Goal: Transaction & Acquisition: Purchase product/service

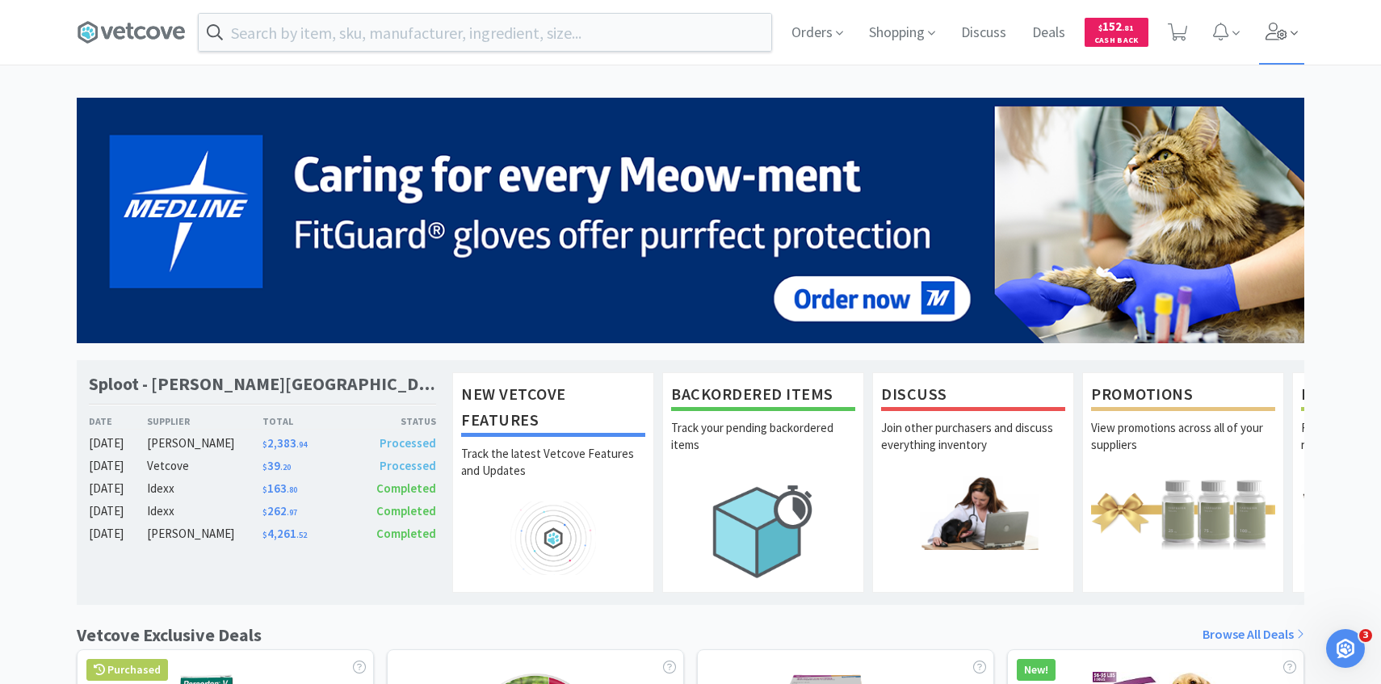
click at [1268, 36] on icon at bounding box center [1276, 32] width 23 height 18
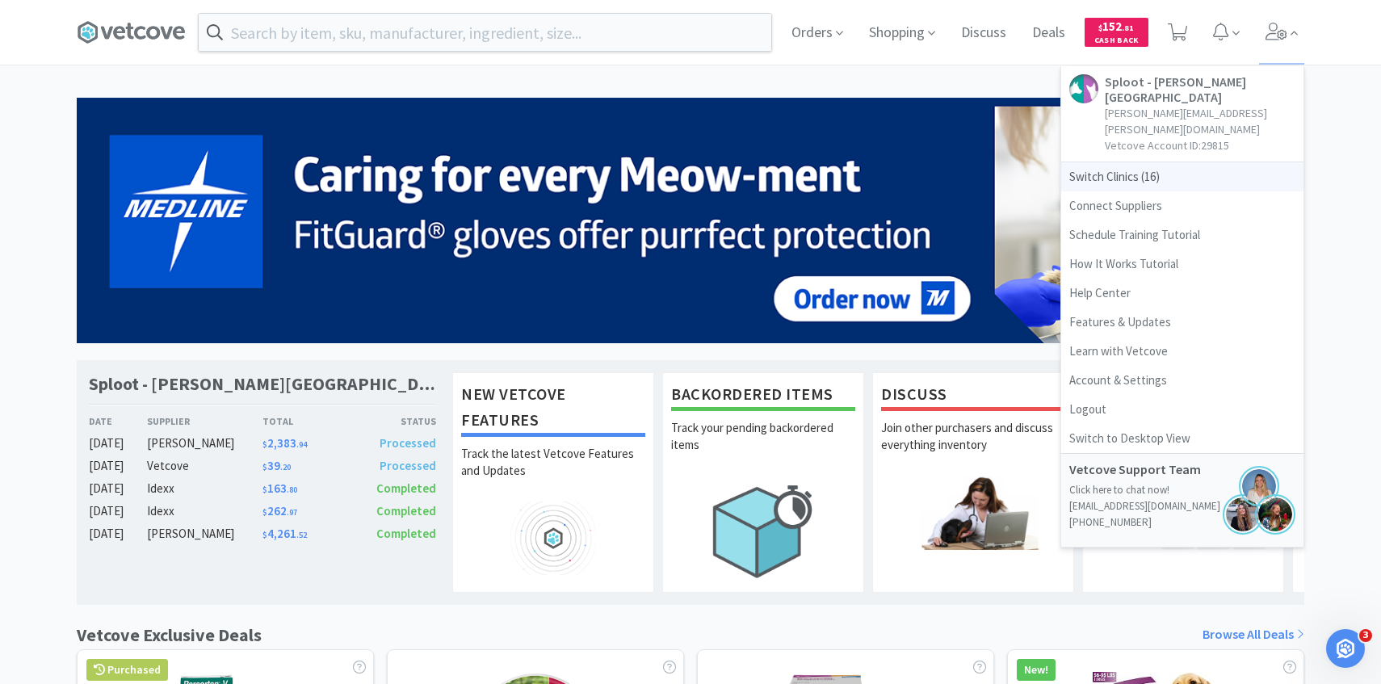
click at [1119, 162] on span "Switch Clinics ( 16 )" at bounding box center [1182, 176] width 242 height 29
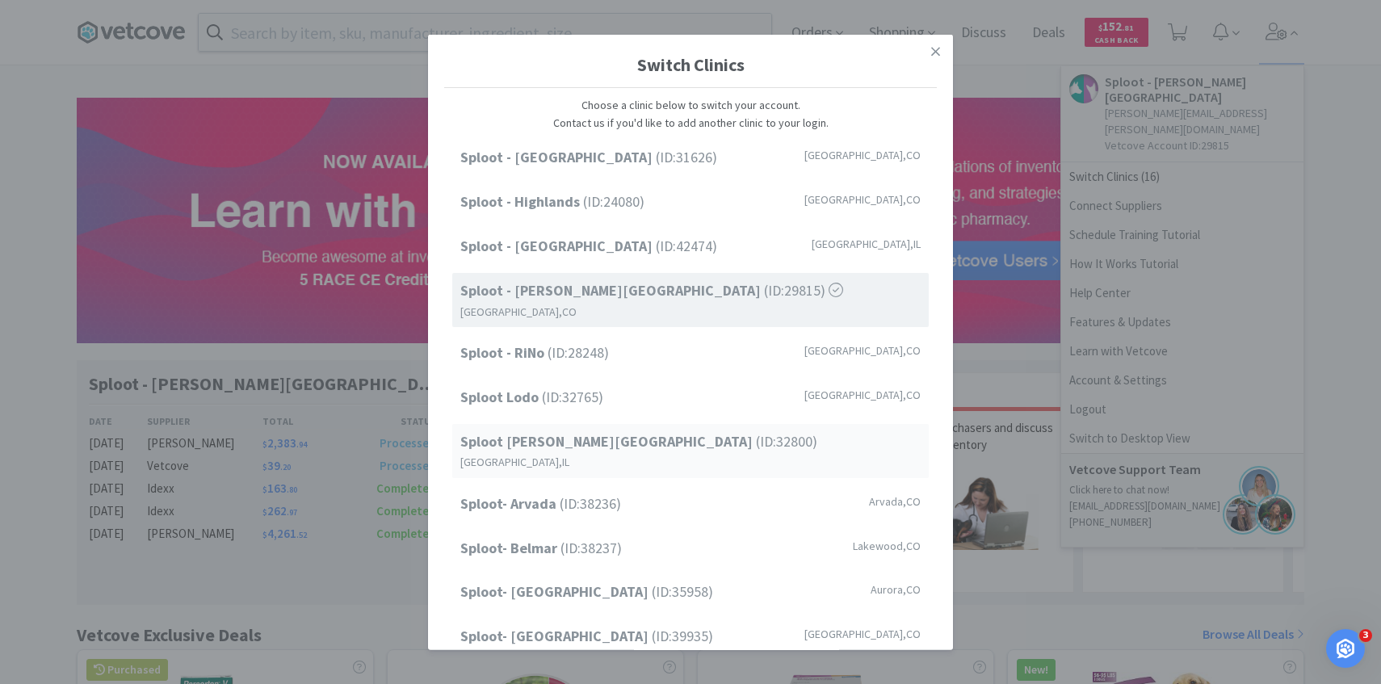
scroll to position [206, 0]
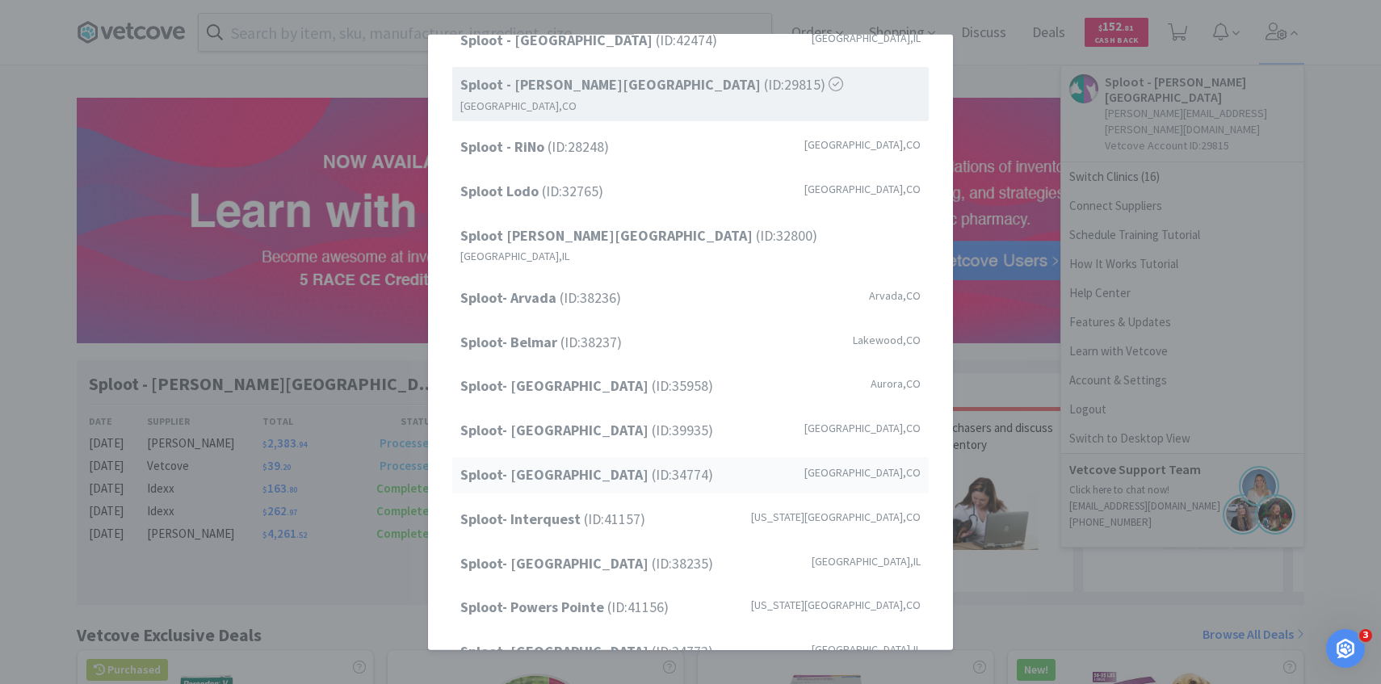
click at [614, 465] on strong "Sploot- Highlands Ranch" at bounding box center [555, 474] width 191 height 19
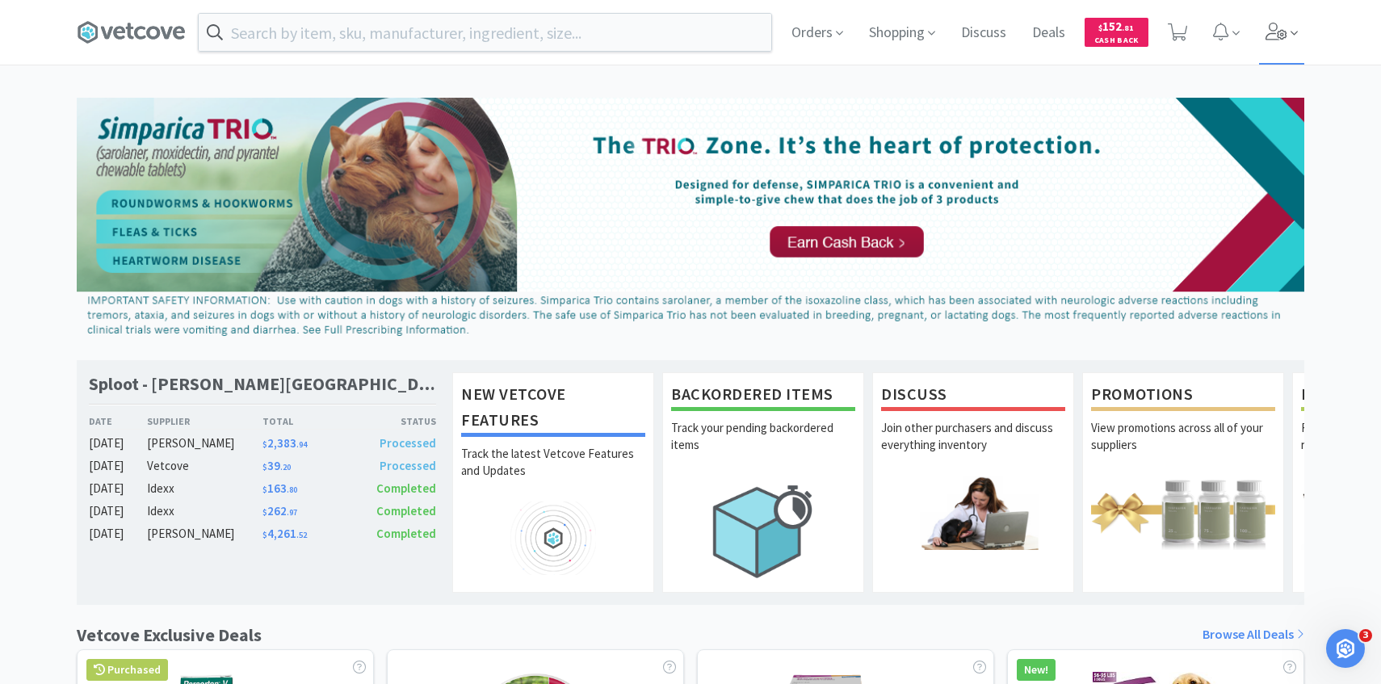
click at [1294, 37] on icon at bounding box center [1293, 33] width 7 height 15
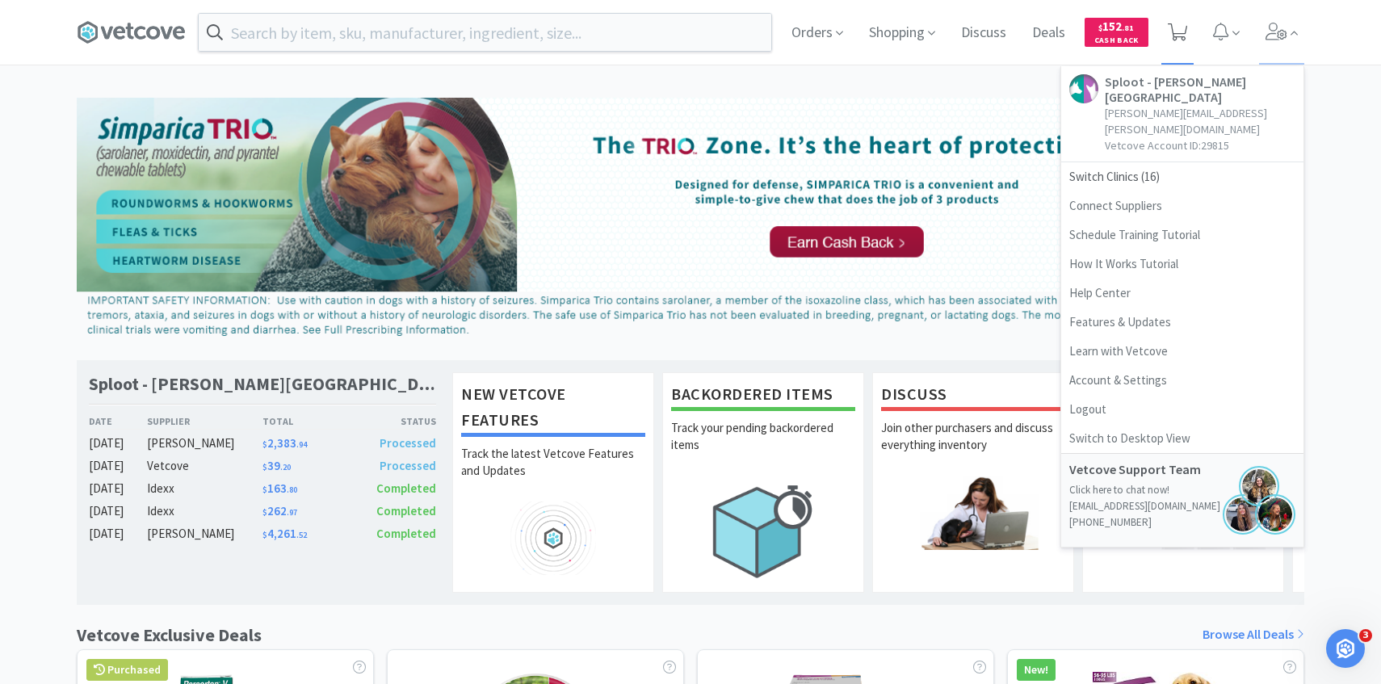
click at [1176, 40] on icon at bounding box center [1177, 32] width 20 height 18
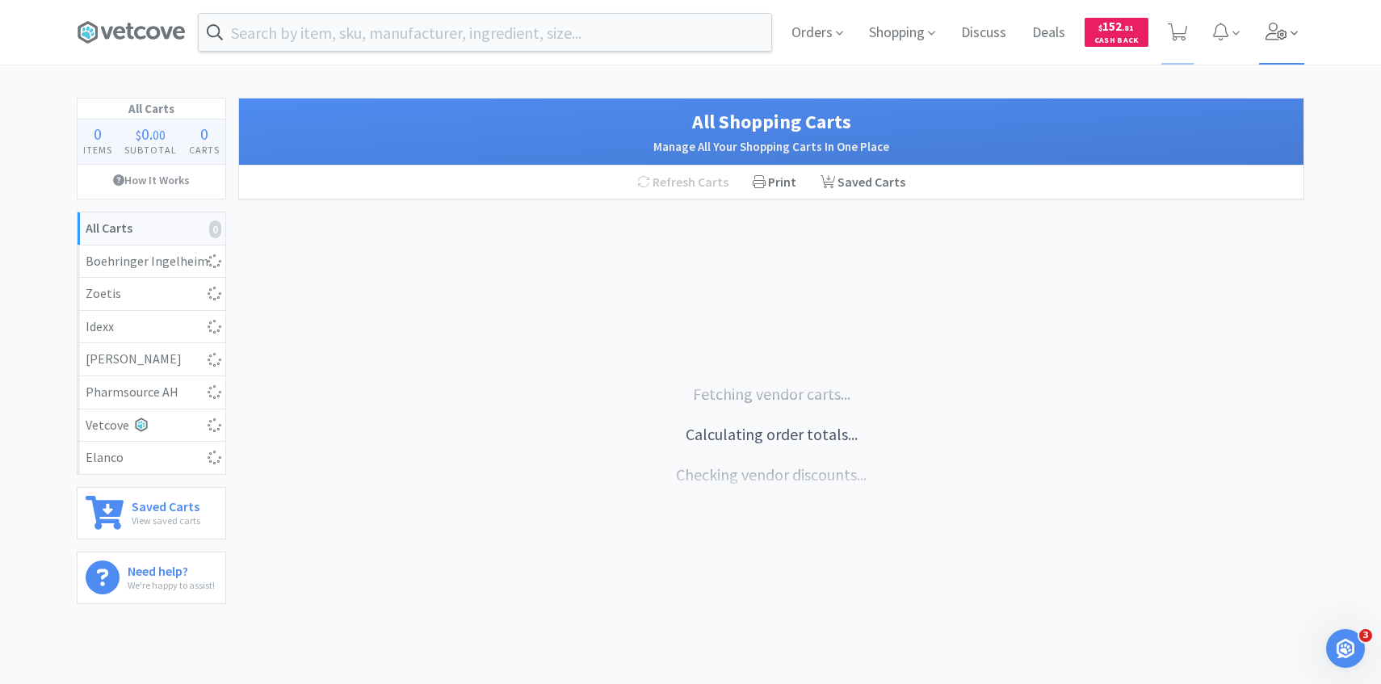
select select "1"
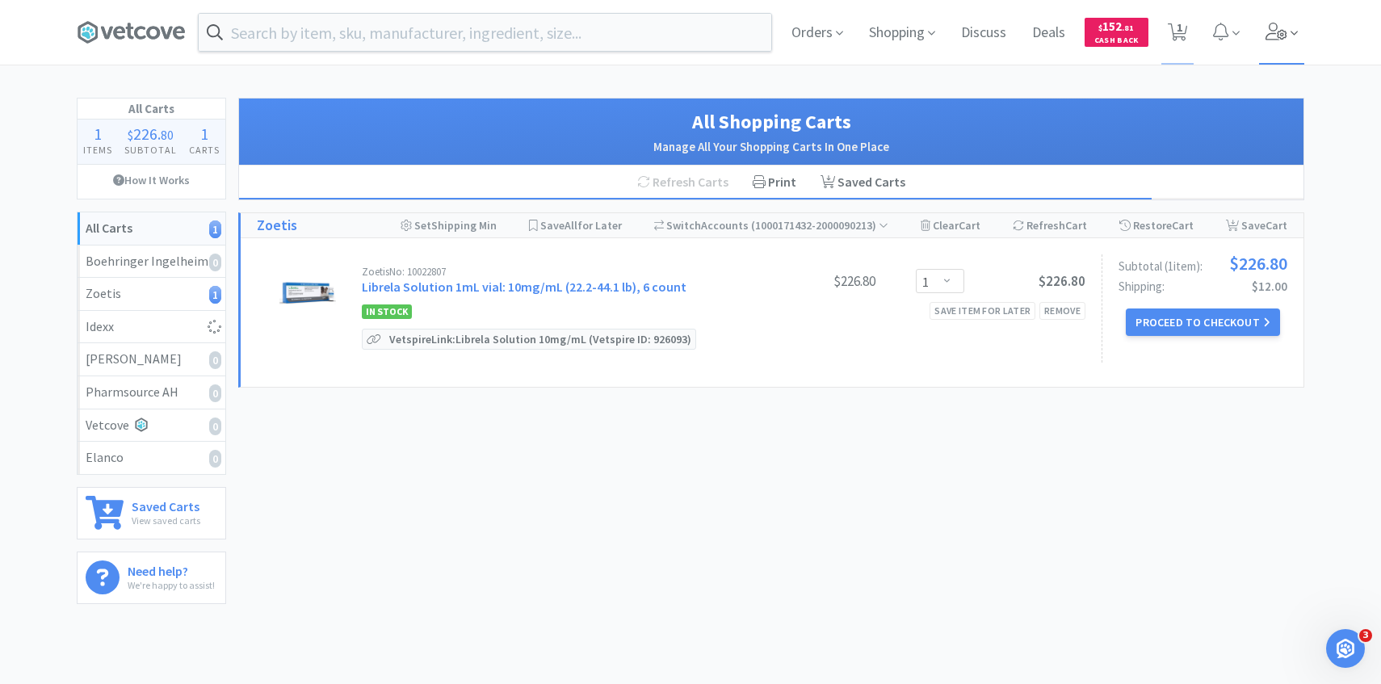
click at [1275, 16] on span at bounding box center [1282, 32] width 46 height 65
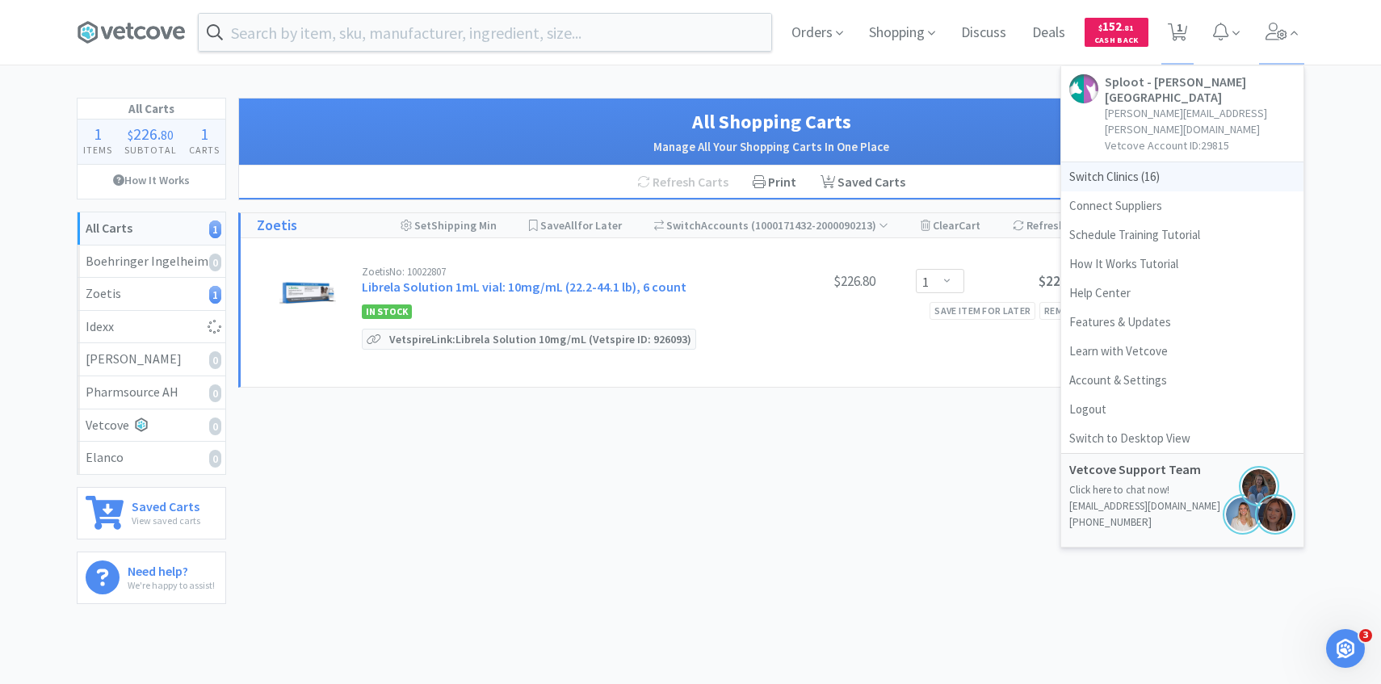
click at [1180, 162] on span "Switch Clinics ( 16 )" at bounding box center [1182, 176] width 242 height 29
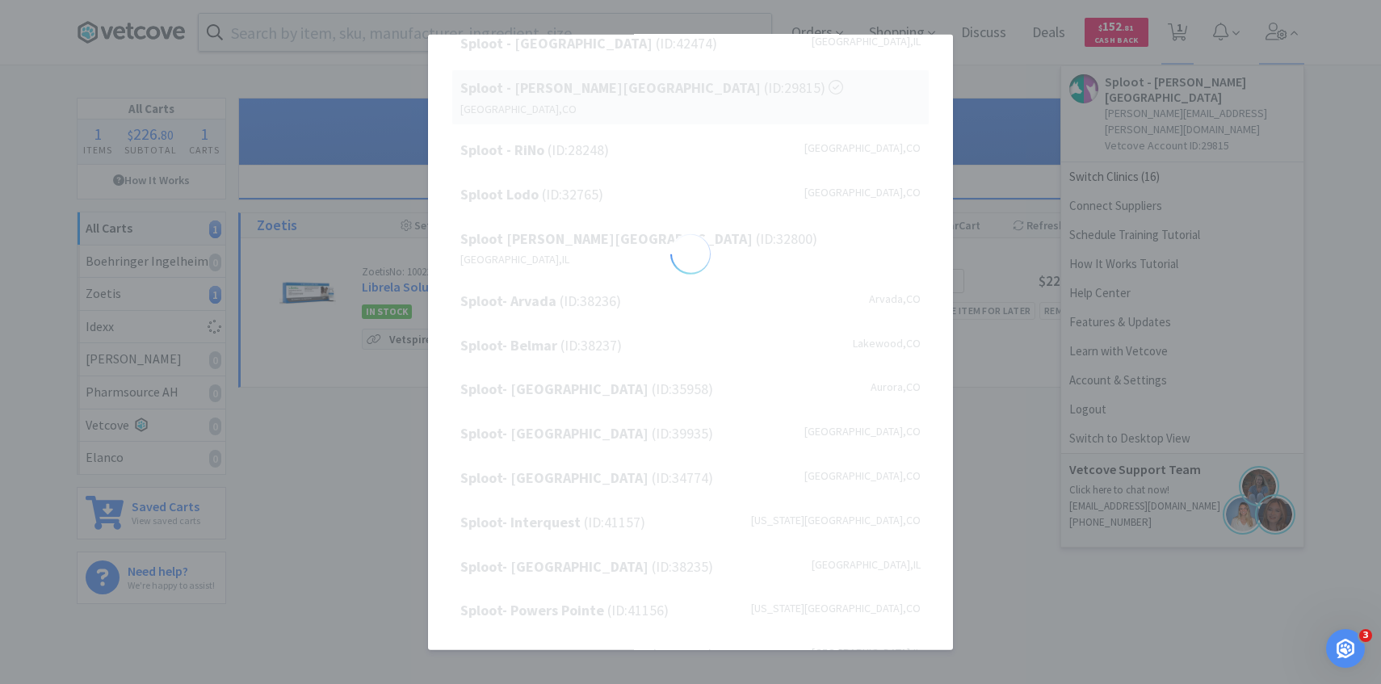
scroll to position [206, 0]
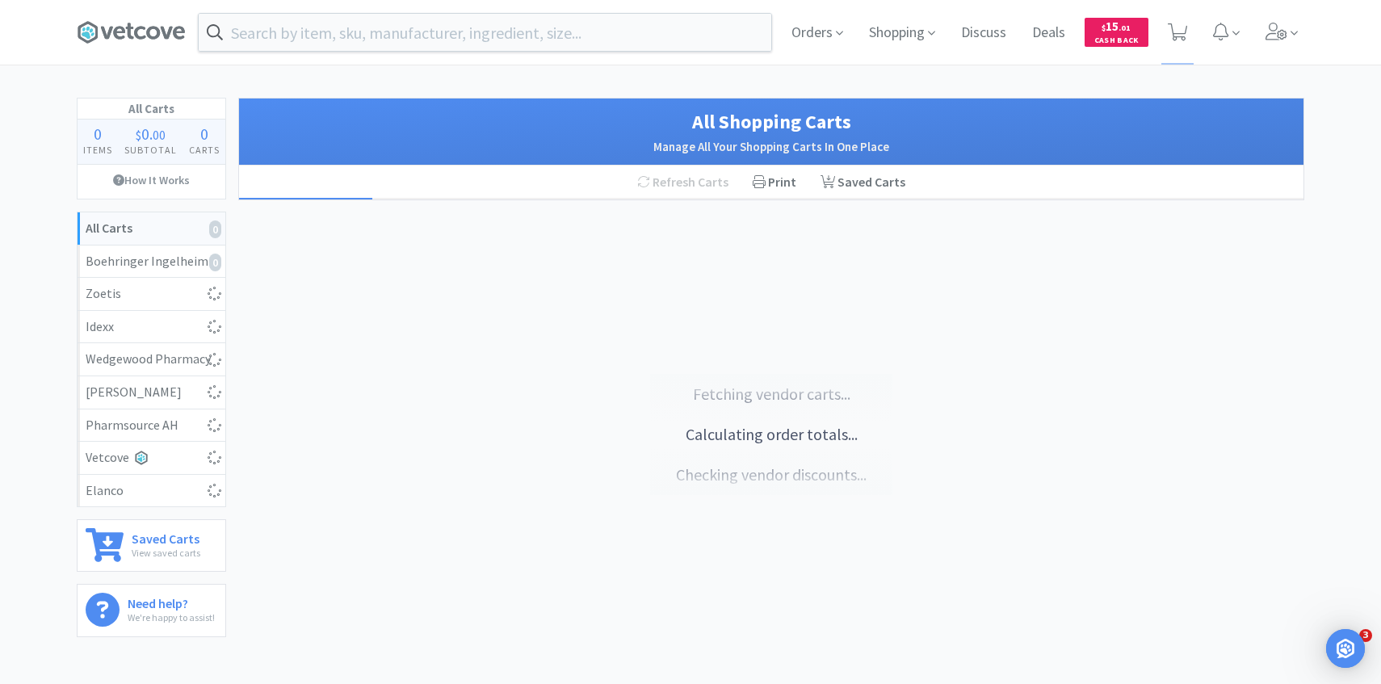
select select "10"
select select "1"
select select "3"
select select "7"
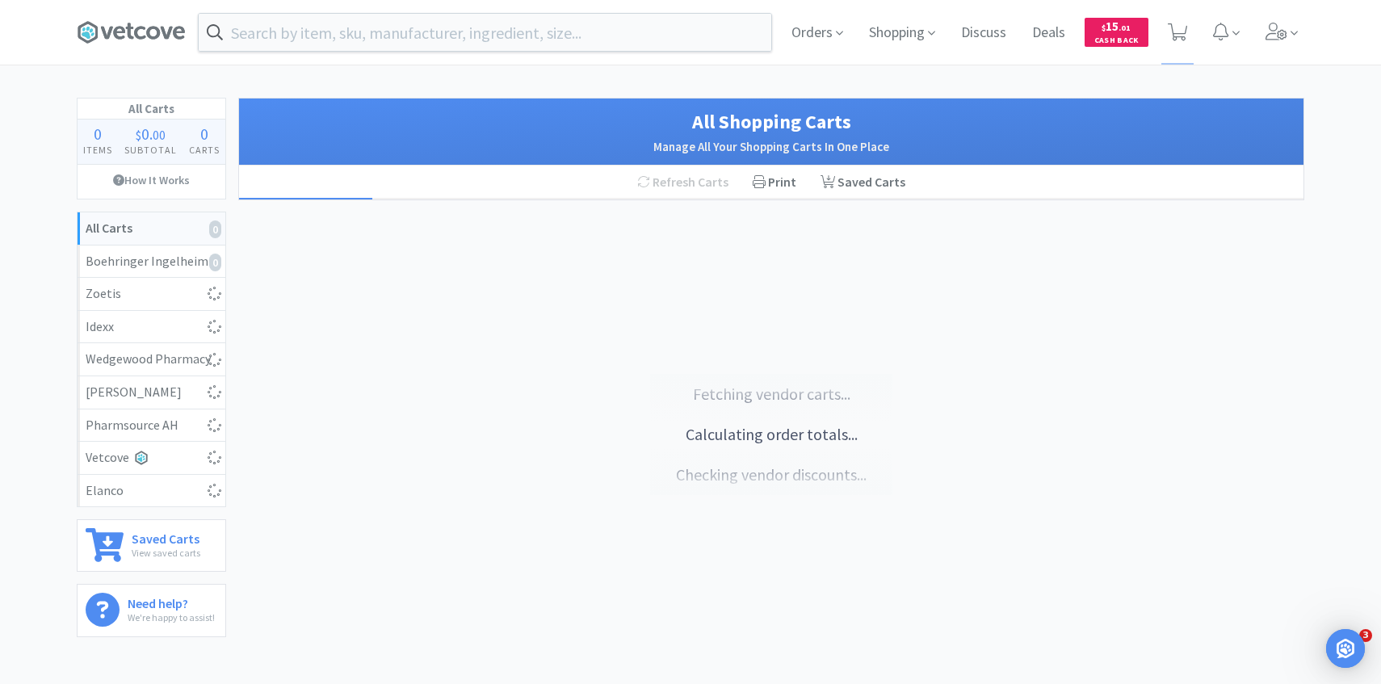
select select "1"
select select "5"
select select "50"
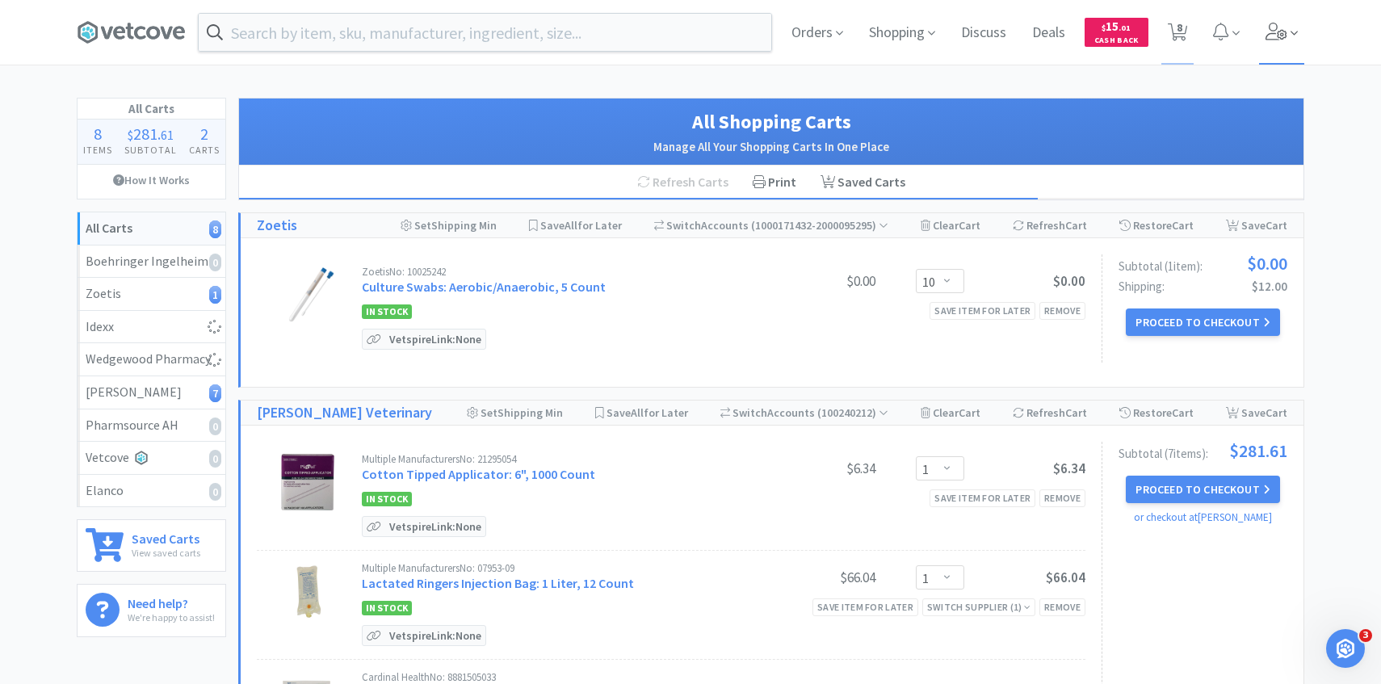
click at [1291, 19] on span at bounding box center [1282, 32] width 46 height 65
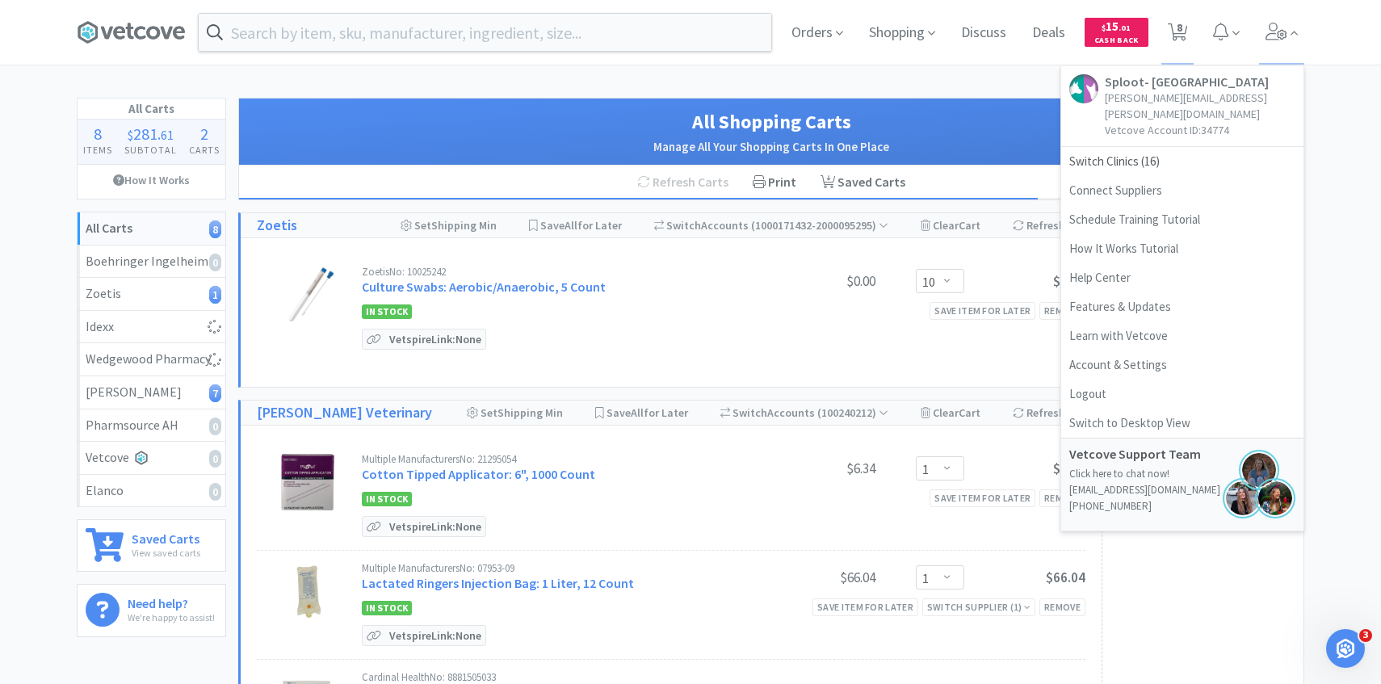
click at [768, 325] on div "Zoetis No: 10025242 Culture Swabs: Aerobic/Anaerobic, 5 Count $0.00 Enter Quant…" at bounding box center [723, 308] width 723 height 84
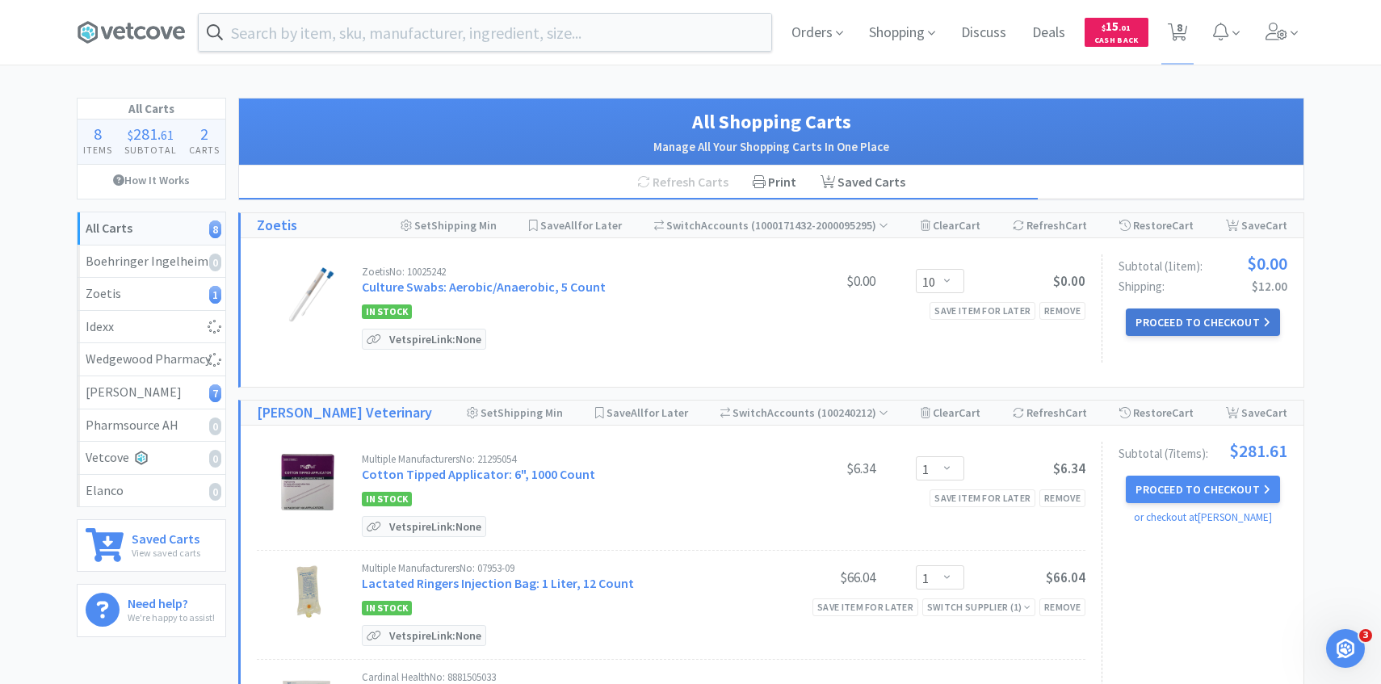
click at [1182, 321] on button "Proceed to Checkout" at bounding box center [1202, 321] width 153 height 27
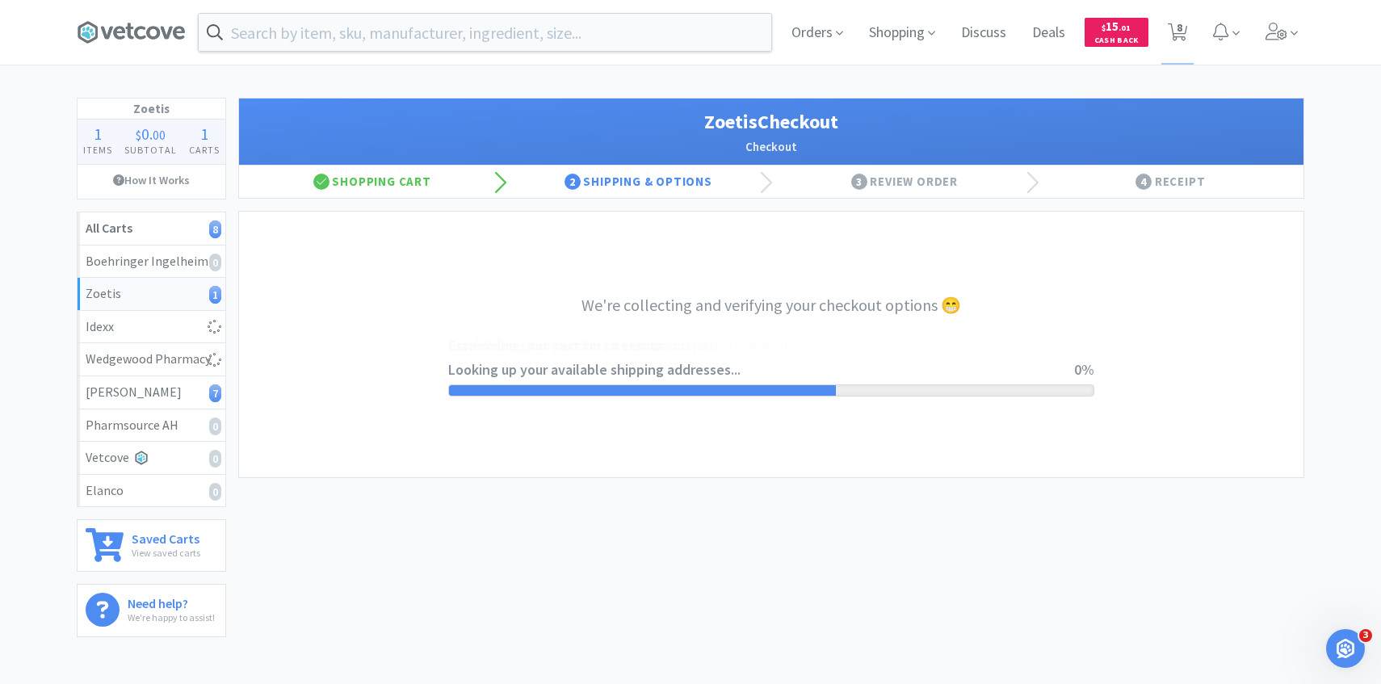
select select "invoice"
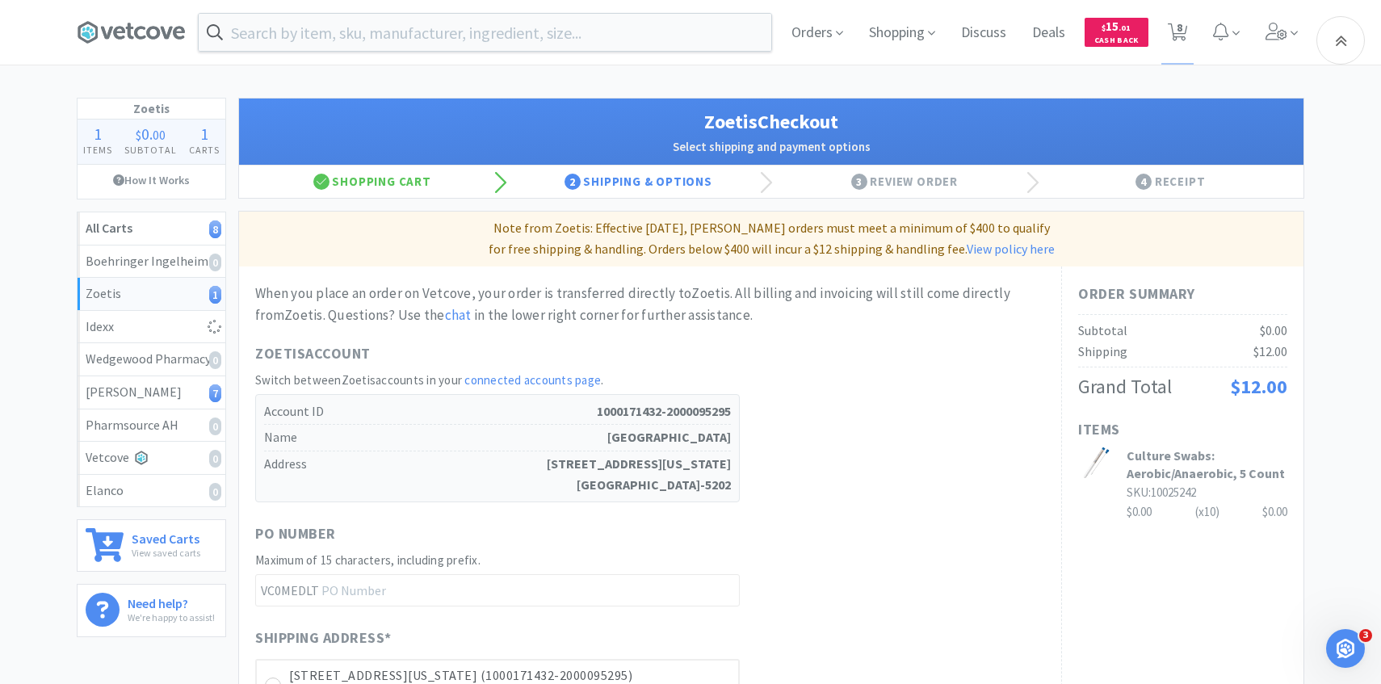
scroll to position [455, 0]
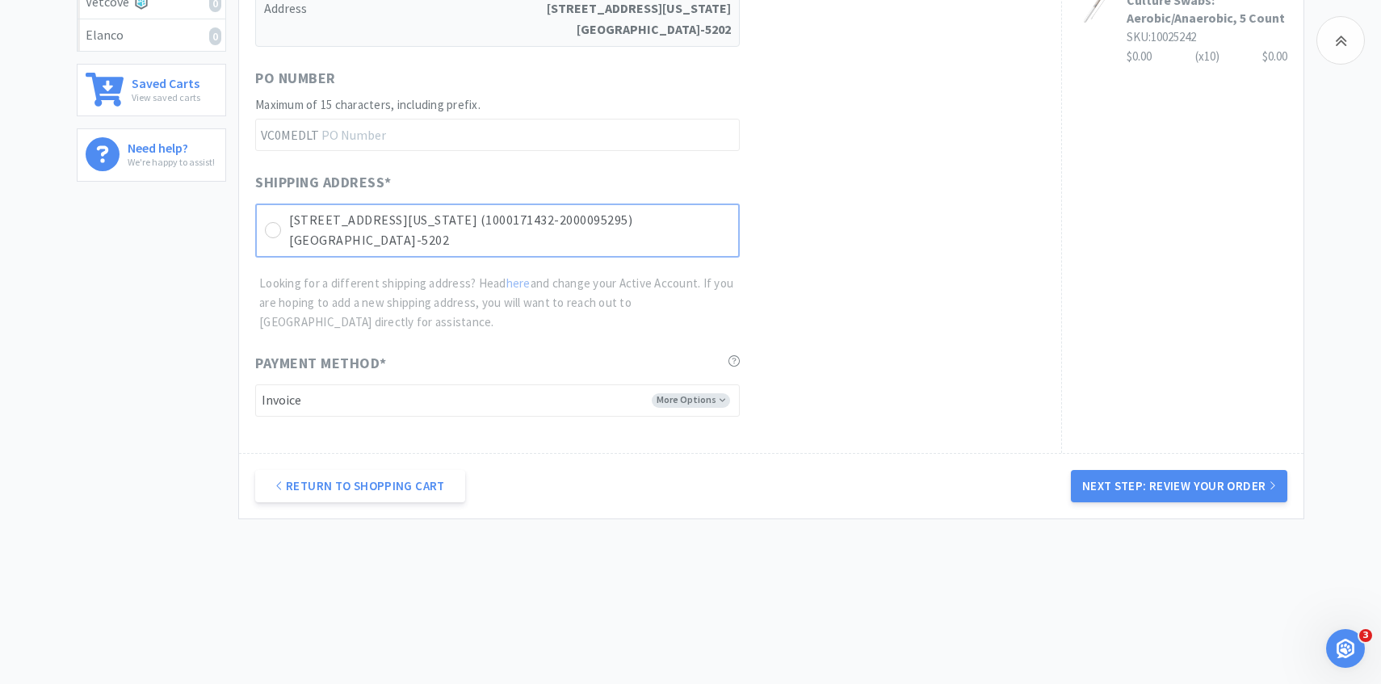
click at [595, 220] on p "9362 S Colorado Blvd Unit D02 (1000171432-2000095295)" at bounding box center [509, 220] width 441 height 21
click at [1146, 487] on button "Next Step: Review Your Order" at bounding box center [1179, 486] width 216 height 32
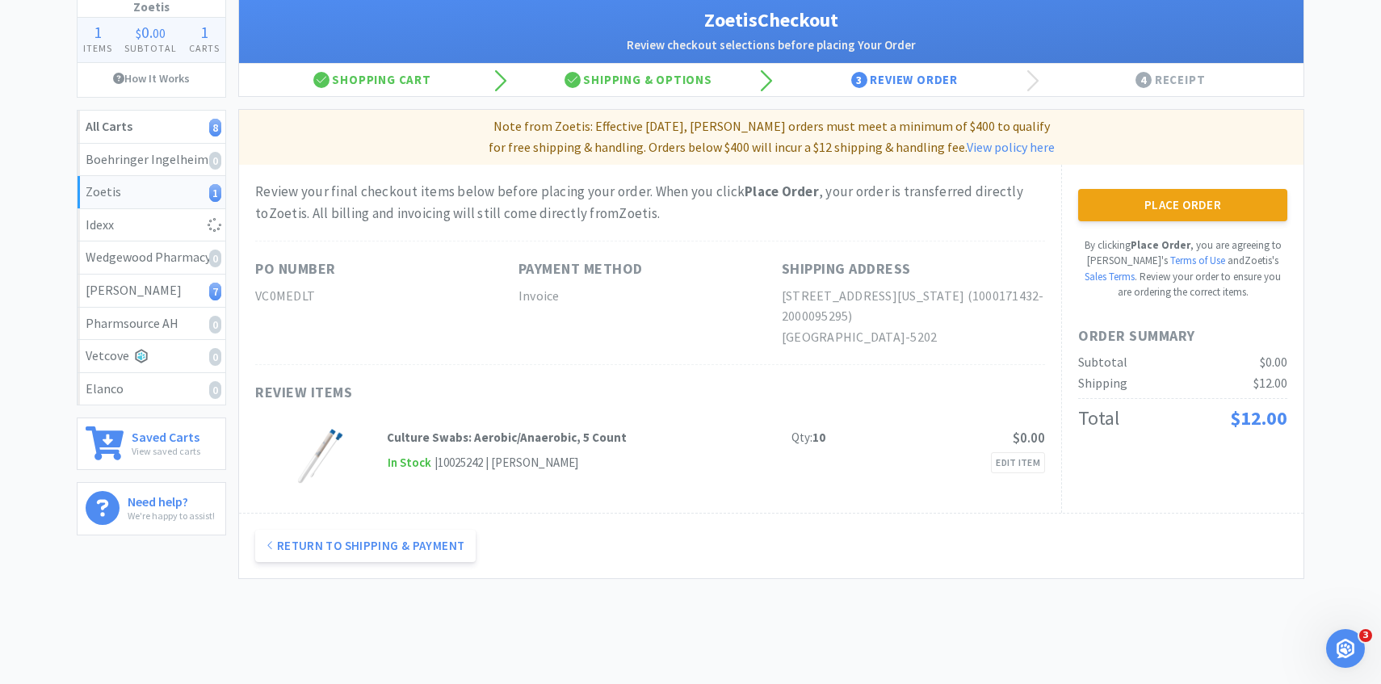
scroll to position [0, 0]
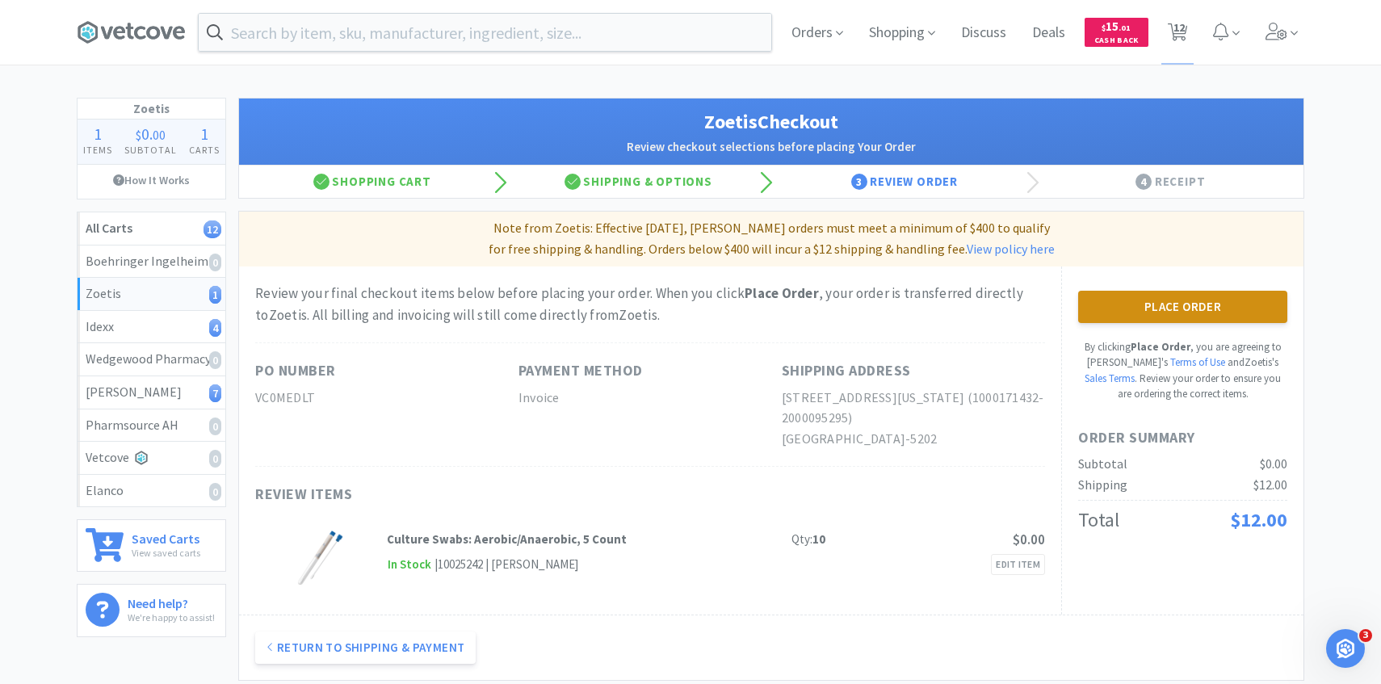
click at [1143, 312] on button "Place Order" at bounding box center [1182, 307] width 209 height 32
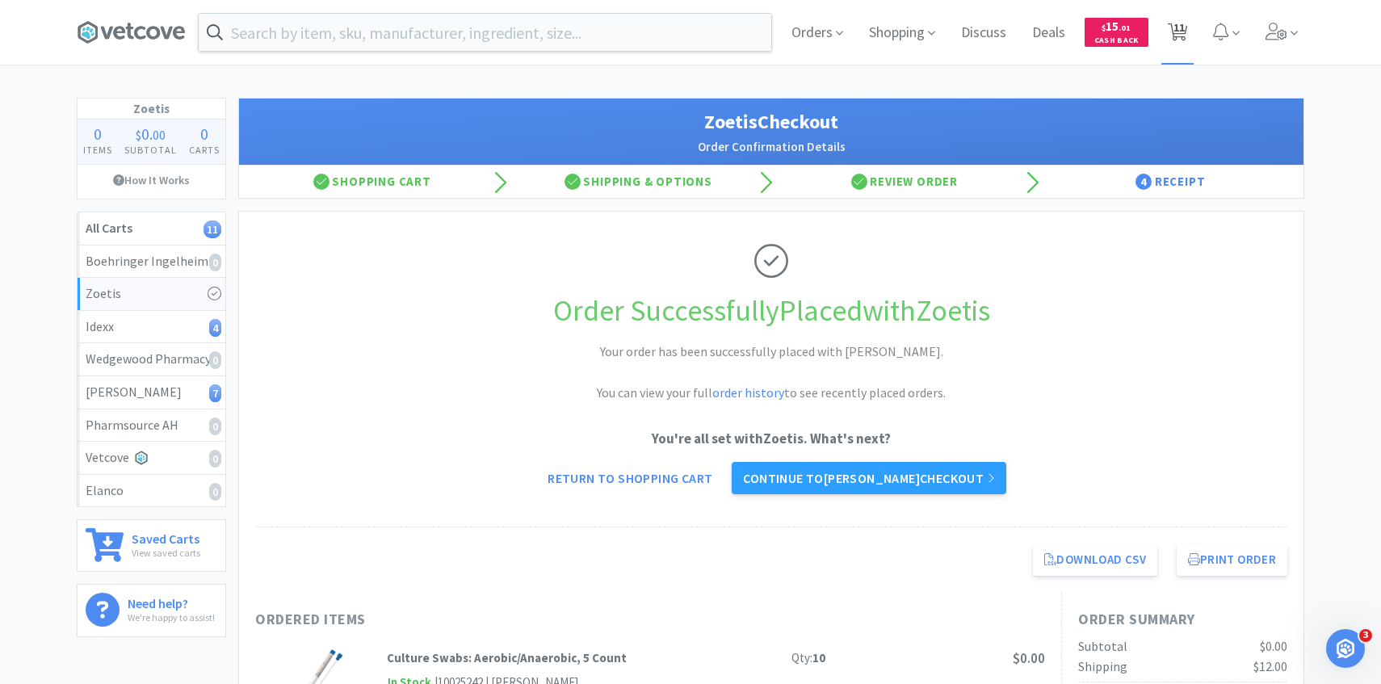
click at [1181, 28] on span "11" at bounding box center [1178, 27] width 11 height 65
select select "1"
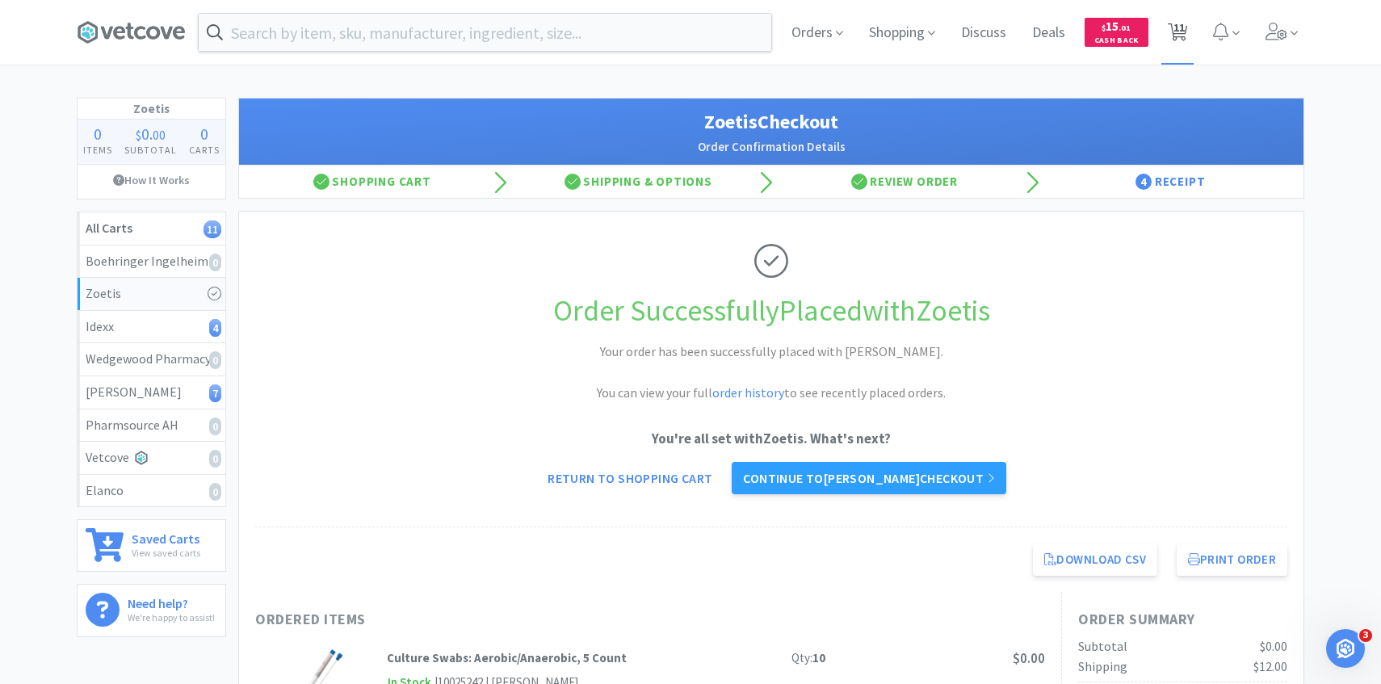
select select "1"
select select "3"
select select "7"
select select "1"
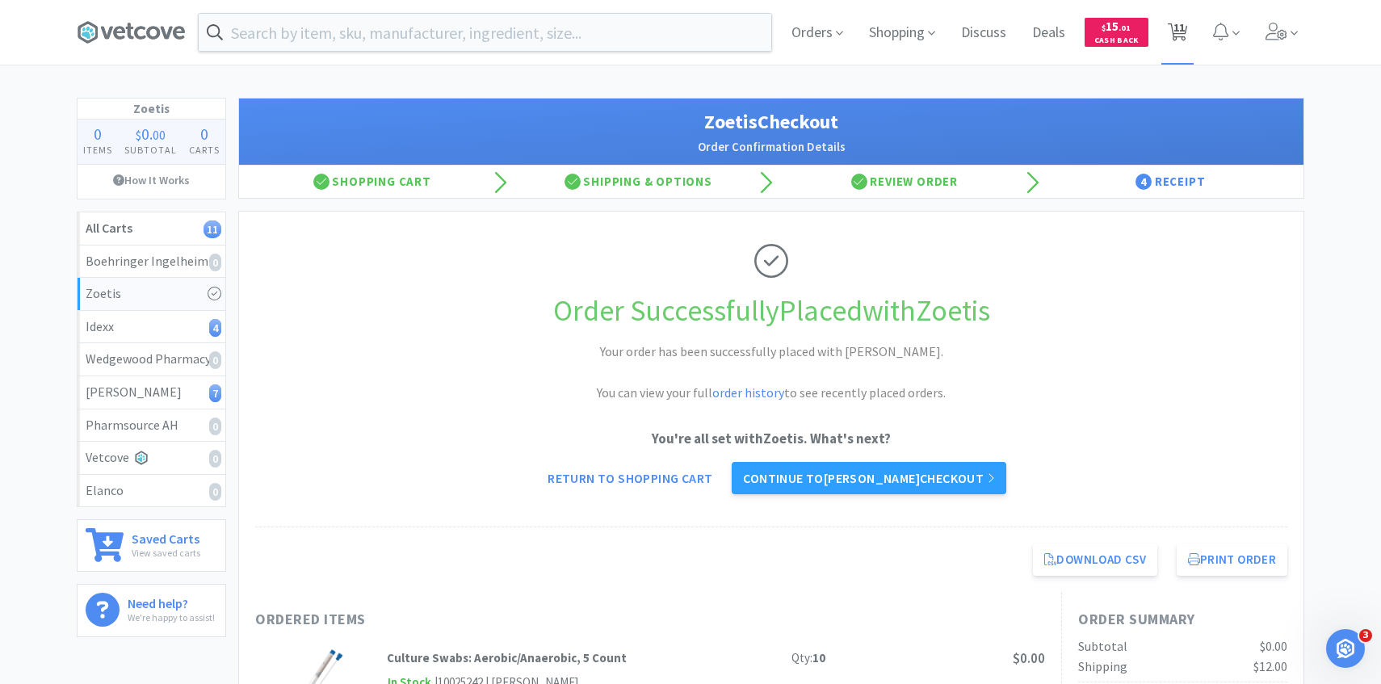
select select "5"
select select "50"
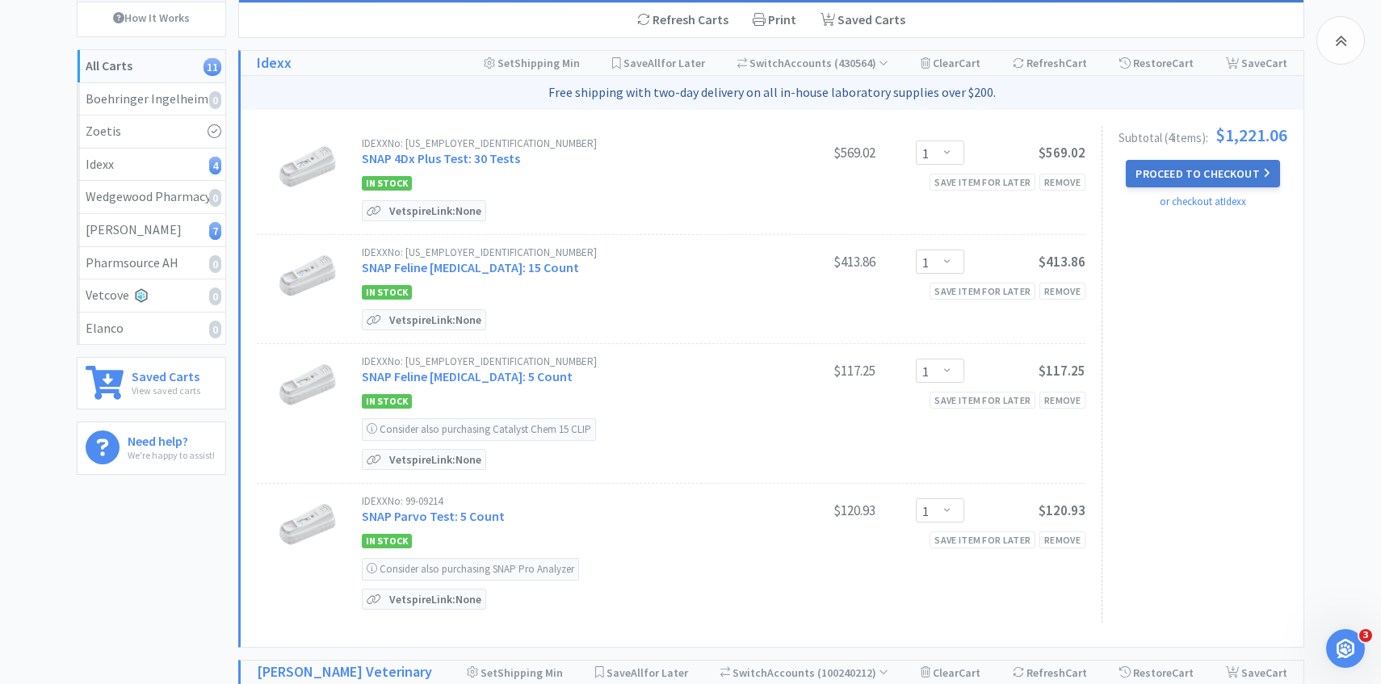
click at [1198, 181] on button "Proceed to Checkout" at bounding box center [1202, 173] width 153 height 27
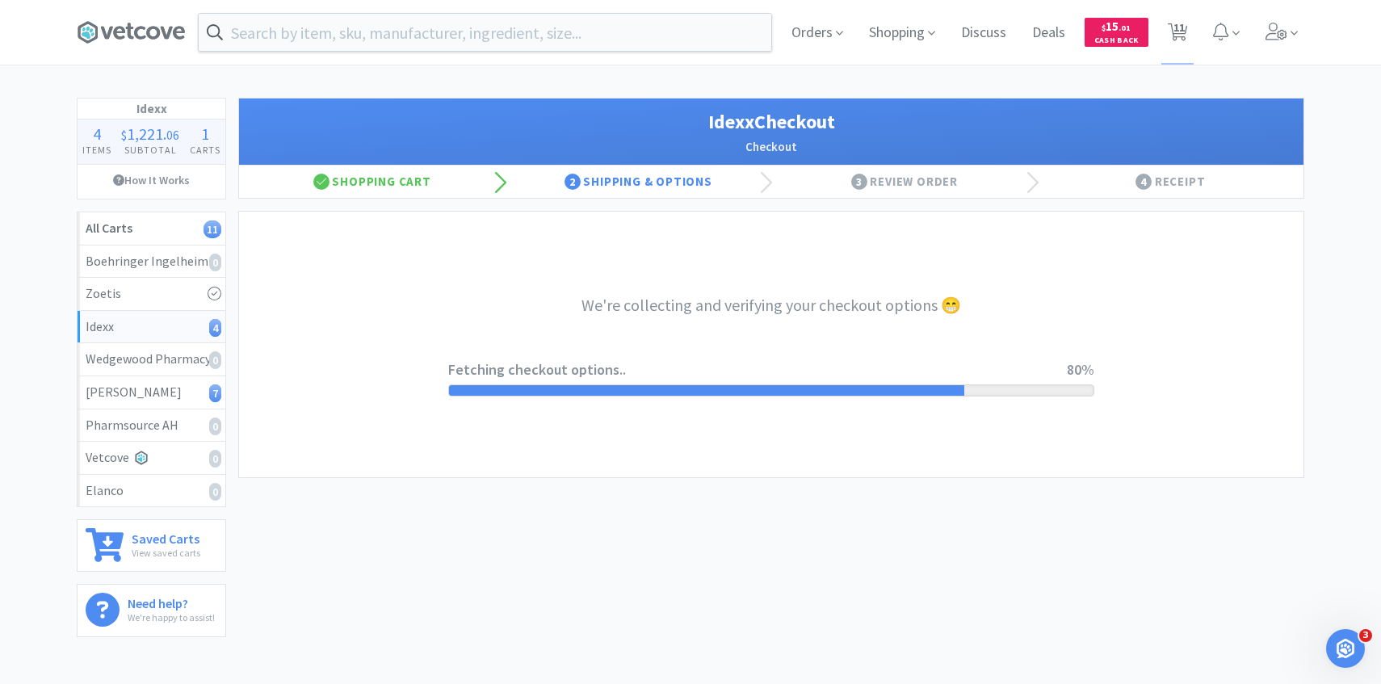
select select "904"
select select "003"
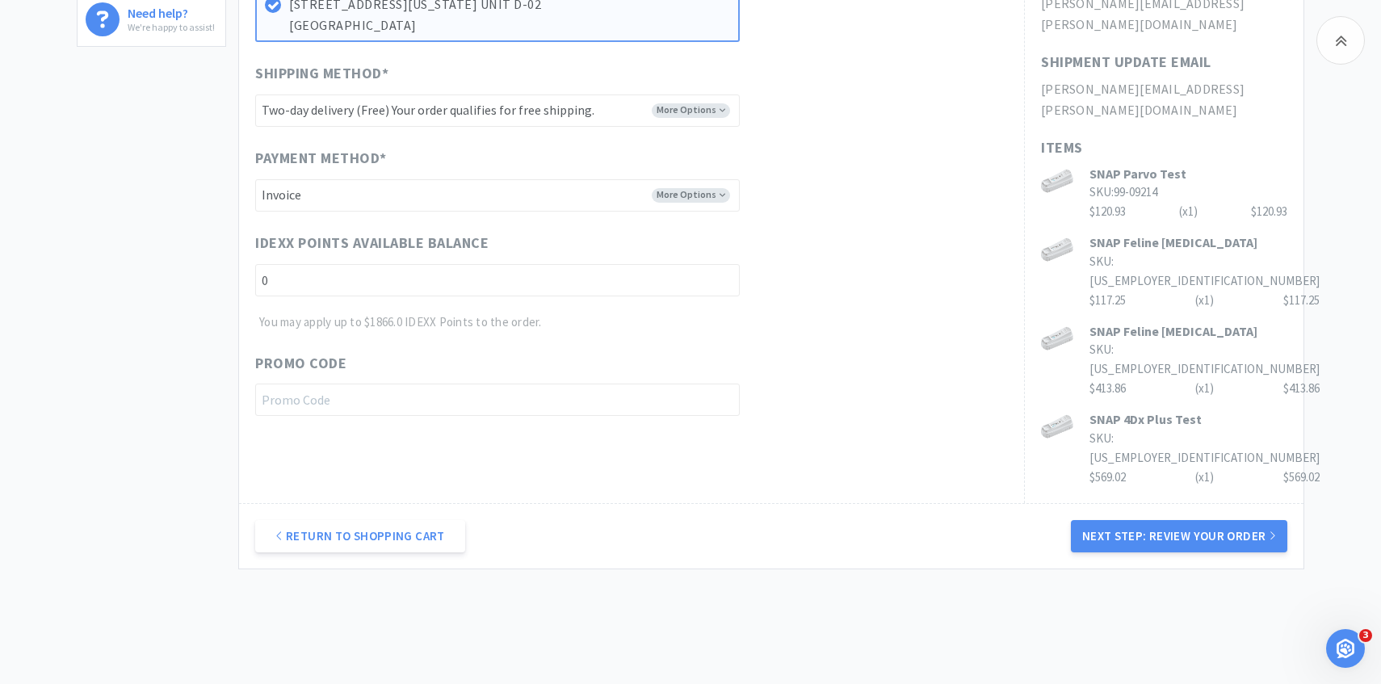
click at [1110, 520] on button "Next Step: Review Your Order" at bounding box center [1179, 536] width 216 height 32
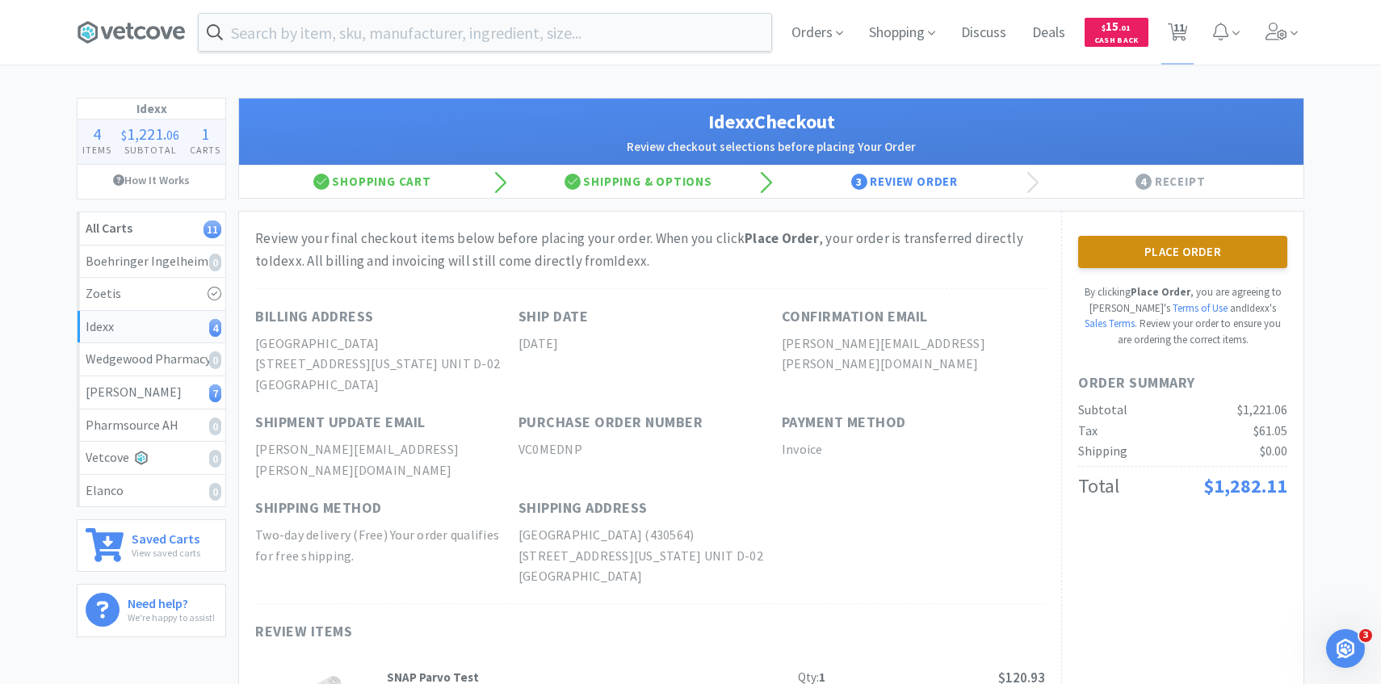
click at [1158, 267] on button "Place Order" at bounding box center [1182, 252] width 209 height 32
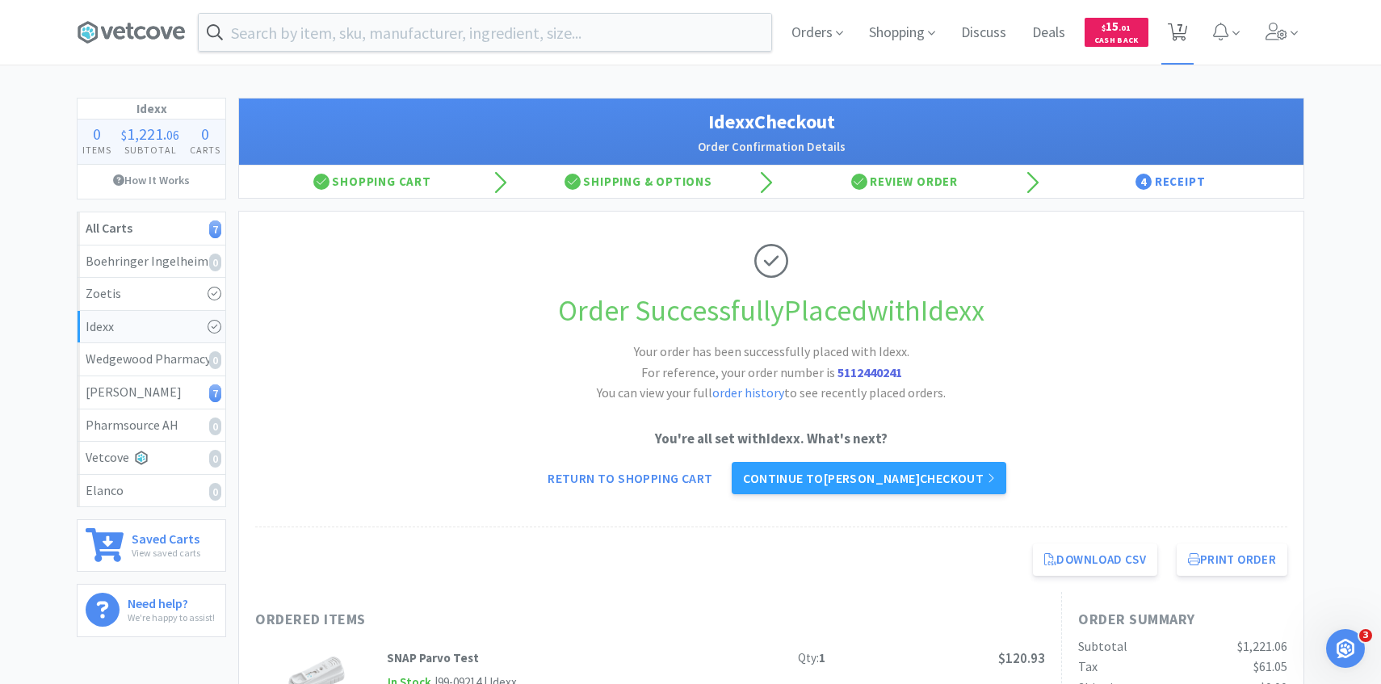
click at [1182, 48] on span "7" at bounding box center [1177, 32] width 33 height 65
select select "1"
select select "3"
select select "7"
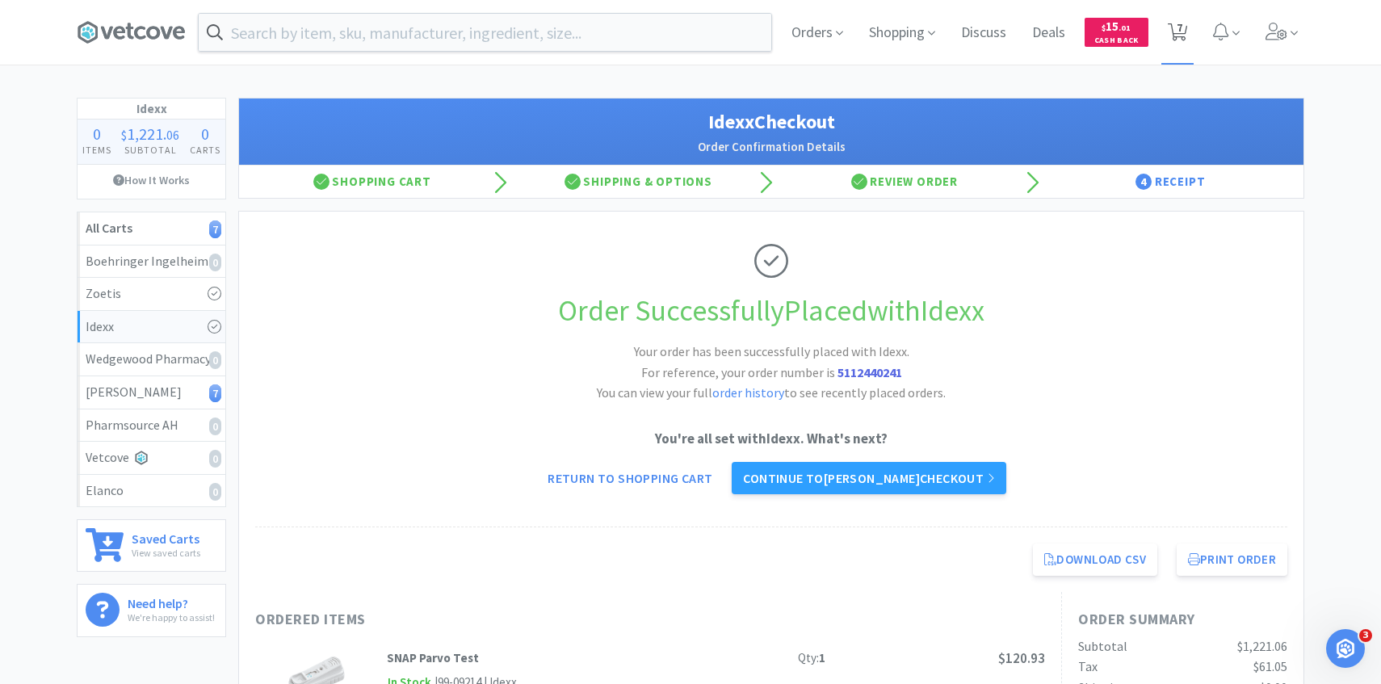
select select "1"
select select "5"
select select "50"
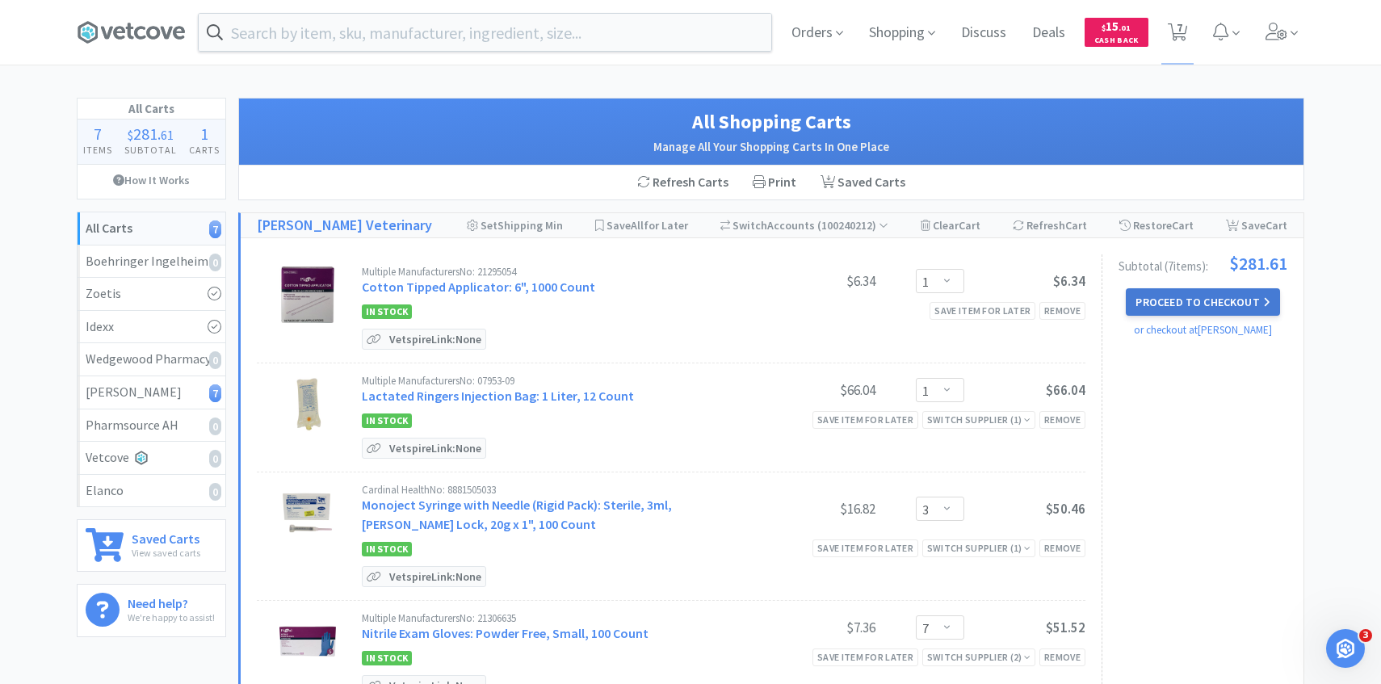
click at [1201, 300] on button "Proceed to Checkout" at bounding box center [1202, 301] width 153 height 27
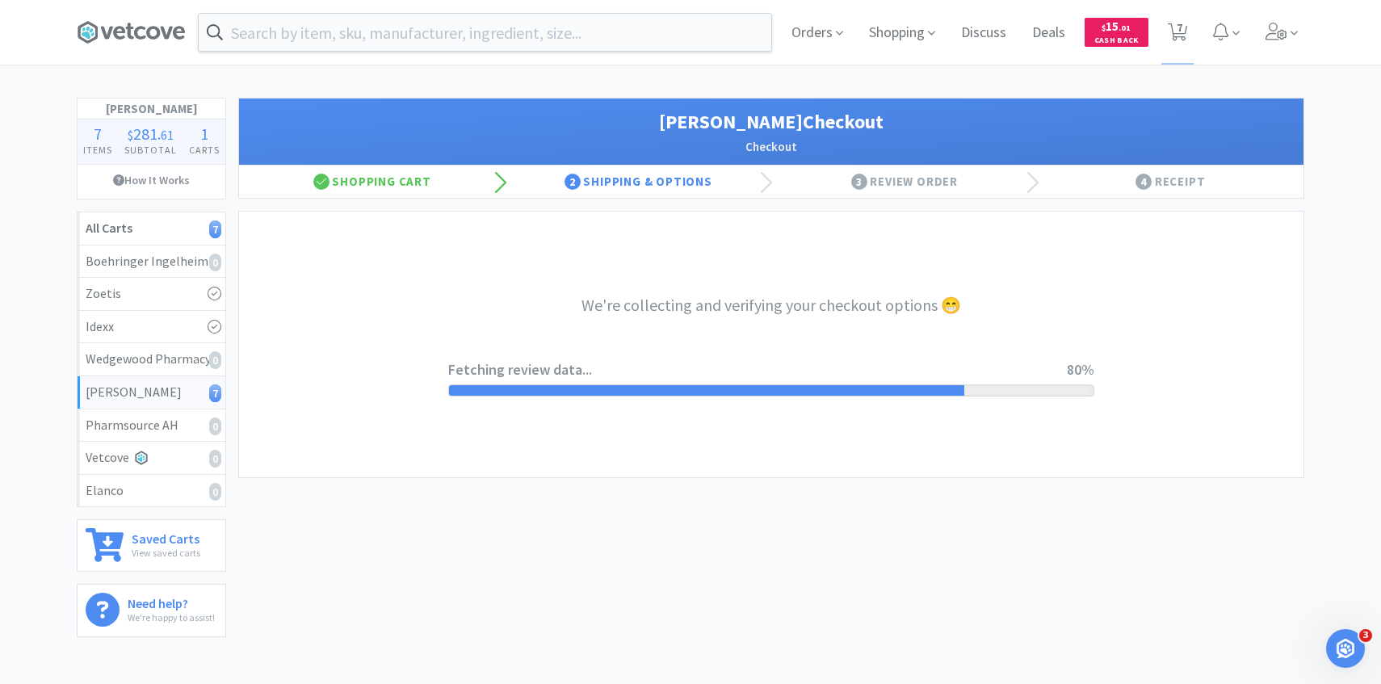
select select "1"
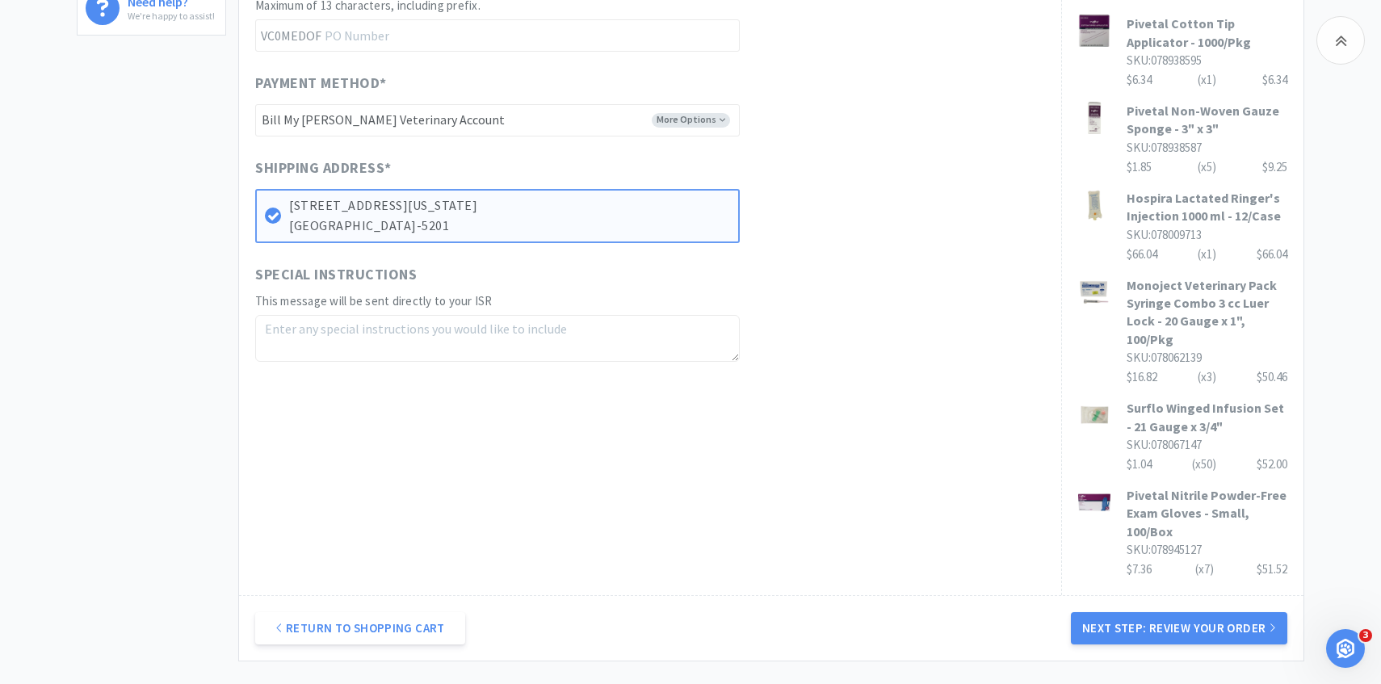
scroll to position [725, 0]
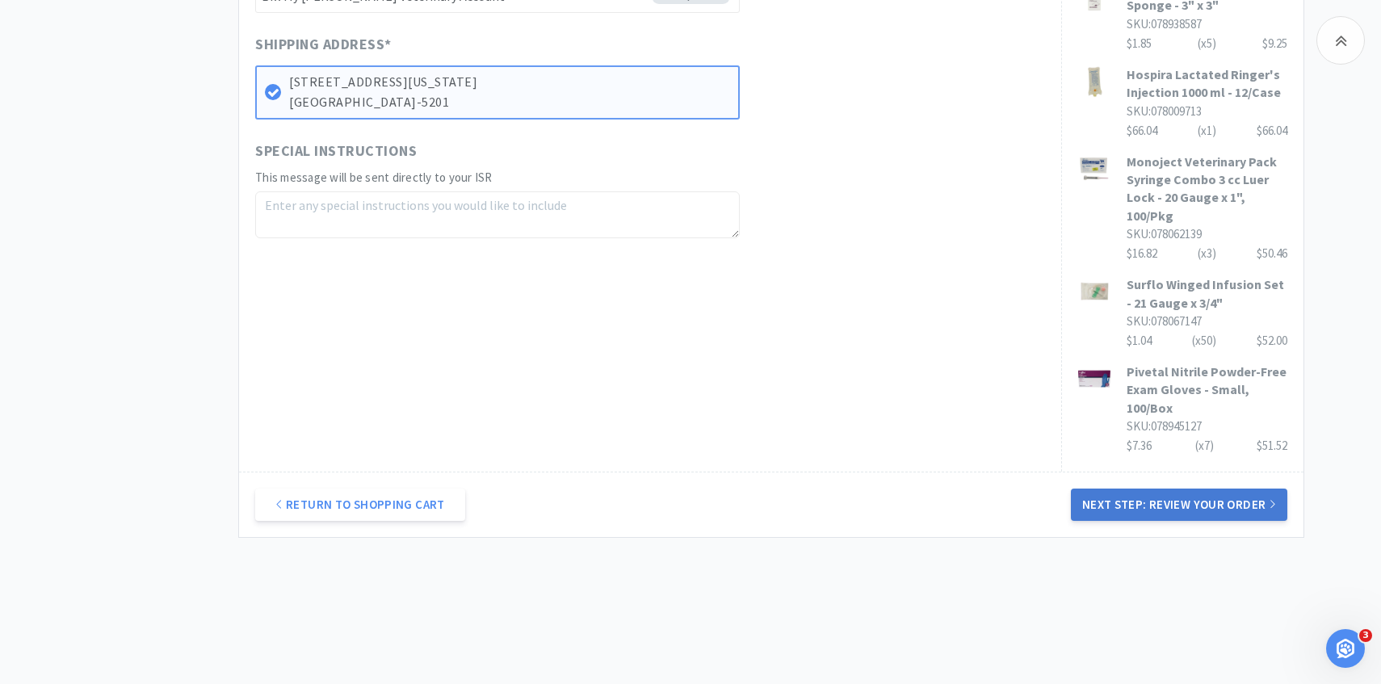
click at [1121, 491] on button "Next Step: Review Your Order" at bounding box center [1179, 504] width 216 height 32
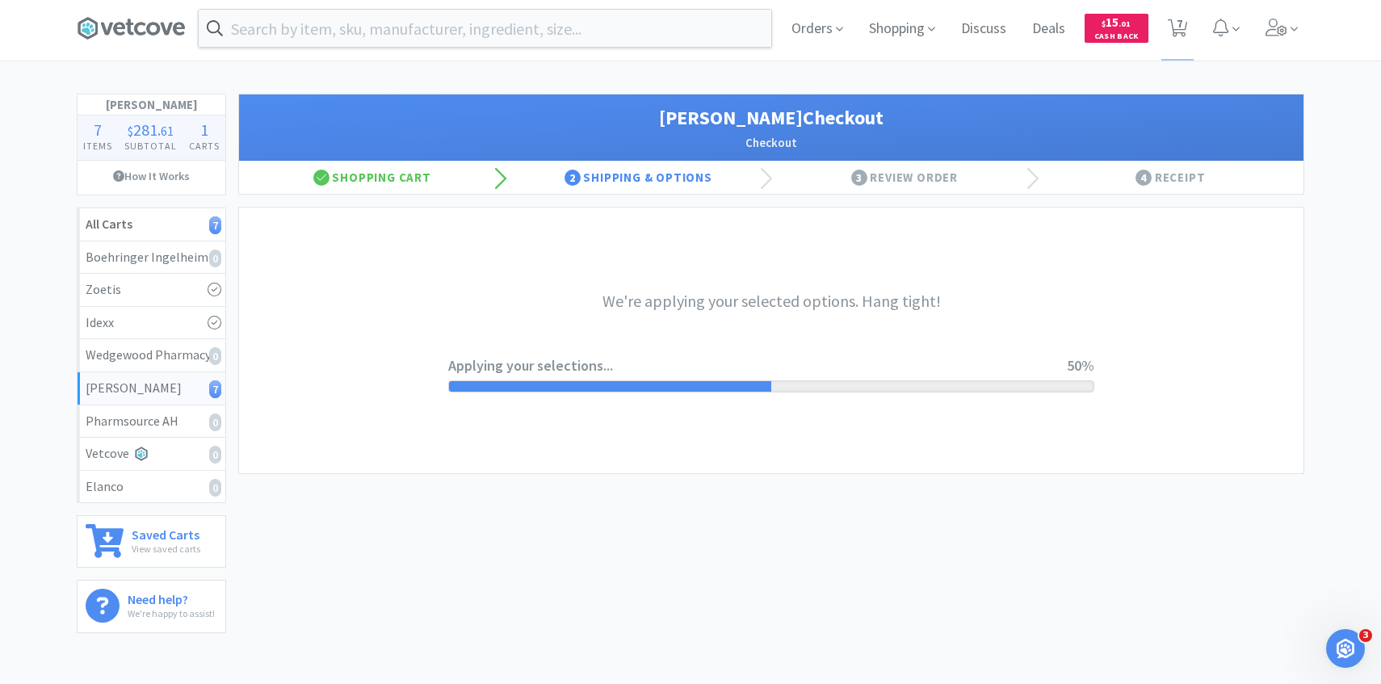
scroll to position [0, 0]
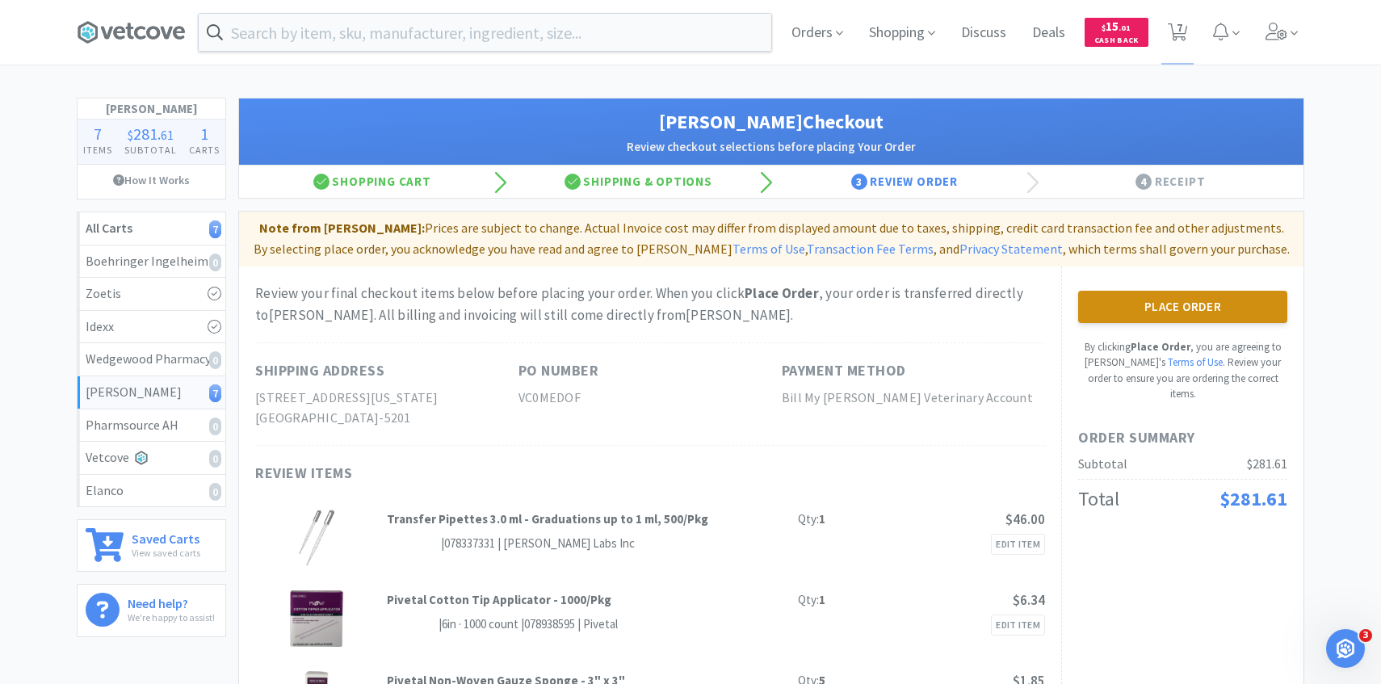
click at [1124, 313] on button "Place Order" at bounding box center [1182, 307] width 209 height 32
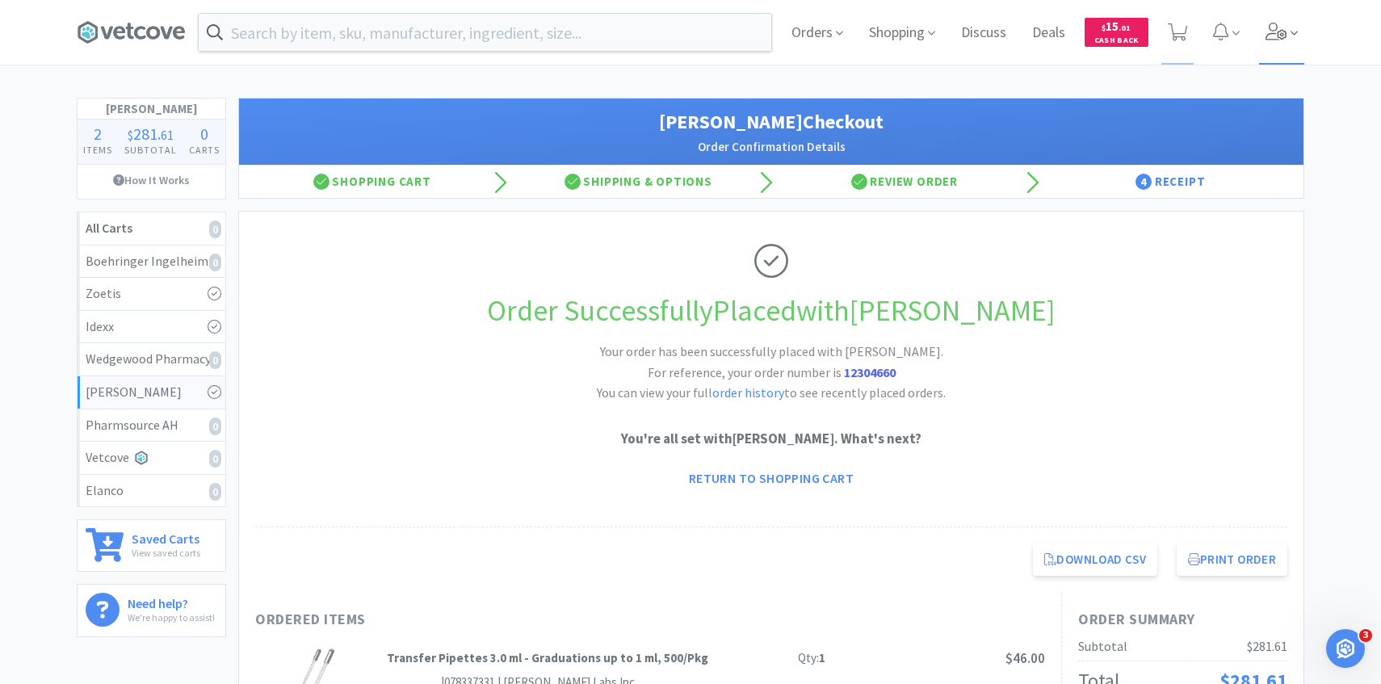
click at [1283, 42] on span at bounding box center [1282, 32] width 46 height 65
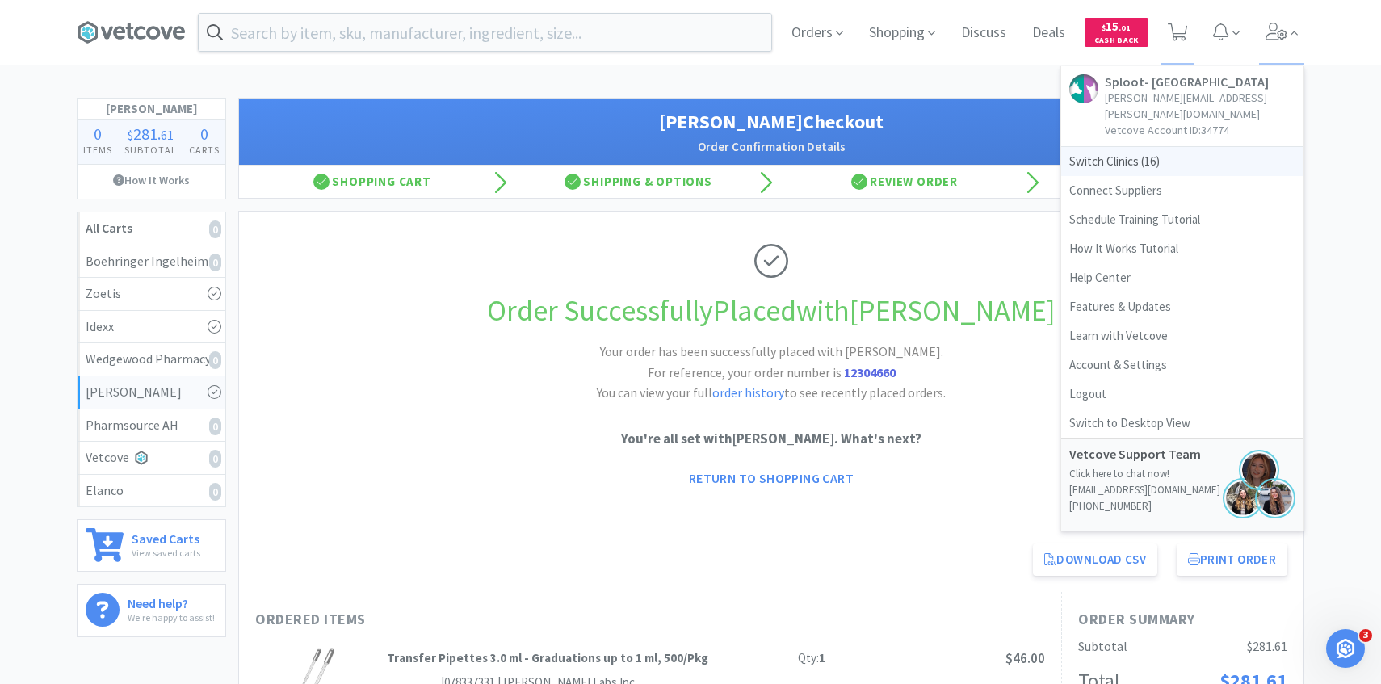
click at [1172, 147] on span "Switch Clinics ( 16 )" at bounding box center [1182, 161] width 242 height 29
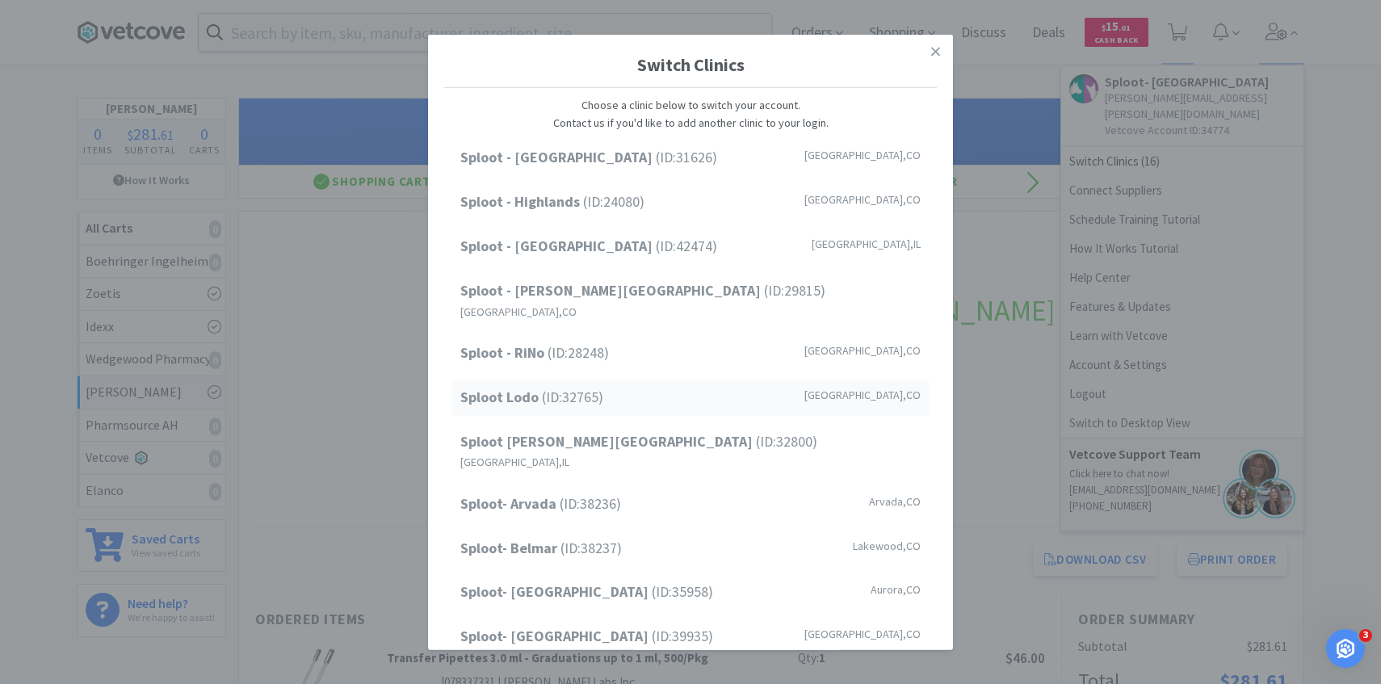
scroll to position [206, 0]
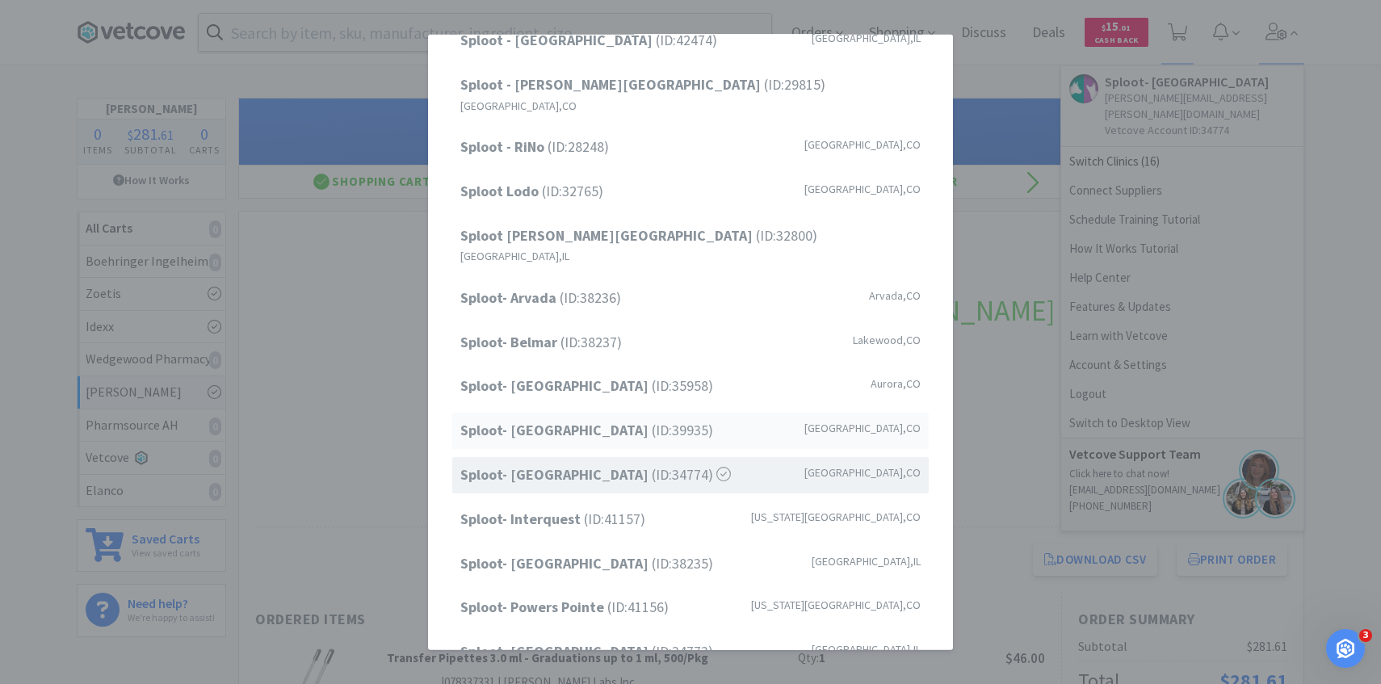
click at [694, 419] on span "Sploot- Greenwood Village (ID: 39935 )" at bounding box center [586, 430] width 253 height 23
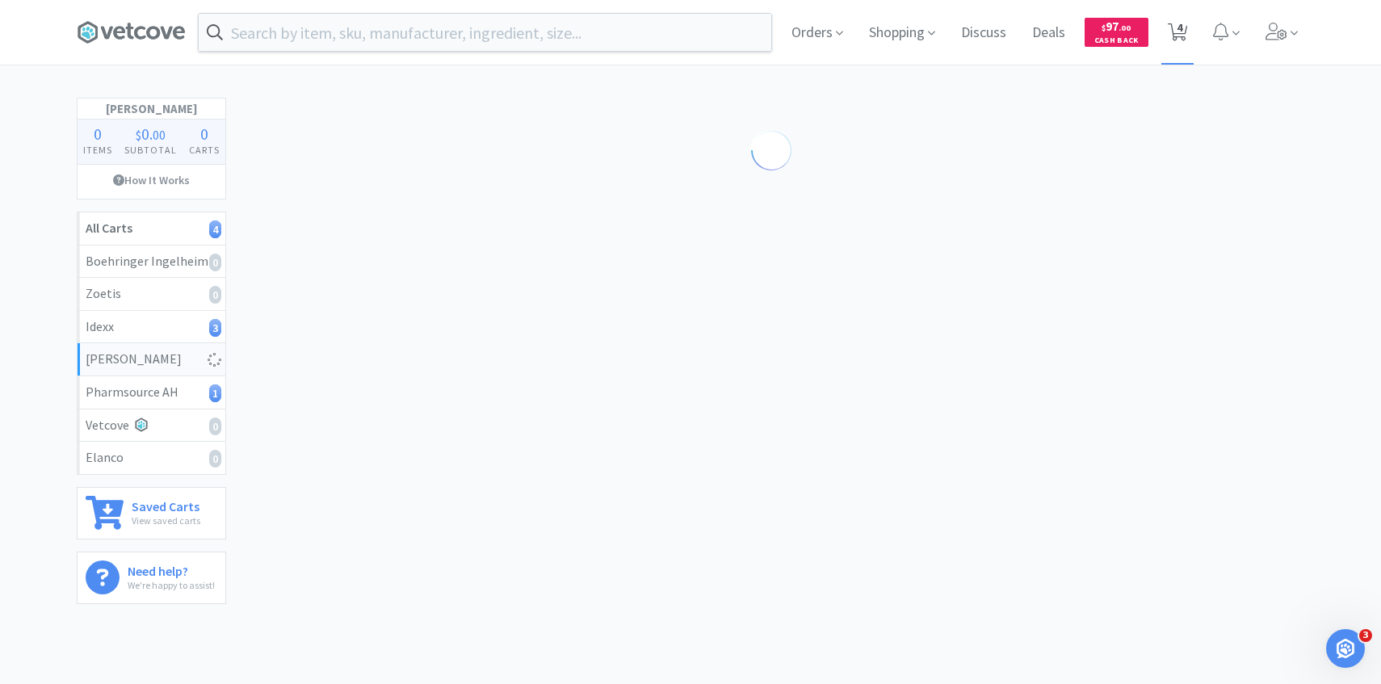
click at [1177, 35] on span "4" at bounding box center [1179, 27] width 6 height 65
select select "10"
select select "100"
select select "1"
select select "4"
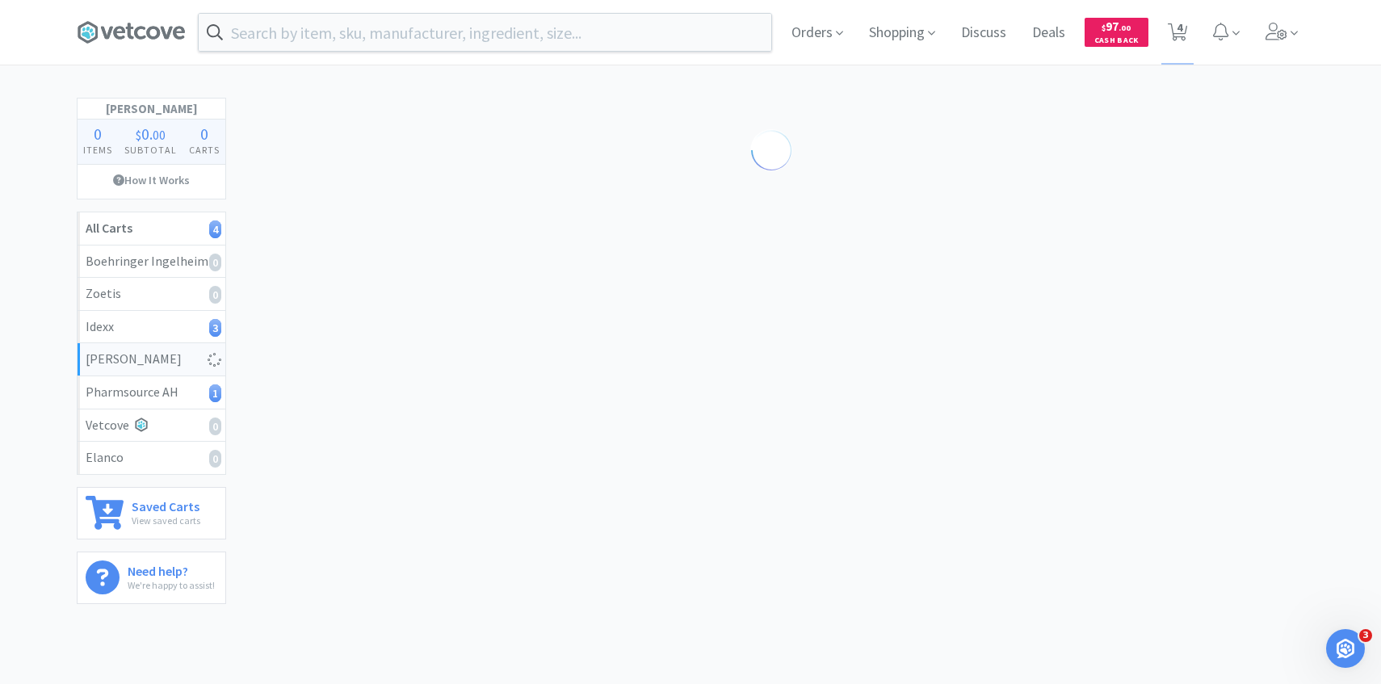
select select "1"
select select "2"
select select "1"
select select "2"
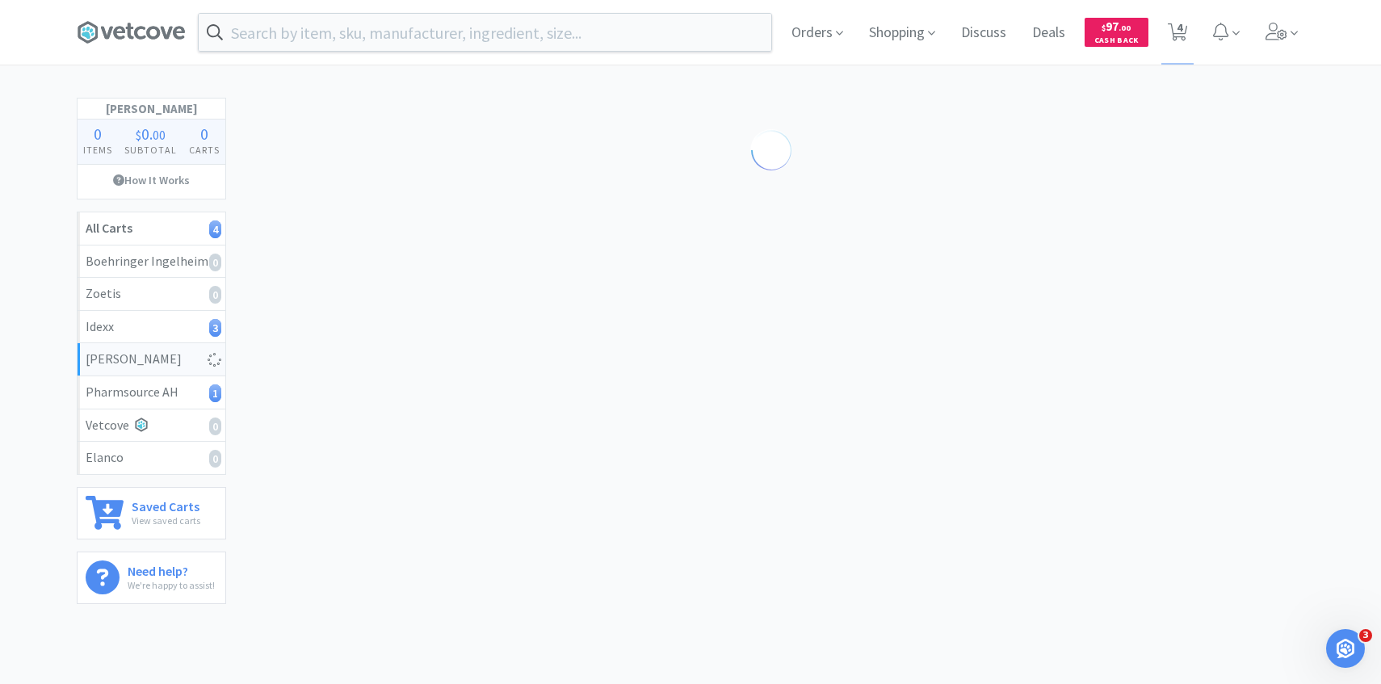
select select "4"
select select "2"
select select "1"
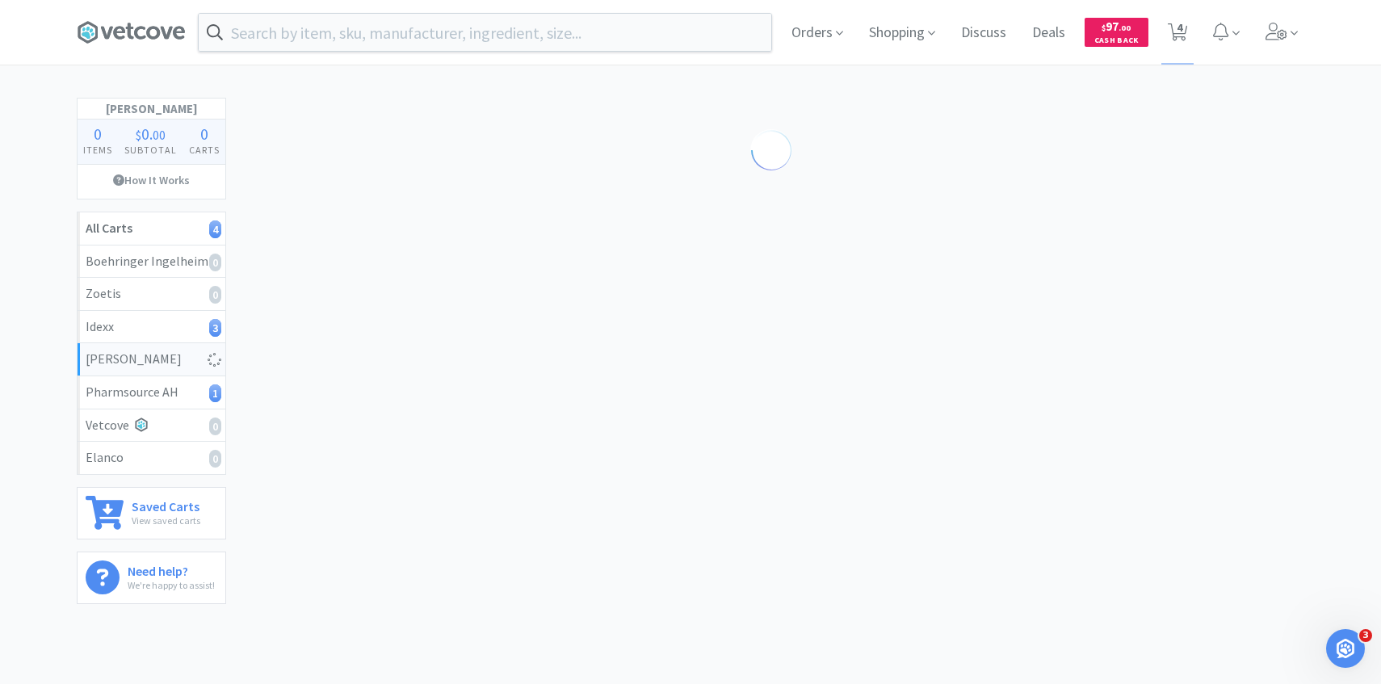
select select "1"
select select "4"
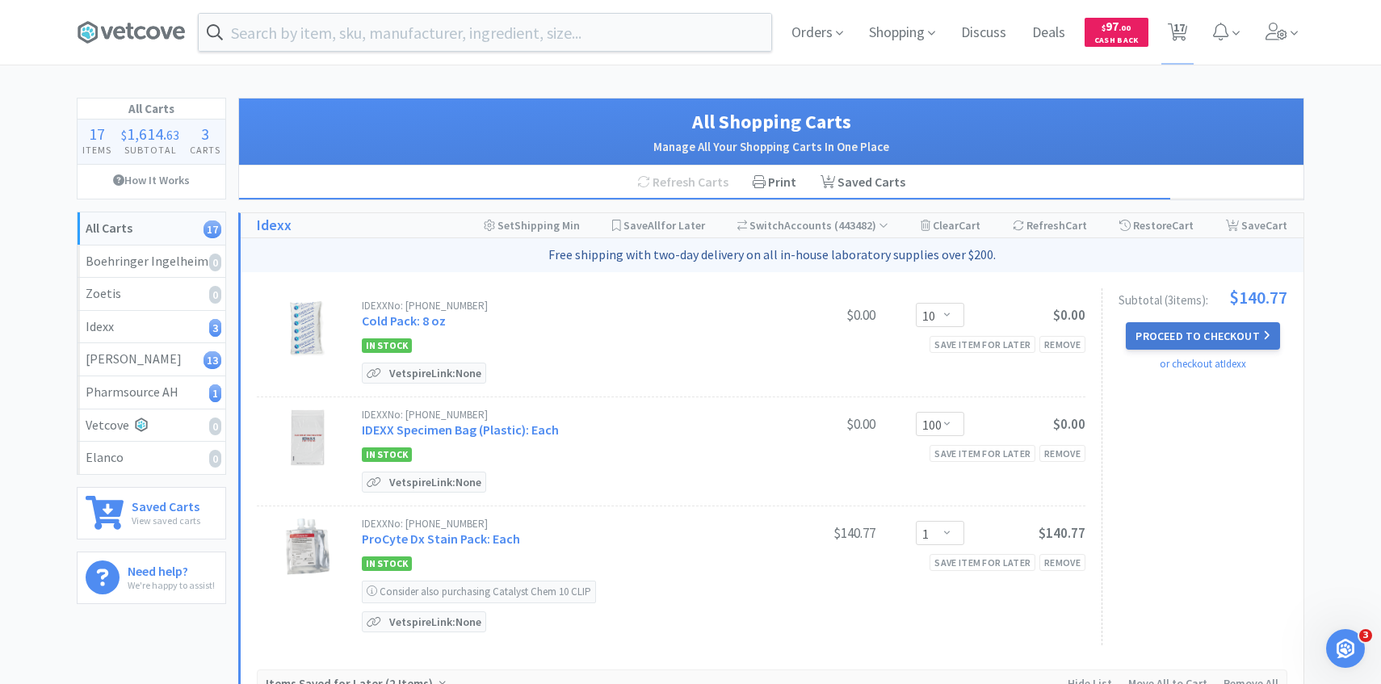
click at [1205, 333] on button "Proceed to Checkout" at bounding box center [1202, 335] width 153 height 27
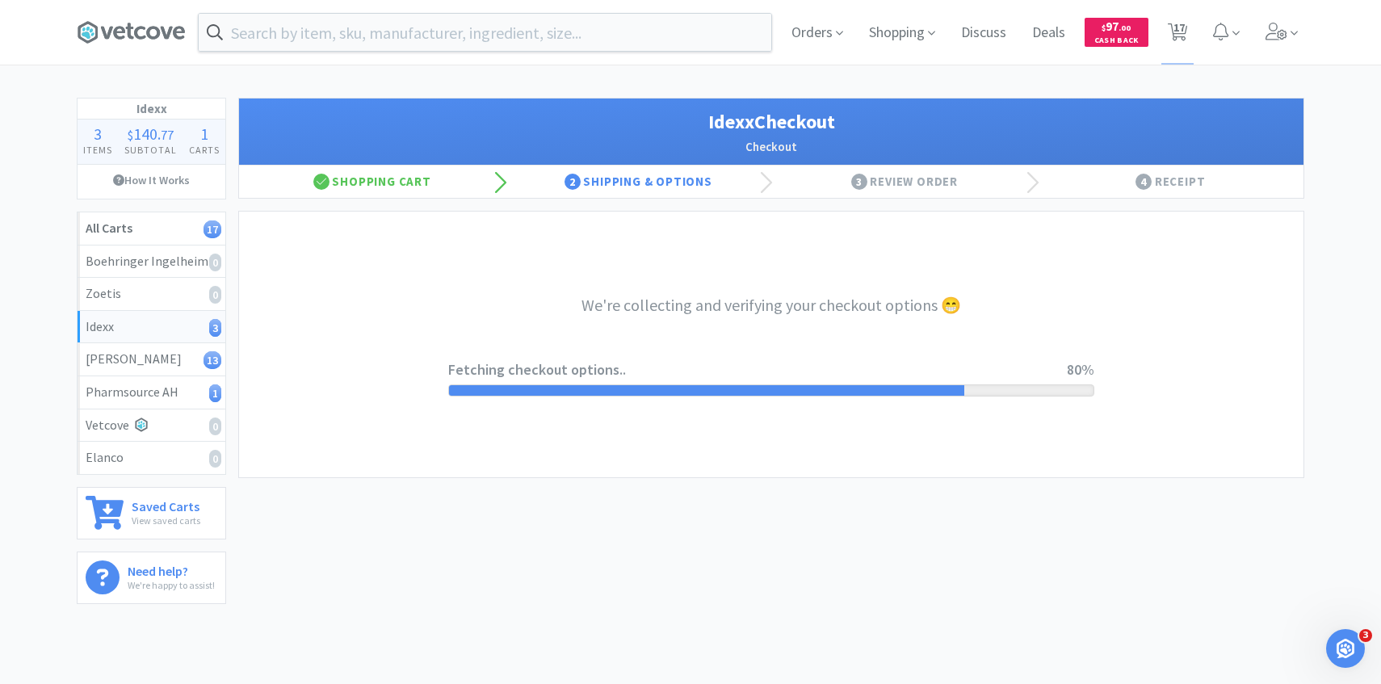
select select "904"
select select "003"
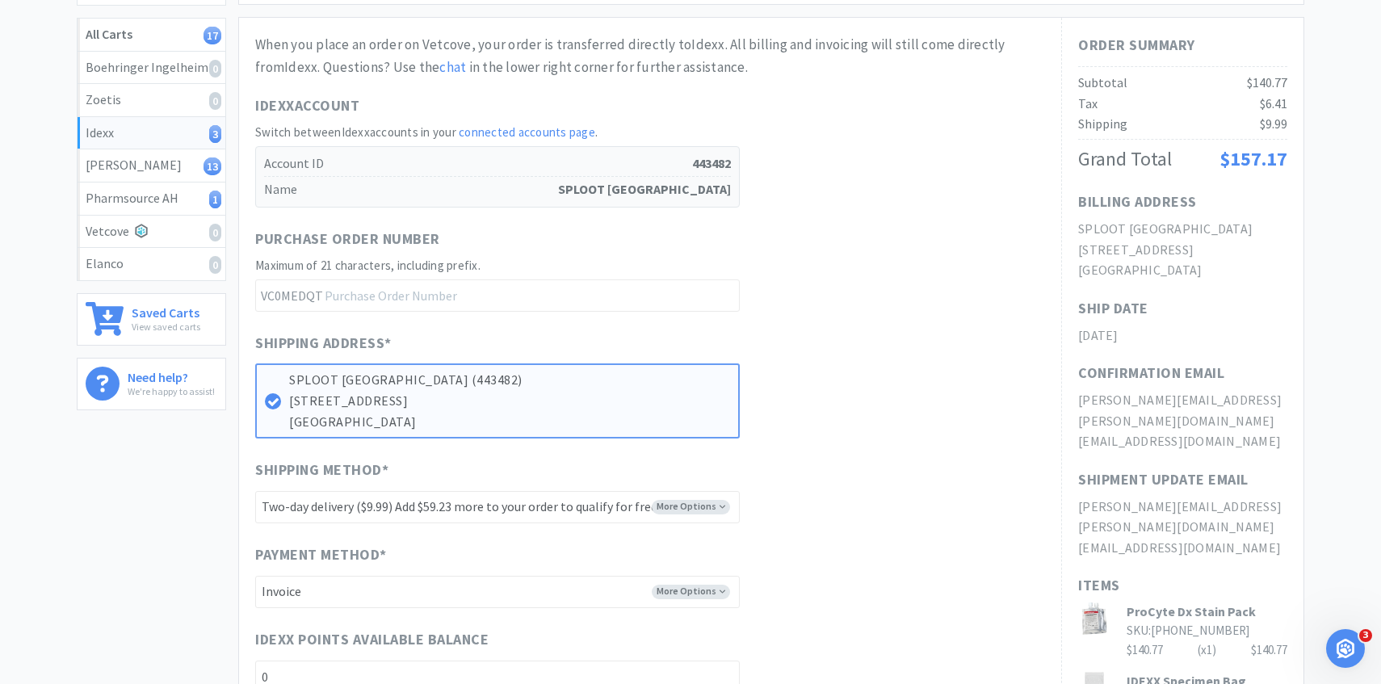
scroll to position [590, 0]
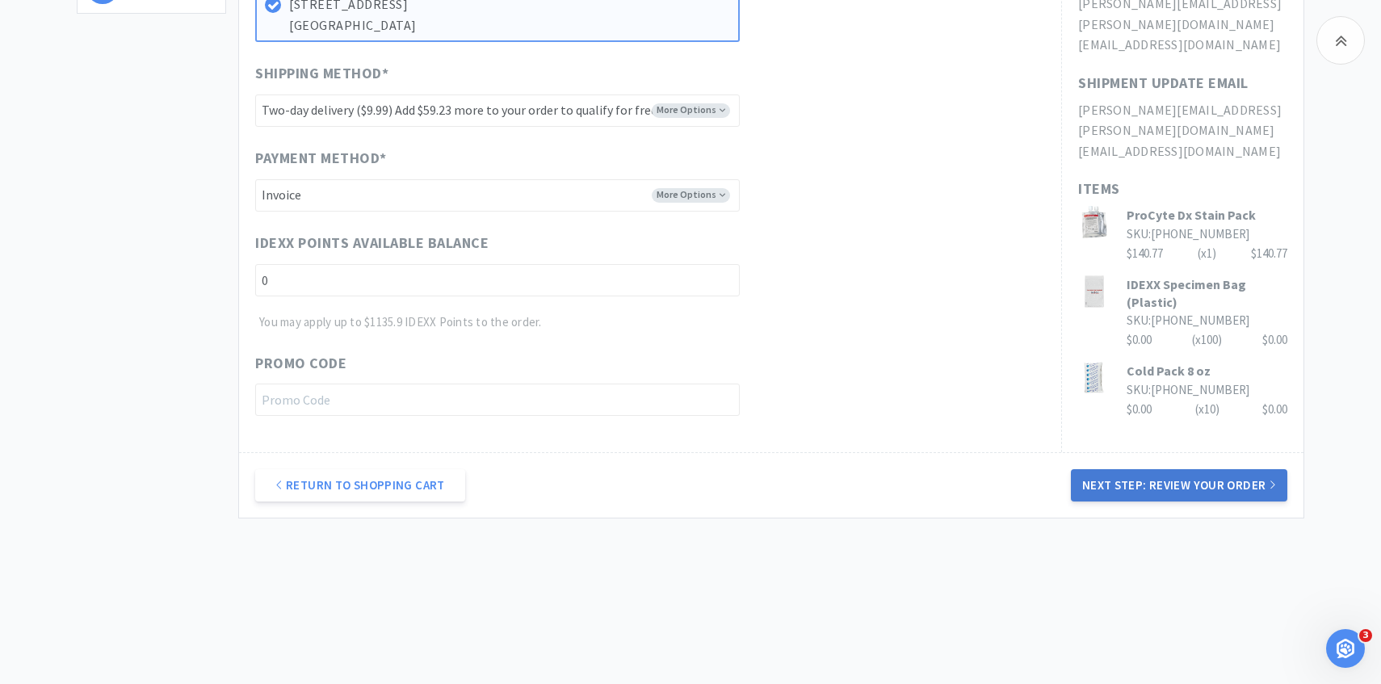
click at [1163, 488] on button "Next Step: Review Your Order" at bounding box center [1179, 485] width 216 height 32
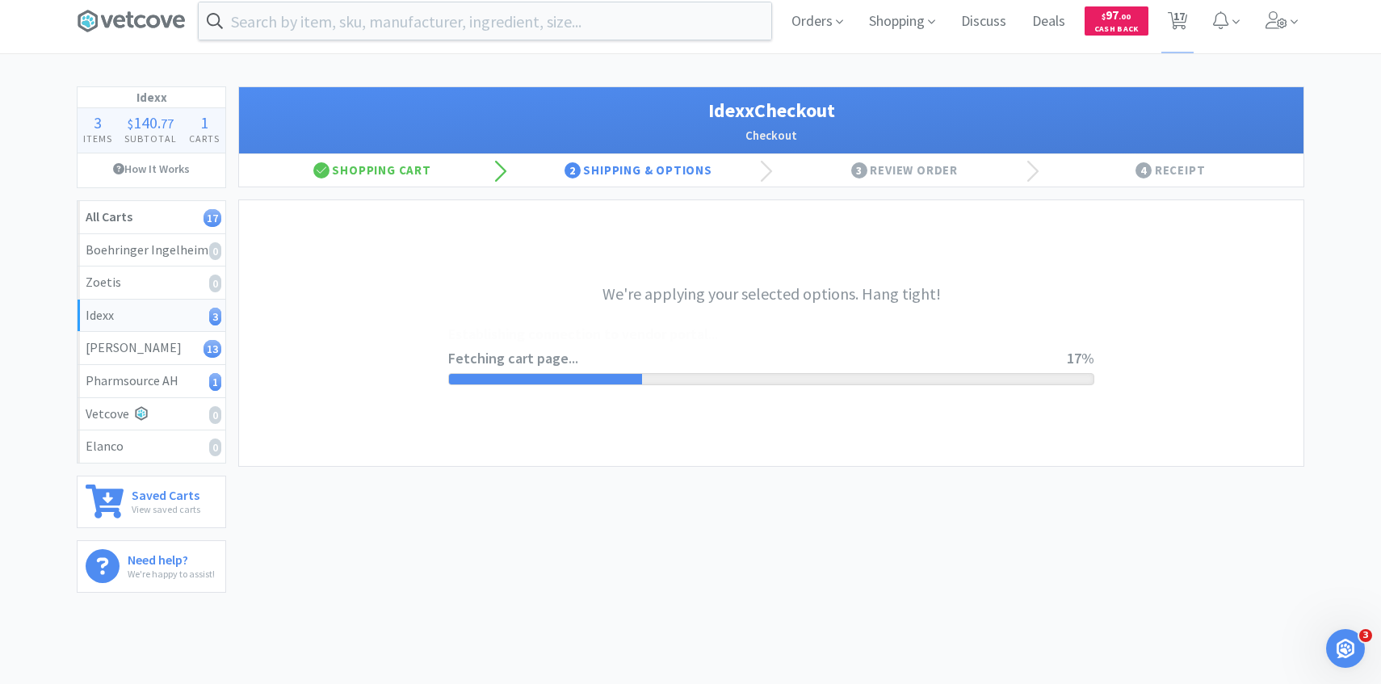
scroll to position [0, 0]
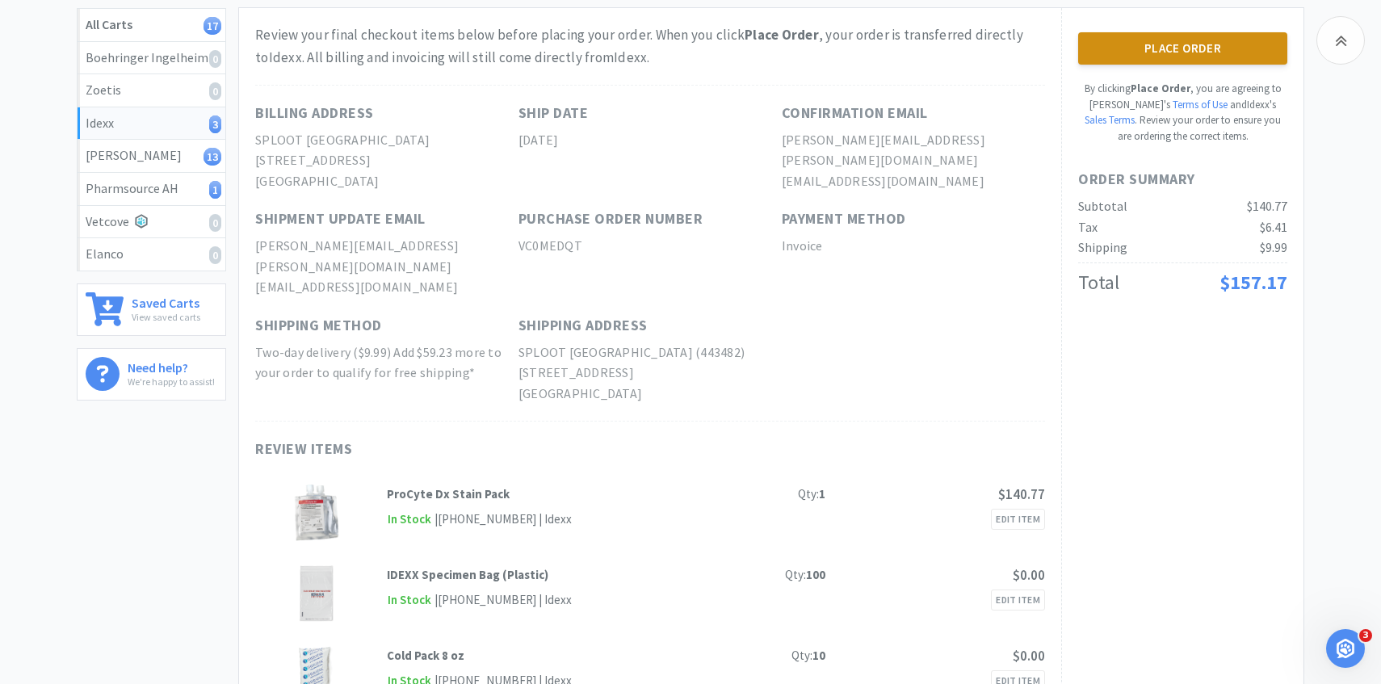
click at [1164, 39] on button "Place Order" at bounding box center [1182, 48] width 209 height 32
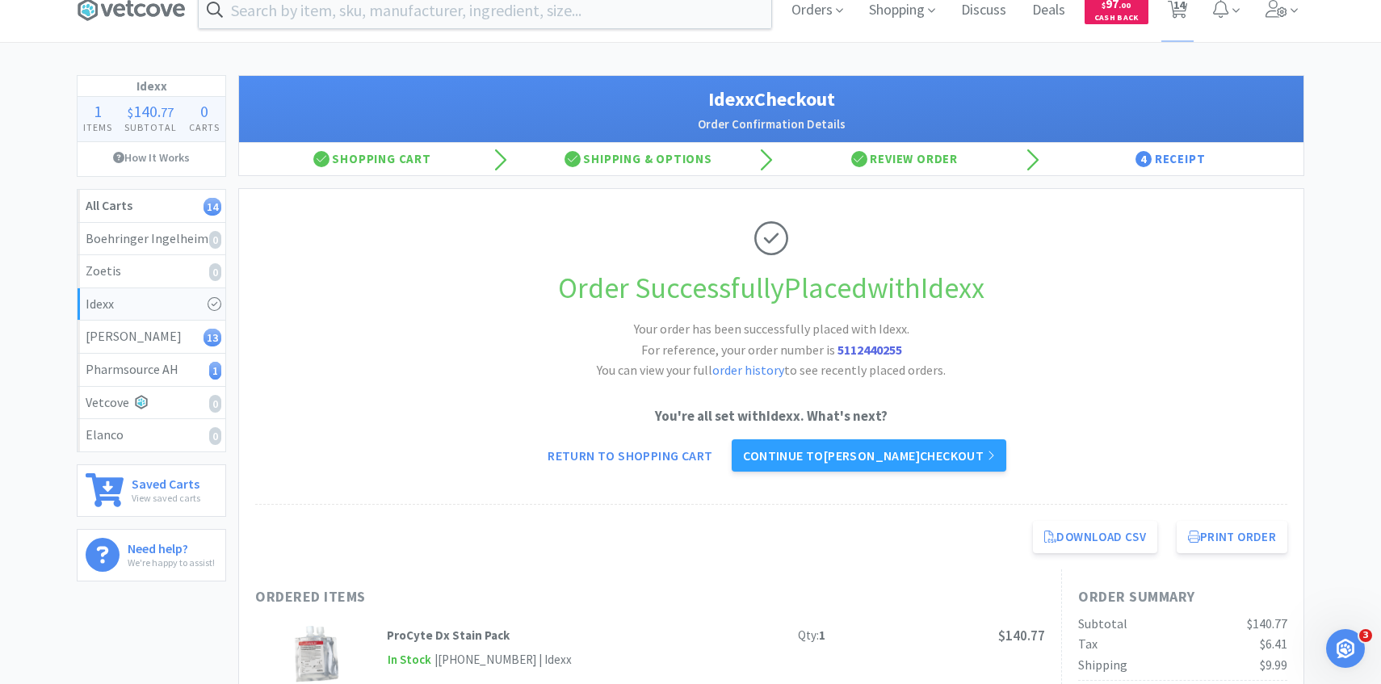
scroll to position [24, 0]
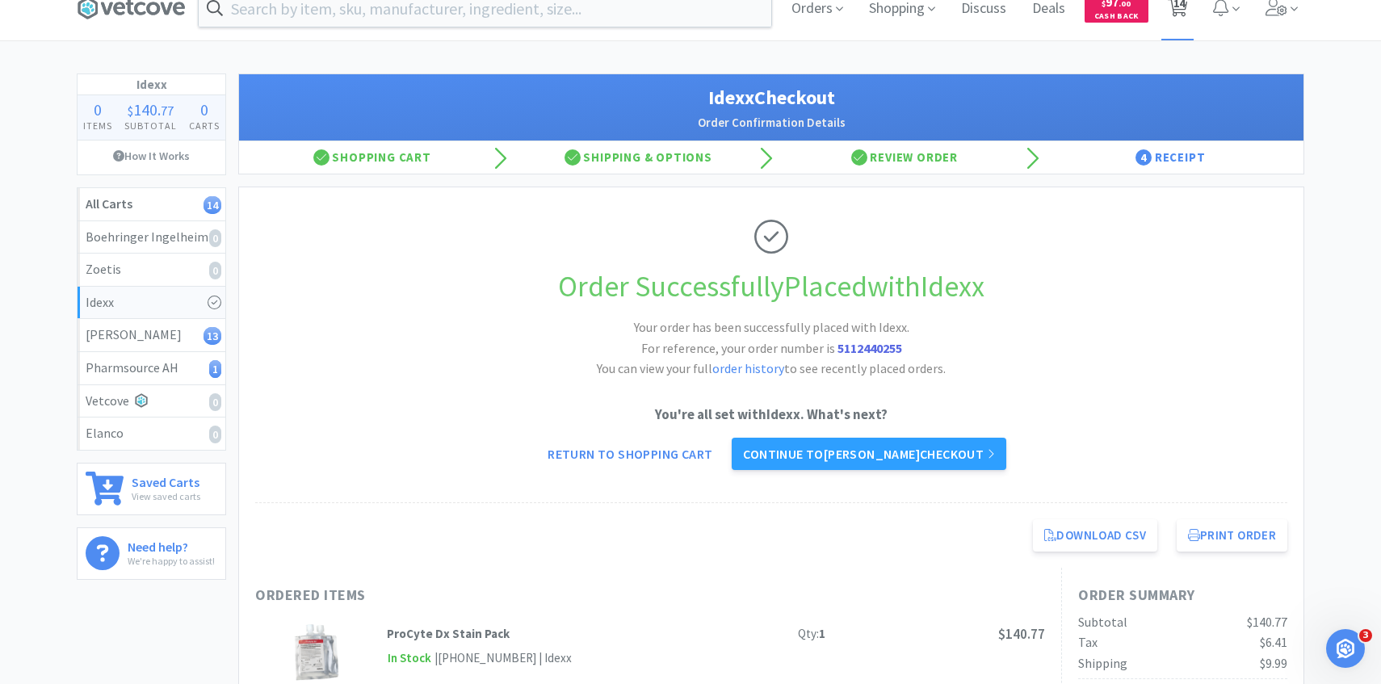
click at [1176, 5] on span "14" at bounding box center [1178, 3] width 11 height 65
select select "4"
select select "1"
select select "2"
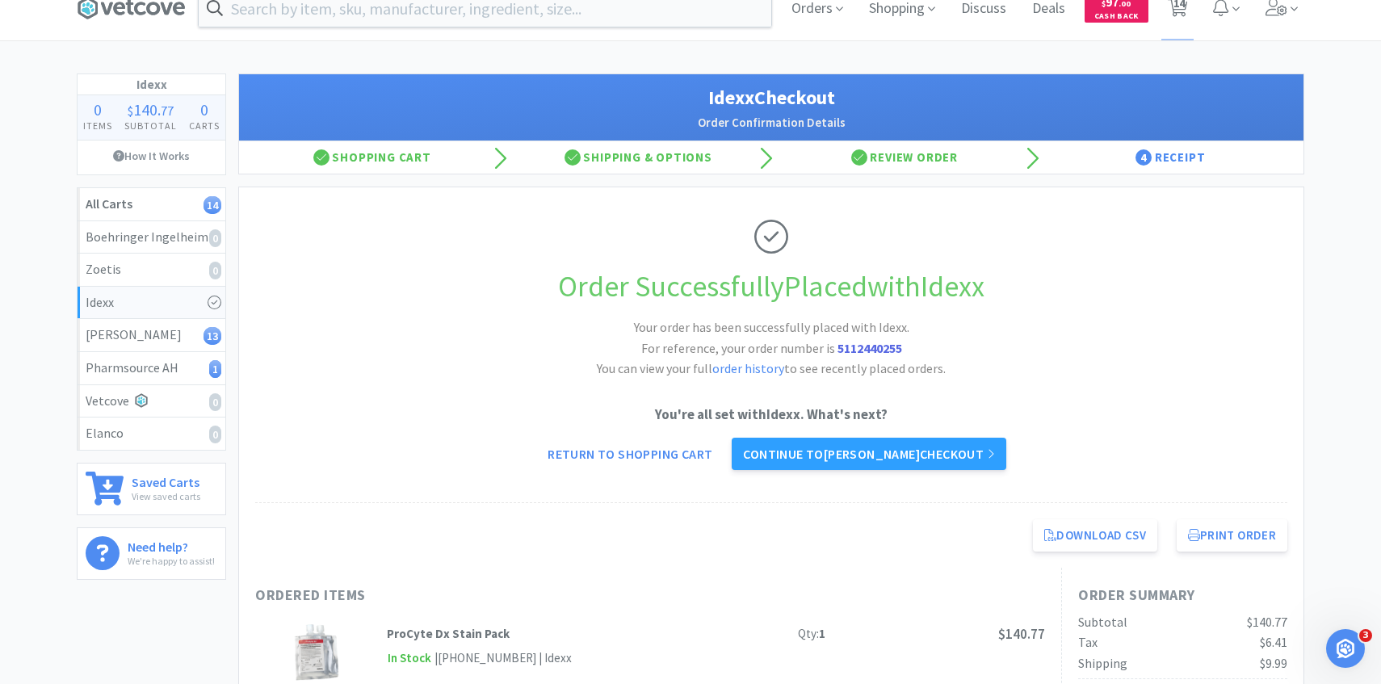
select select "1"
select select "2"
select select "4"
select select "2"
select select "1"
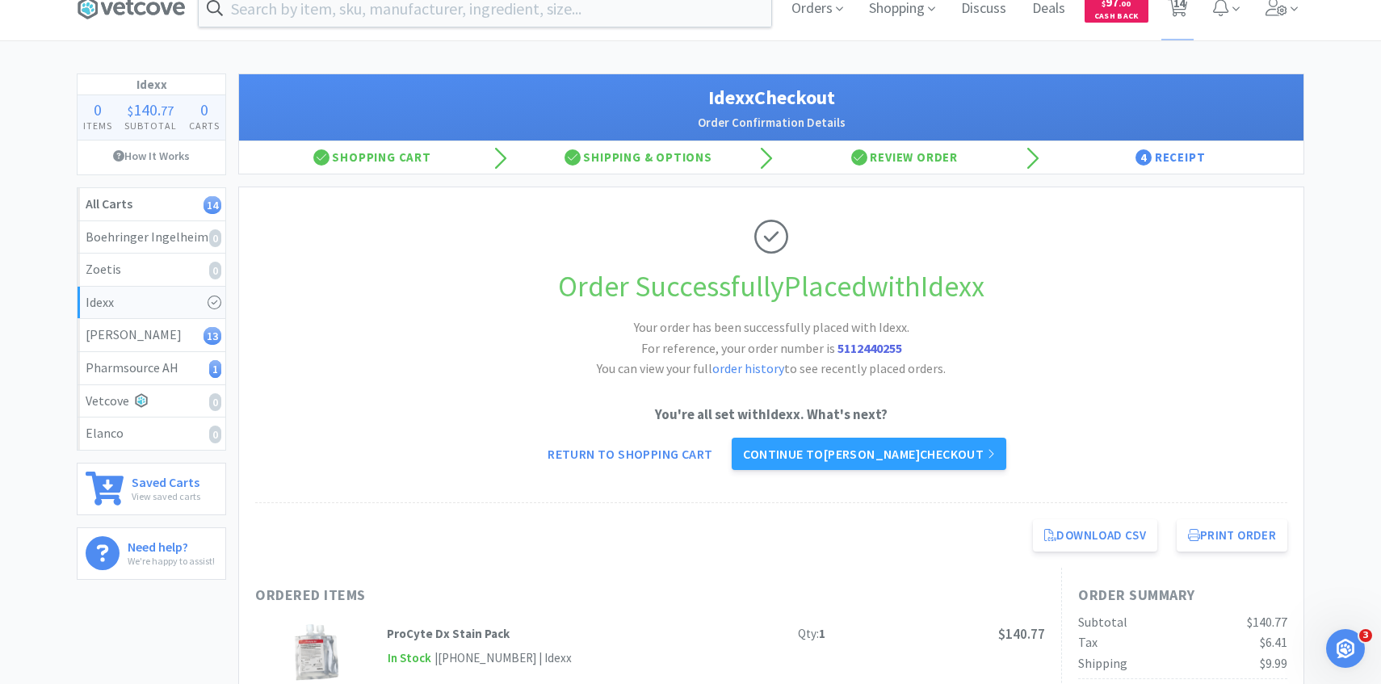
select select "1"
select select "4"
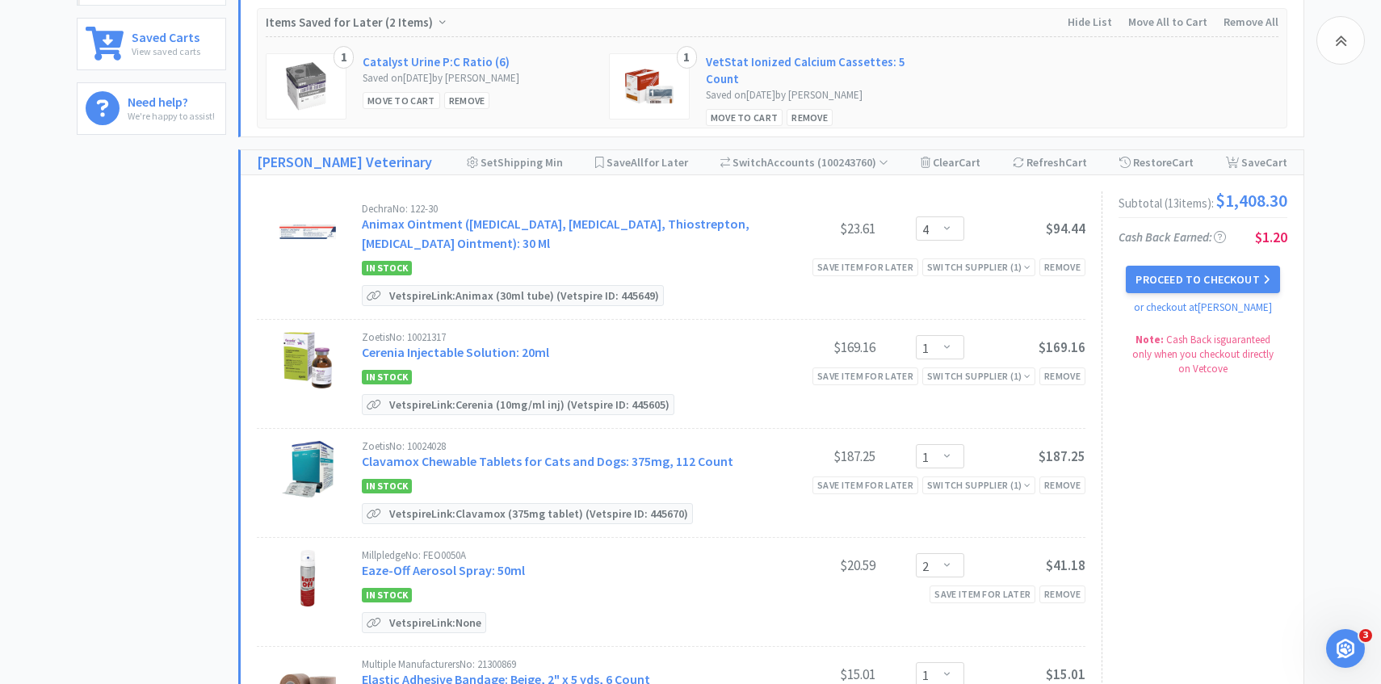
scroll to position [584, 0]
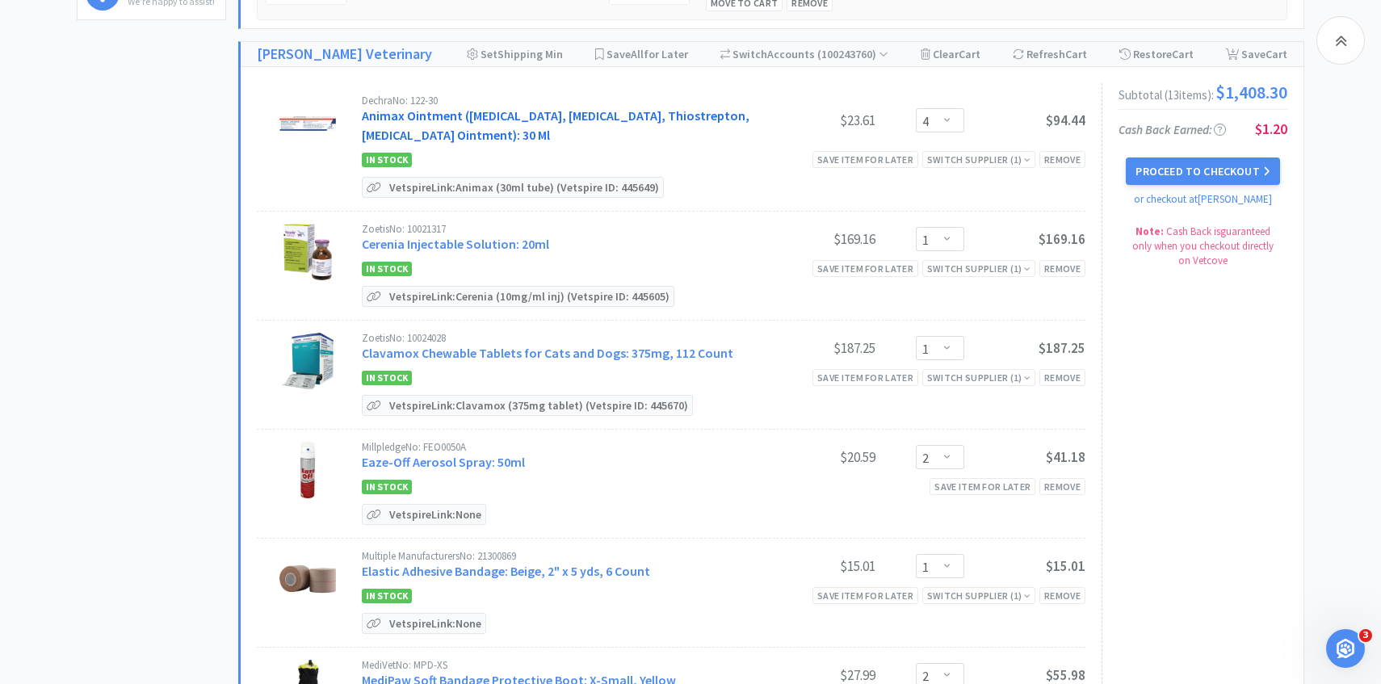
click at [564, 123] on link "Animax Ointment (Nystatin, Neomycin Sulfate, Thiostrepton, Triamcinolone Aceton…" at bounding box center [556, 125] width 388 height 36
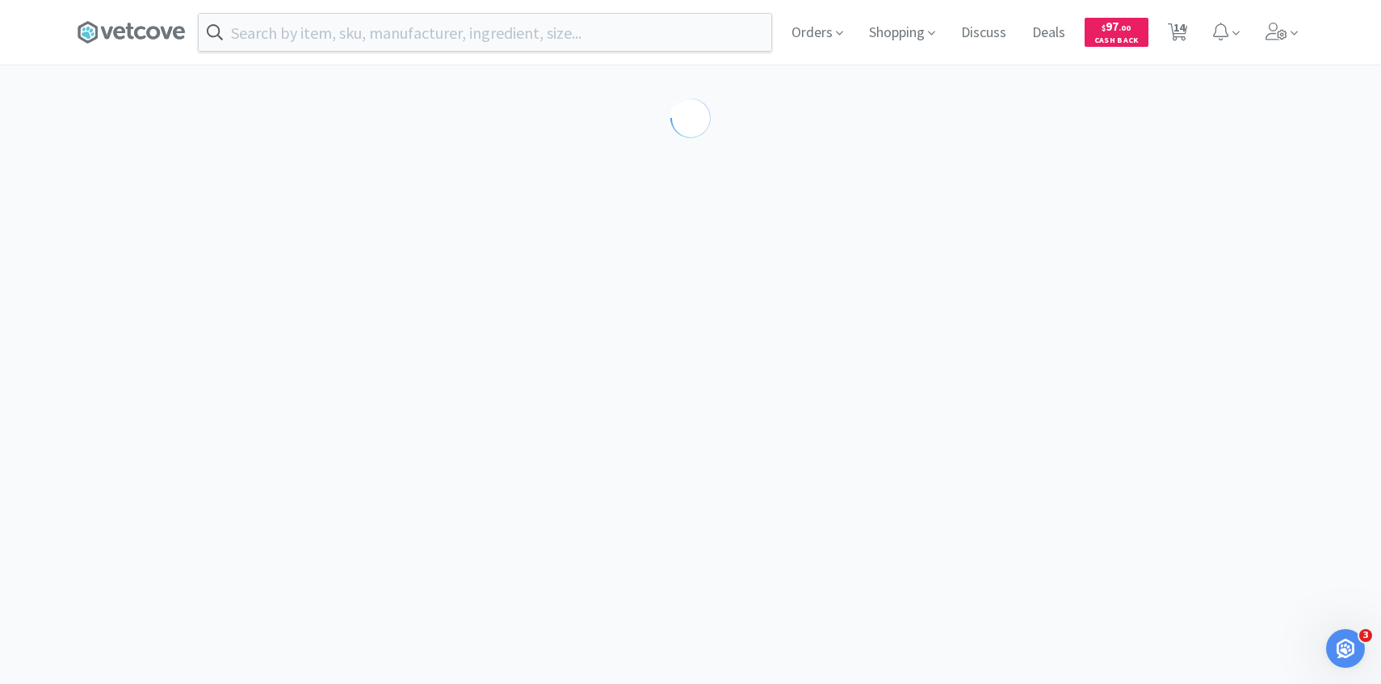
select select "194094"
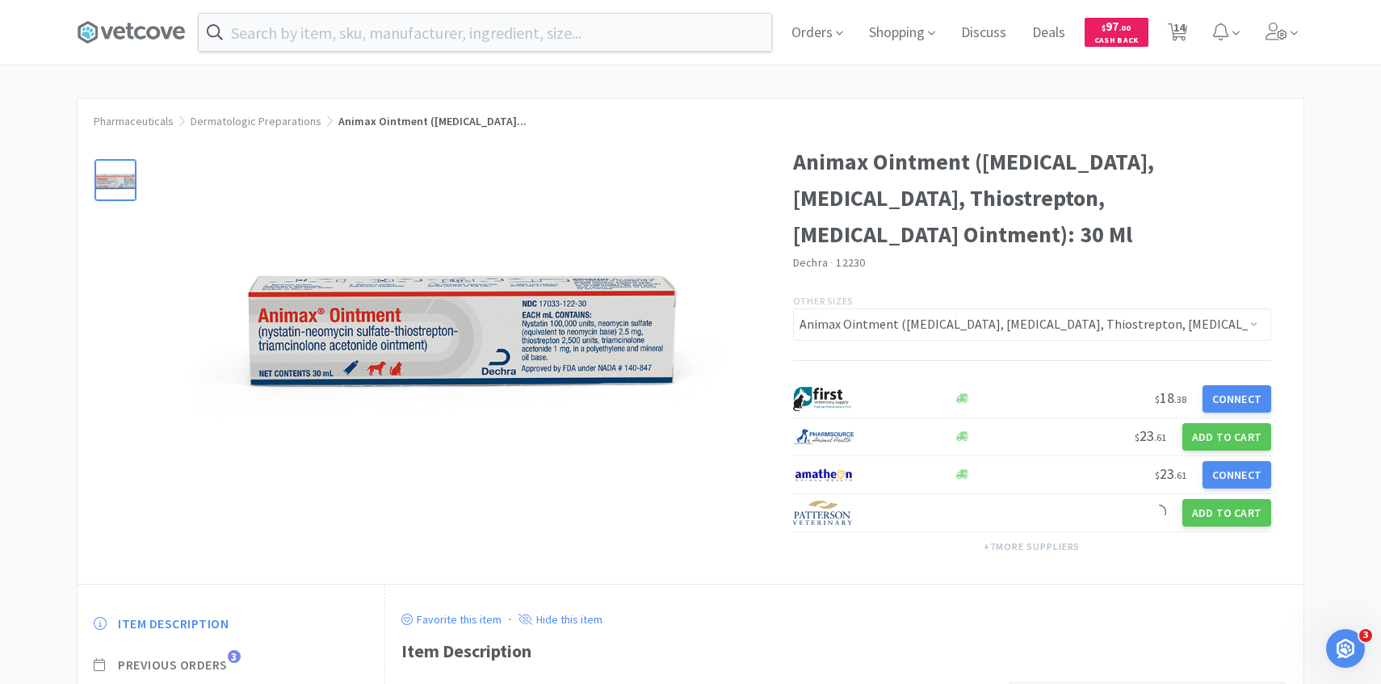
click at [220, 656] on span "Previous Orders" at bounding box center [173, 664] width 110 height 17
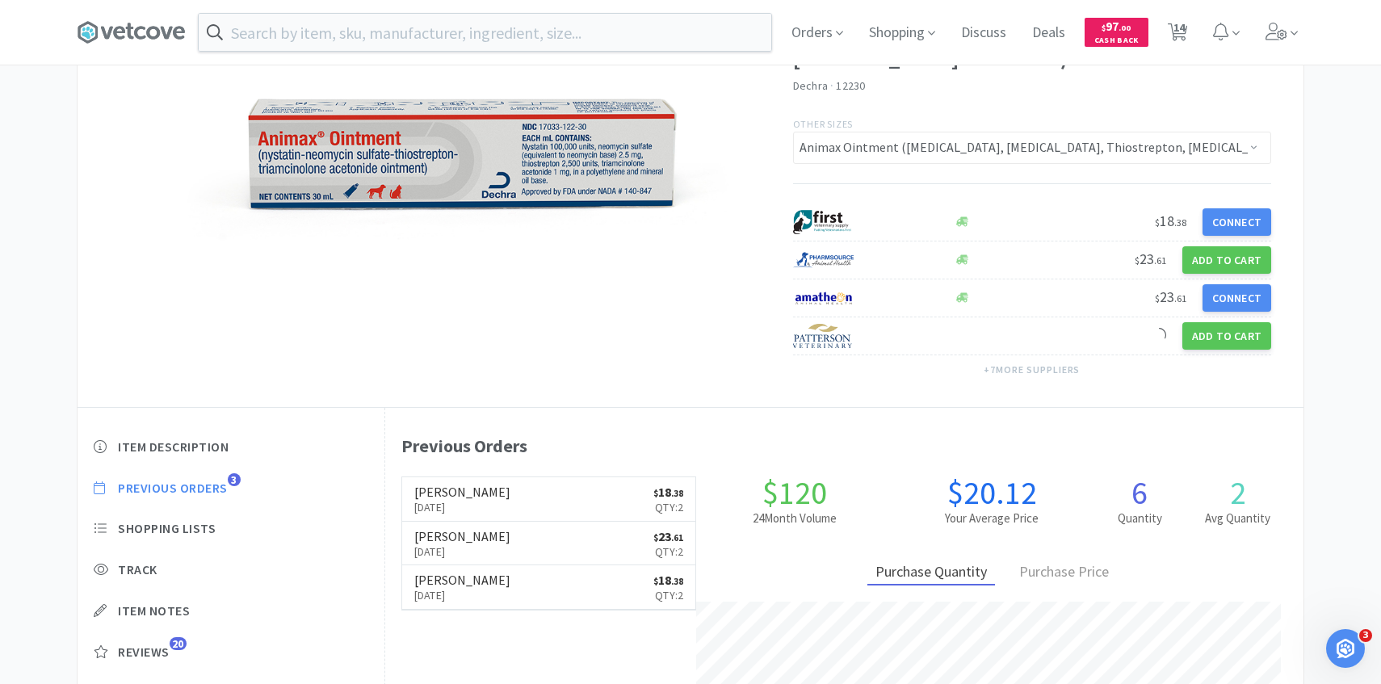
scroll to position [182, 0]
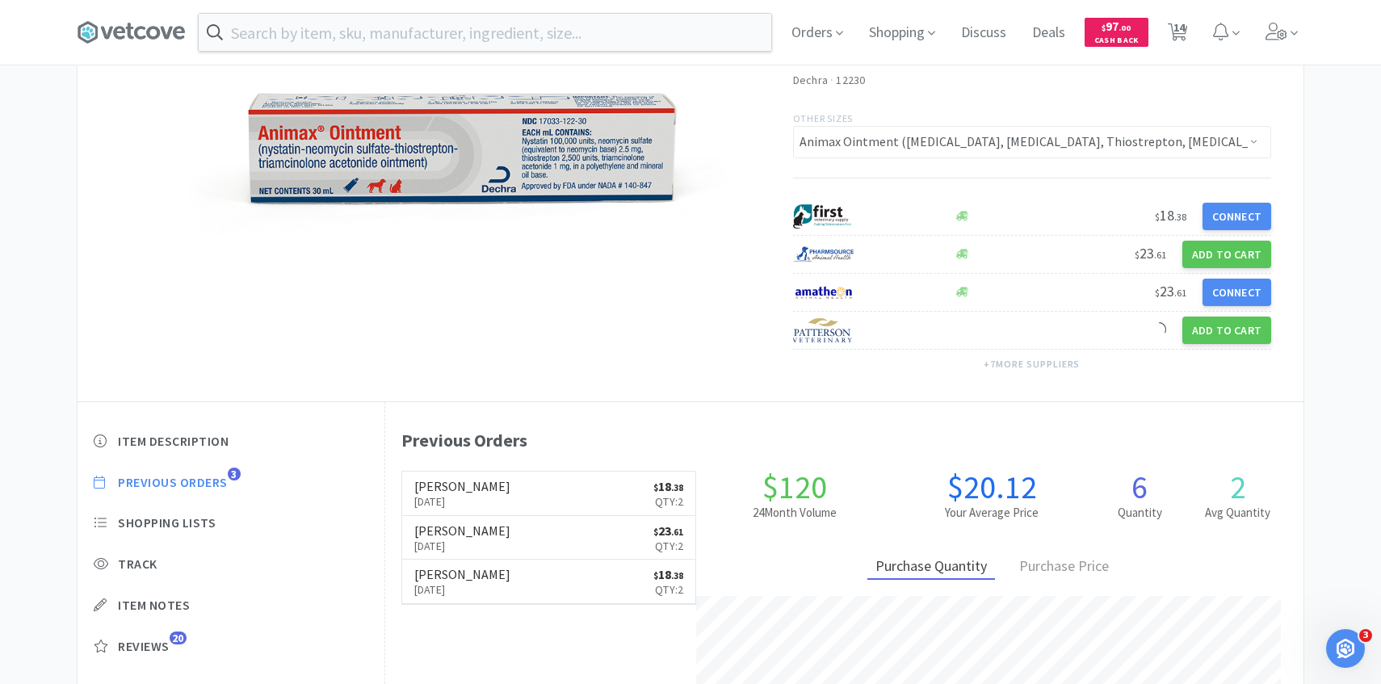
scroll to position [584, 0]
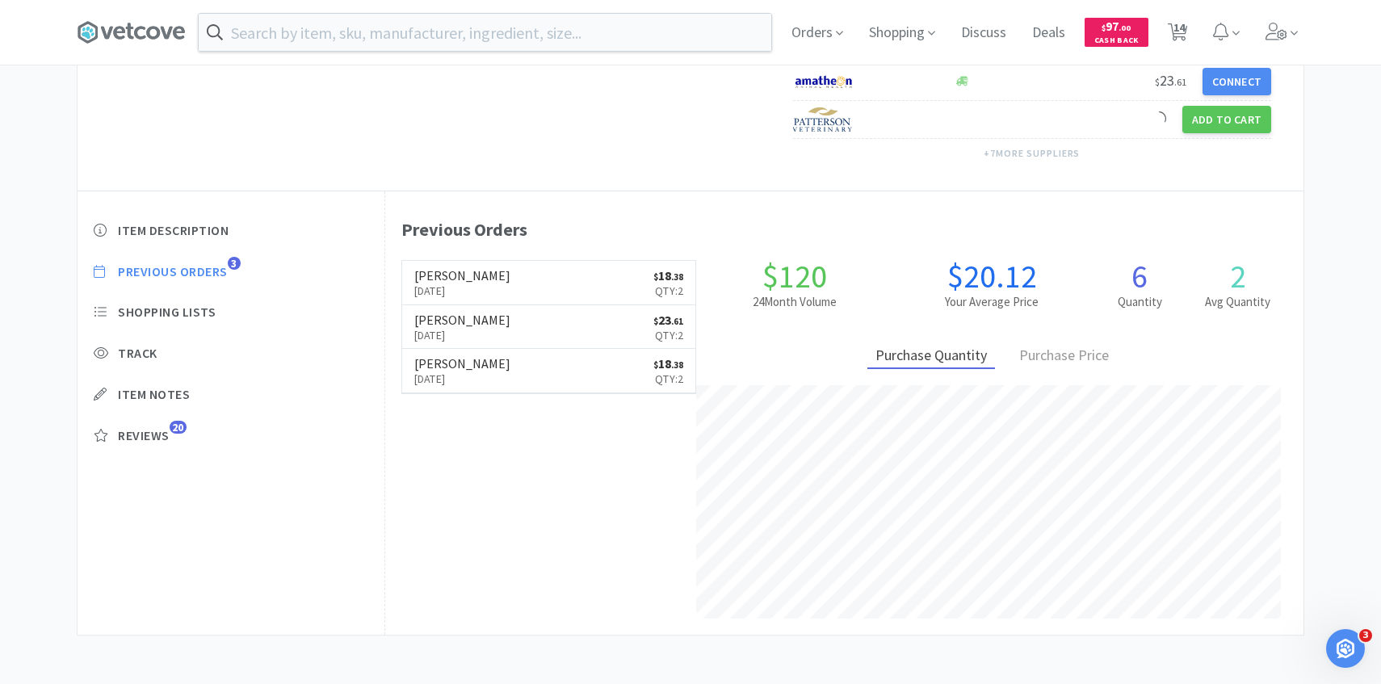
select select "4"
select select "1"
select select "2"
select select "1"
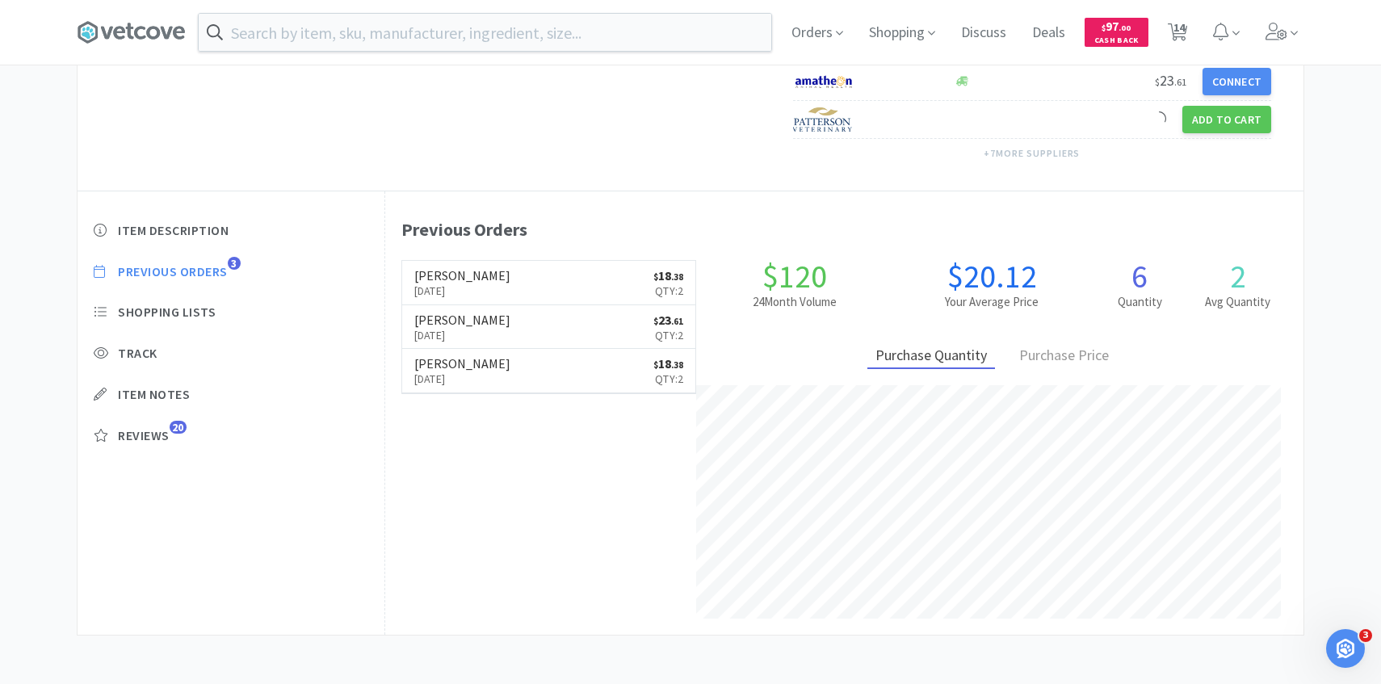
select select "2"
select select "4"
select select "2"
select select "1"
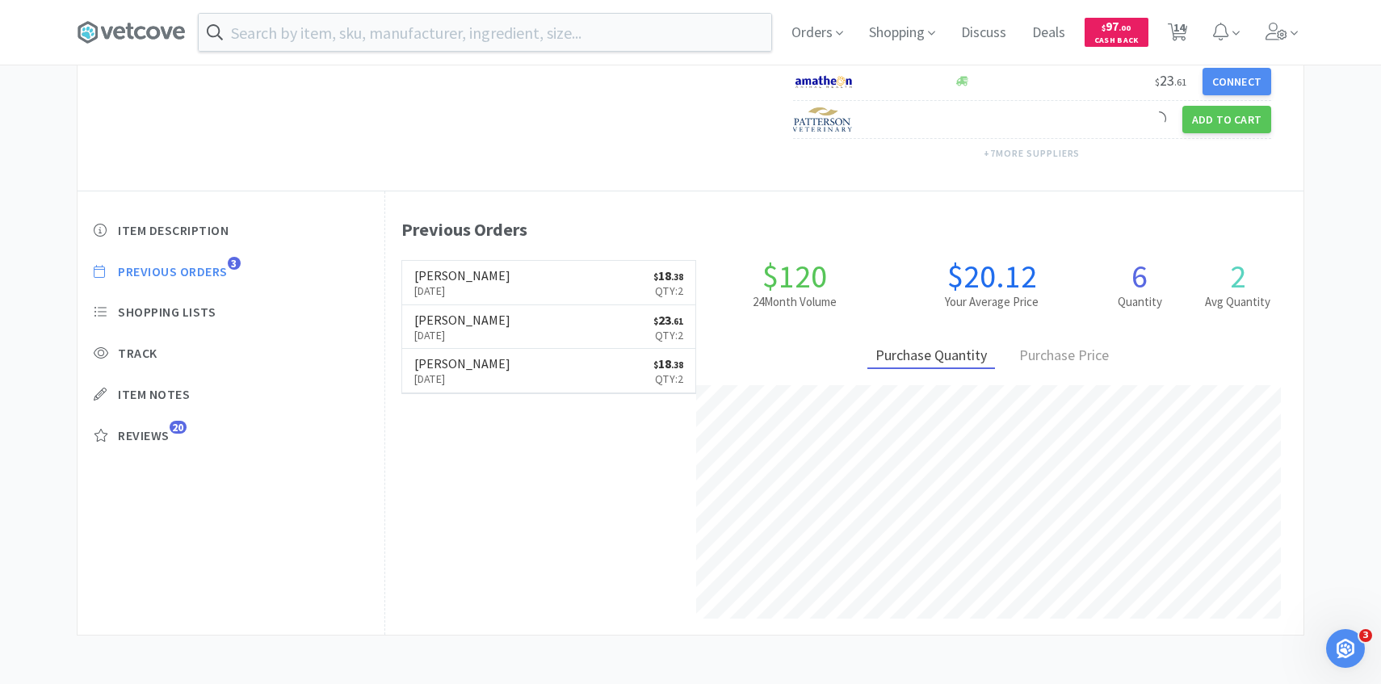
select select "1"
select select "4"
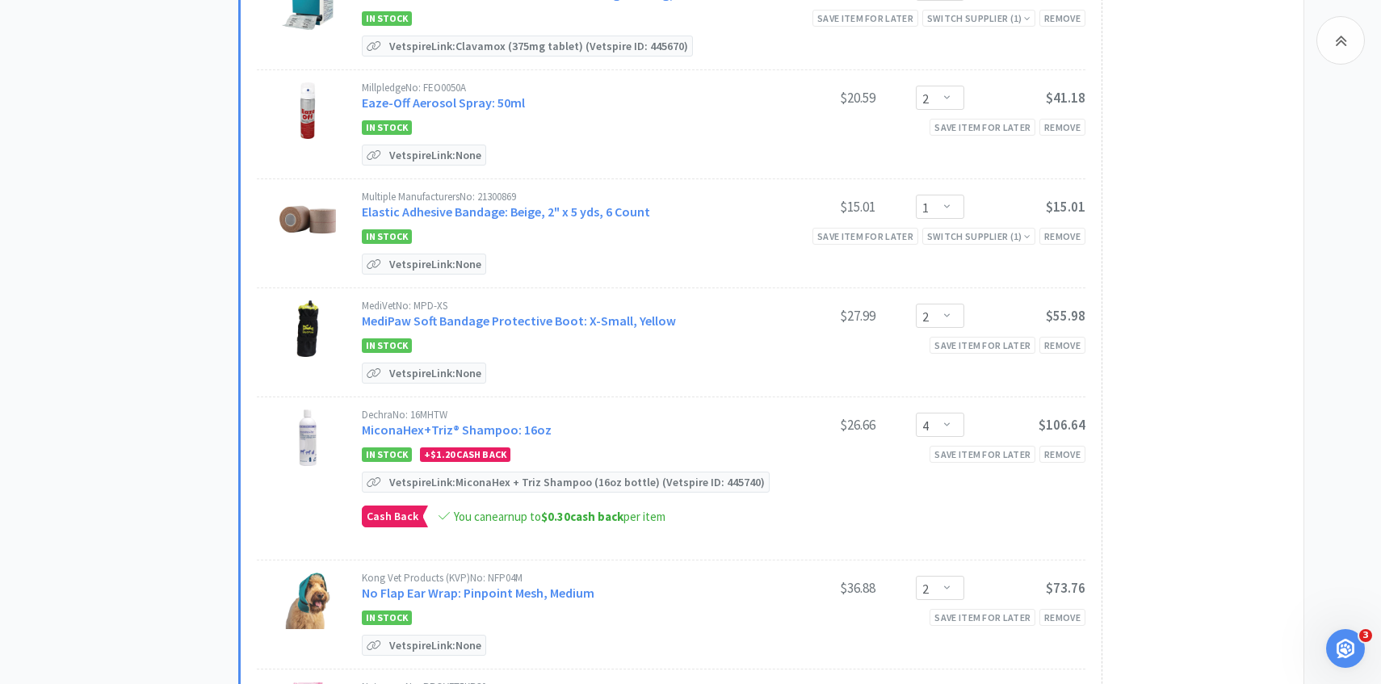
scroll to position [966, 0]
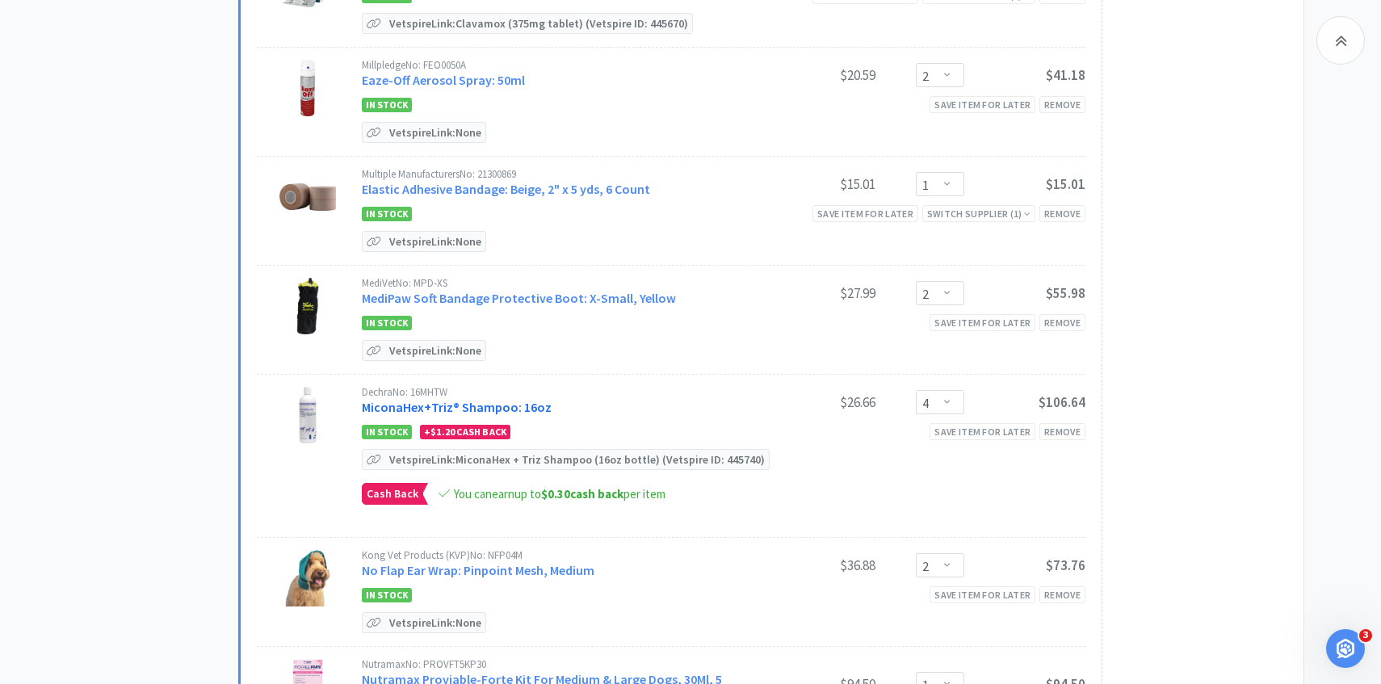
click at [467, 399] on link "MiconaHex+Triz® Shampoo: 16oz" at bounding box center [457, 407] width 190 height 16
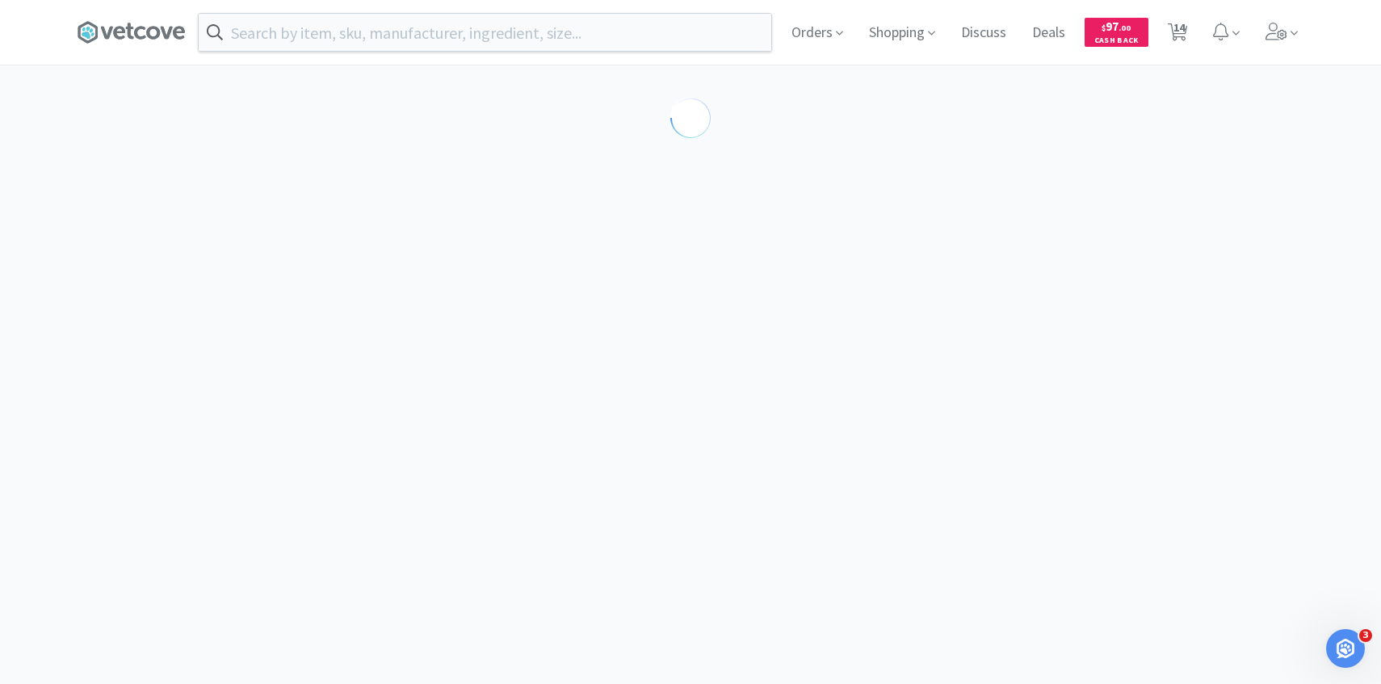
select select "86601"
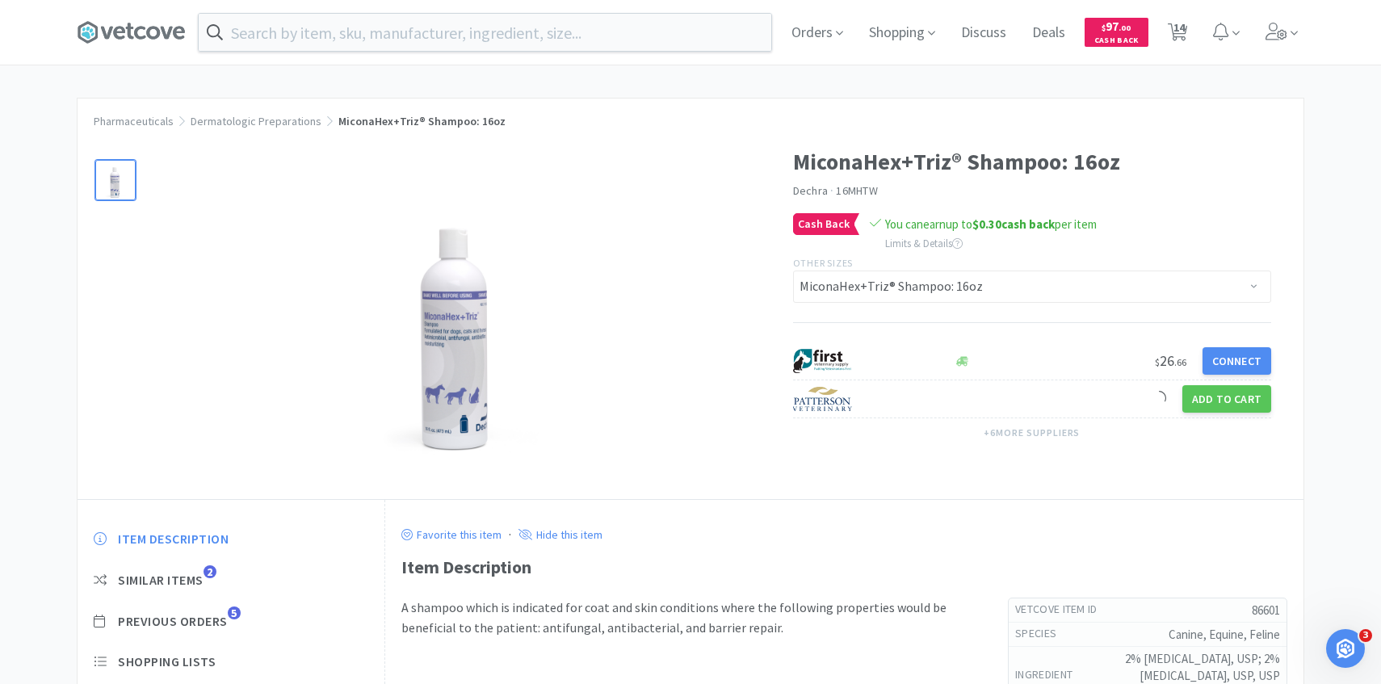
scroll to position [76, 0]
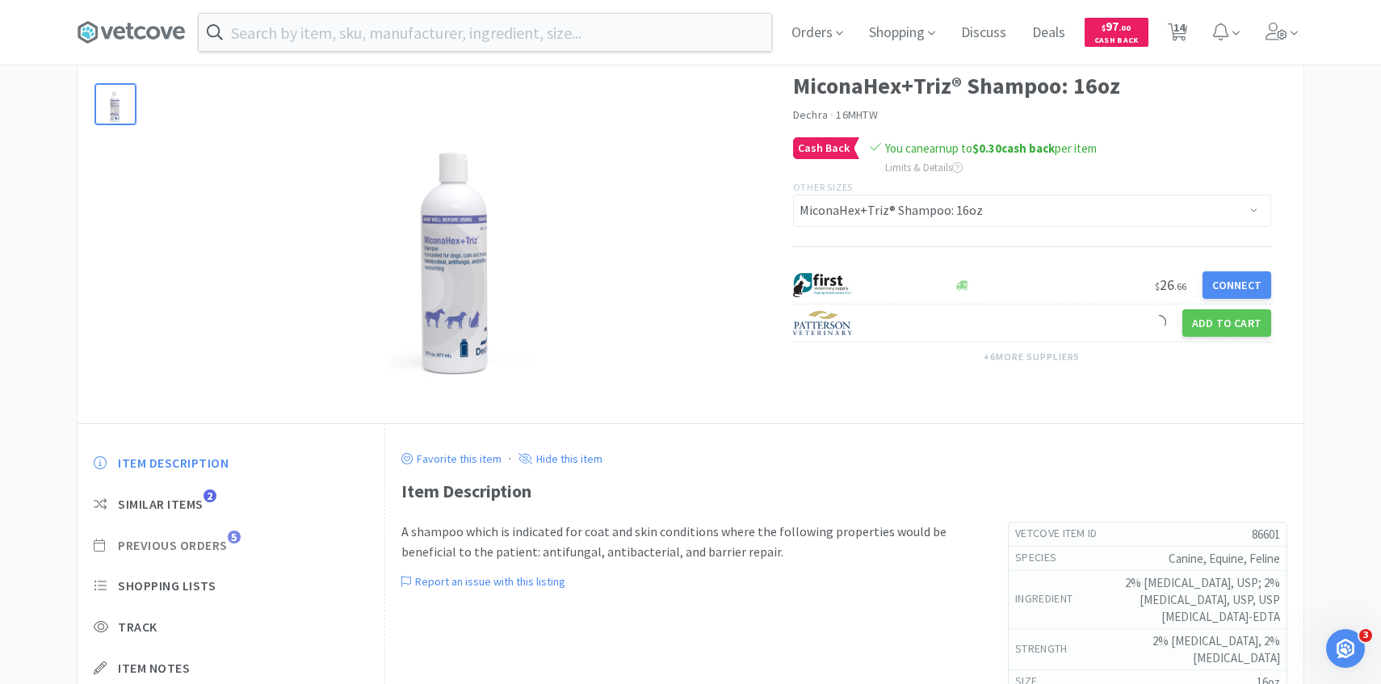
click at [224, 537] on span "Previous Orders" at bounding box center [173, 545] width 110 height 17
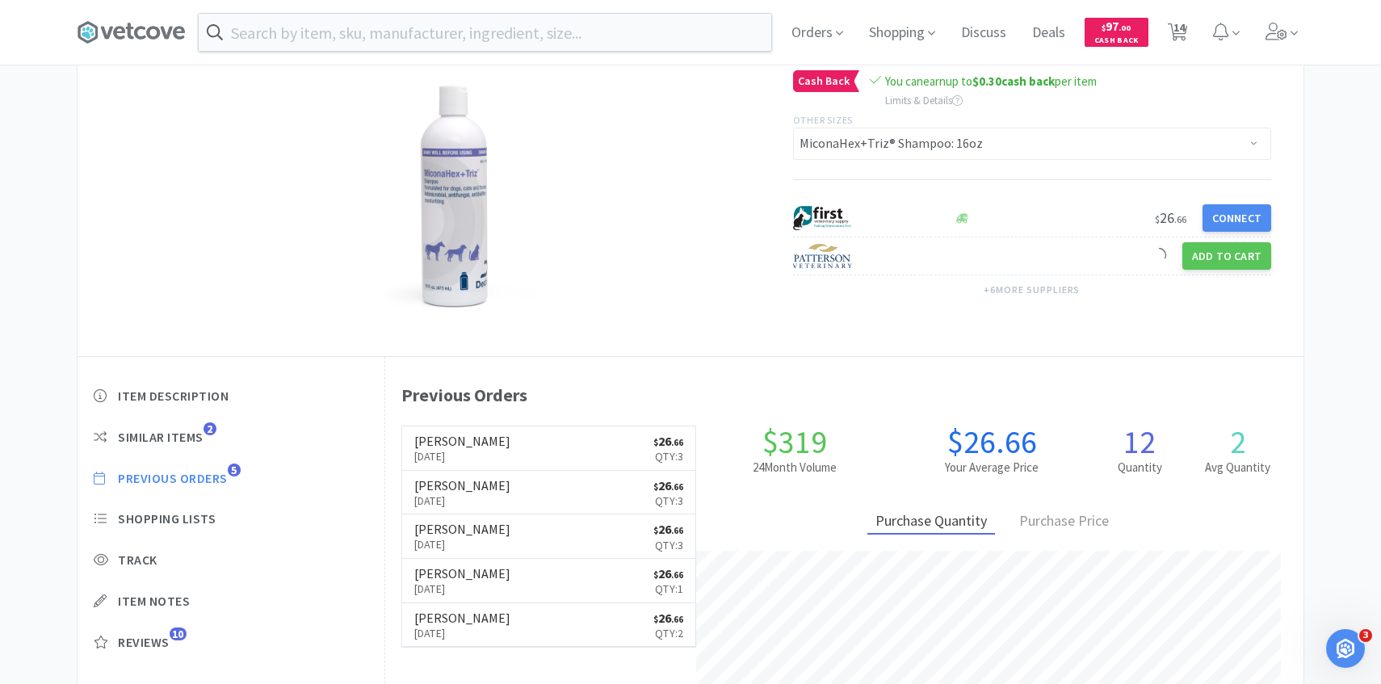
scroll to position [157, 0]
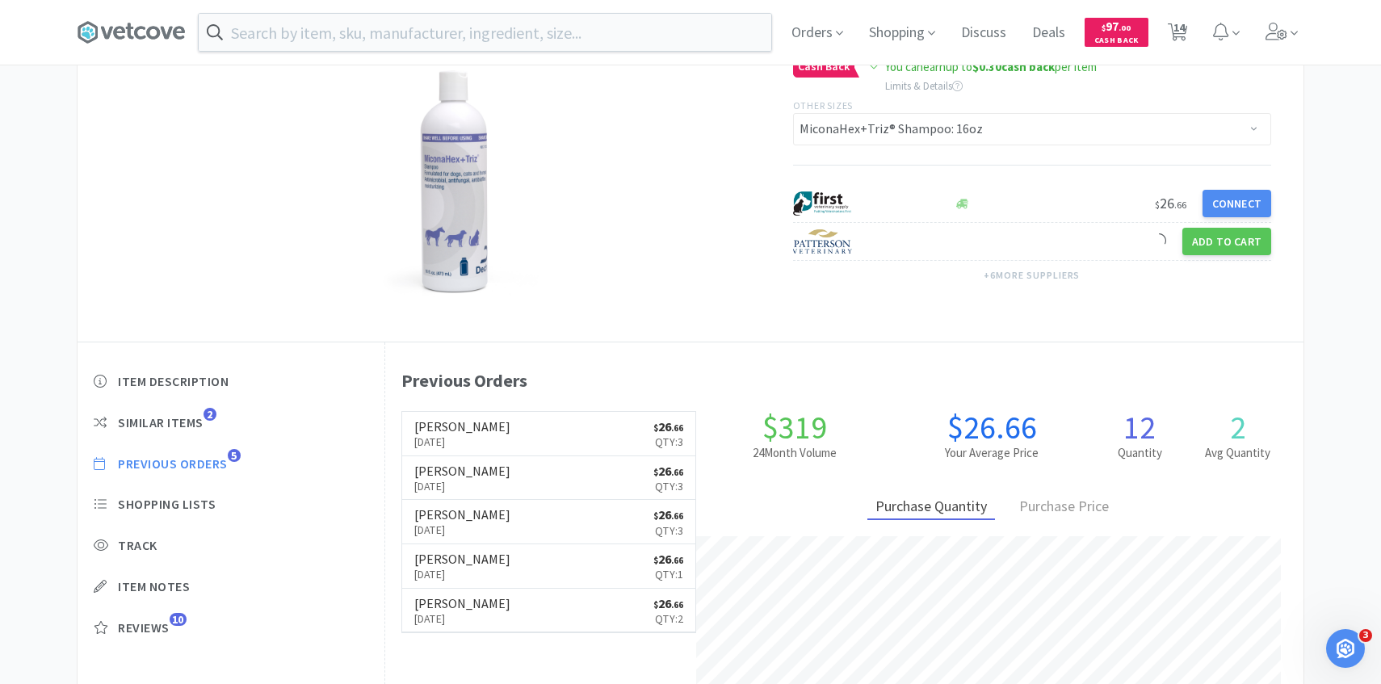
select select "4"
select select "1"
select select "2"
select select "1"
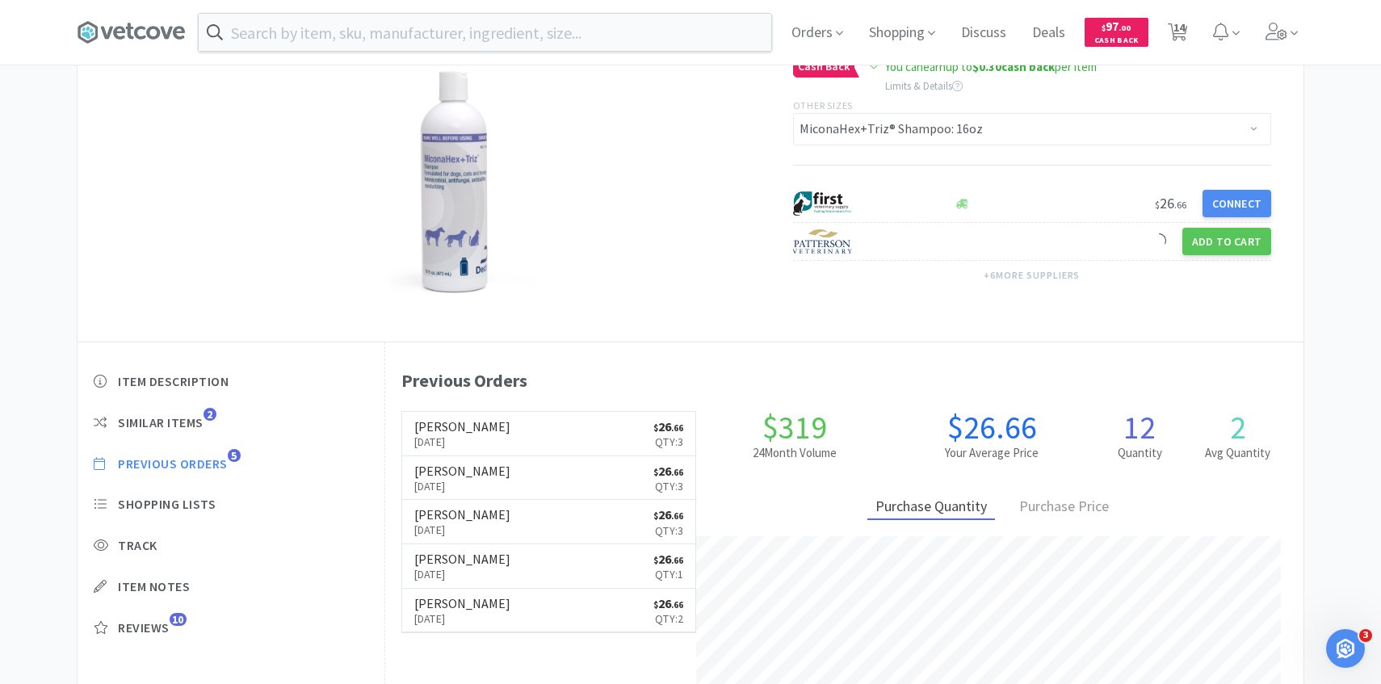
select select "2"
select select "4"
select select "2"
select select "1"
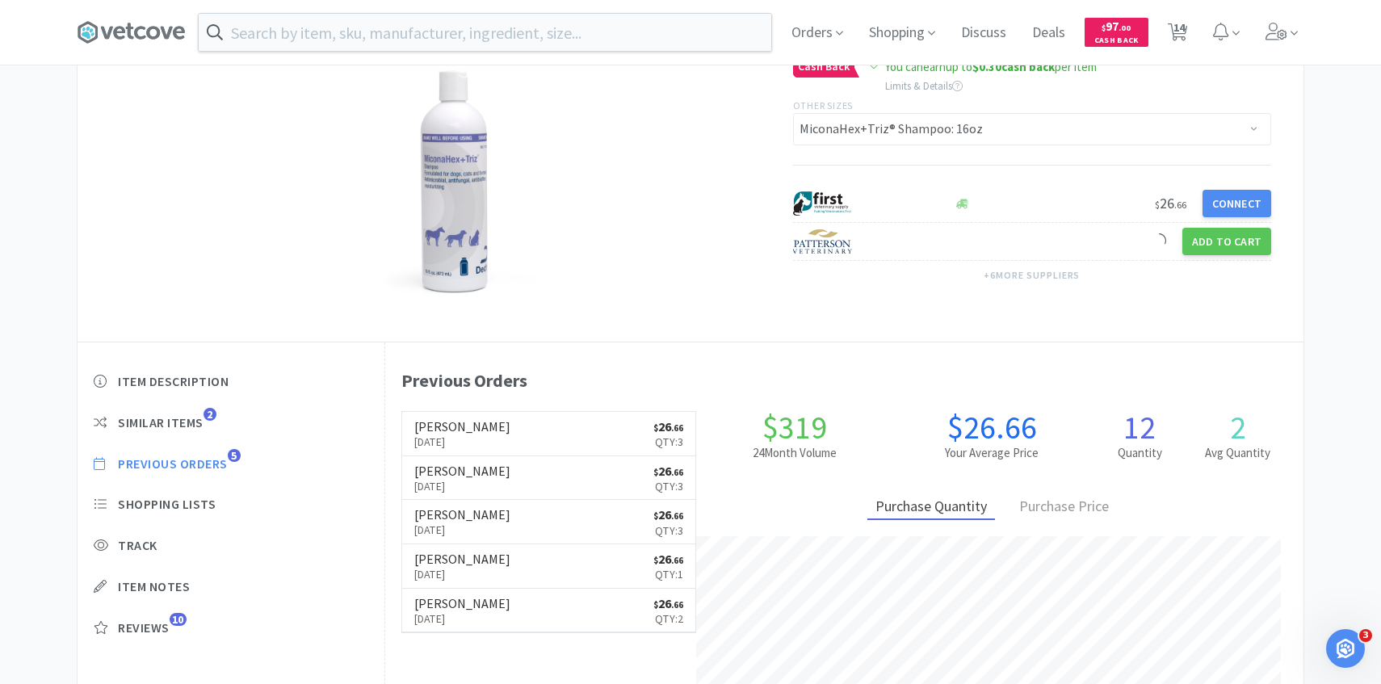
select select "1"
select select "4"
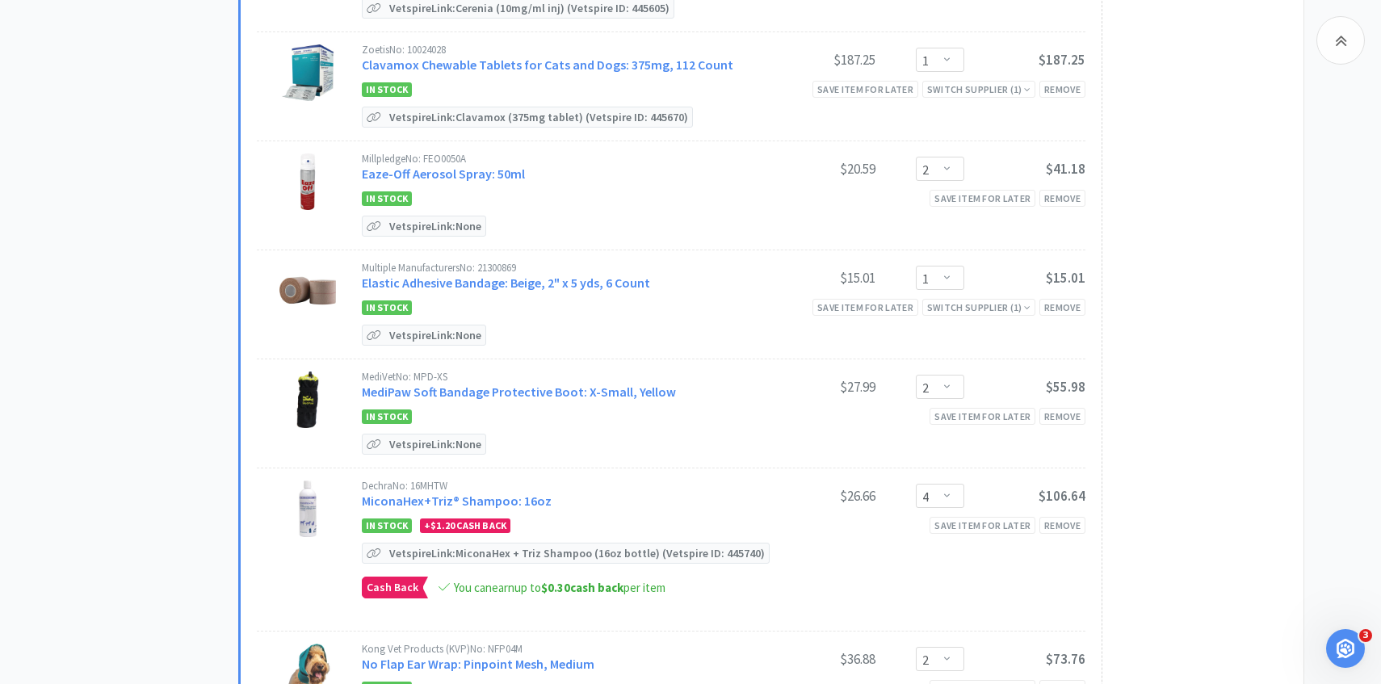
scroll to position [614, 0]
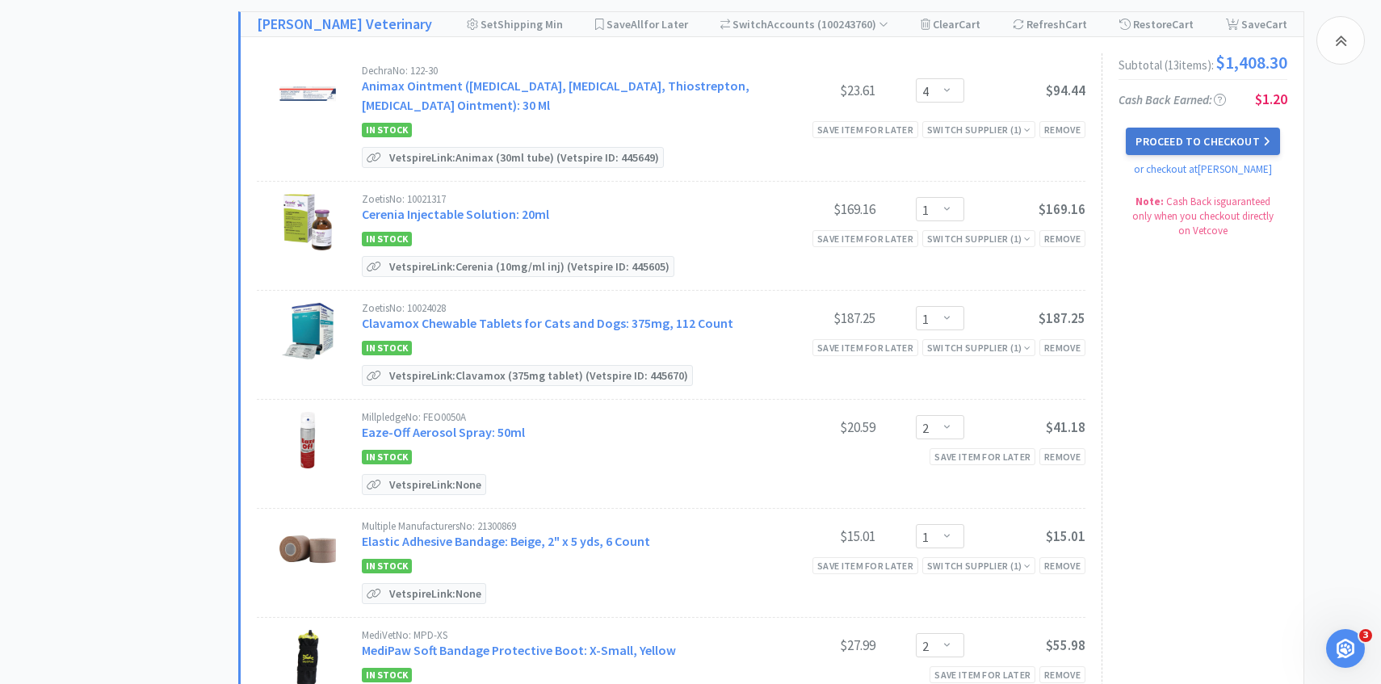
click at [1169, 147] on button "Proceed to Checkout" at bounding box center [1202, 141] width 153 height 27
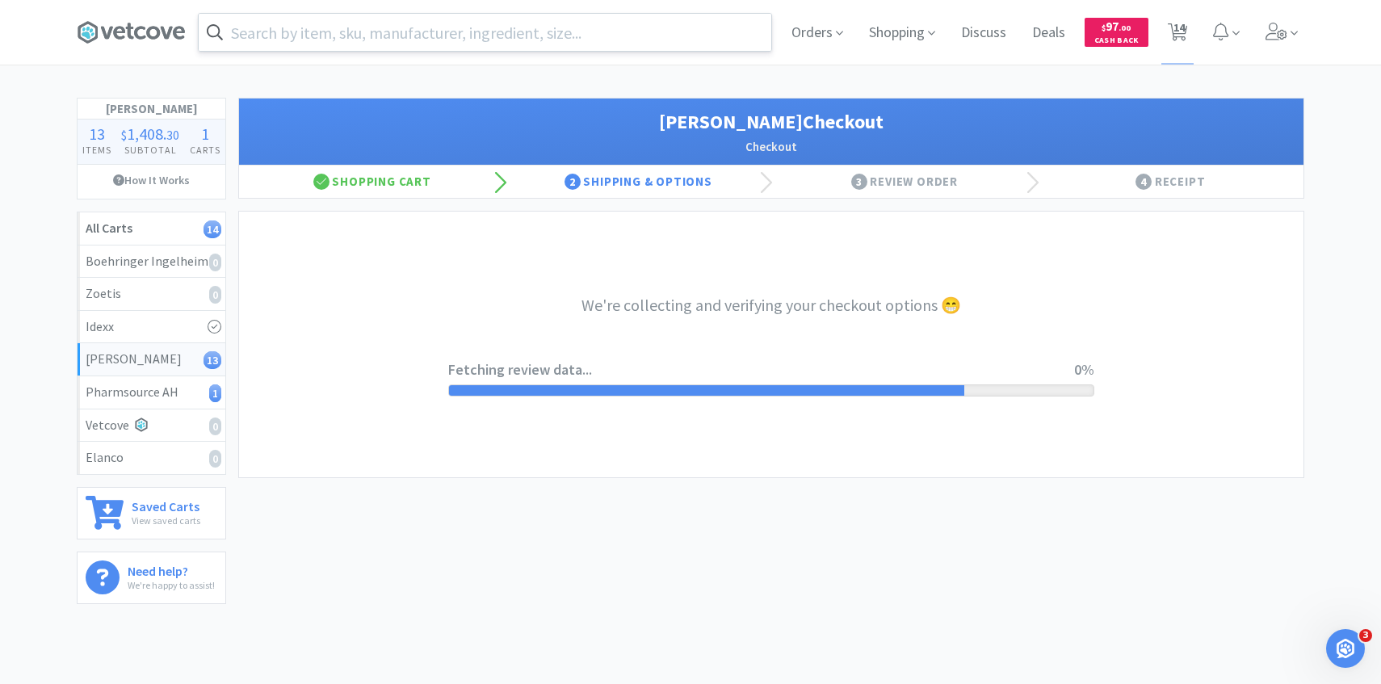
select select "1"
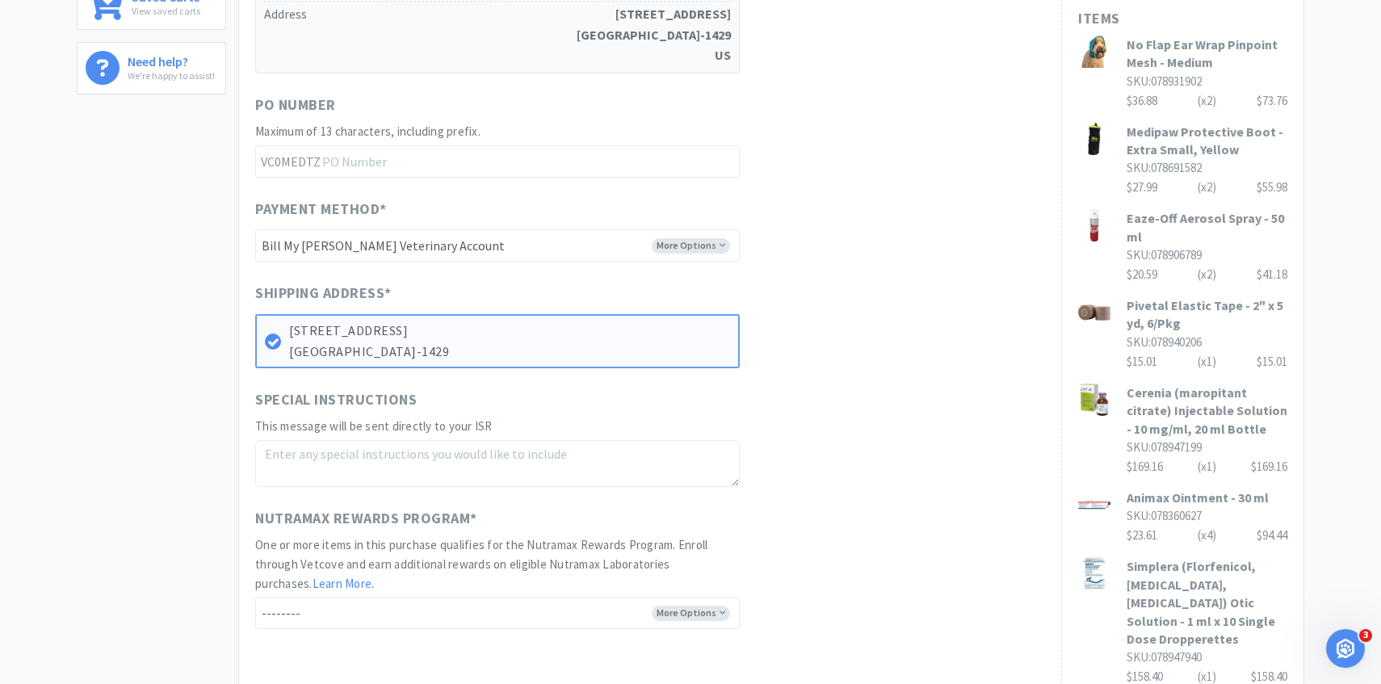
scroll to position [1154, 0]
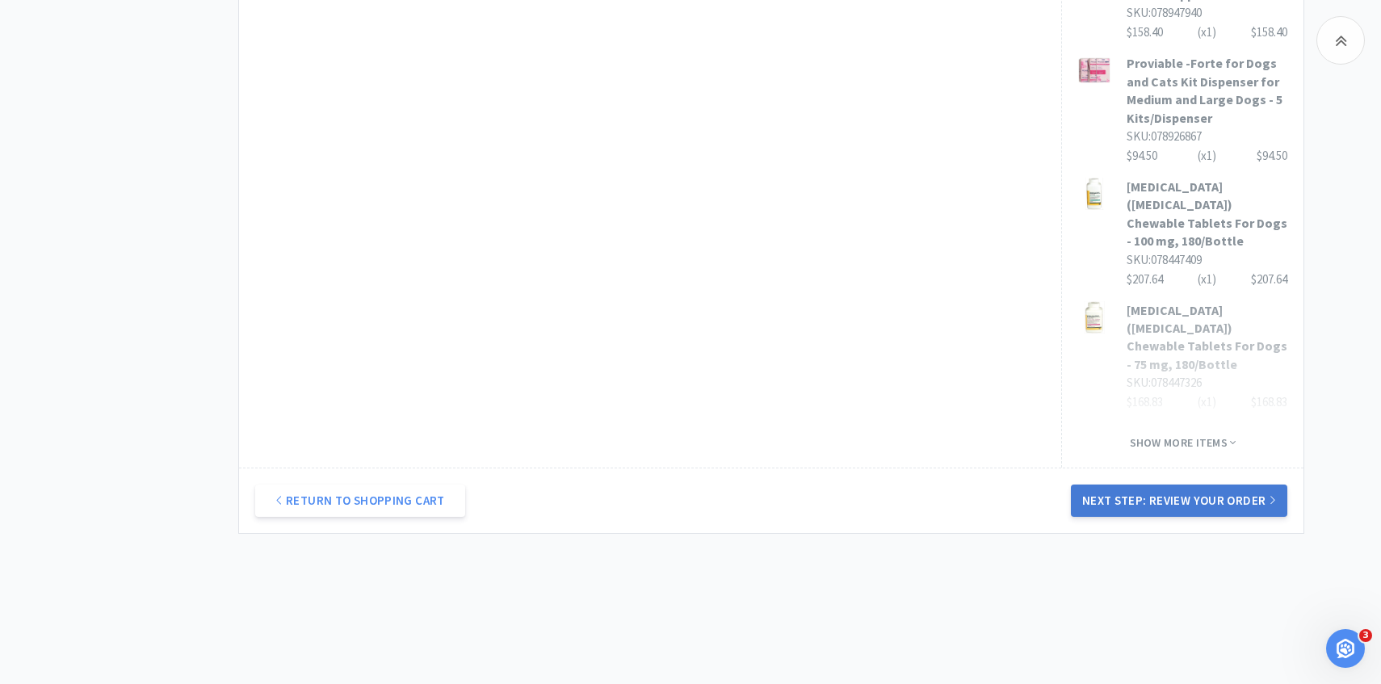
click at [1123, 484] on button "Next Step: Review Your Order" at bounding box center [1179, 500] width 216 height 32
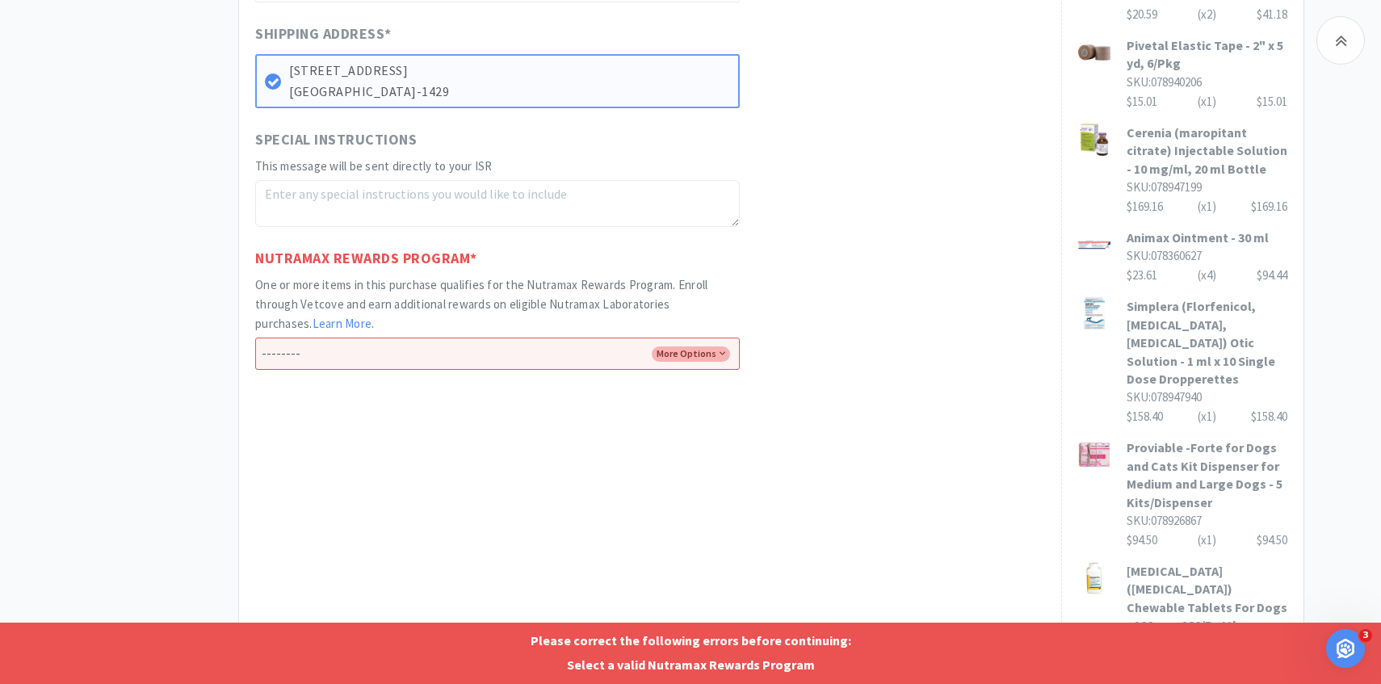
scroll to position [774, 0]
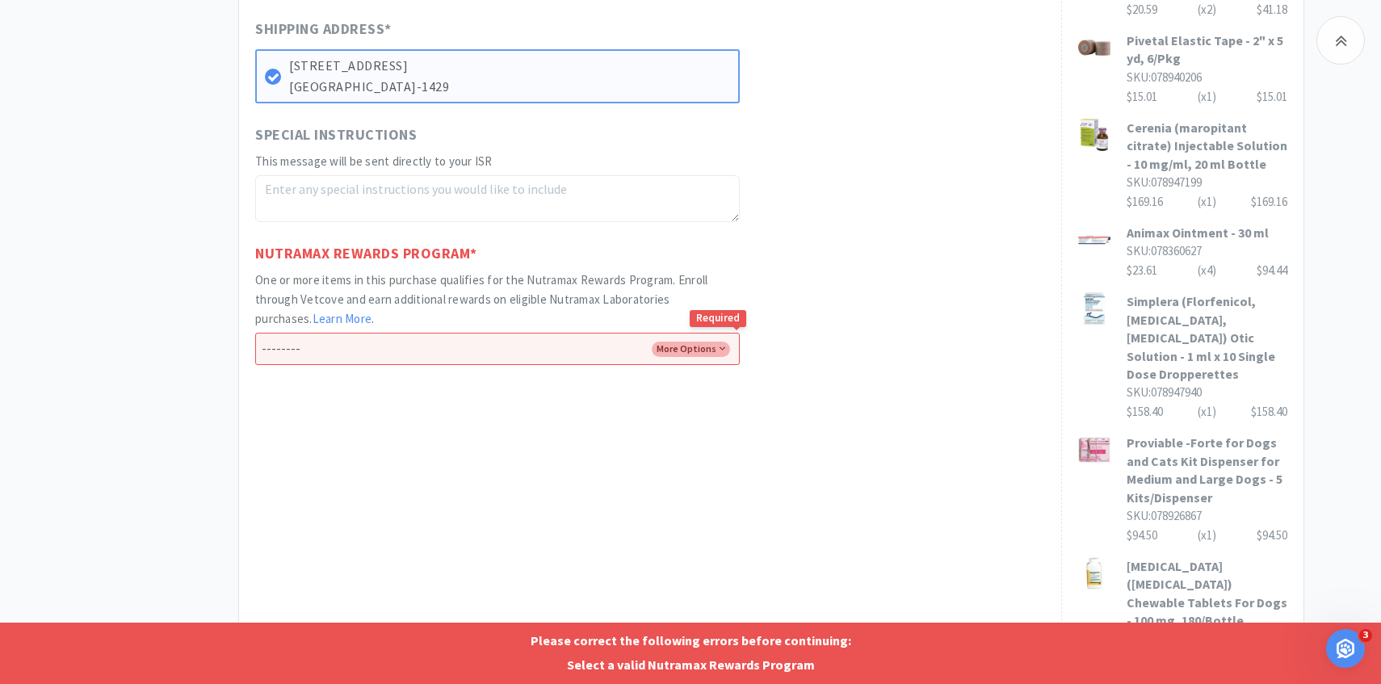
click at [669, 360] on select "-------- Enroll me in the Nutramax Rewards Program No thank you" at bounding box center [497, 349] width 484 height 32
select select "Yes"
click at [255, 333] on select "-------- Enroll me in the Nutramax Rewards Program No thank you" at bounding box center [497, 349] width 484 height 32
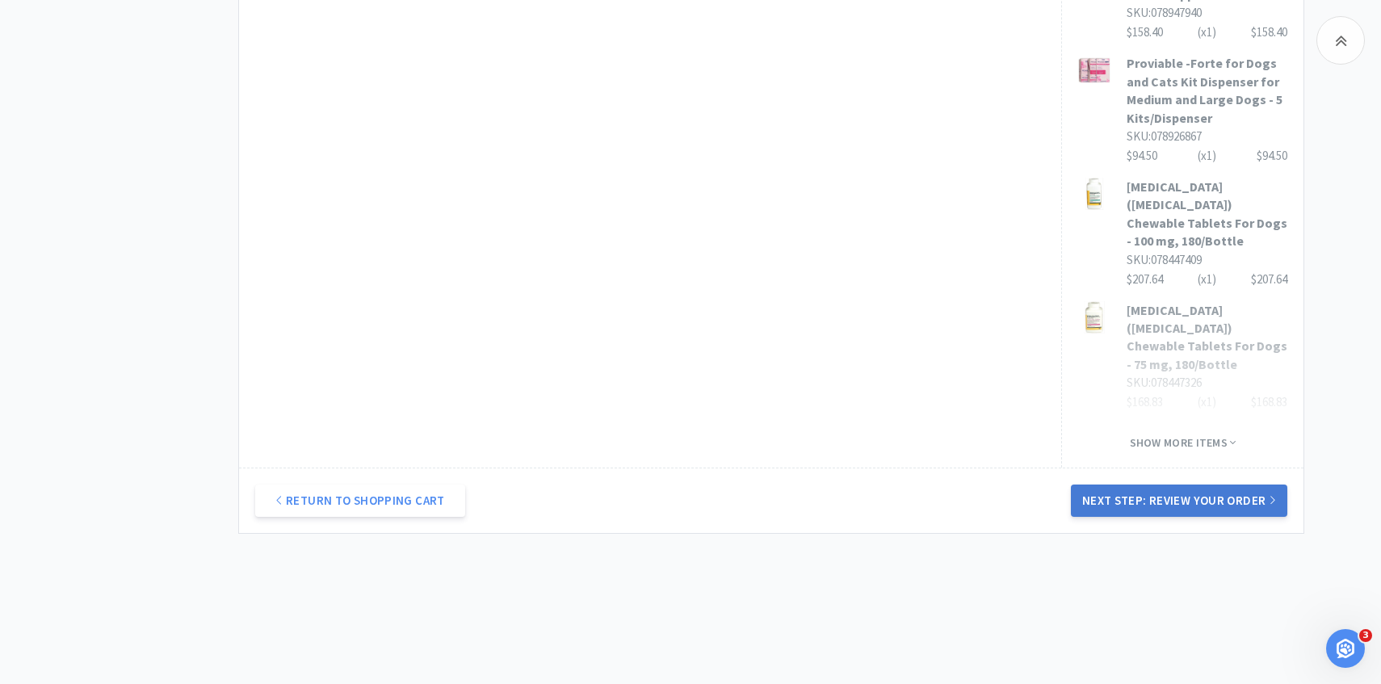
click at [1126, 484] on button "Next Step: Review Your Order" at bounding box center [1179, 500] width 216 height 32
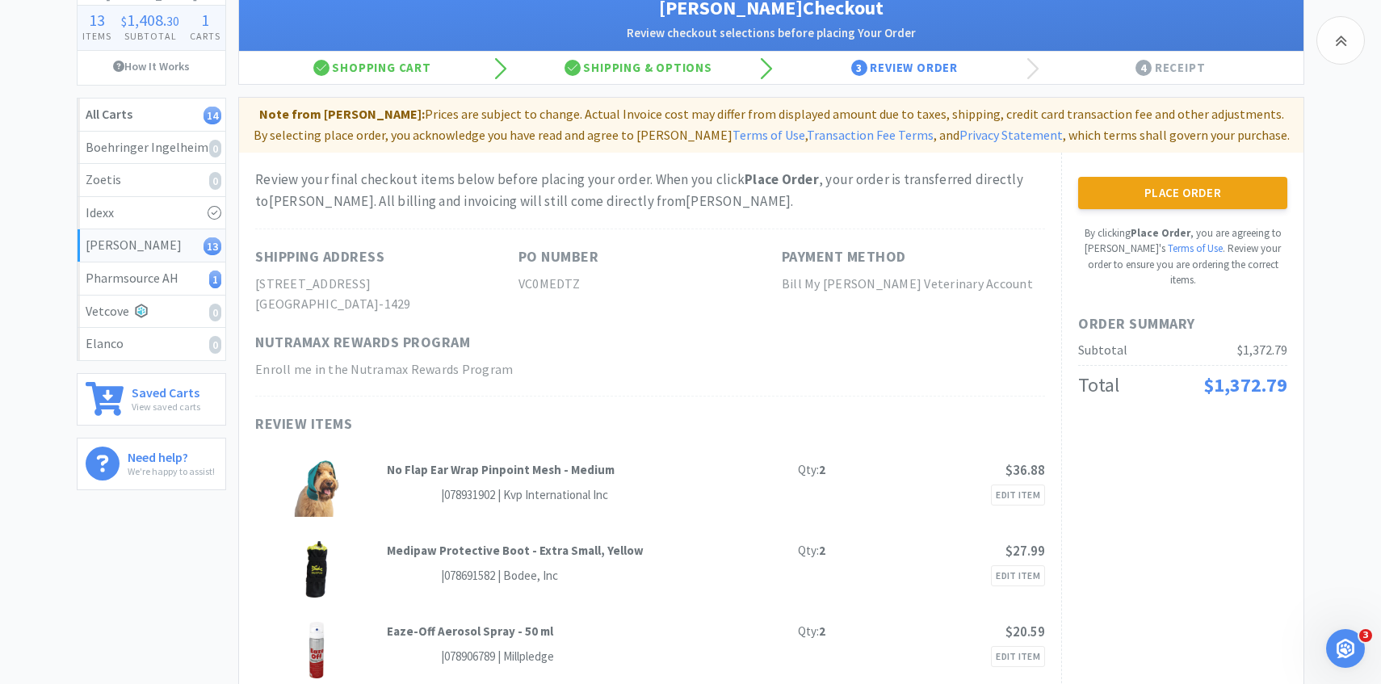
scroll to position [0, 0]
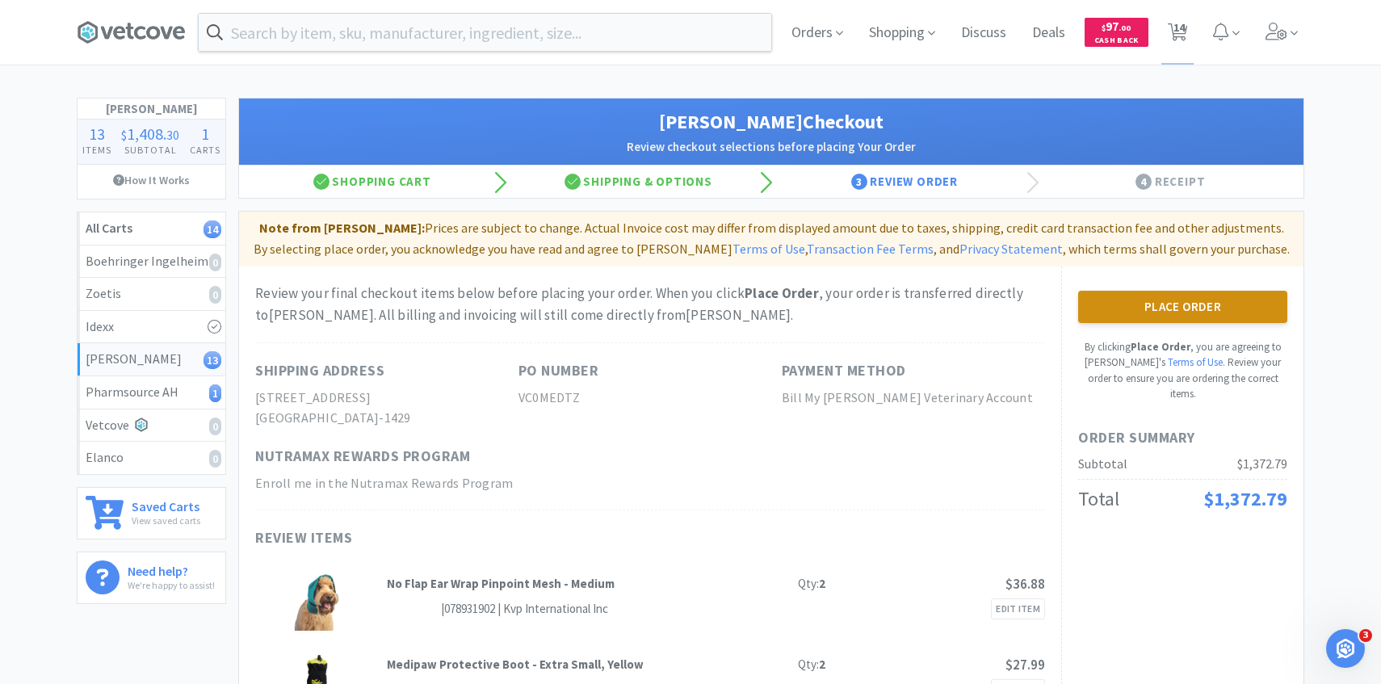
click at [1136, 301] on button "Place Order" at bounding box center [1182, 307] width 209 height 32
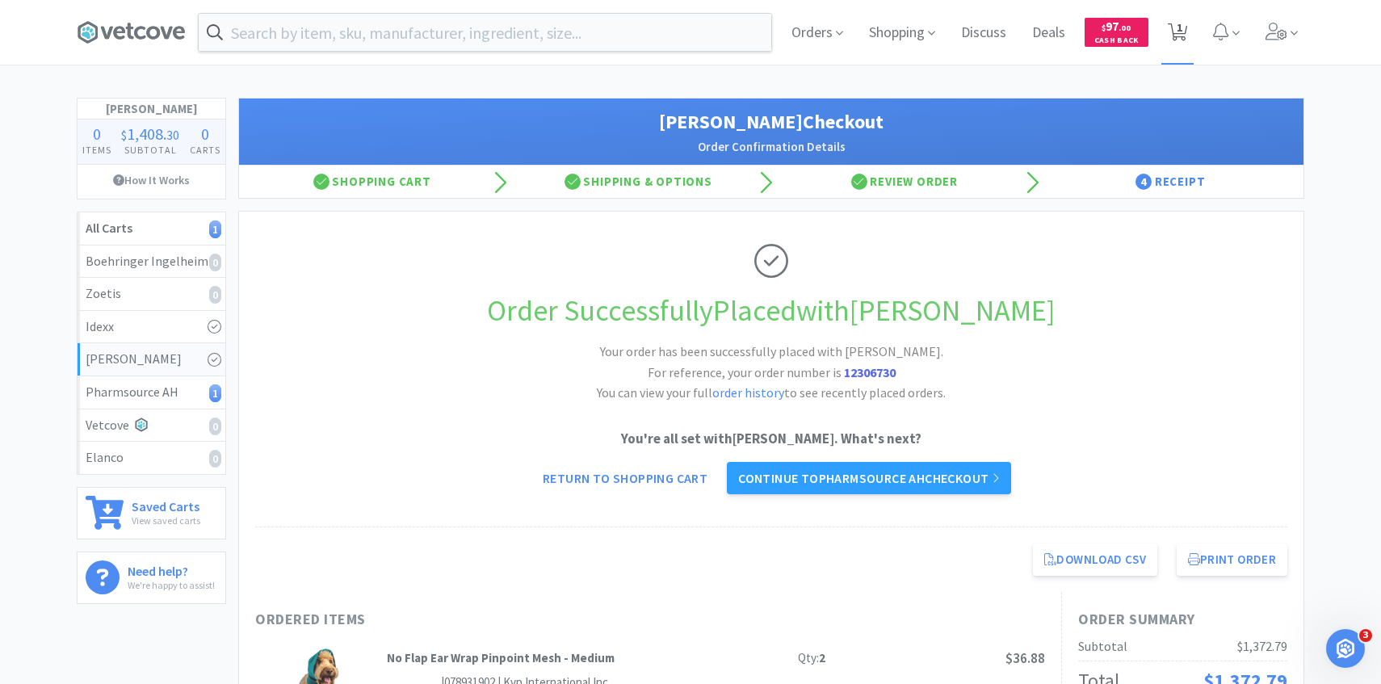
click at [1177, 32] on span "1" at bounding box center [1179, 27] width 6 height 65
select select "4"
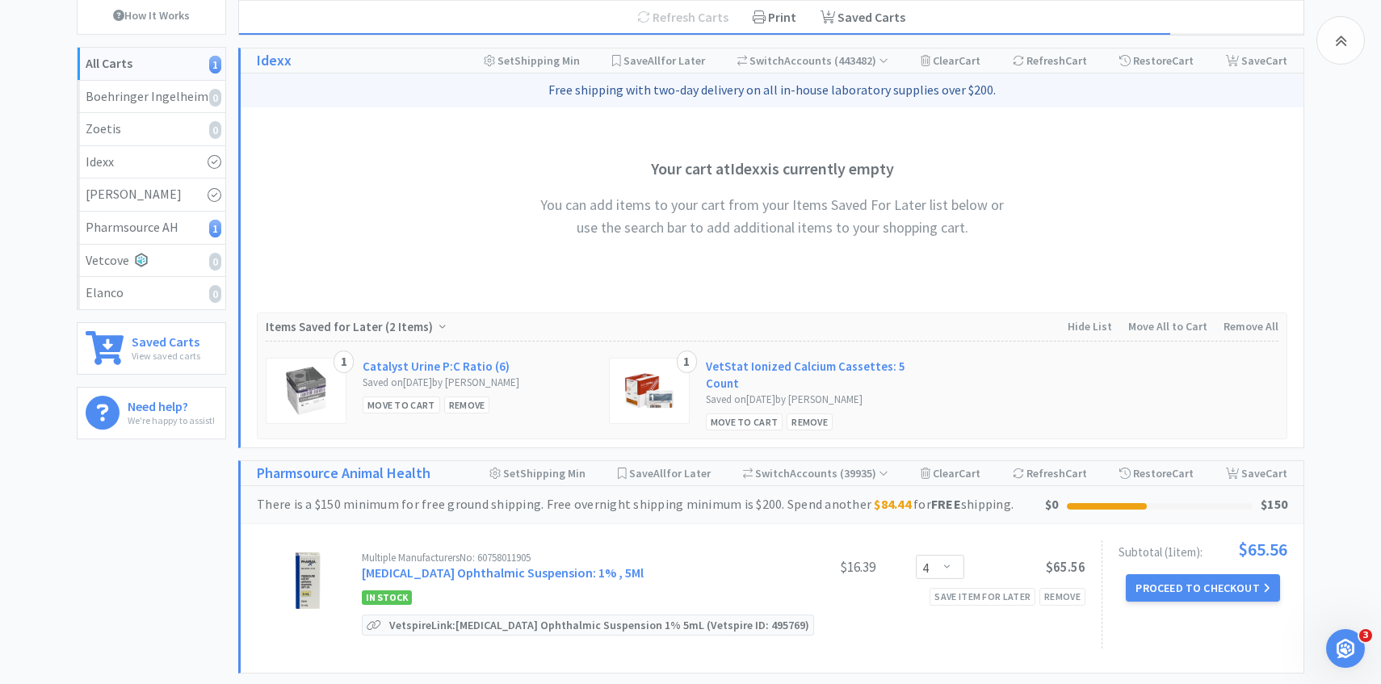
scroll to position [312, 0]
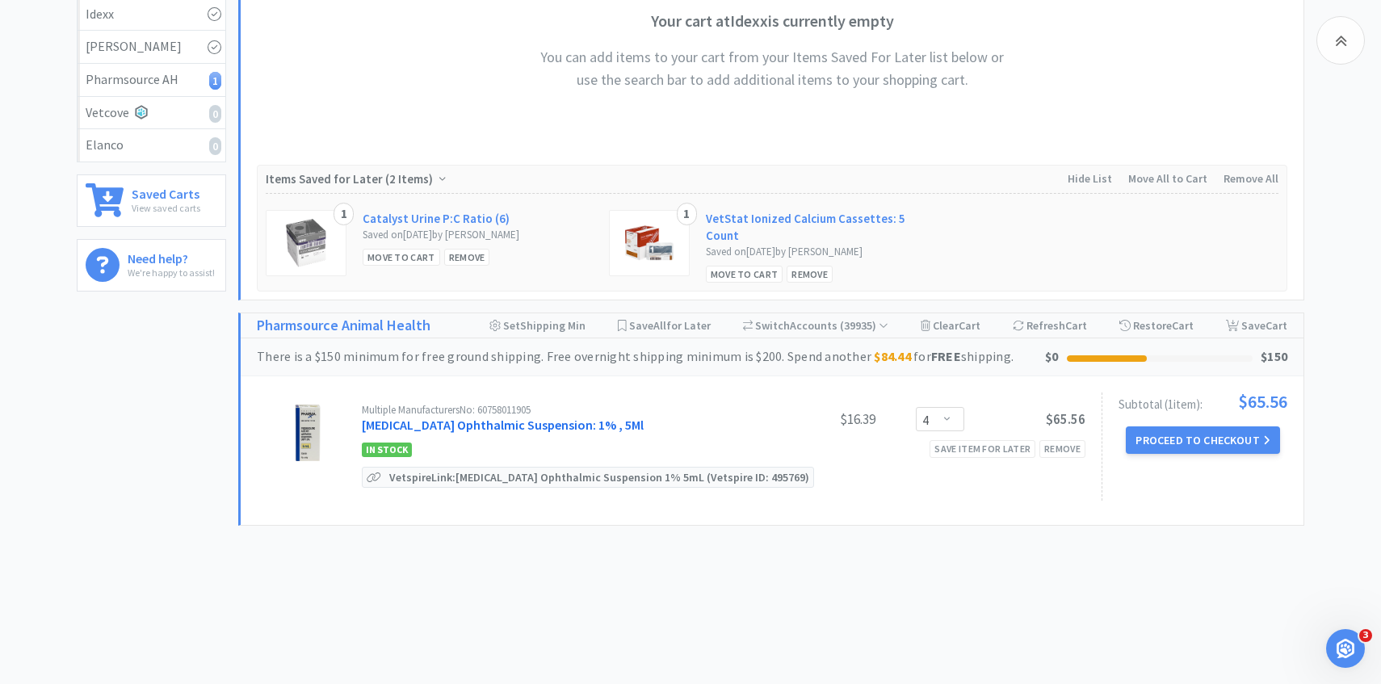
click at [643, 417] on link "Prednisolone Acetate Ophthalmic Suspension: 1% , 5Ml" at bounding box center [503, 425] width 282 height 16
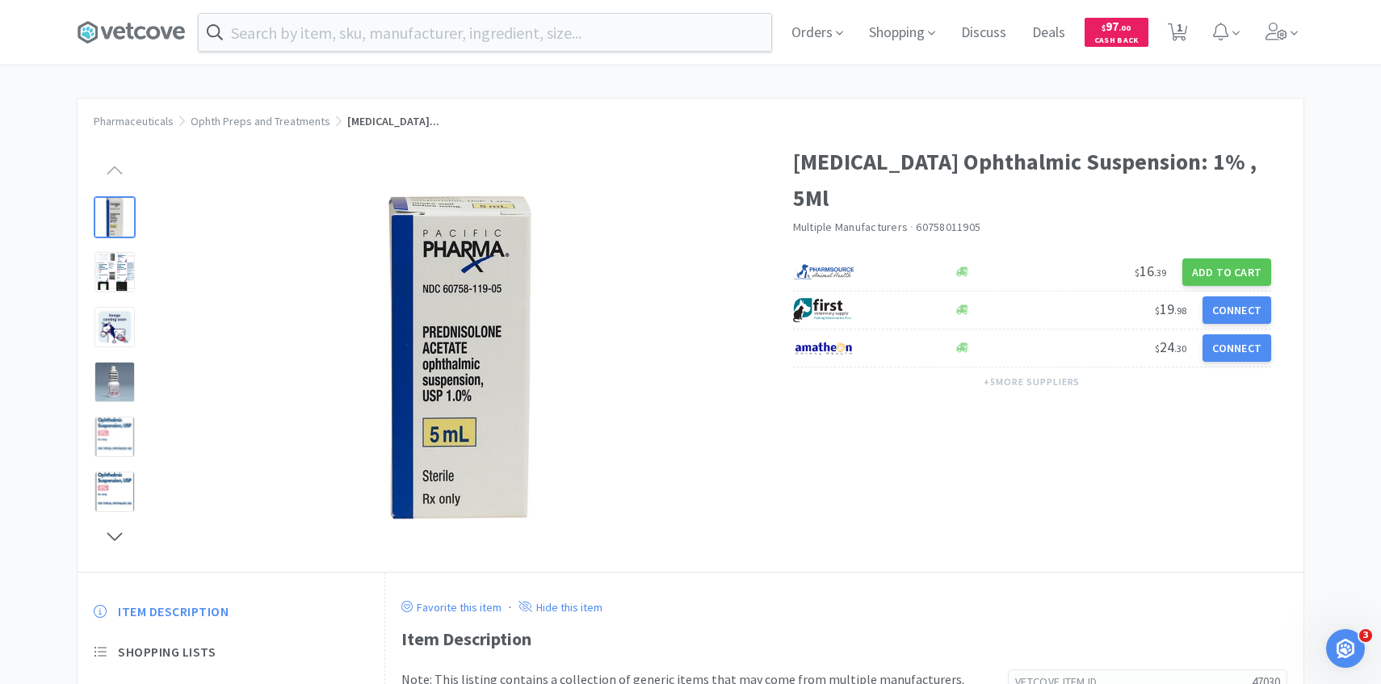
scroll to position [312, 0]
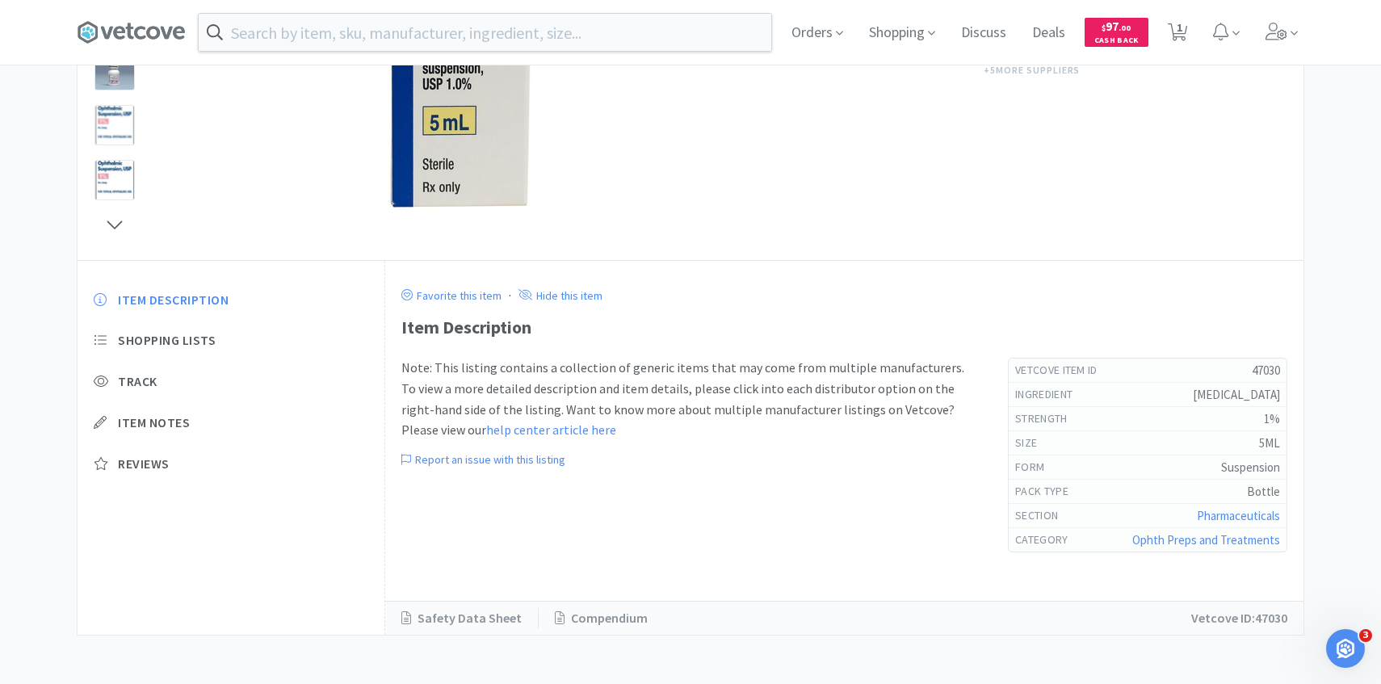
select select "4"
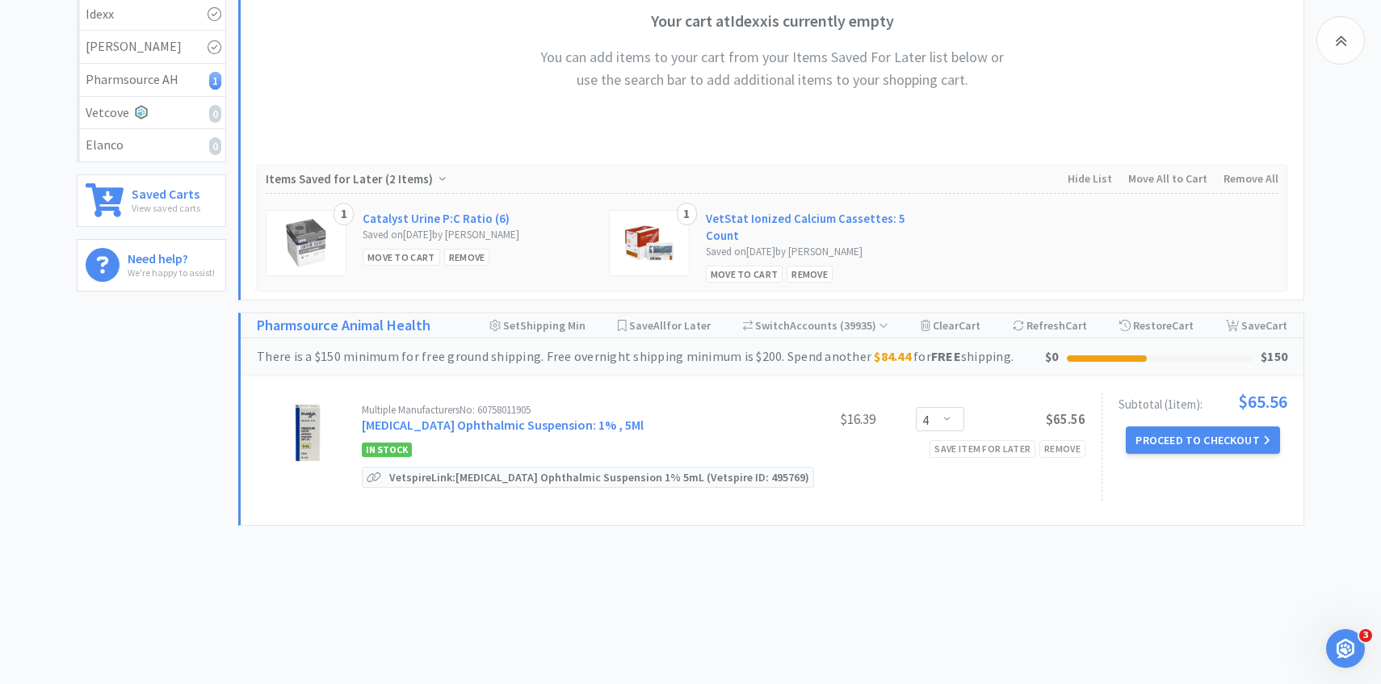
scroll to position [0, 0]
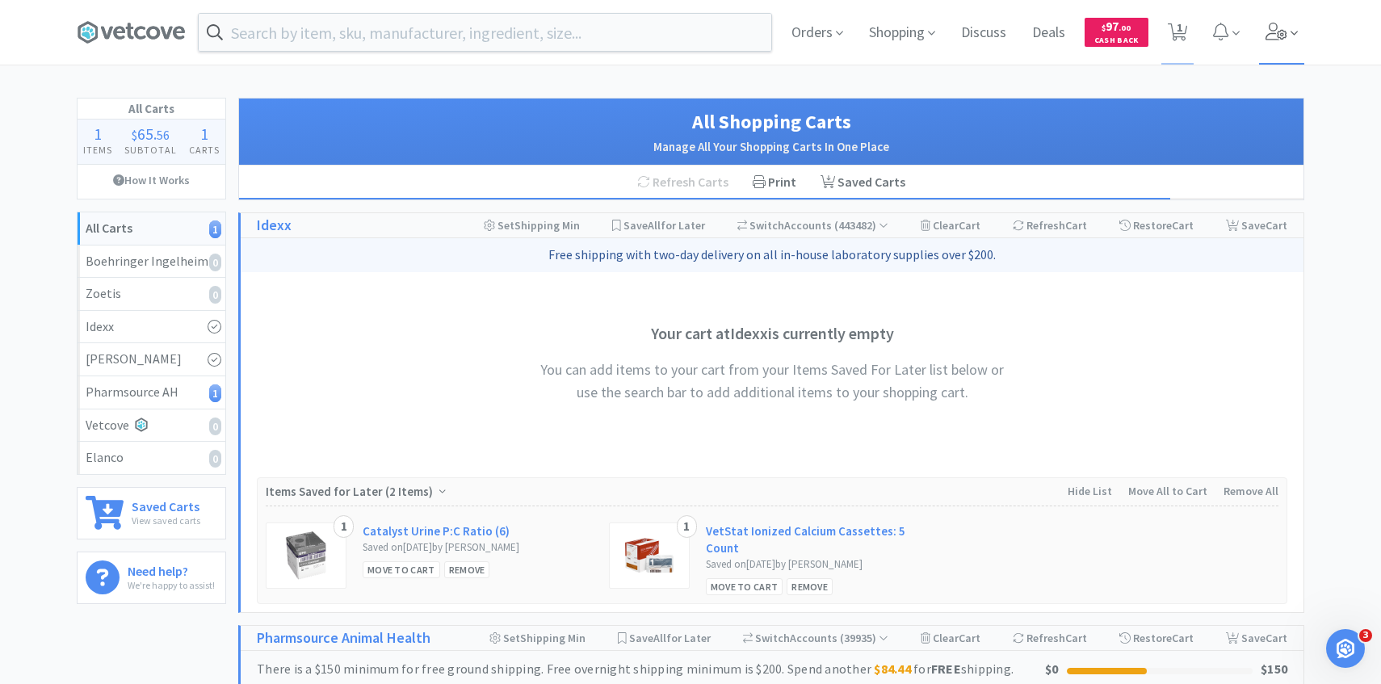
click at [1268, 38] on icon at bounding box center [1276, 32] width 23 height 18
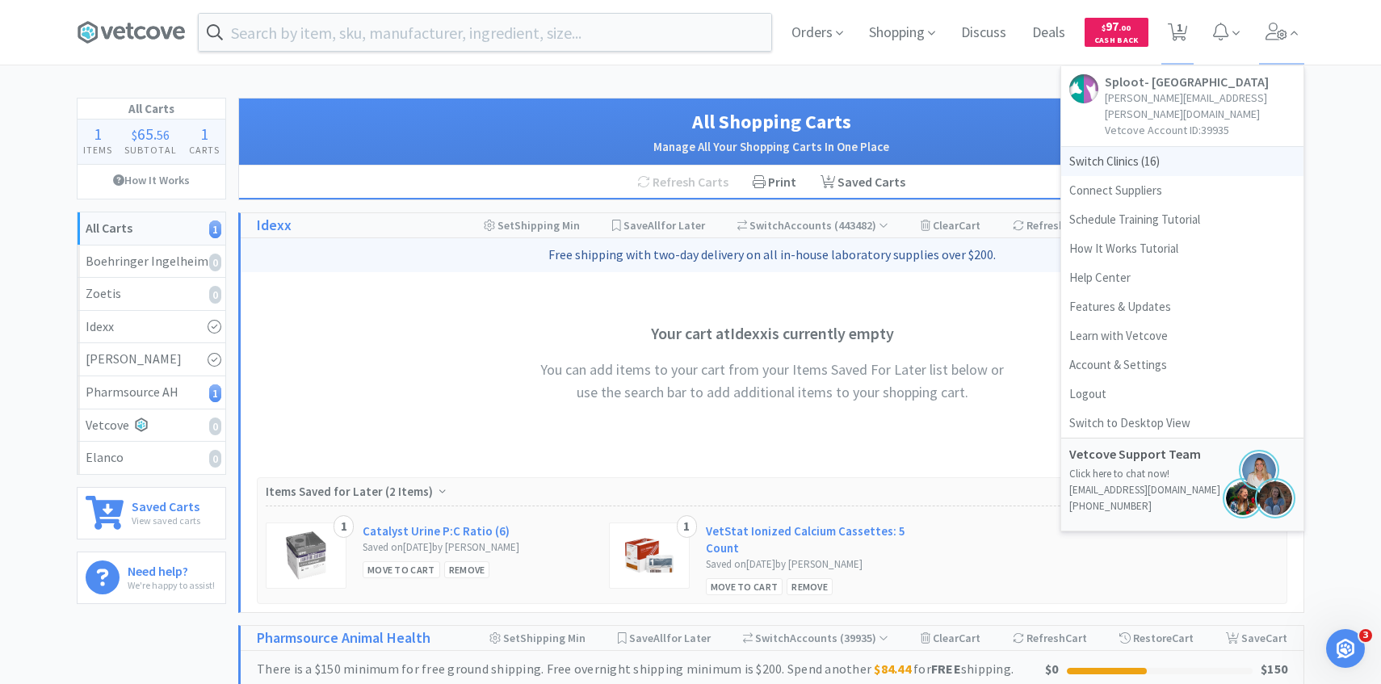
click at [1179, 147] on span "Switch Clinics ( 16 )" at bounding box center [1182, 161] width 242 height 29
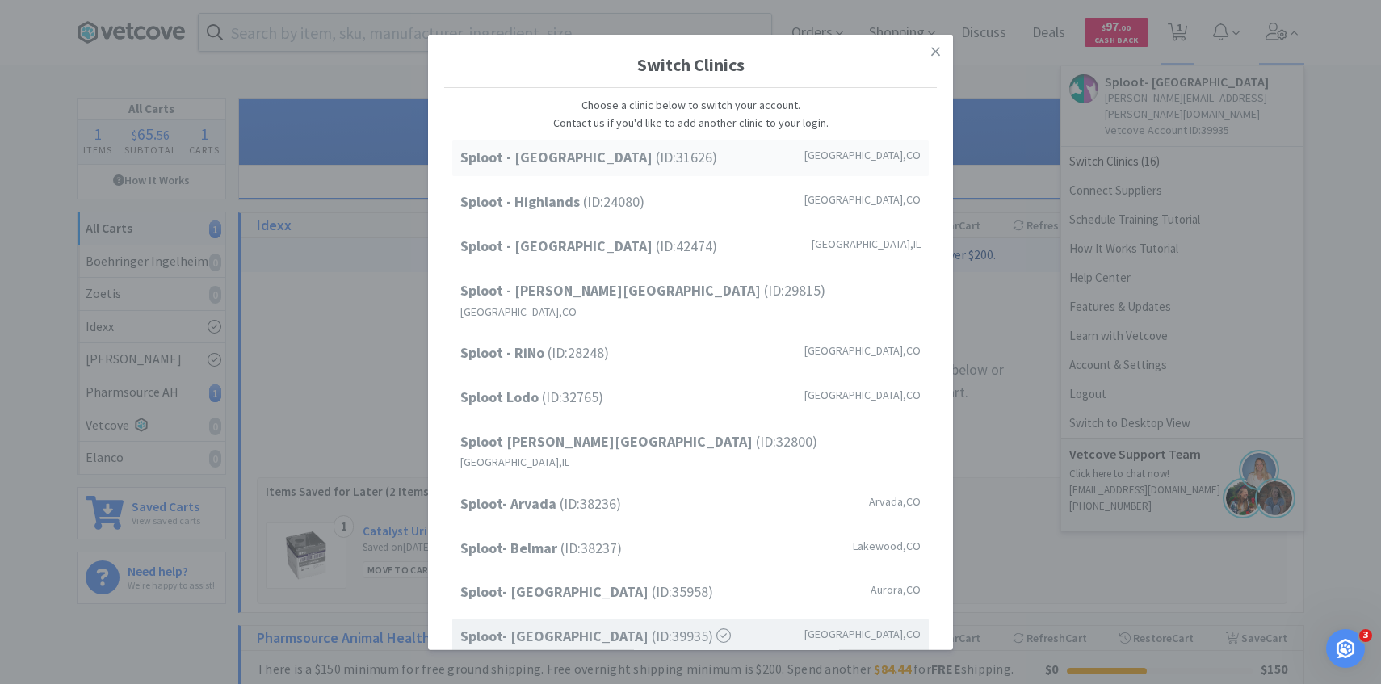
click at [774, 156] on div "Sploot - Cherry Creek (ID: 31626 ) Denver , CO" at bounding box center [690, 158] width 476 height 36
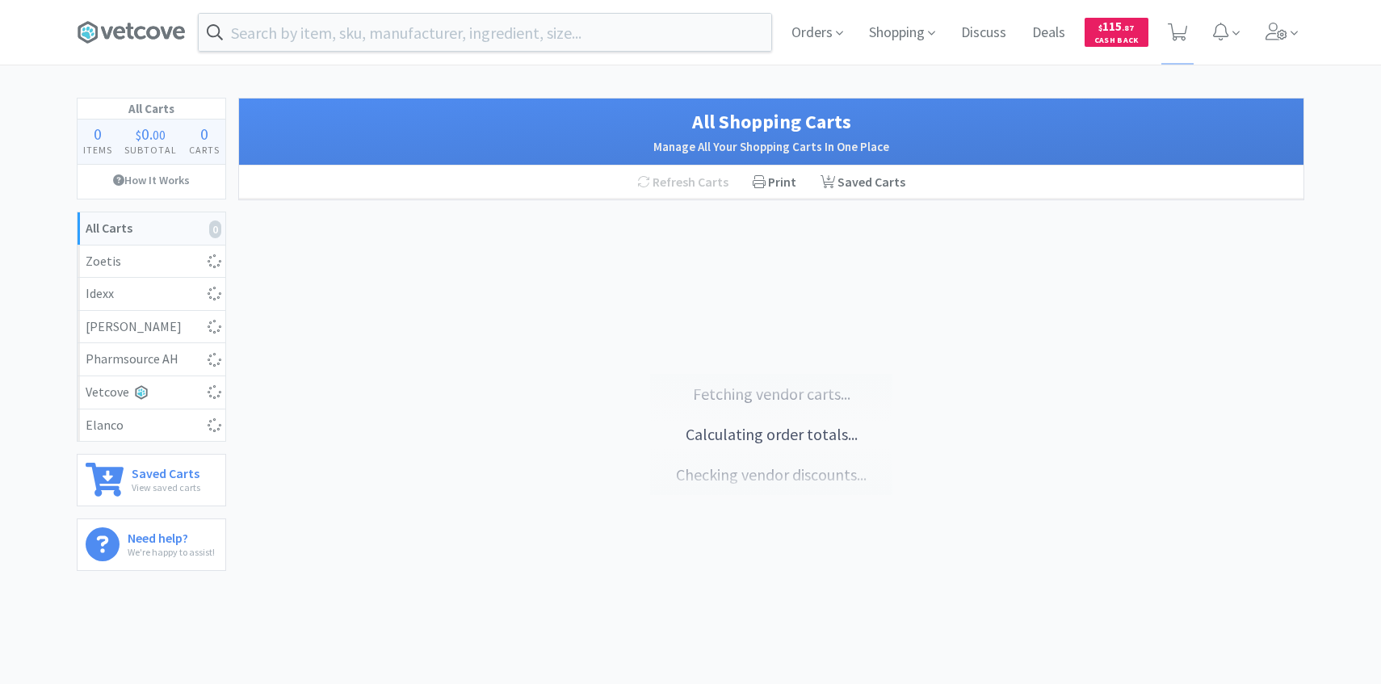
select select "2"
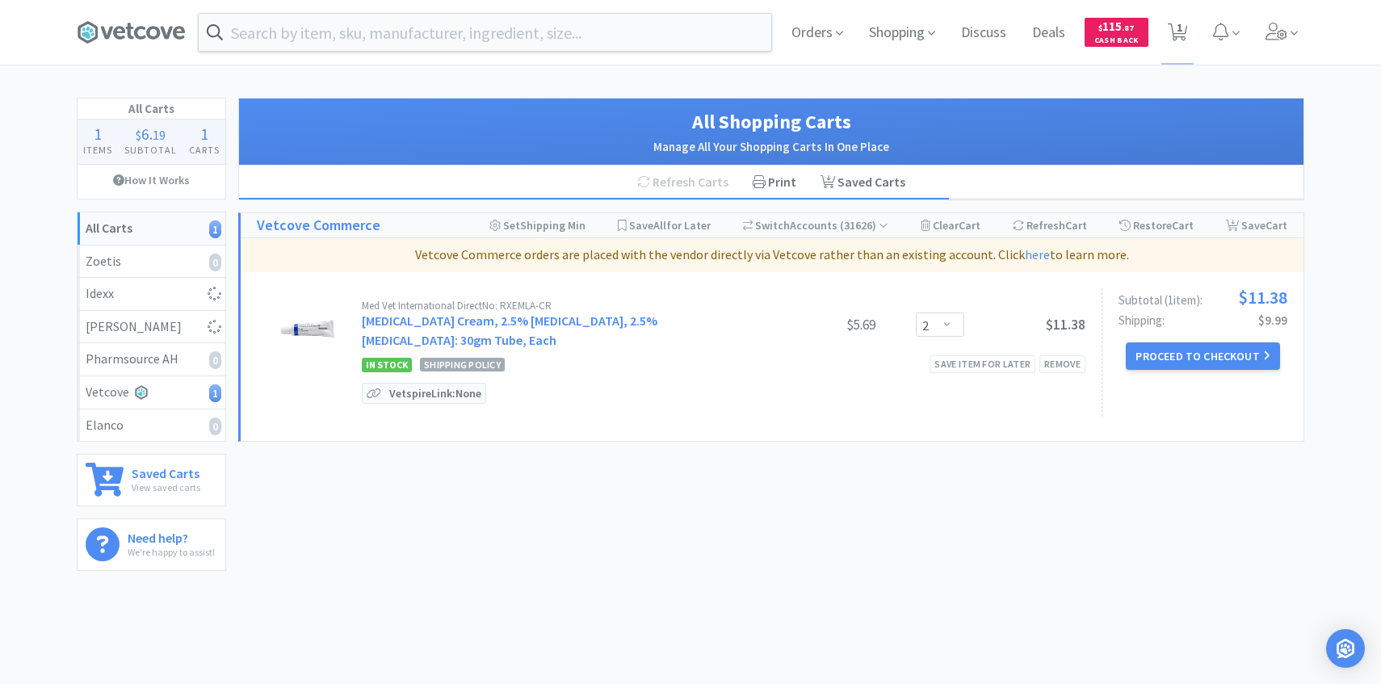
select select "2"
select select "5"
select select "4"
select select "2"
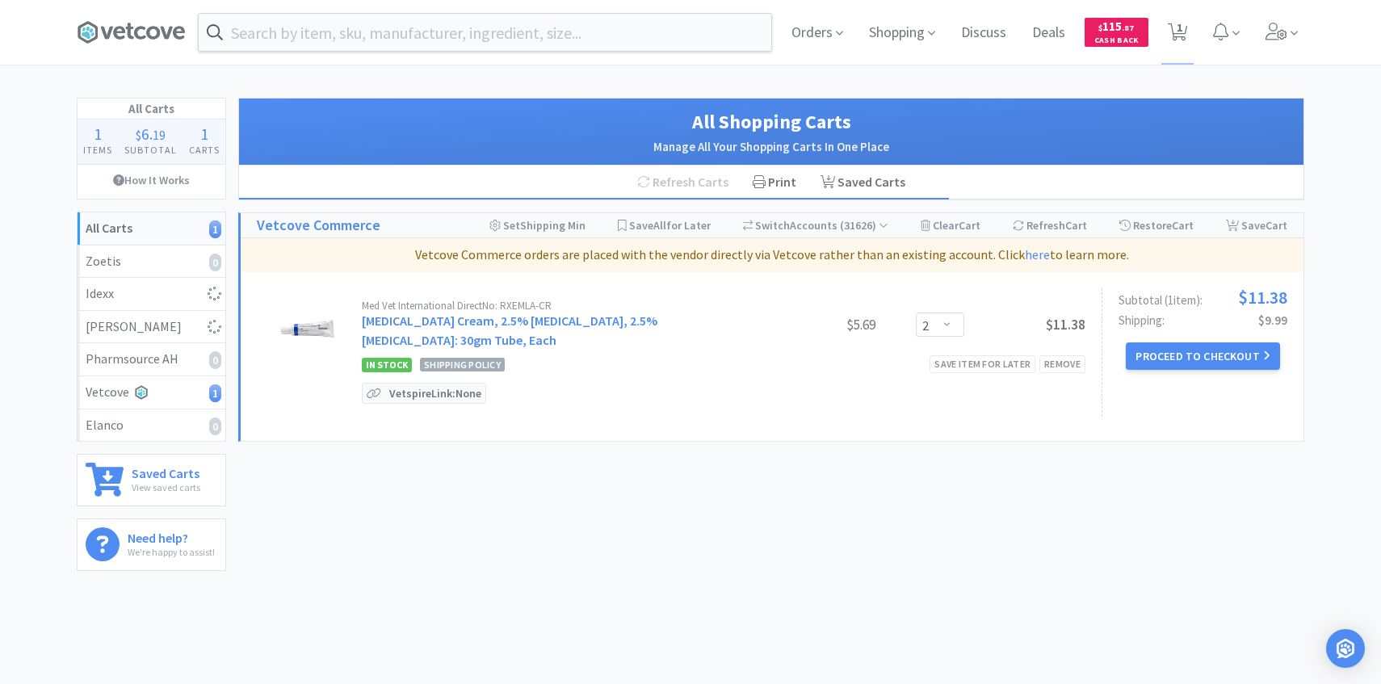
select select "1"
select select "5"
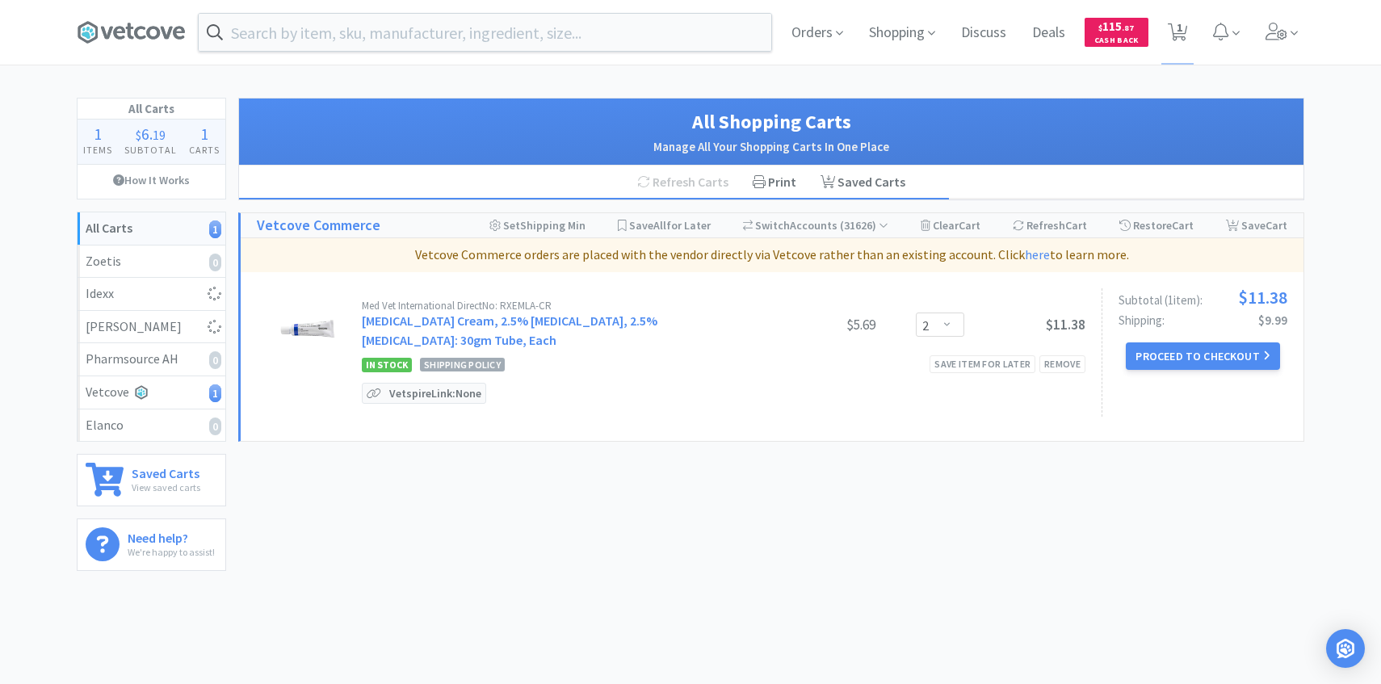
select select "5"
select select "8"
select select "5"
select select "1"
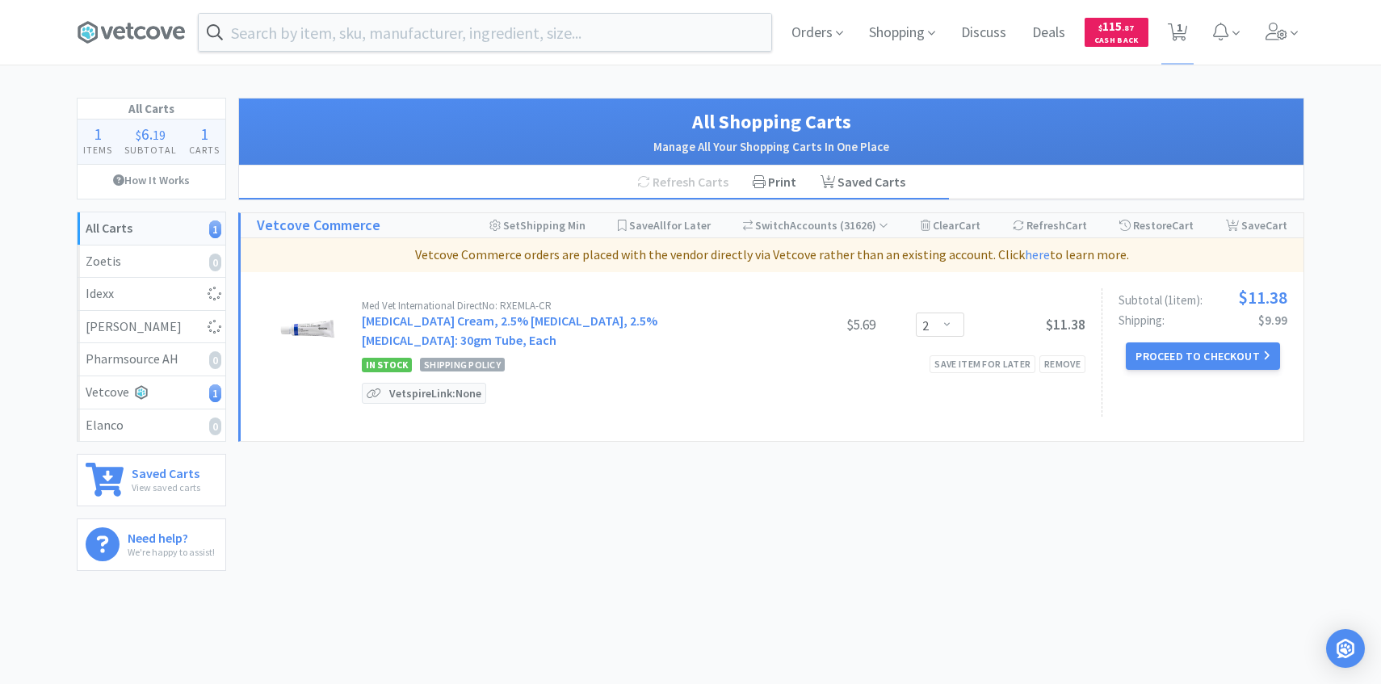
select select "2"
select select "4"
select select "1"
select select "20"
select select "4"
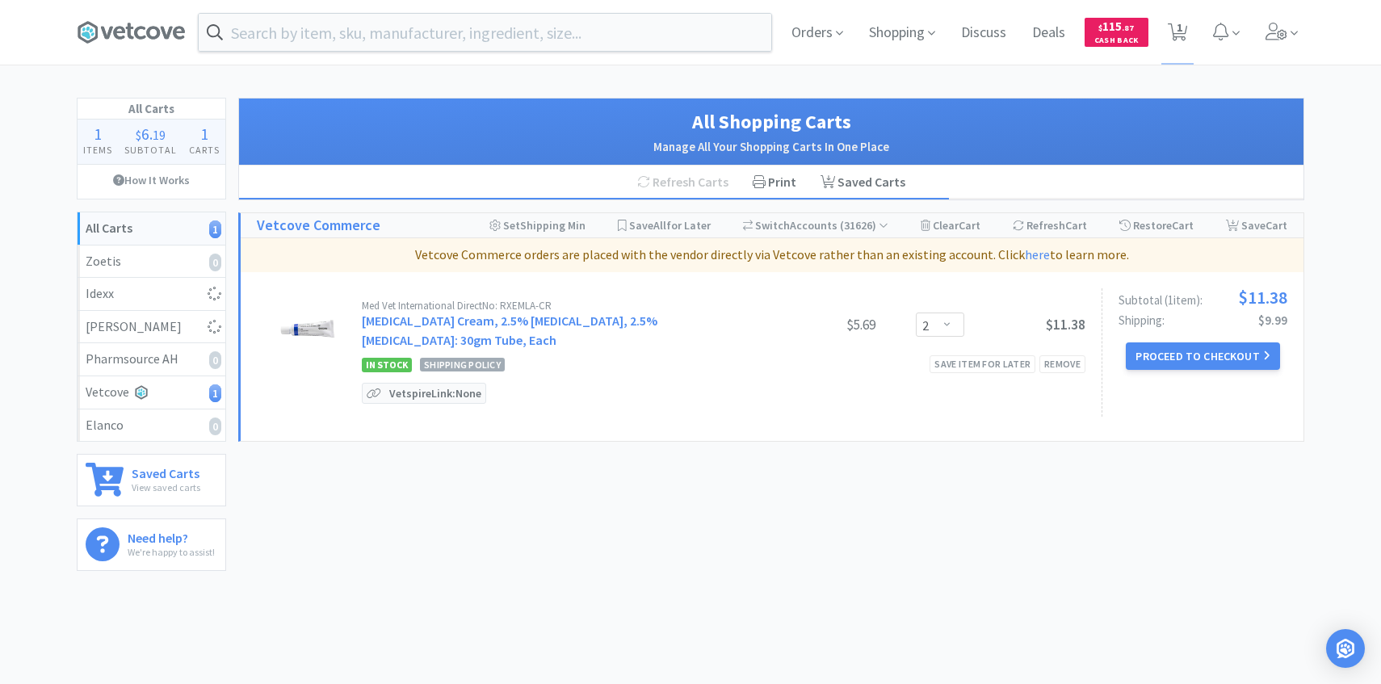
select select "1"
select select "4"
select select "1"
select select "4"
select select "1"
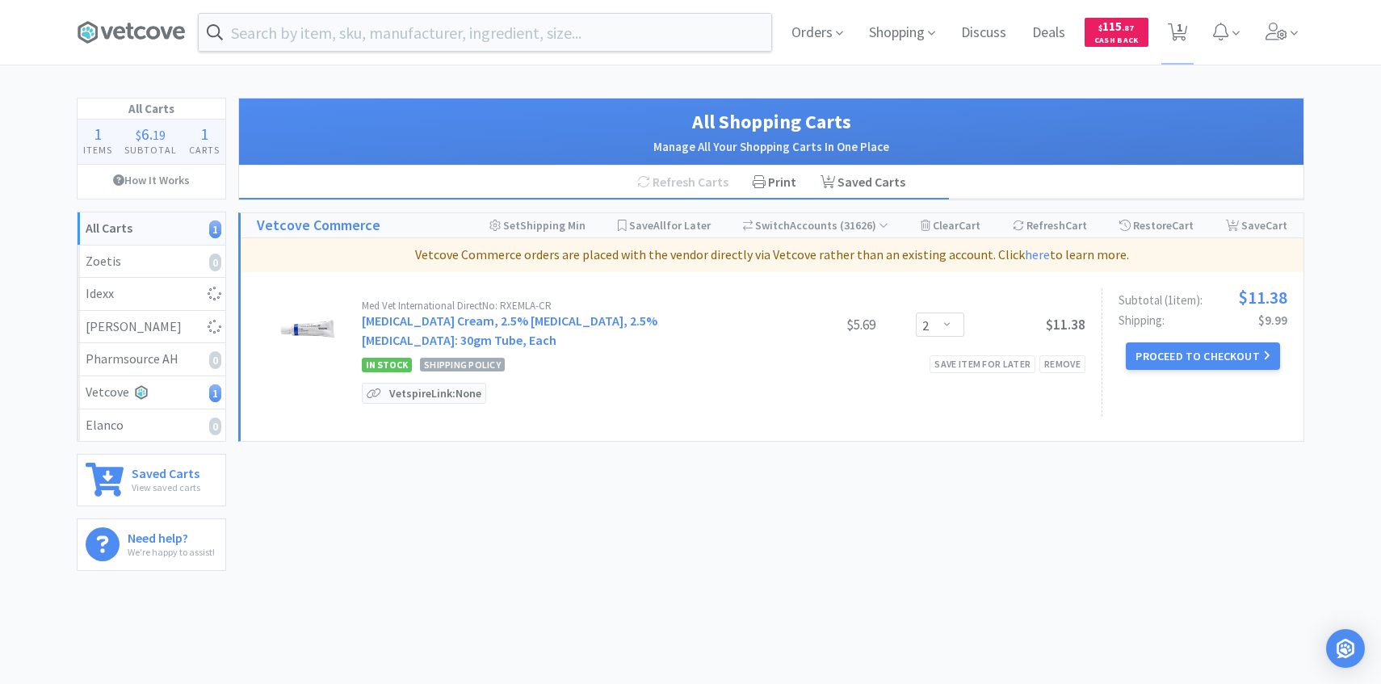
select select "1"
select select "3"
select select "2"
select select "4"
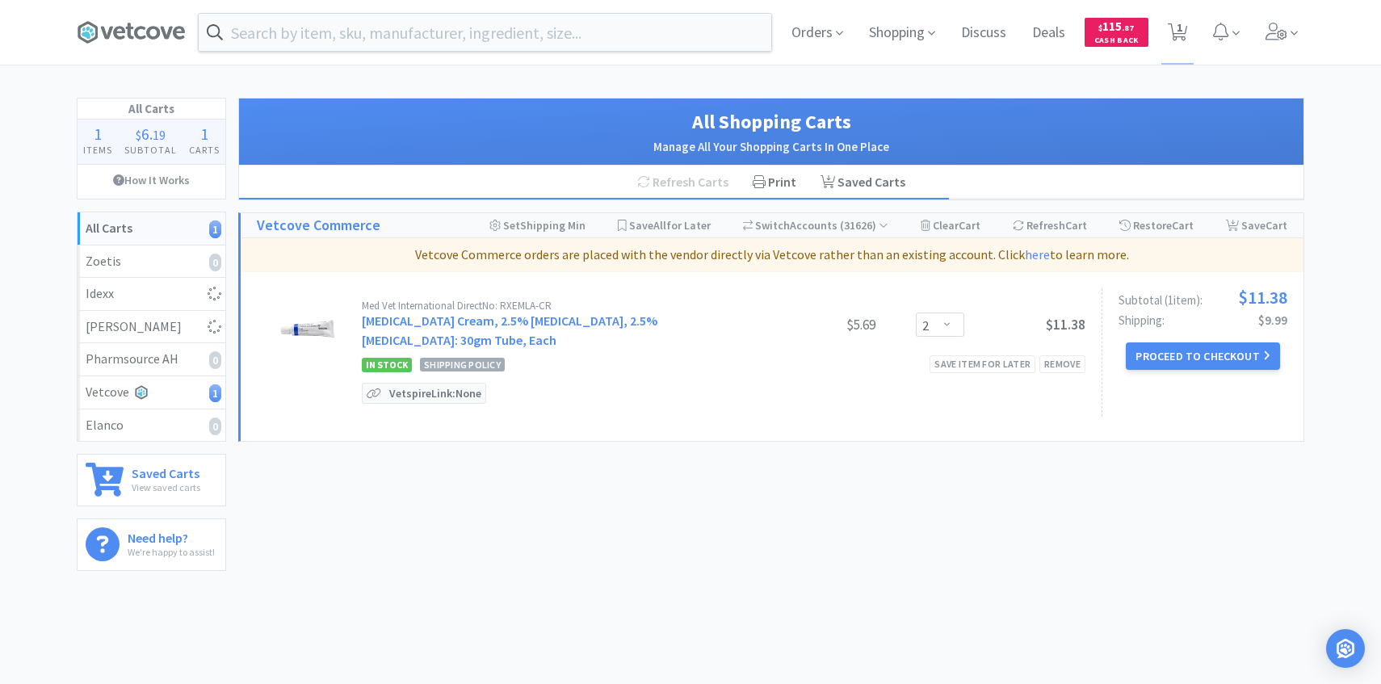
select select "5"
select select "1"
select select "2"
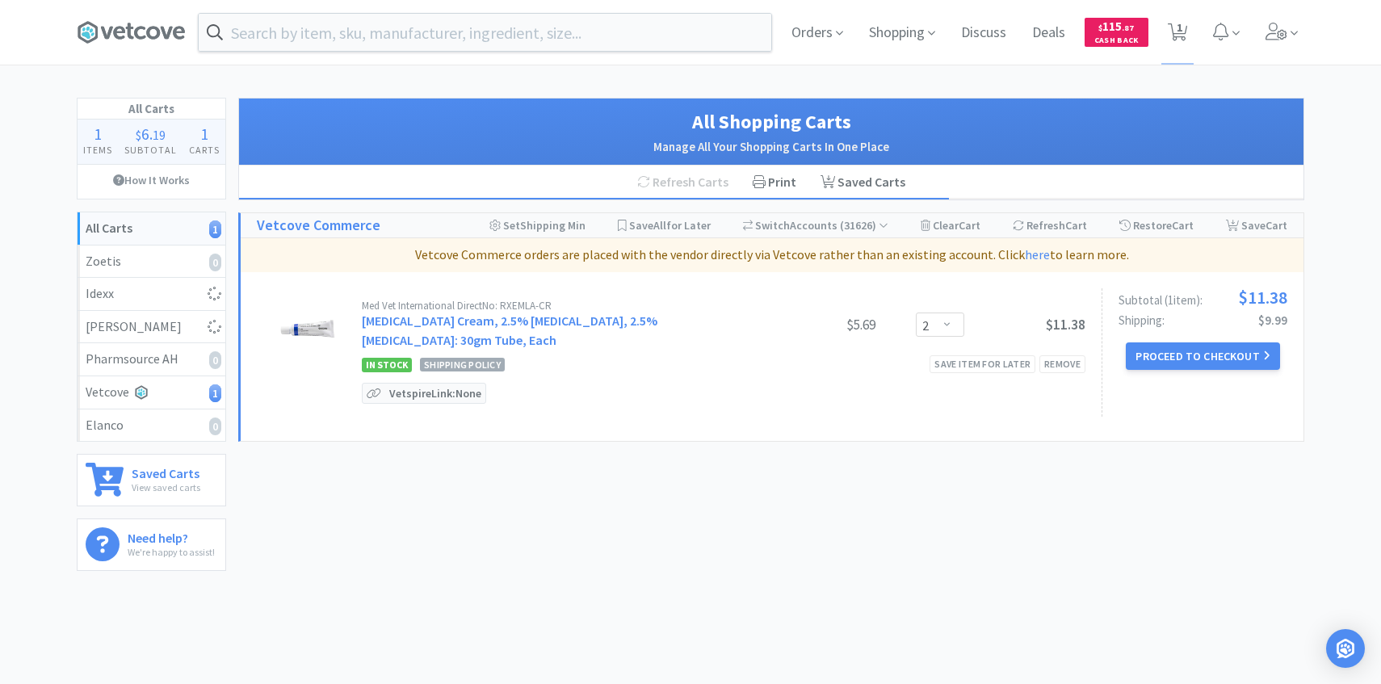
select select "1"
select select "4"
select select "1"
select select "6"
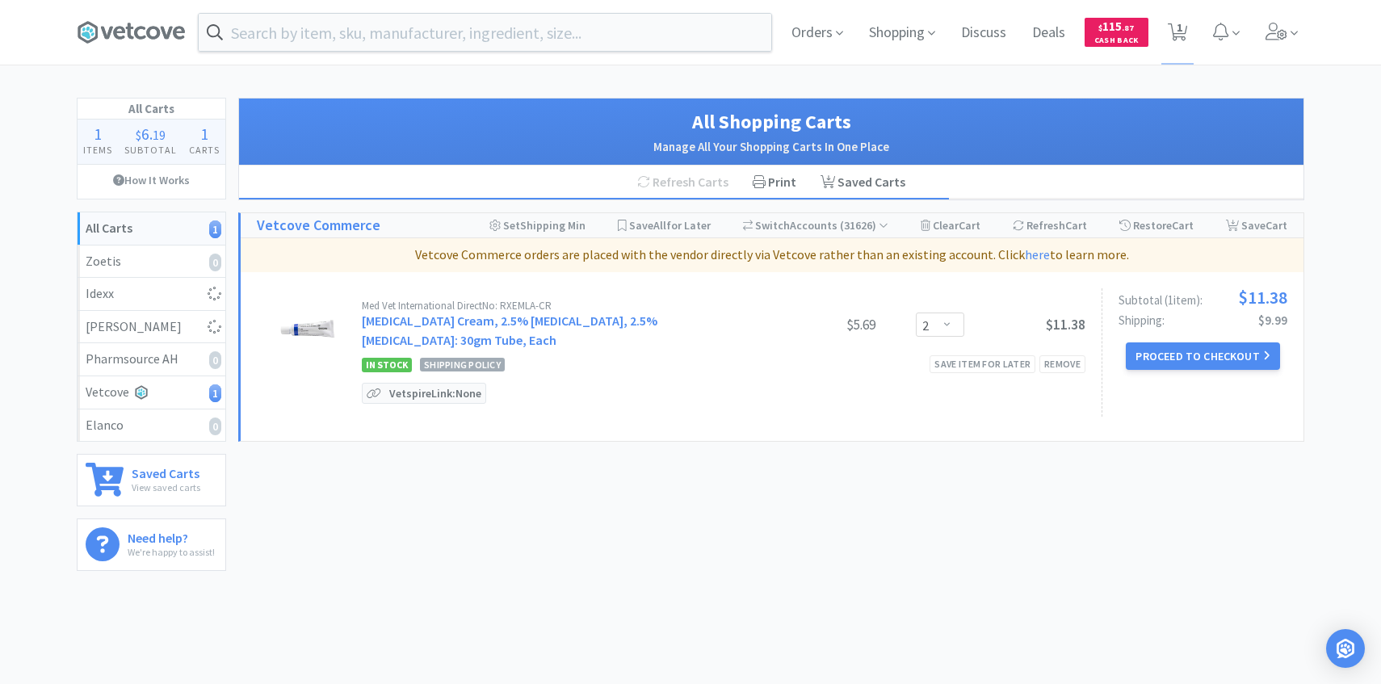
select select "50"
select select "2"
select select "1"
select select "2"
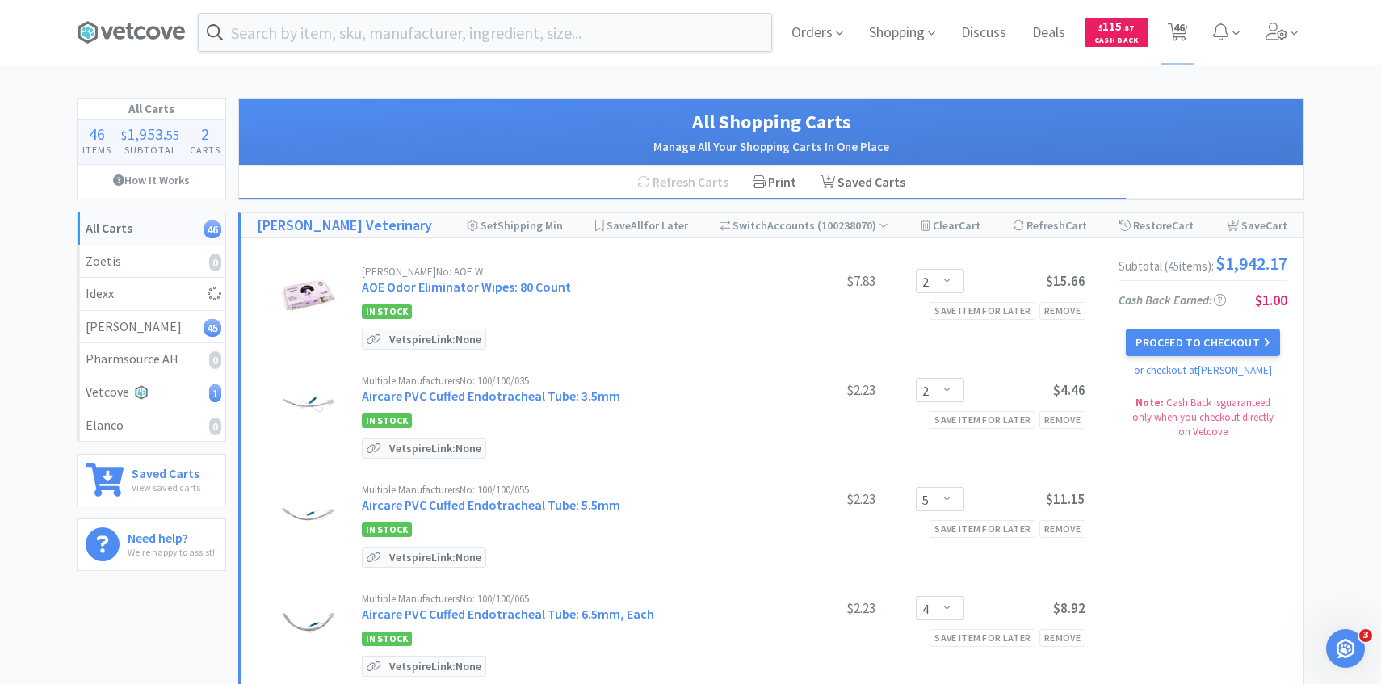
select select "1"
select select "2"
select select "1"
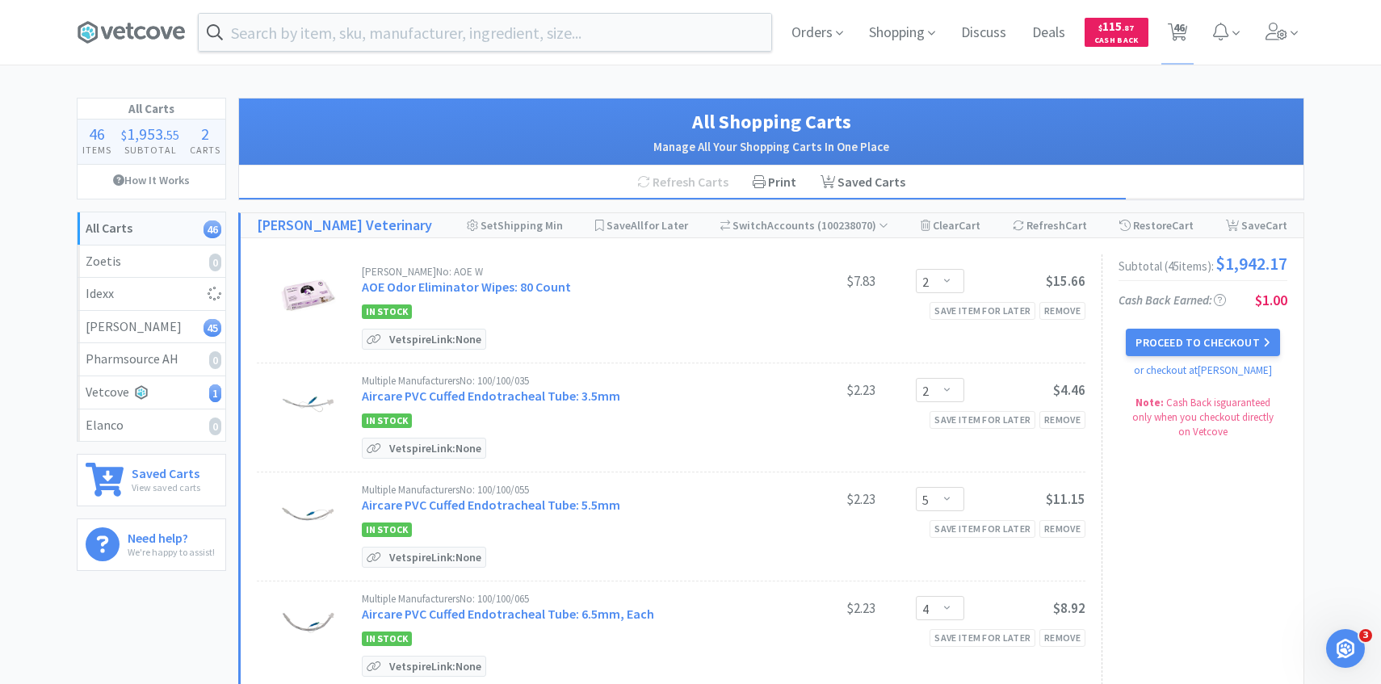
select select "2"
select select "50"
select select "1"
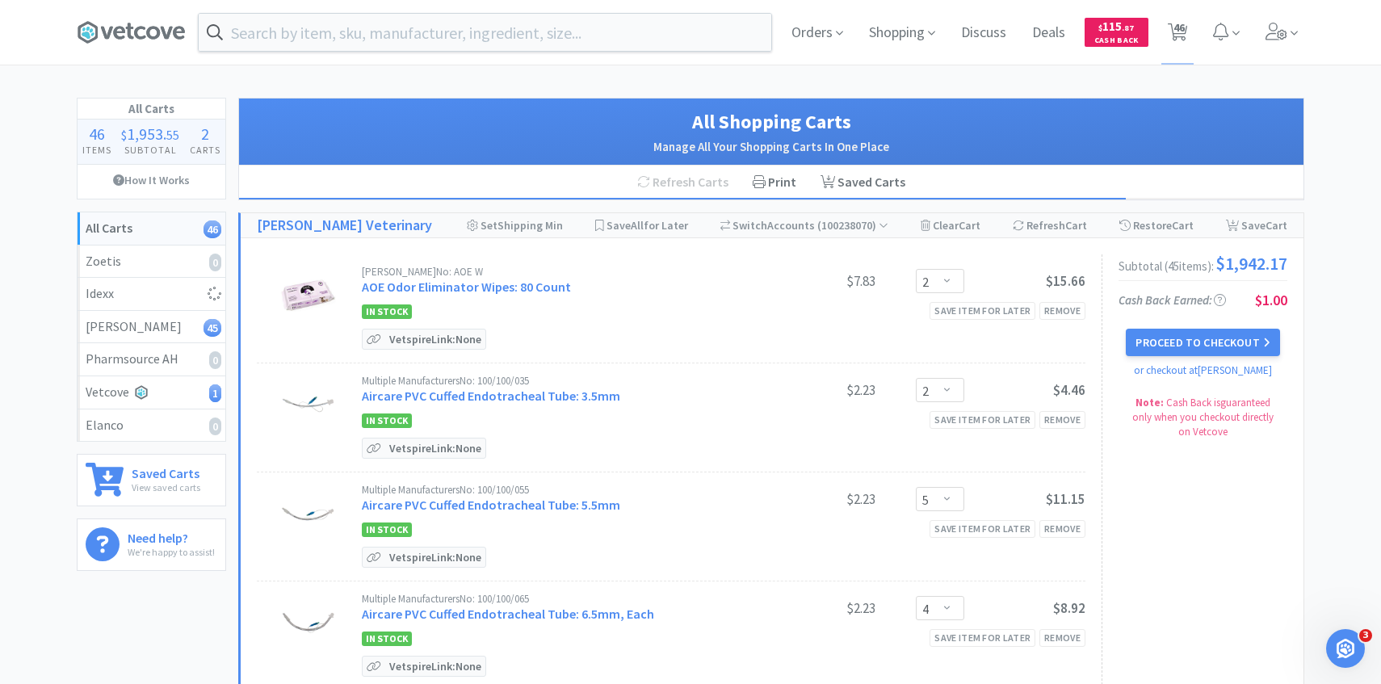
select select "10"
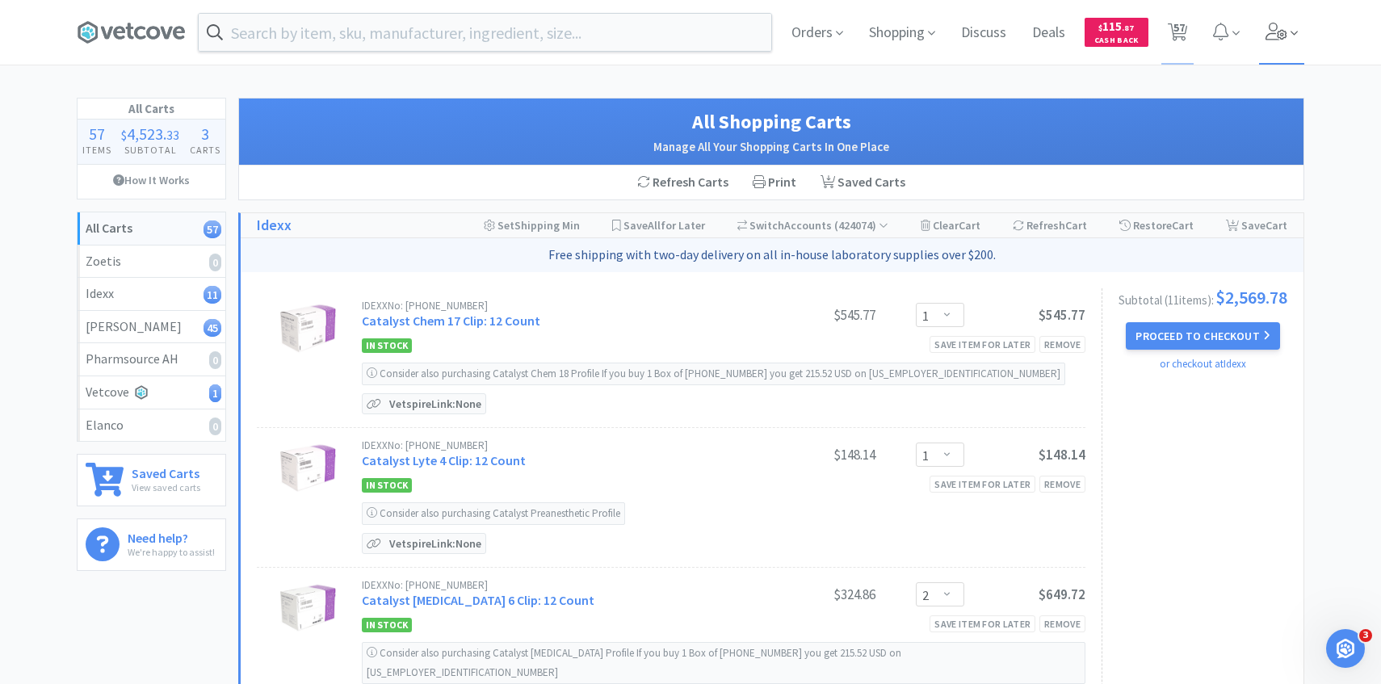
click at [1273, 29] on icon at bounding box center [1276, 32] width 23 height 18
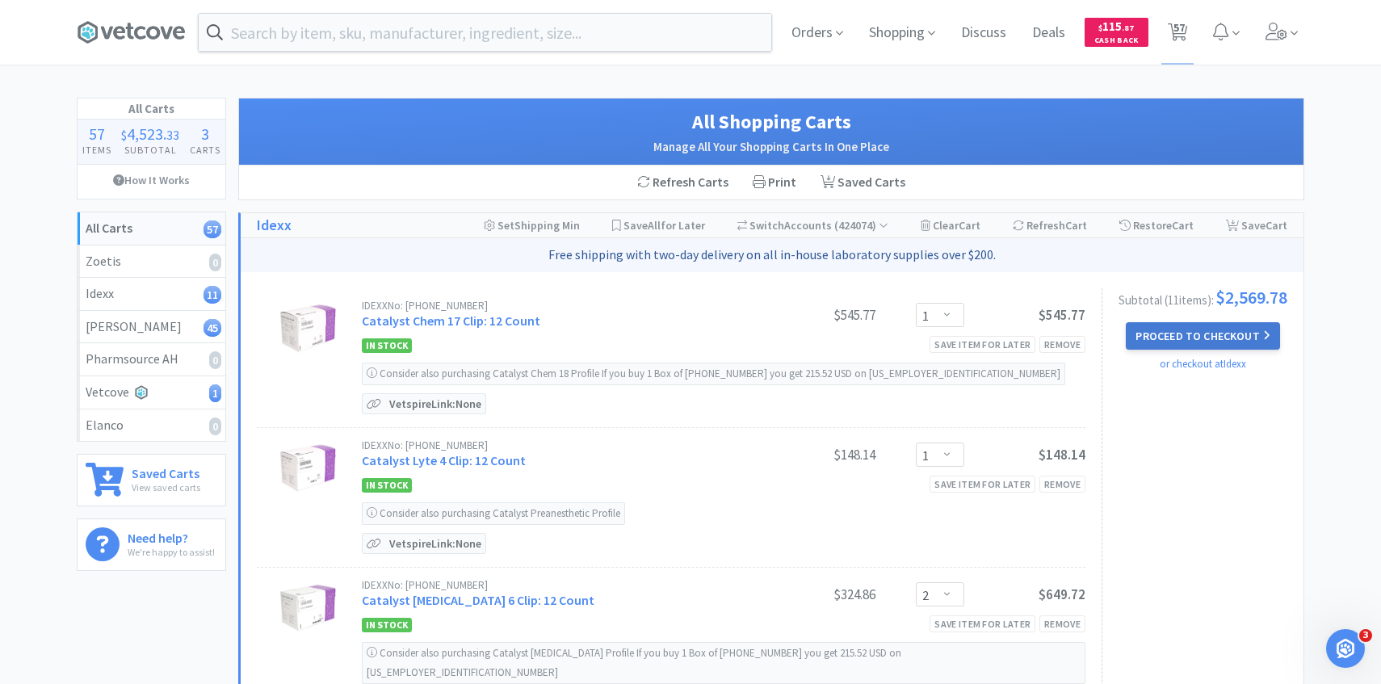
click at [1159, 350] on button "Proceed to Checkout" at bounding box center [1202, 335] width 153 height 27
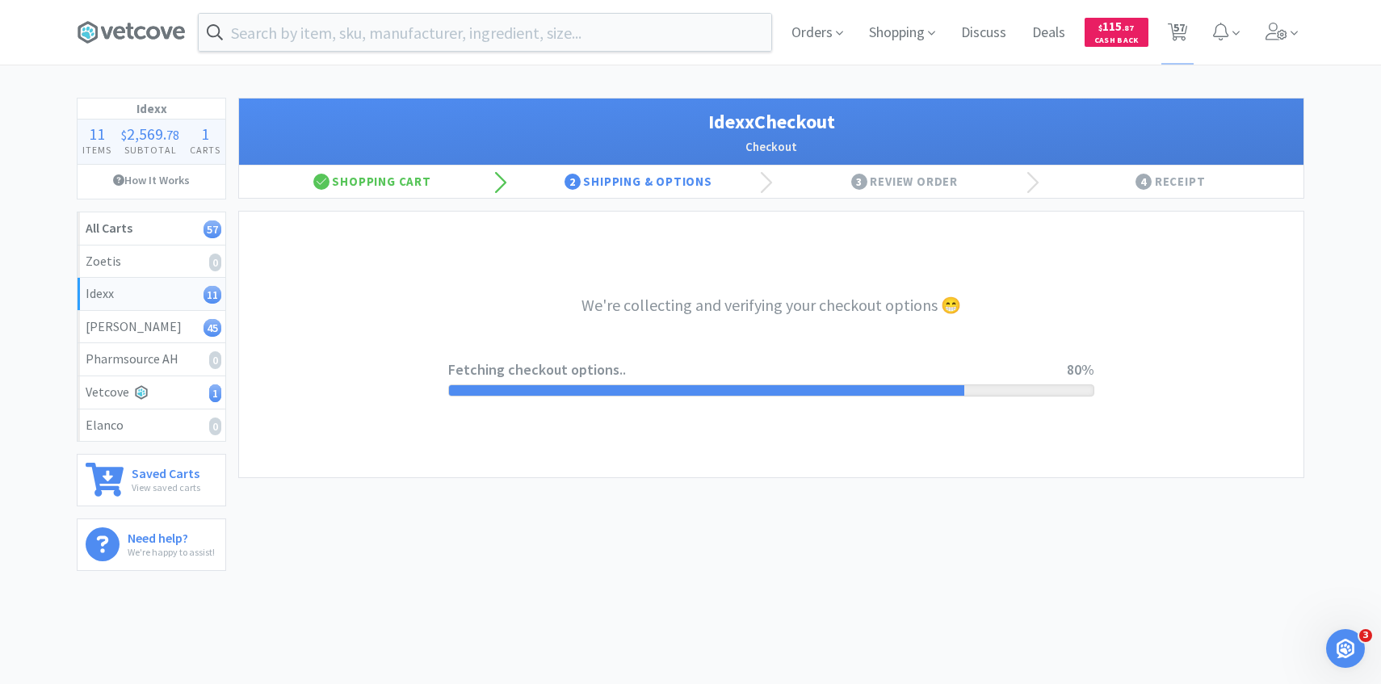
select select "904"
select select "003"
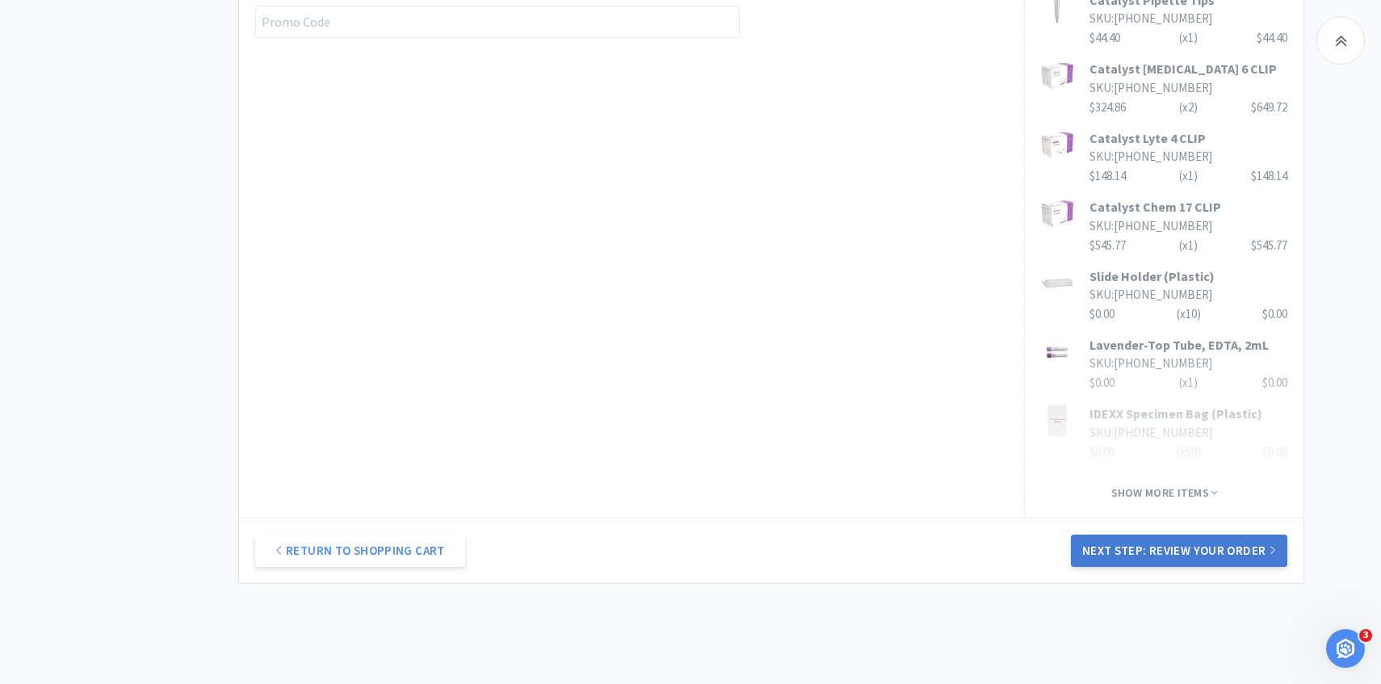
click at [1228, 555] on button "Next Step: Review Your Order" at bounding box center [1179, 550] width 216 height 32
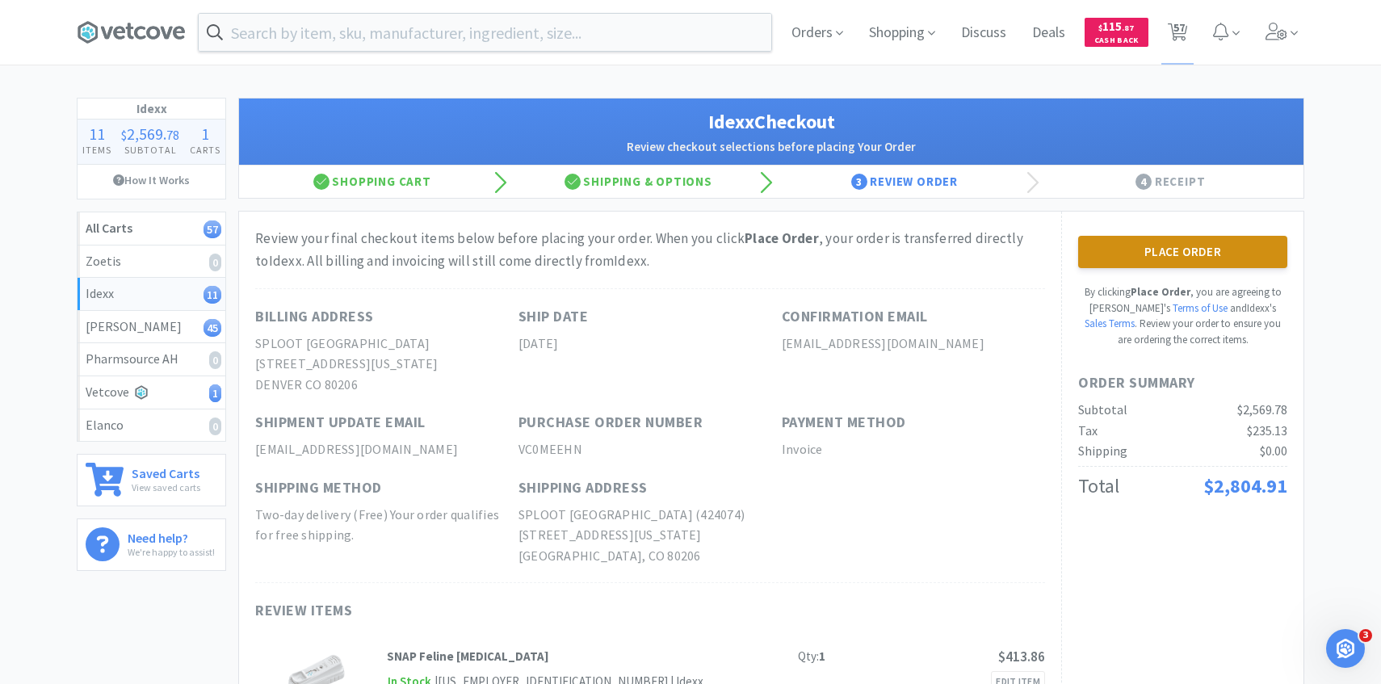
click at [1141, 256] on button "Place Order" at bounding box center [1182, 252] width 209 height 32
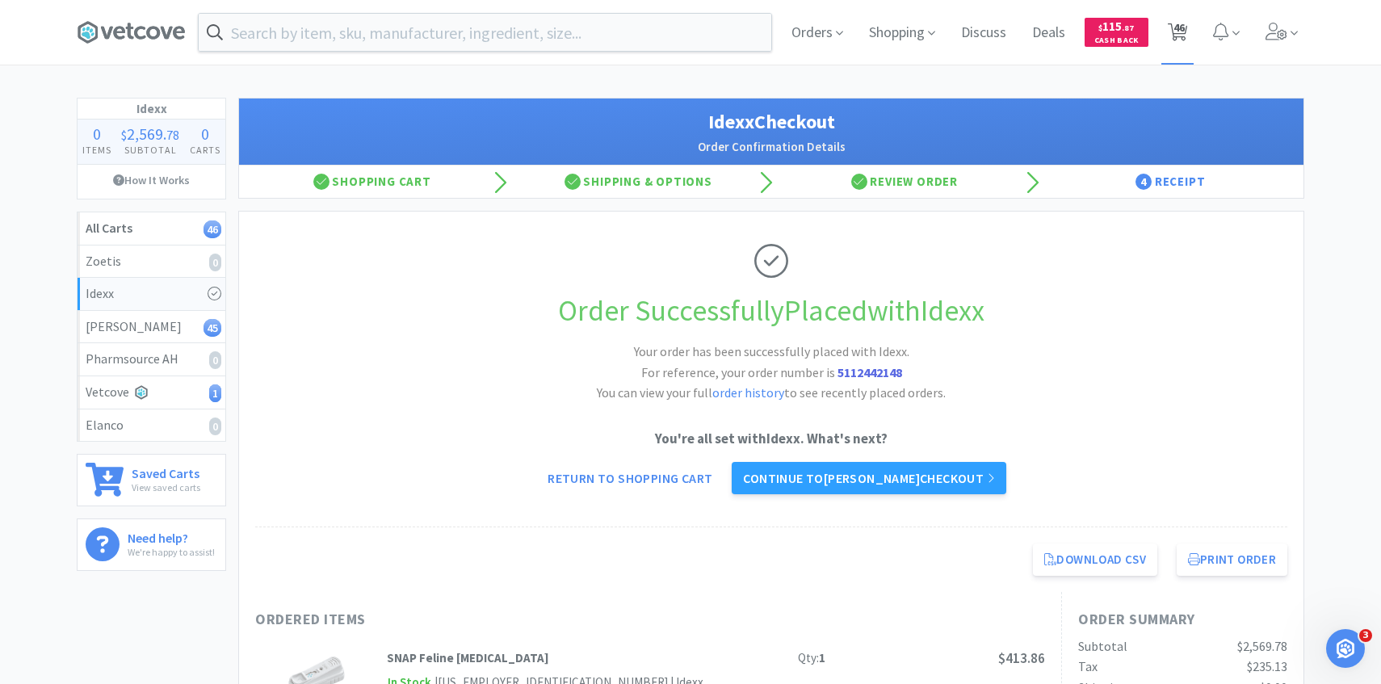
click at [1173, 12] on span "46" at bounding box center [1178, 27] width 11 height 65
select select "2"
select select "5"
select select "4"
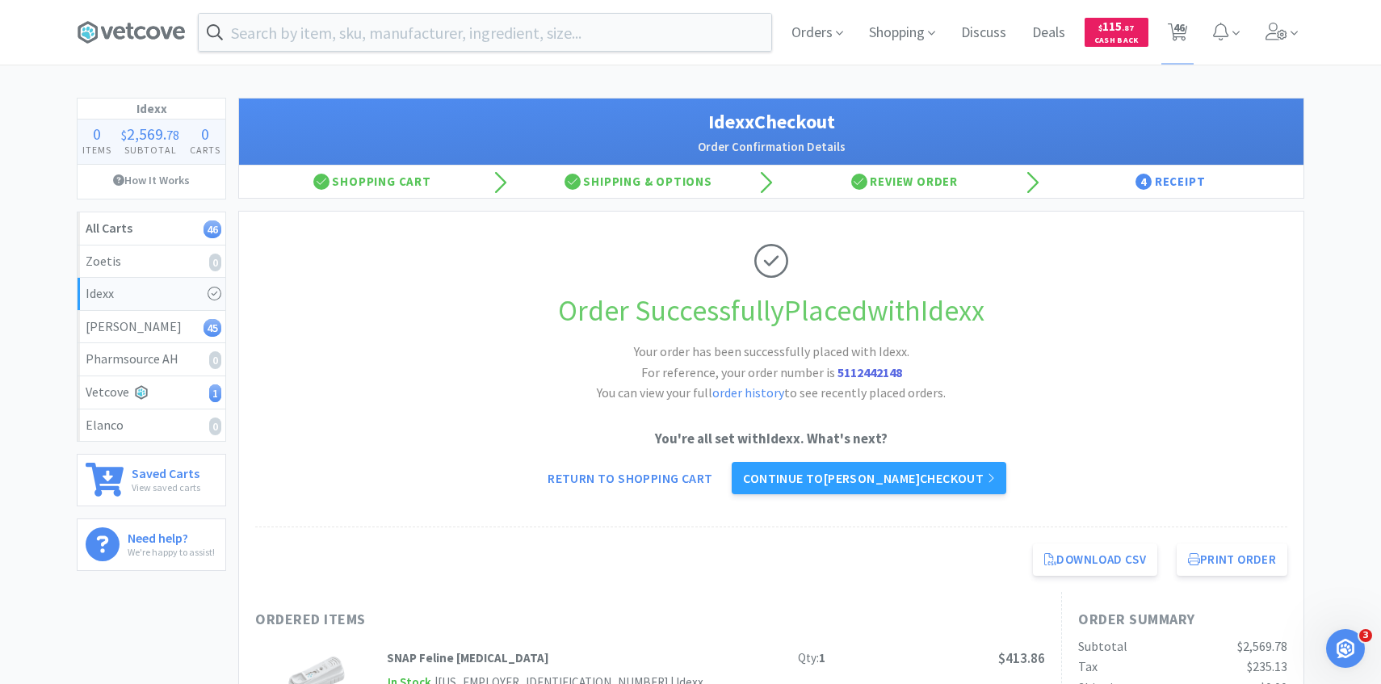
select select "2"
select select "1"
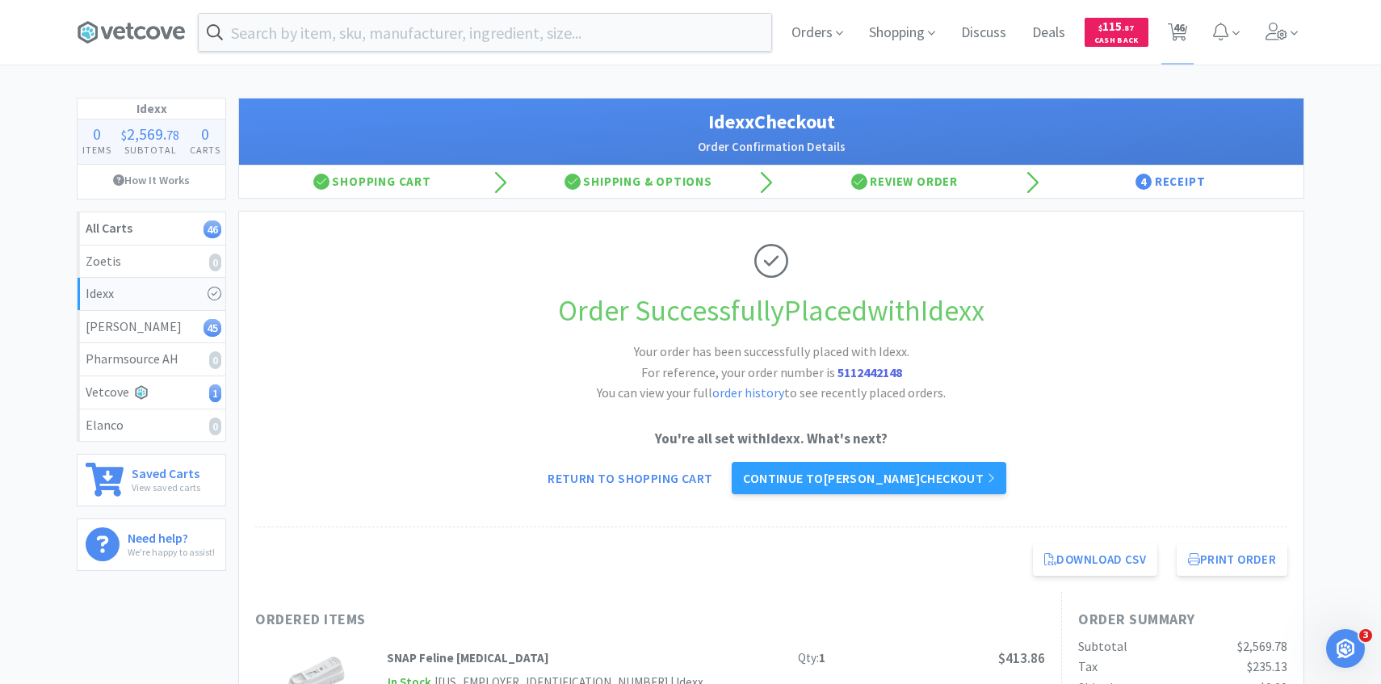
select select "5"
select select "8"
select select "5"
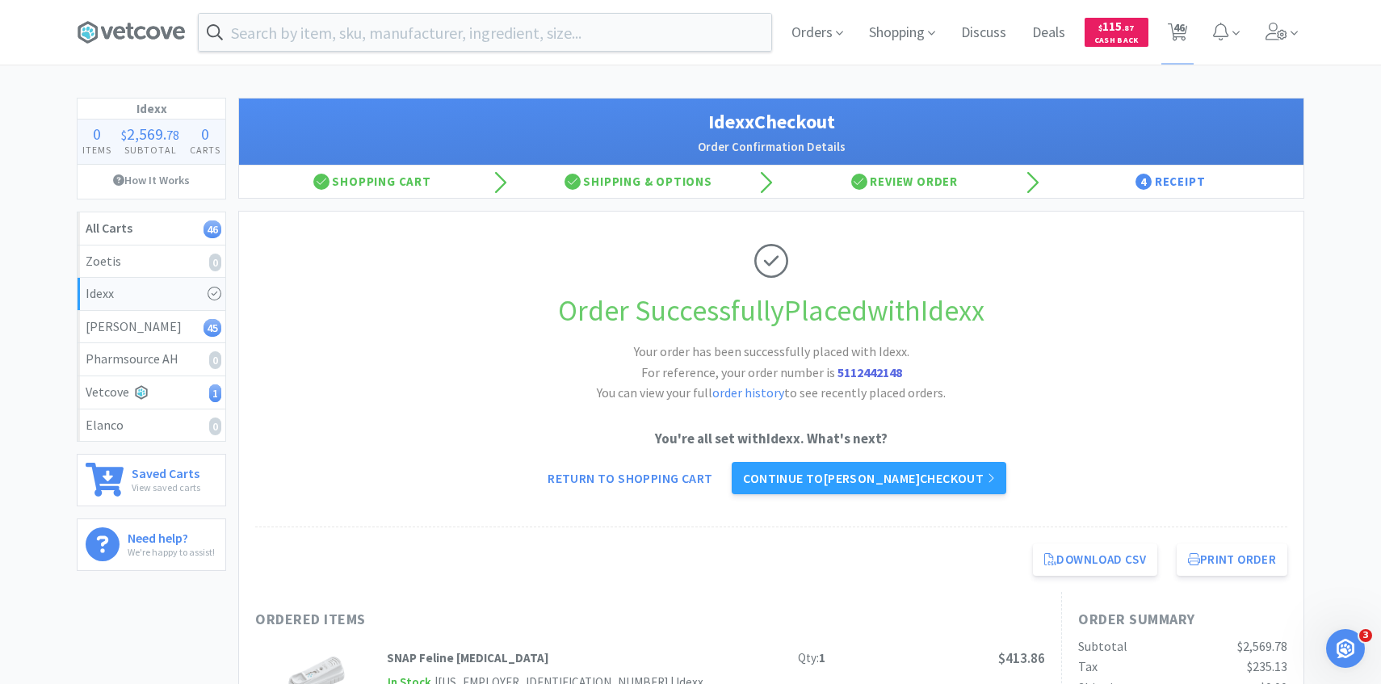
select select "1"
select select "2"
select select "4"
select select "1"
select select "20"
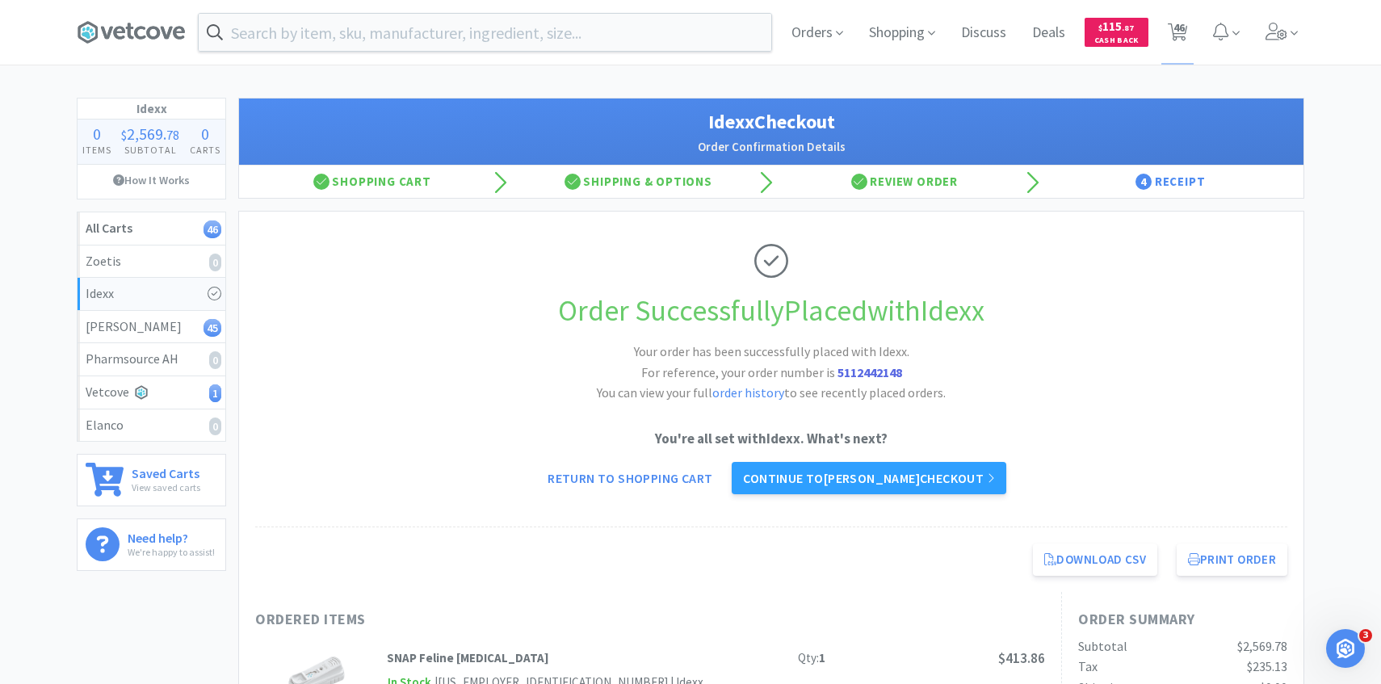
select select "4"
select select "1"
select select "4"
select select "1"
select select "4"
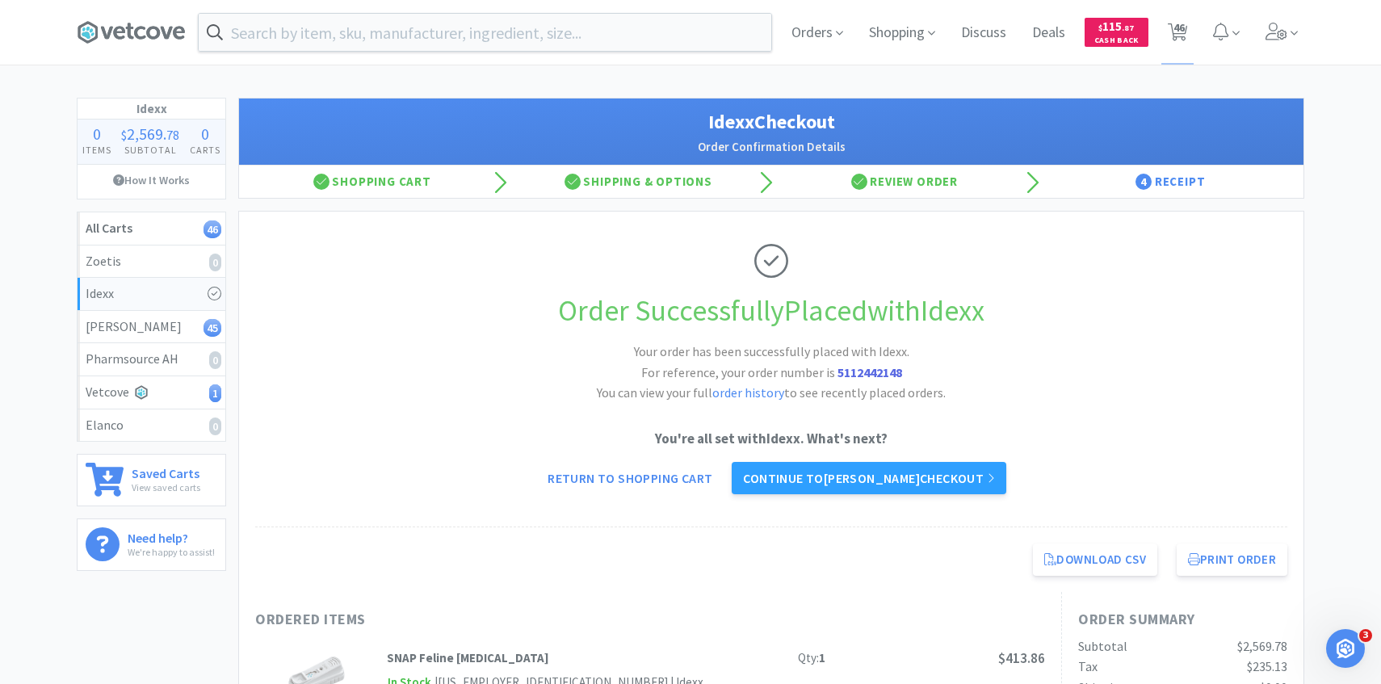
select select "1"
select select "3"
select select "2"
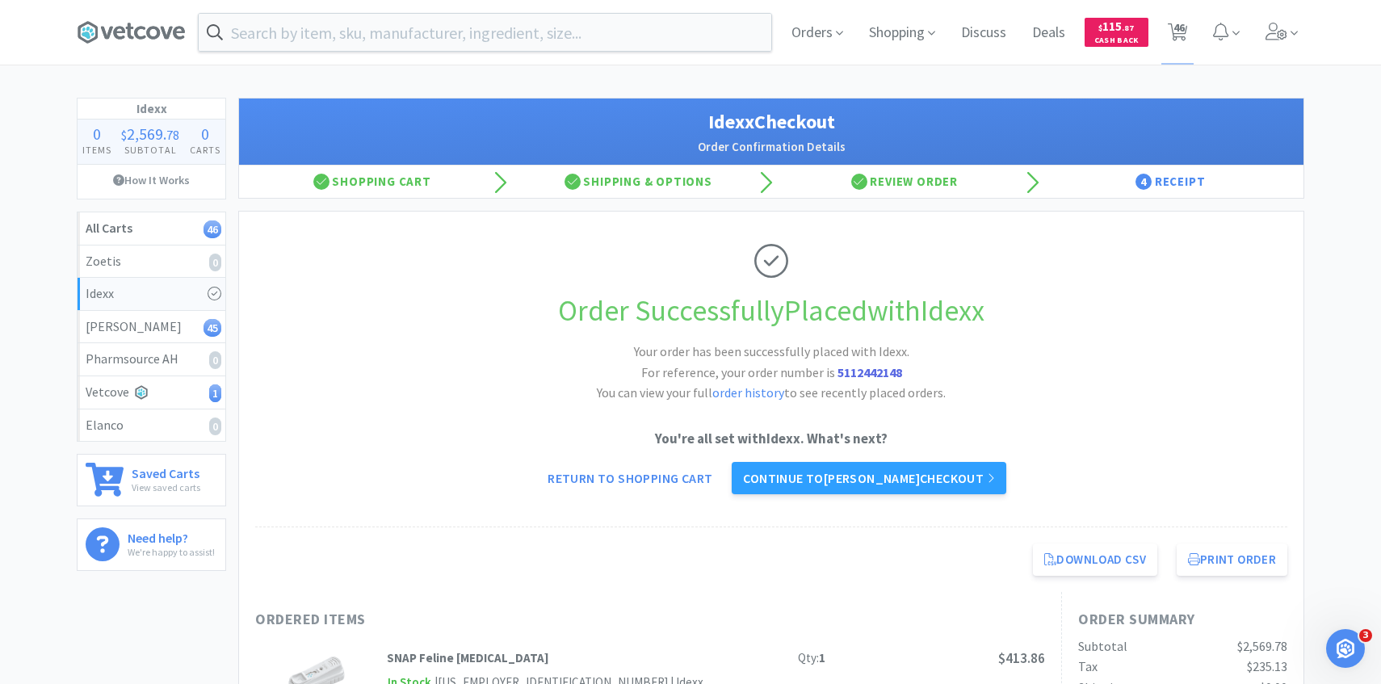
select select "4"
select select "5"
select select "1"
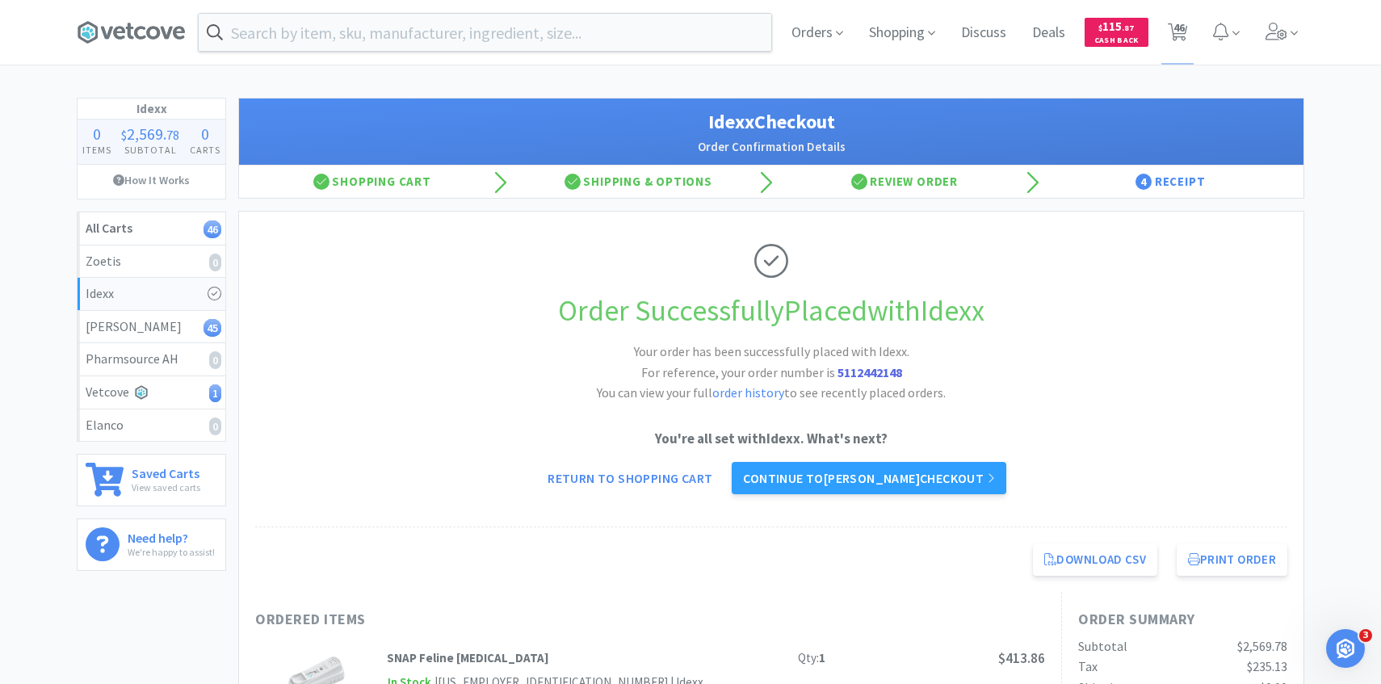
select select "2"
select select "1"
select select "4"
select select "1"
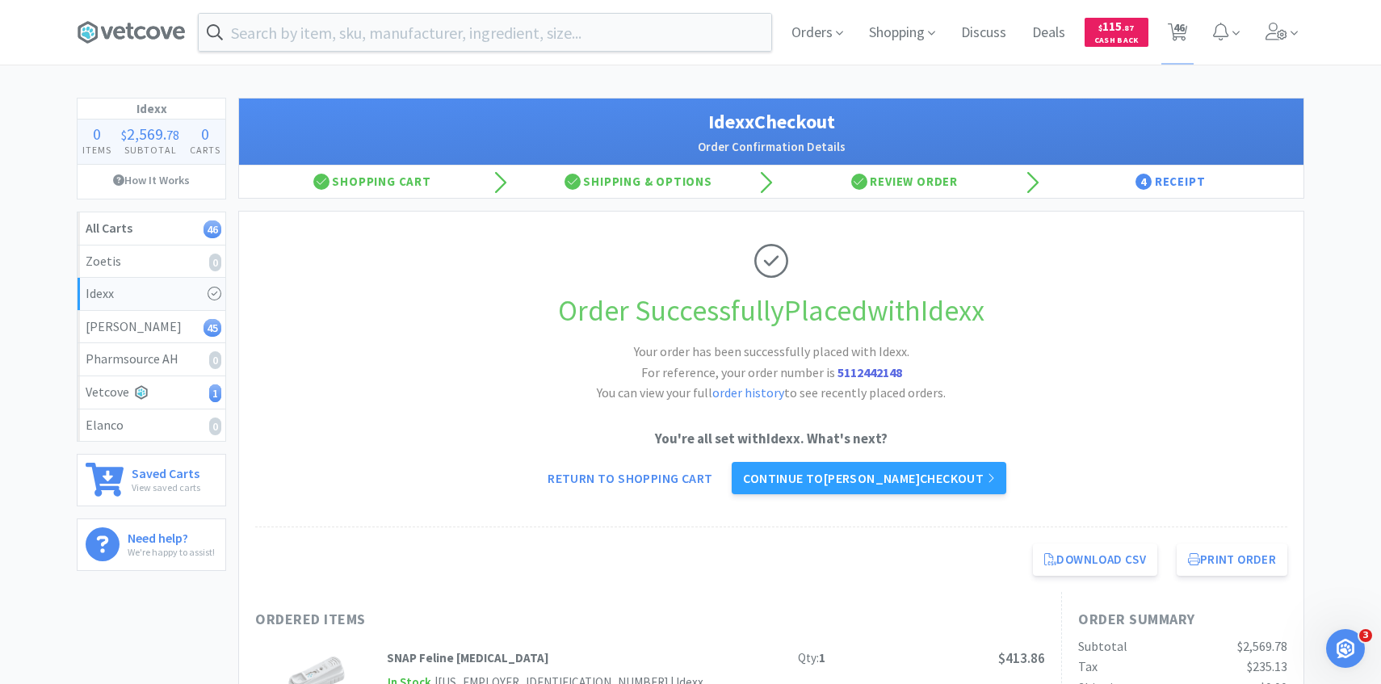
select select "6"
select select "50"
select select "2"
select select "1"
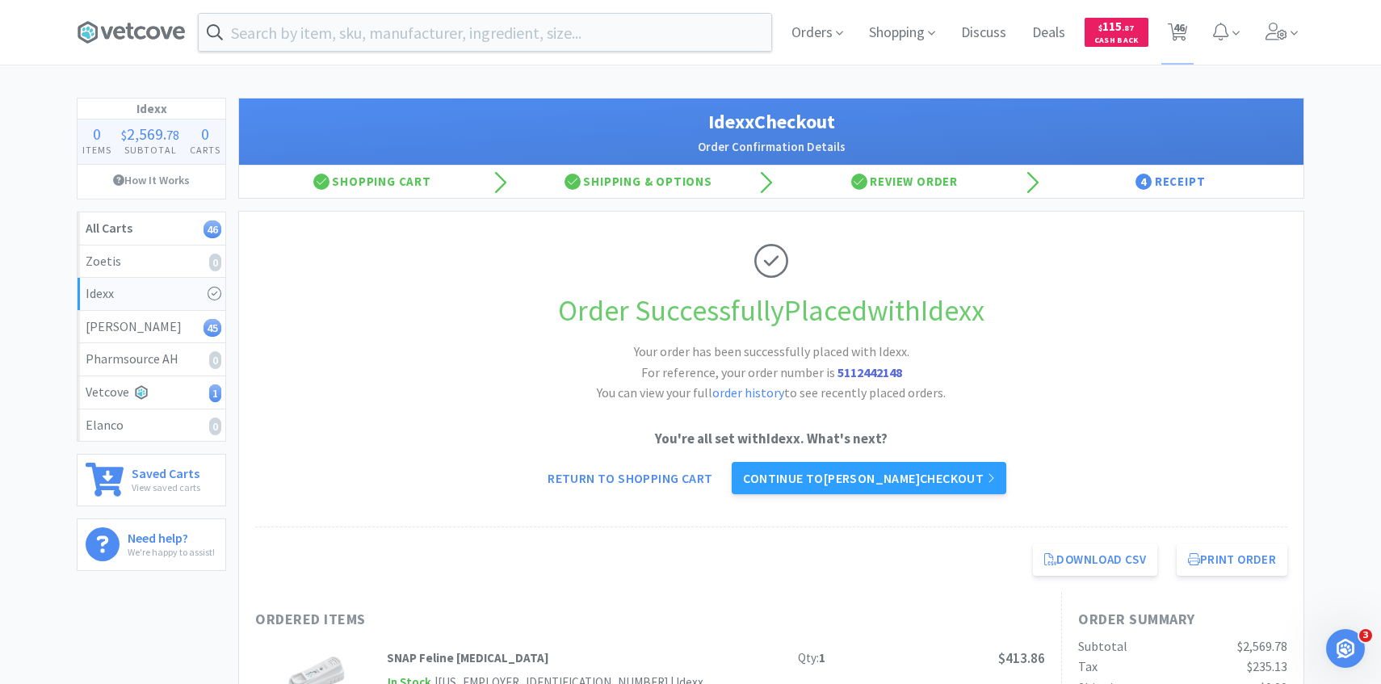
select select "2"
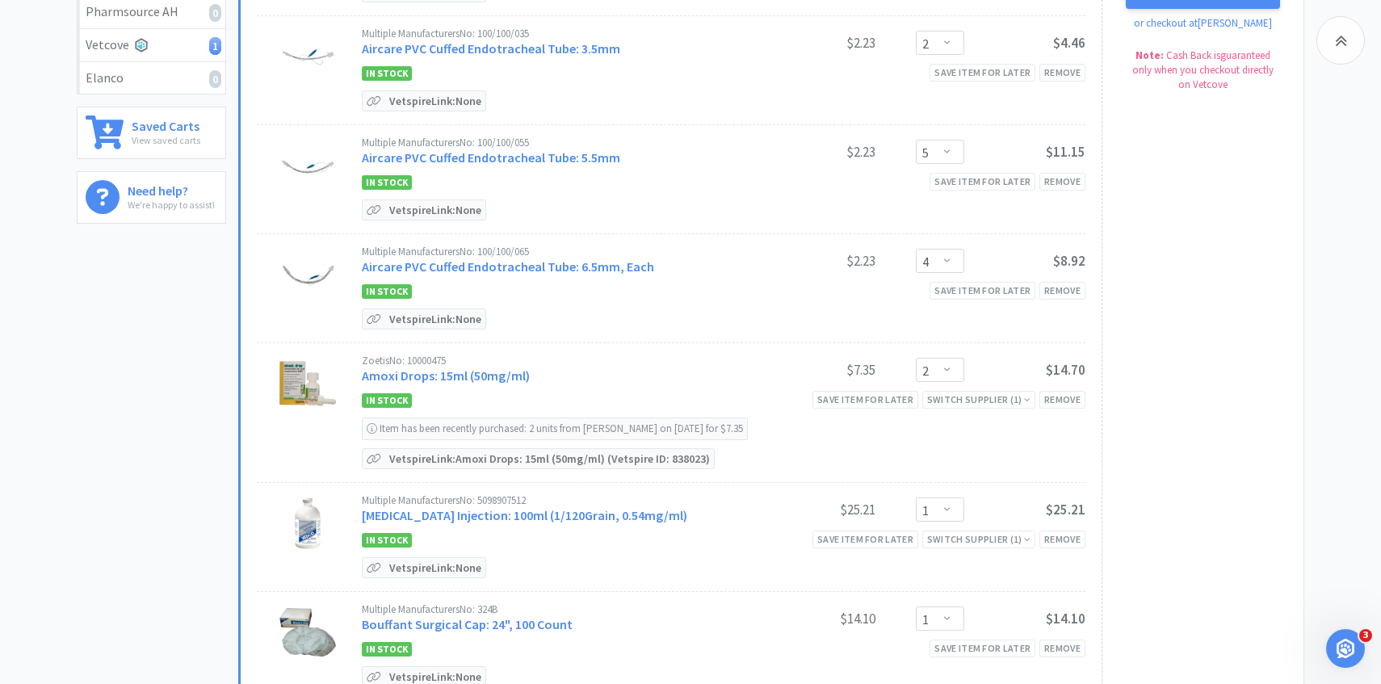
scroll to position [458, 0]
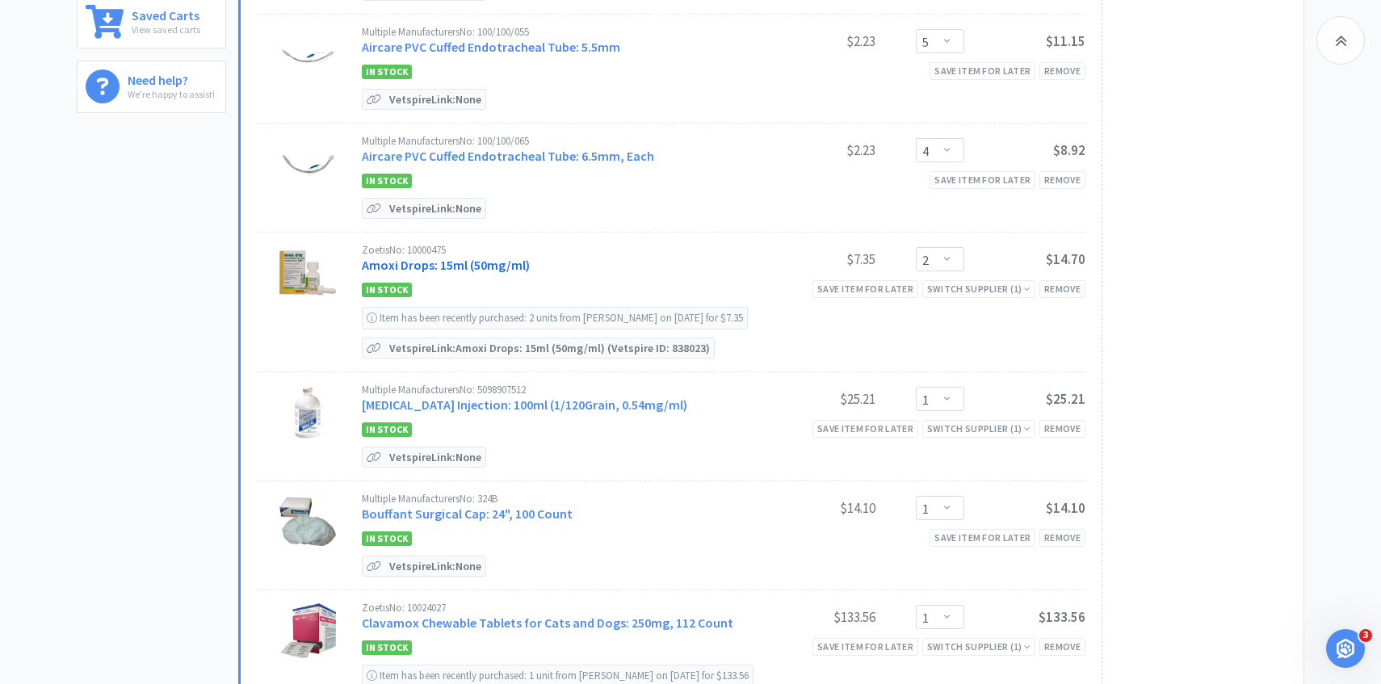
click at [490, 261] on link "Amoxi Drops: 15ml (50mg/ml)" at bounding box center [446, 265] width 168 height 16
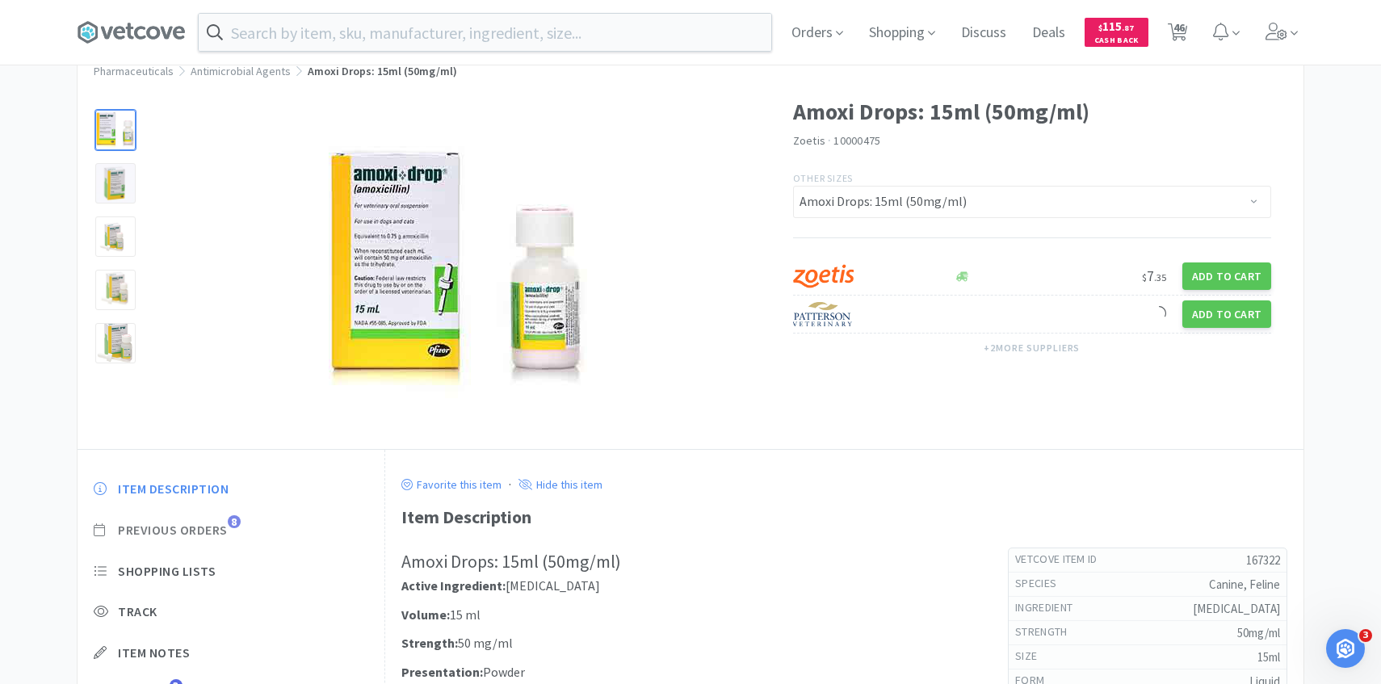
click at [220, 531] on span "Previous Orders" at bounding box center [173, 530] width 110 height 17
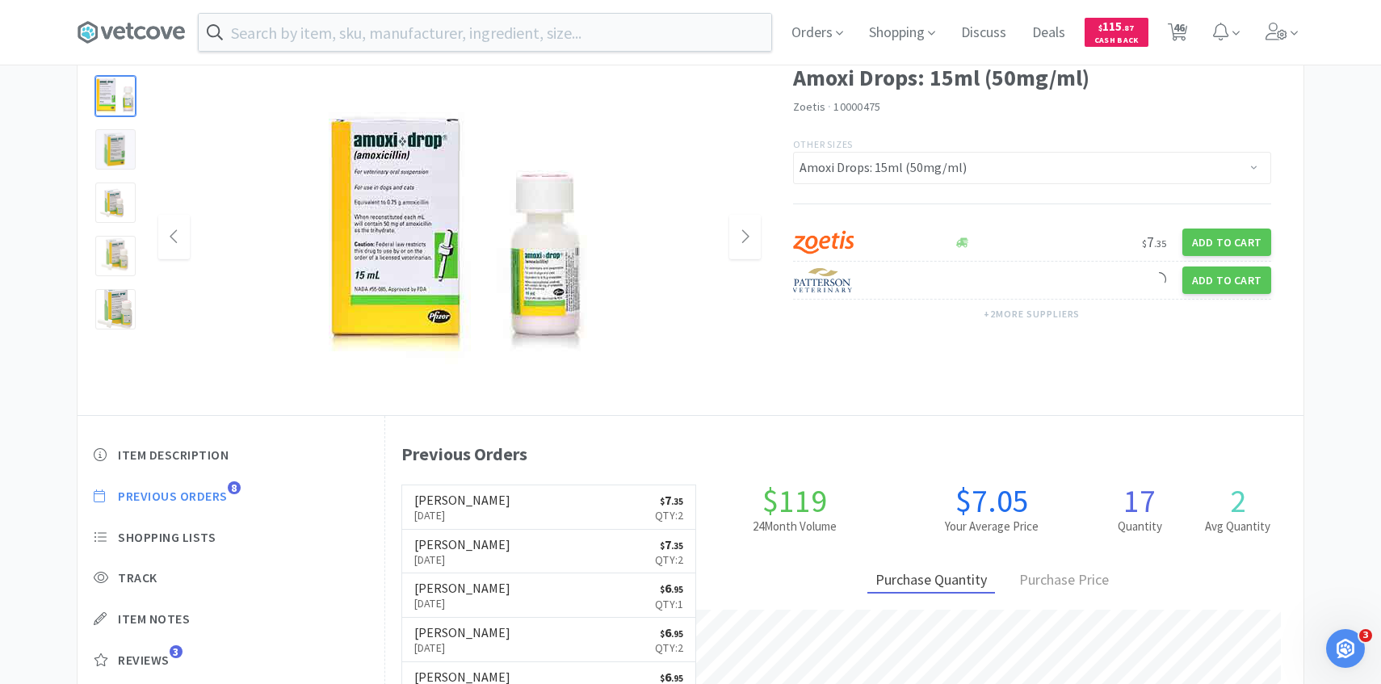
scroll to position [91, 0]
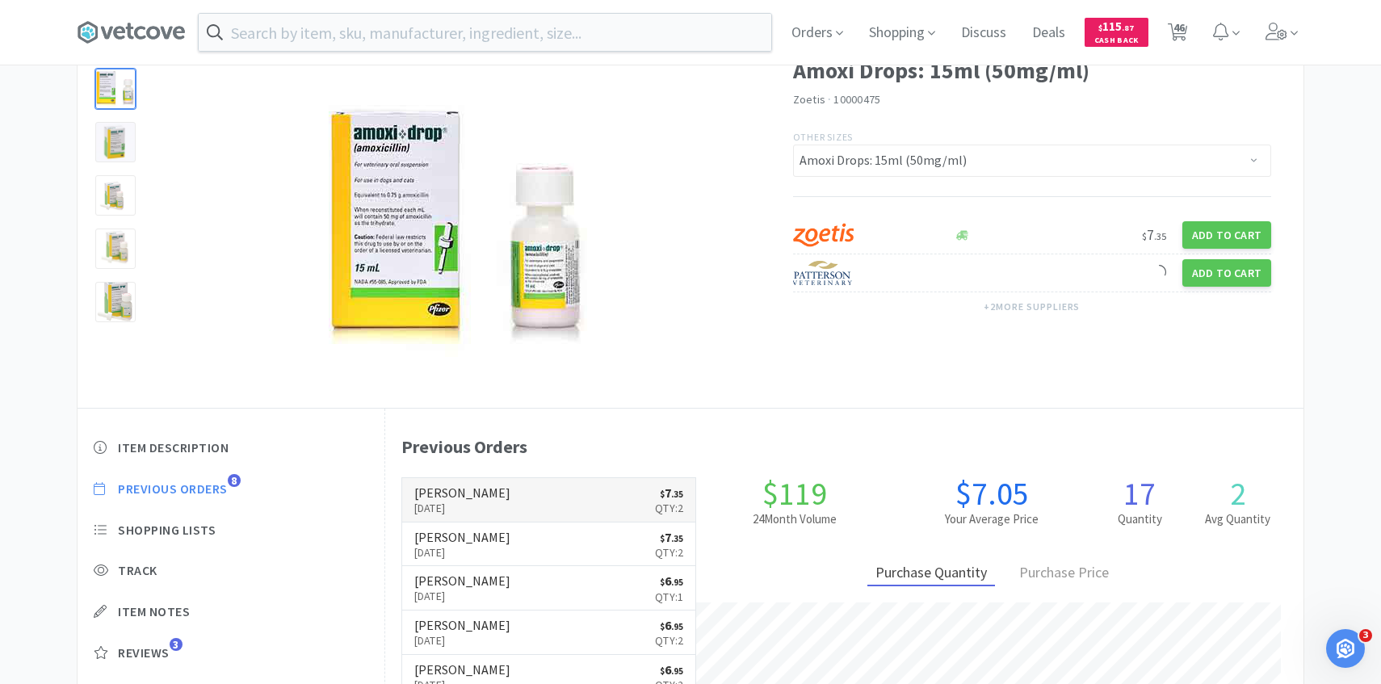
click at [518, 497] on link "Patterson Sep 15th, 2025 $ 7 . 35 Qty: 2" at bounding box center [549, 500] width 294 height 44
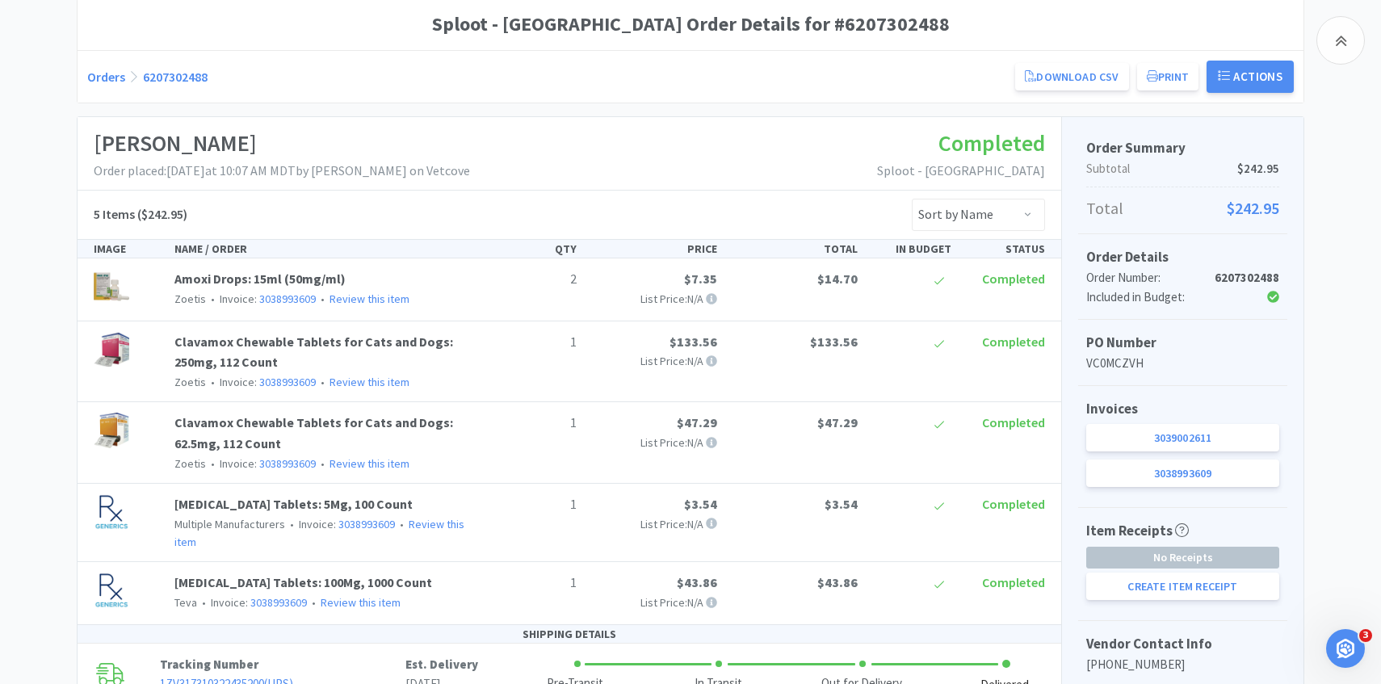
scroll to position [308, 0]
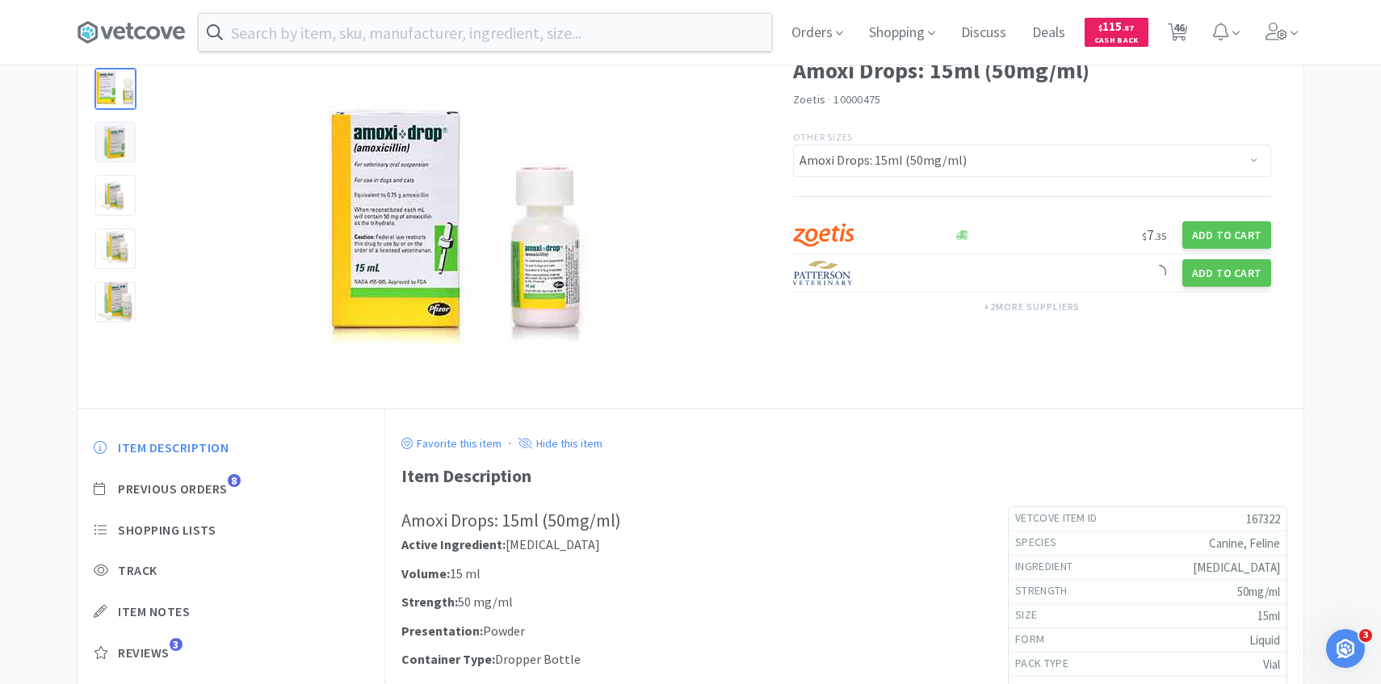
select select "2"
select select "5"
select select "4"
select select "2"
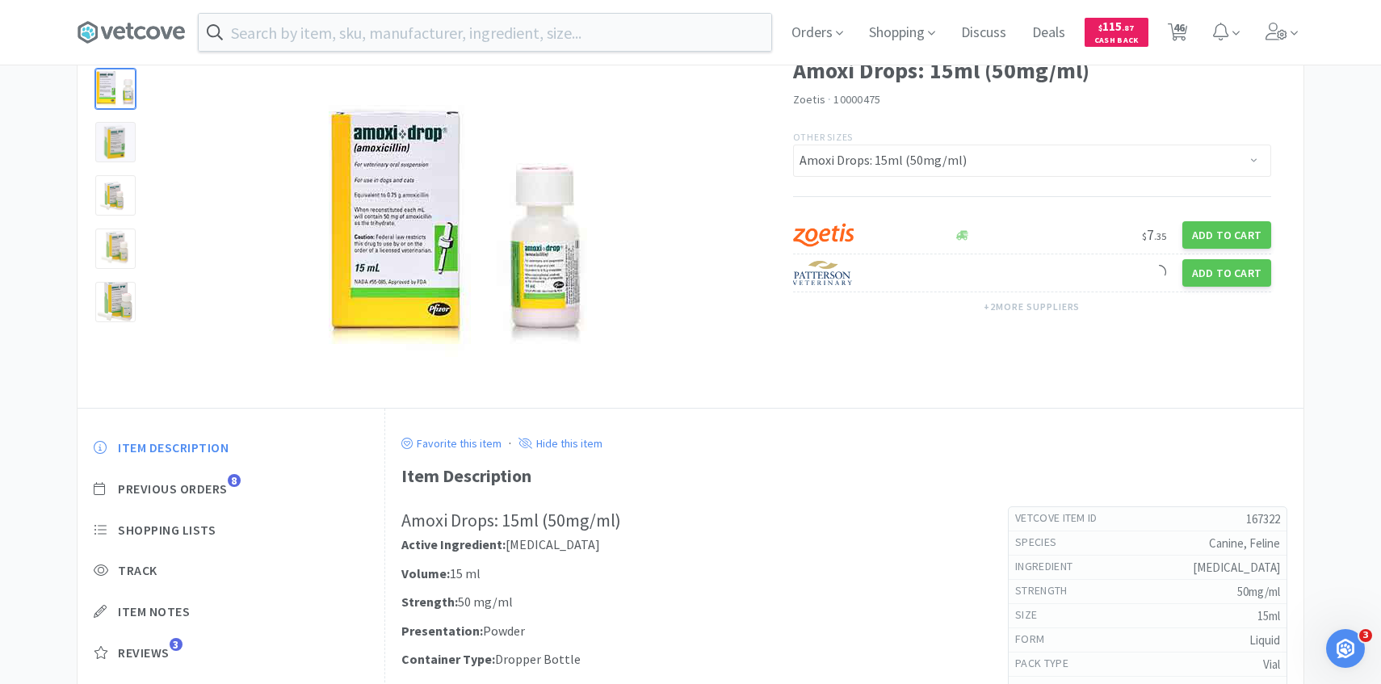
select select "1"
select select "5"
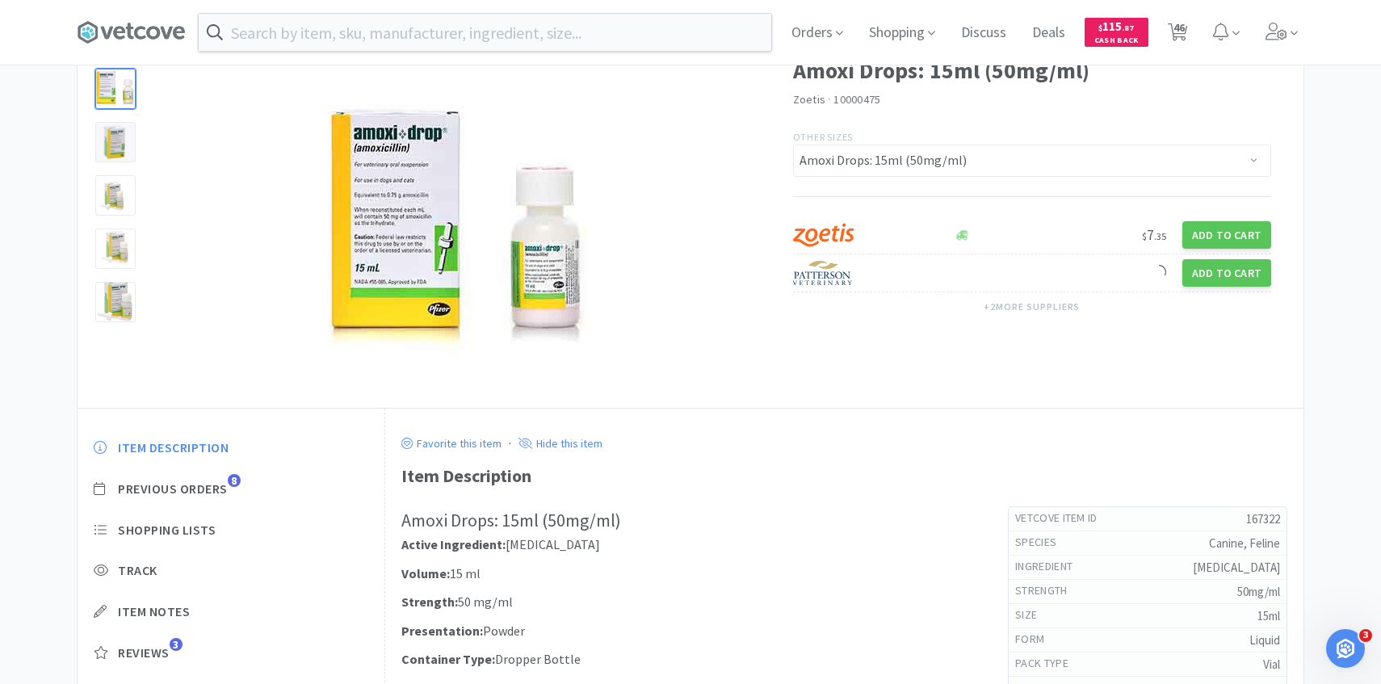
select select "5"
select select "8"
select select "5"
select select "1"
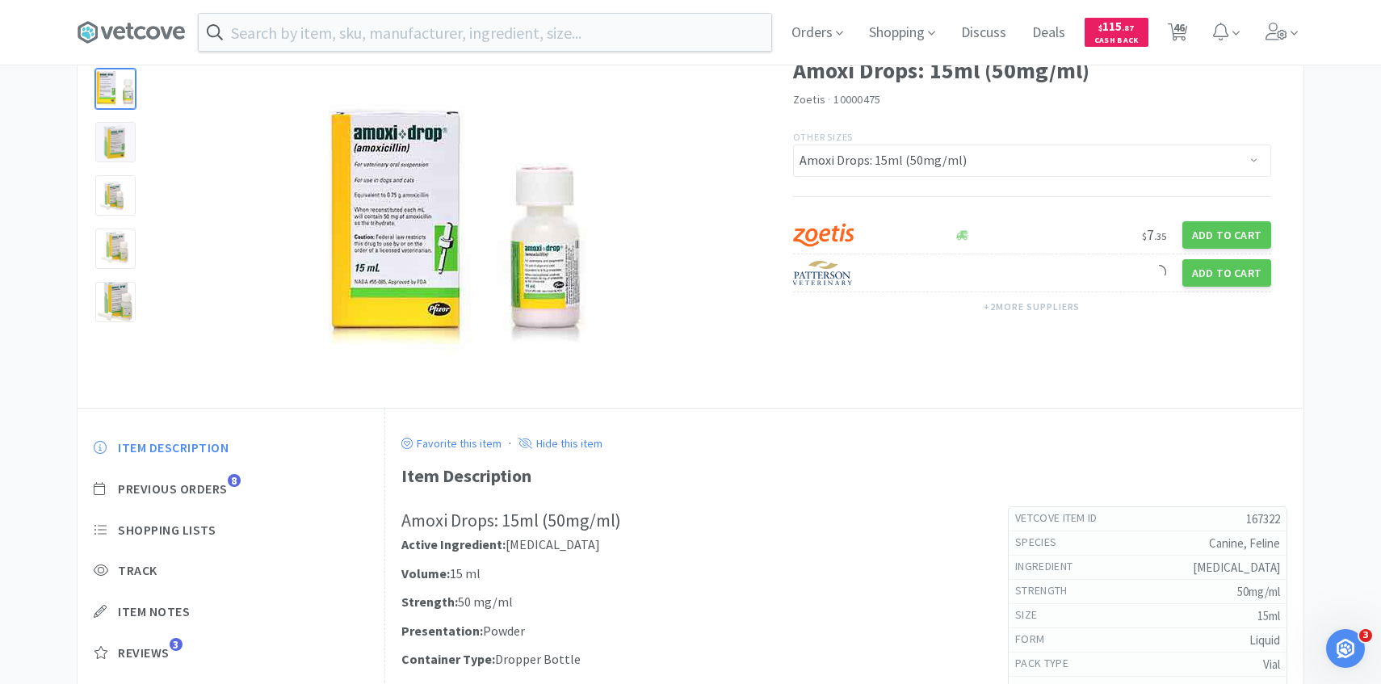
select select "2"
select select "4"
select select "1"
select select "20"
select select "4"
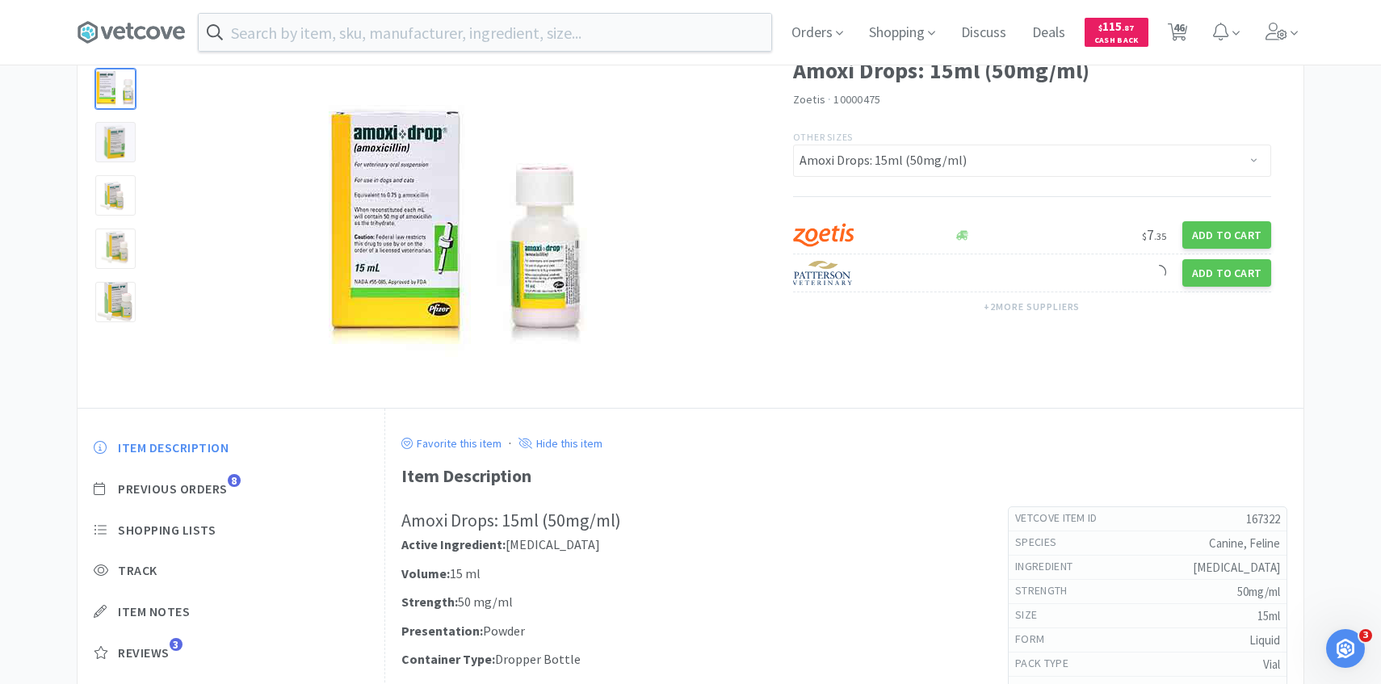
select select "1"
select select "4"
select select "1"
select select "4"
select select "1"
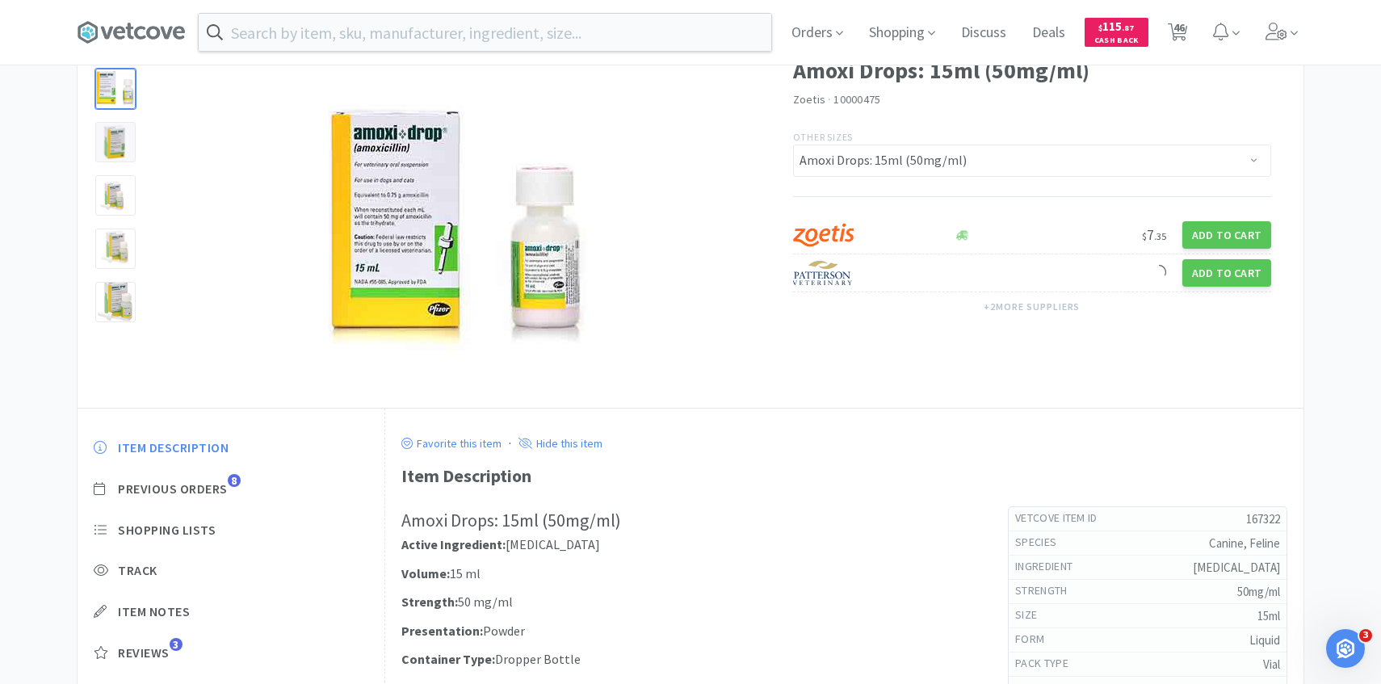
select select "1"
select select "3"
select select "2"
select select "4"
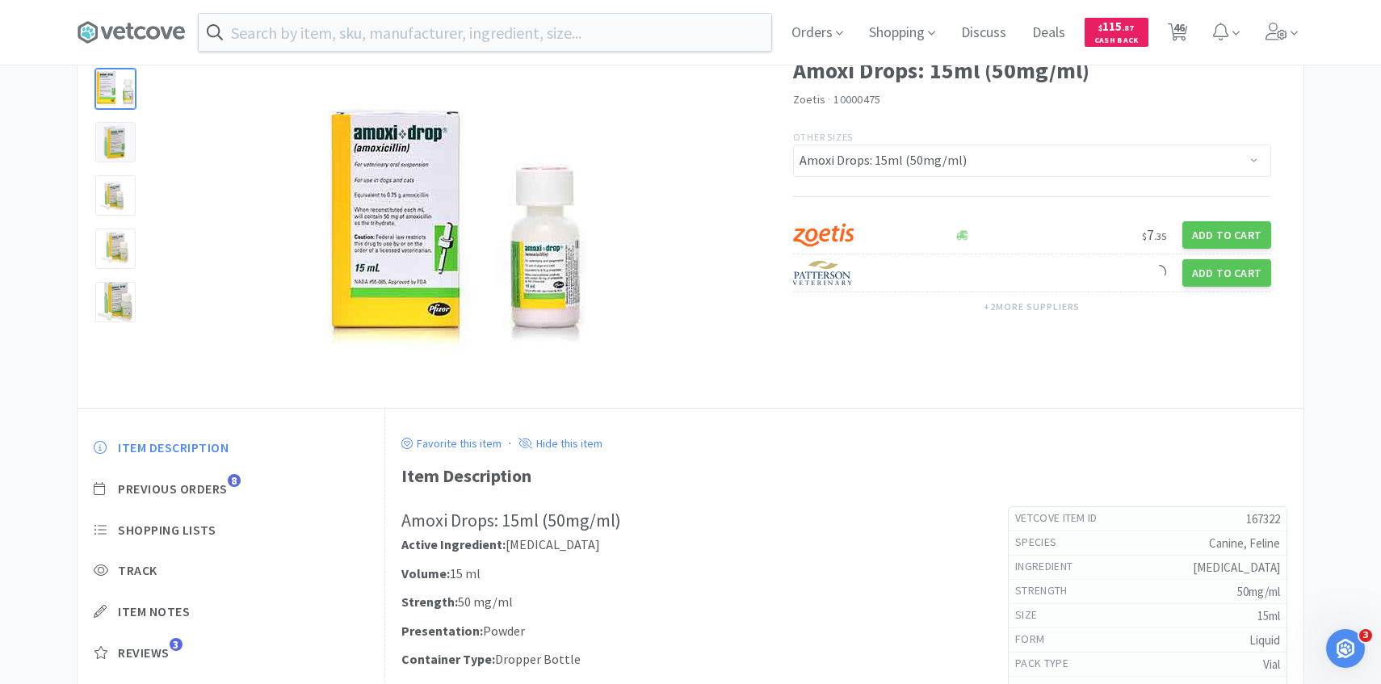
select select "5"
select select "1"
select select "2"
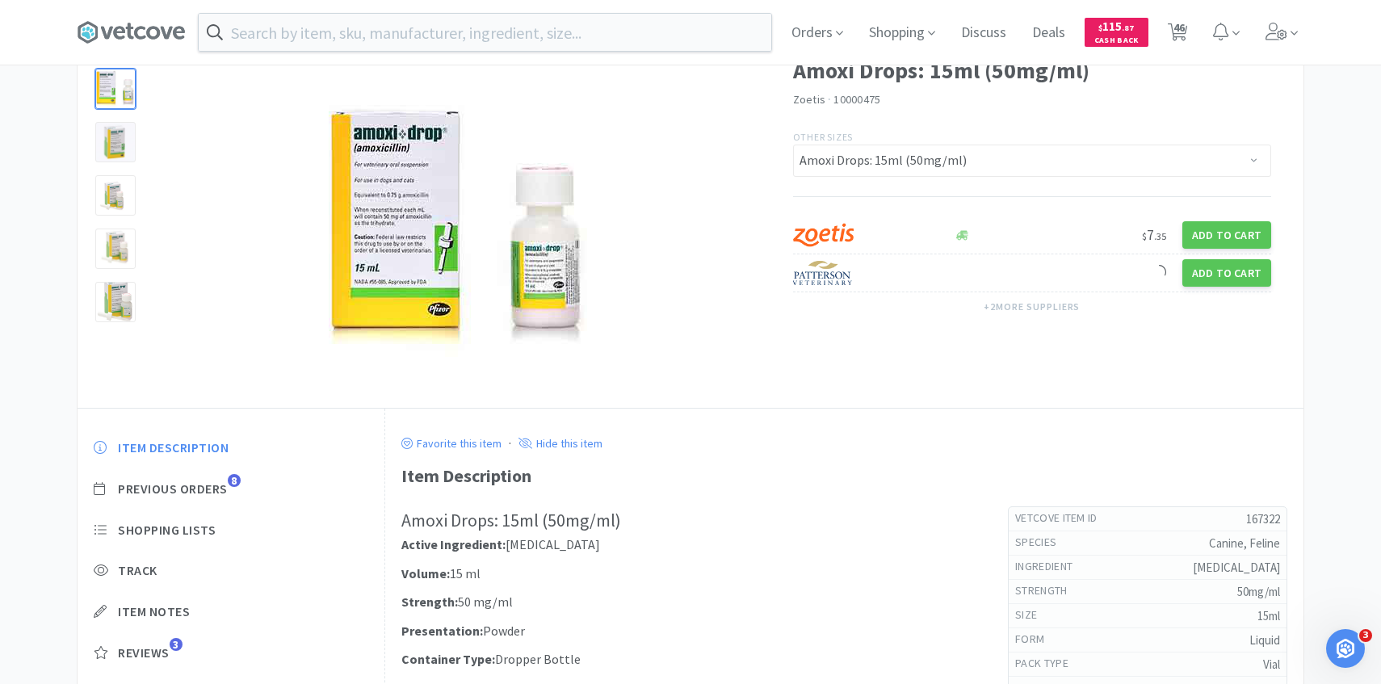
select select "1"
select select "4"
select select "1"
select select "6"
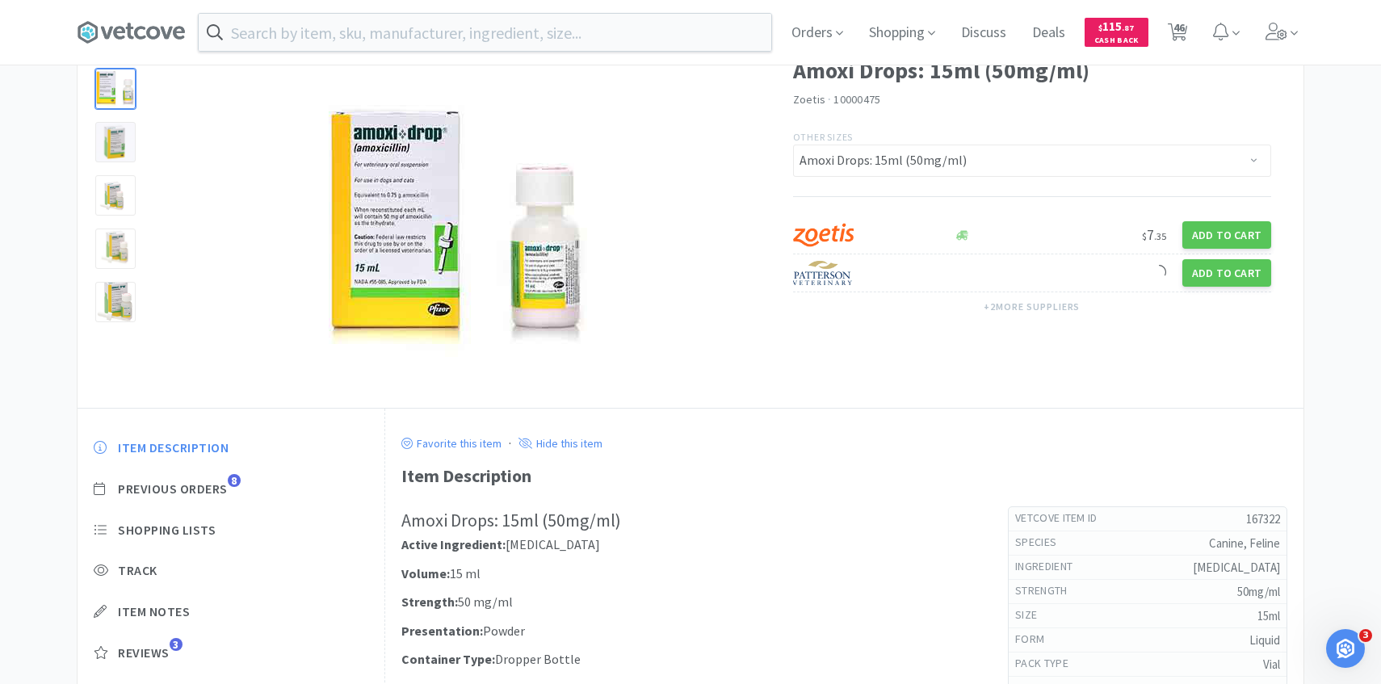
select select "50"
select select "2"
select select "1"
select select "2"
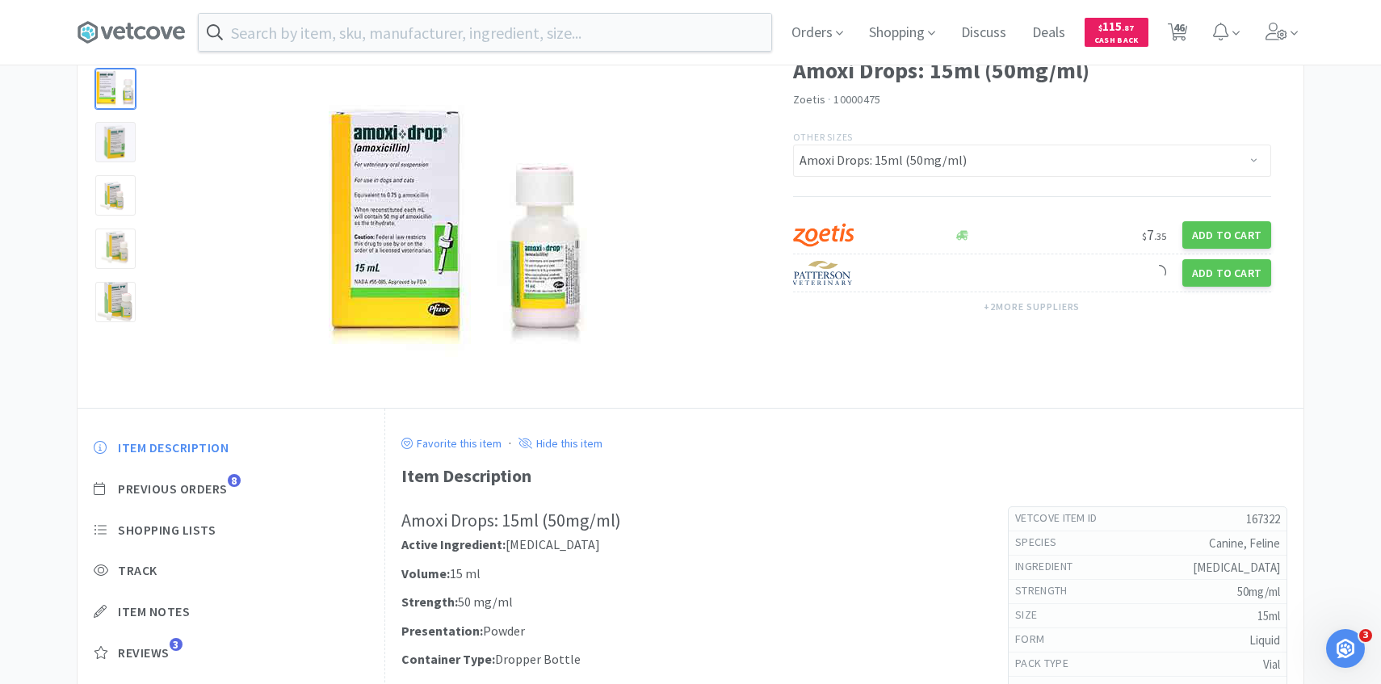
select select "2"
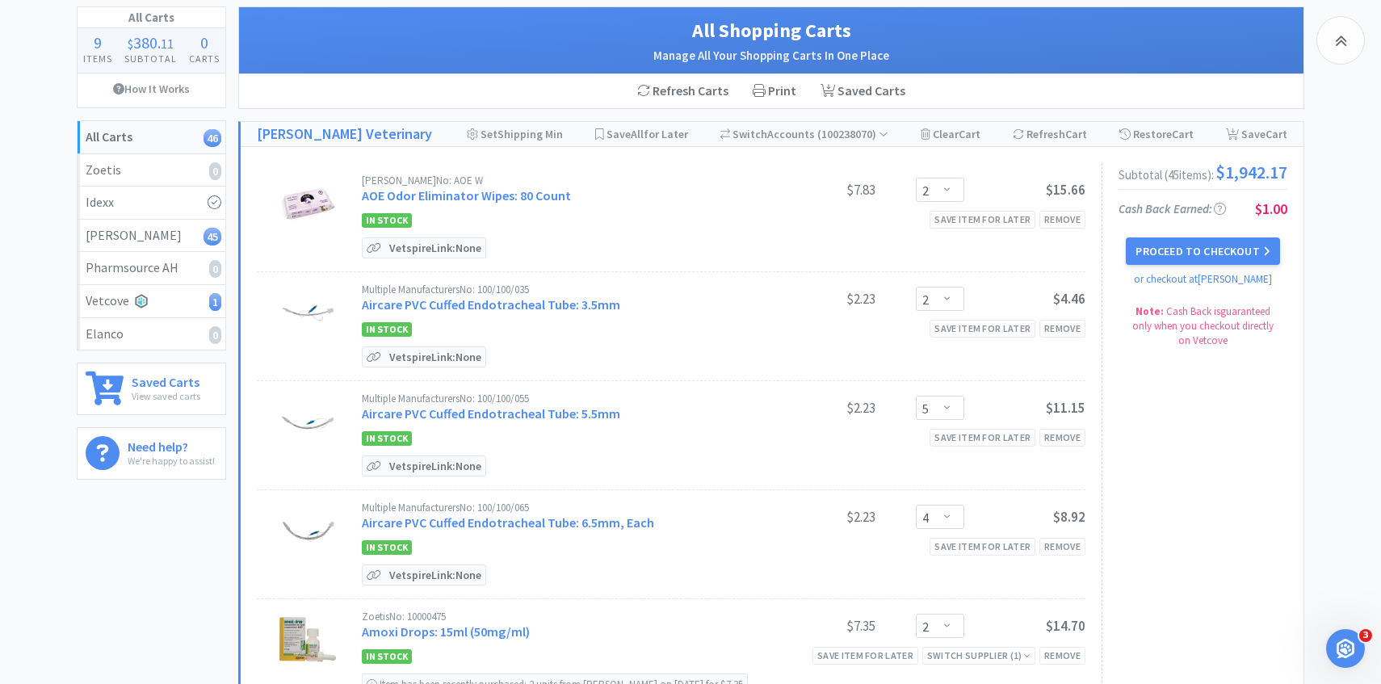
scroll to position [458, 0]
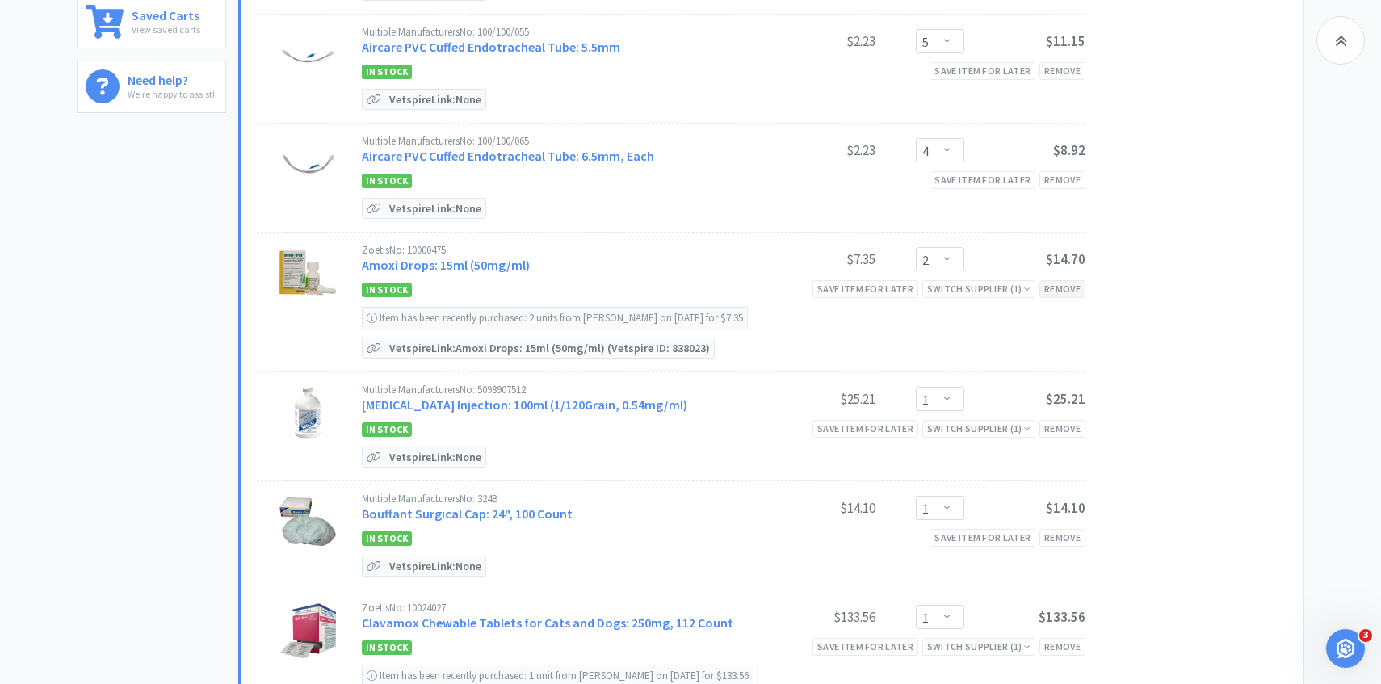
click at [1067, 283] on div "Remove" at bounding box center [1062, 288] width 46 height 17
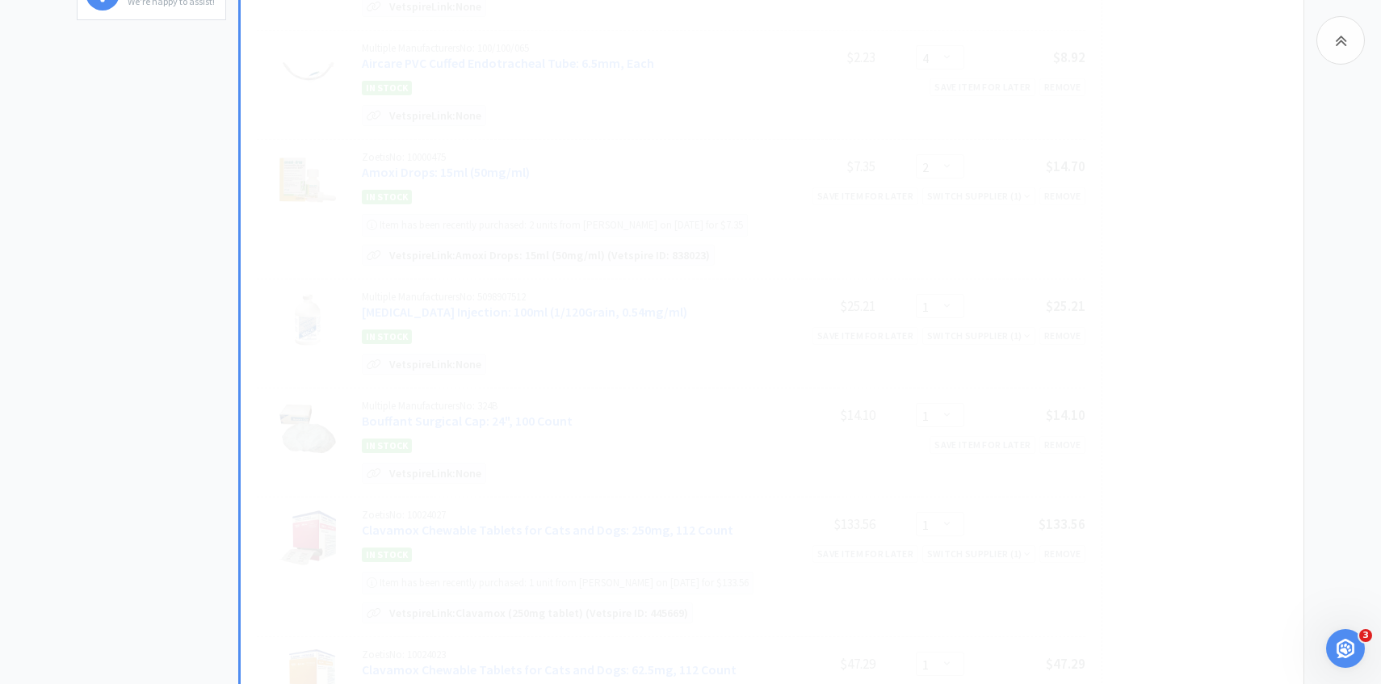
scroll to position [552, 0]
select select "1"
select select "5"
select select "8"
select select "5"
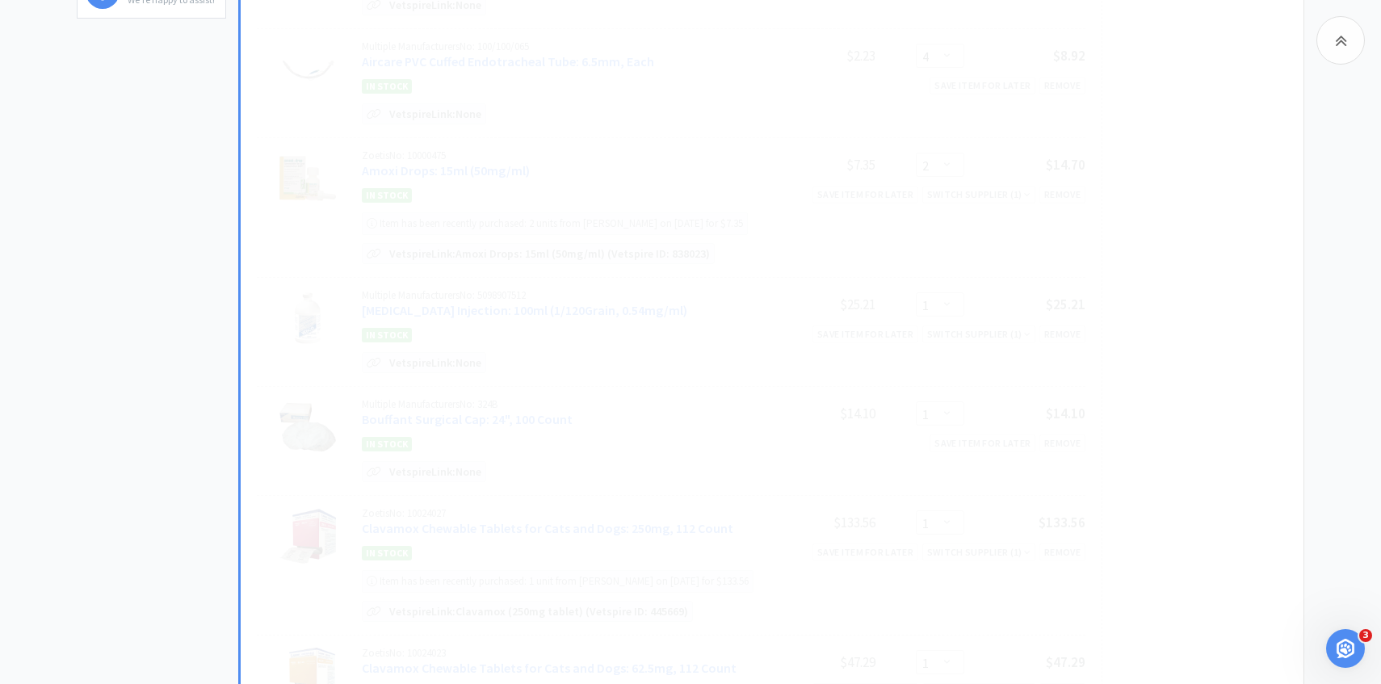
select select "1"
select select "2"
select select "4"
select select "1"
select select "20"
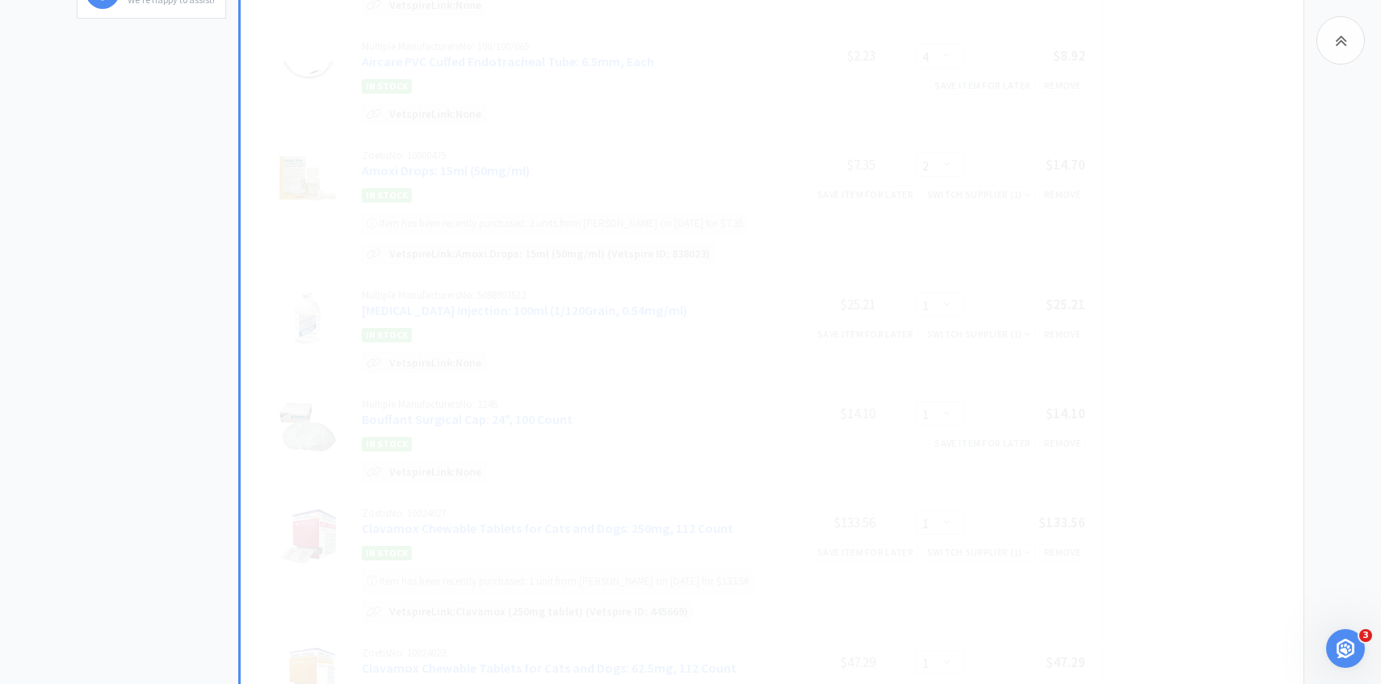
select select "4"
select select "1"
select select "4"
select select "1"
select select "4"
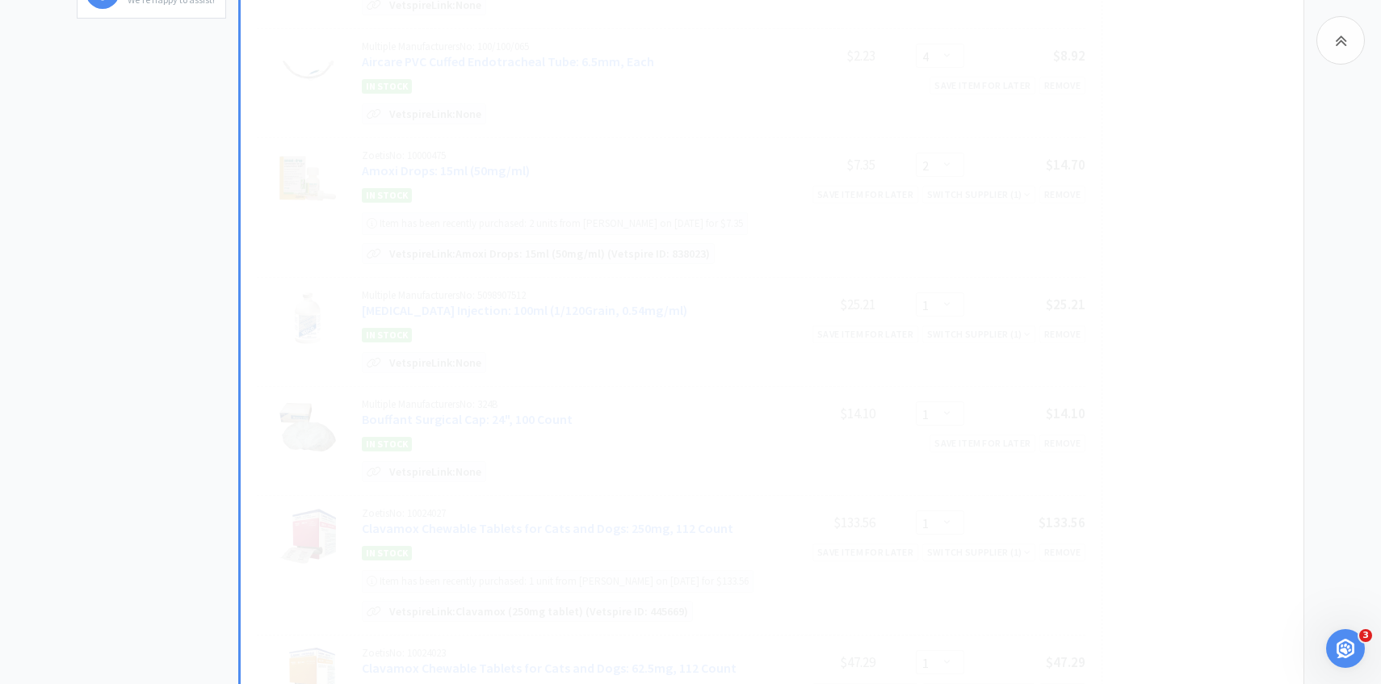
select select "1"
select select "3"
select select "2"
select select "4"
select select "5"
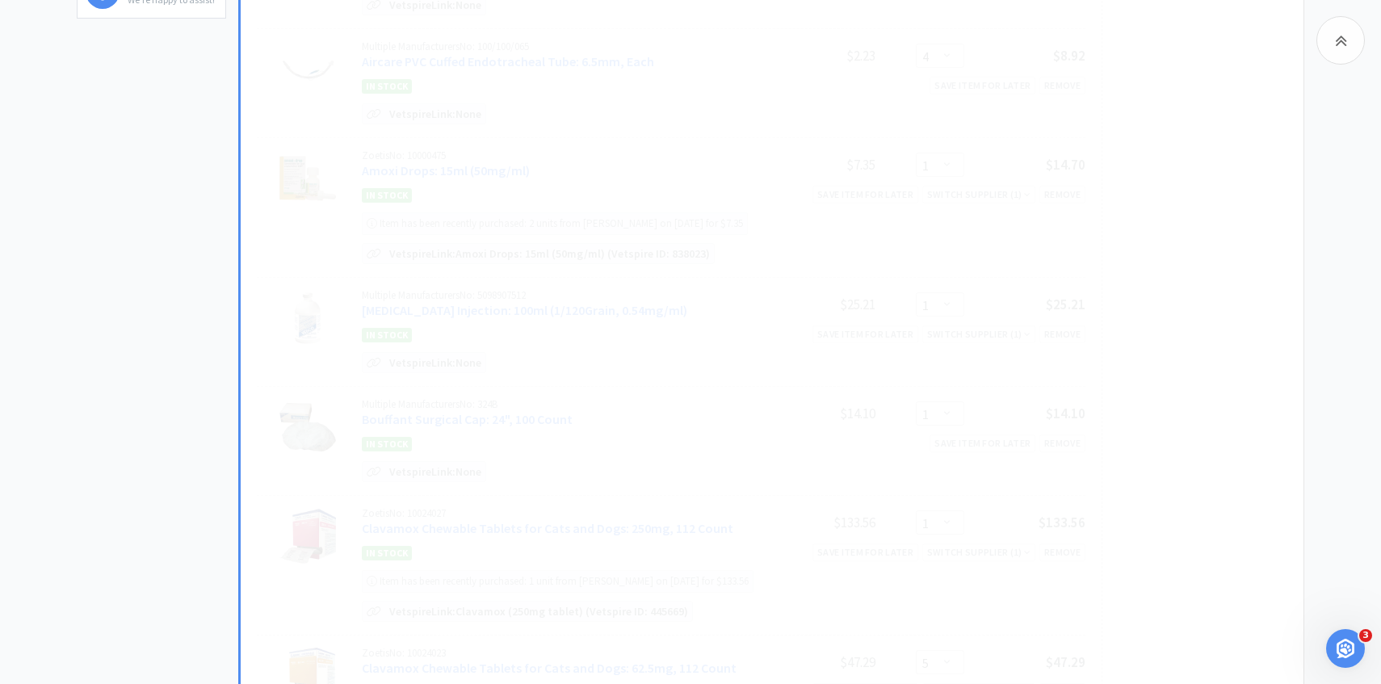
select select "1"
select select "2"
select select "1"
select select "4"
select select "1"
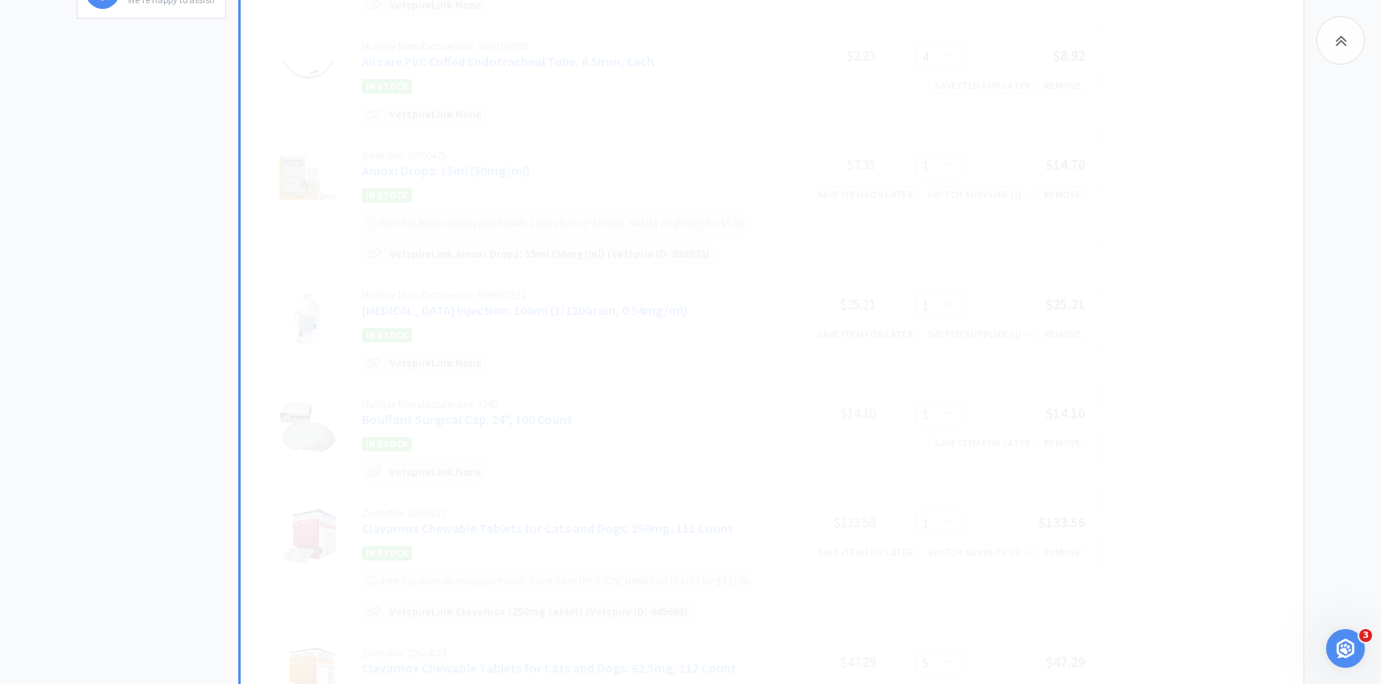
select select "6"
select select "2"
select select "1"
select select "2"
select select "50"
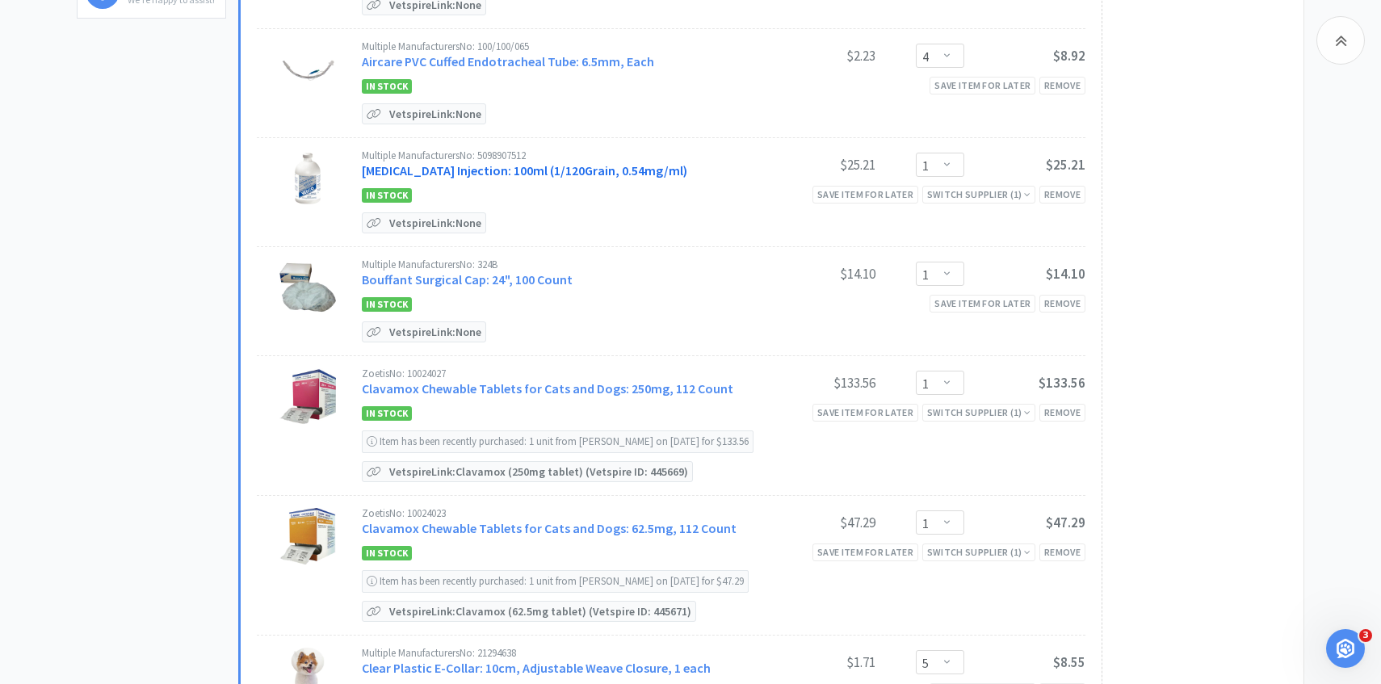
click at [568, 167] on link "Atropine Sulfate Injection: 100ml (1/120Grain, 0.54mg/ml)" at bounding box center [524, 170] width 325 height 16
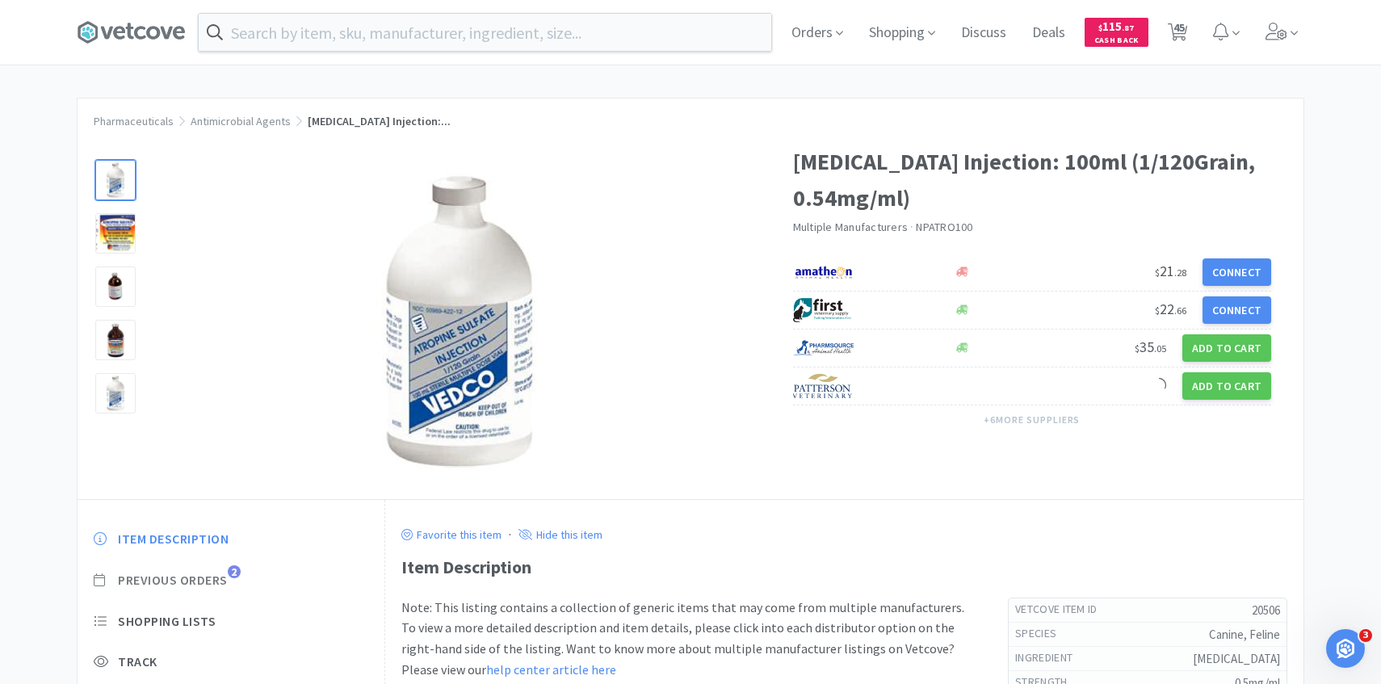
click at [208, 575] on span "Previous Orders" at bounding box center [173, 580] width 110 height 17
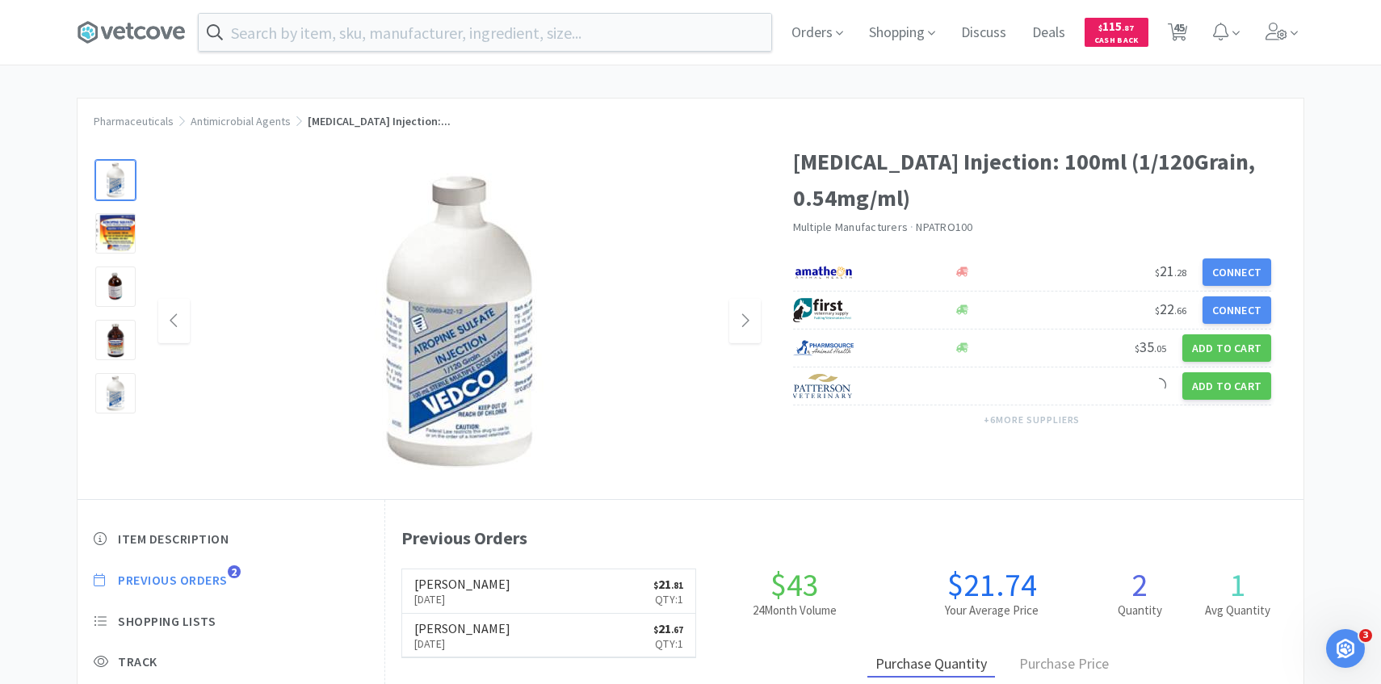
scroll to position [443, 918]
select select "2"
select select "5"
select select "4"
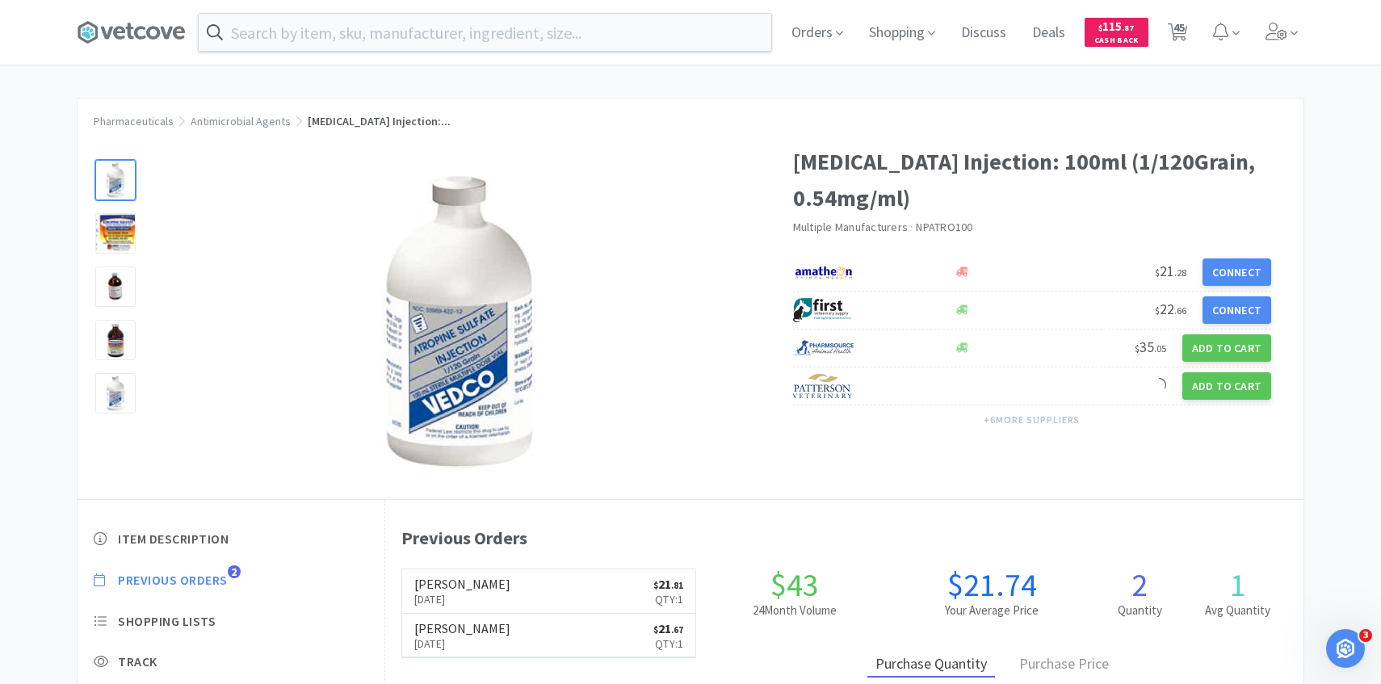
select select "1"
select select "5"
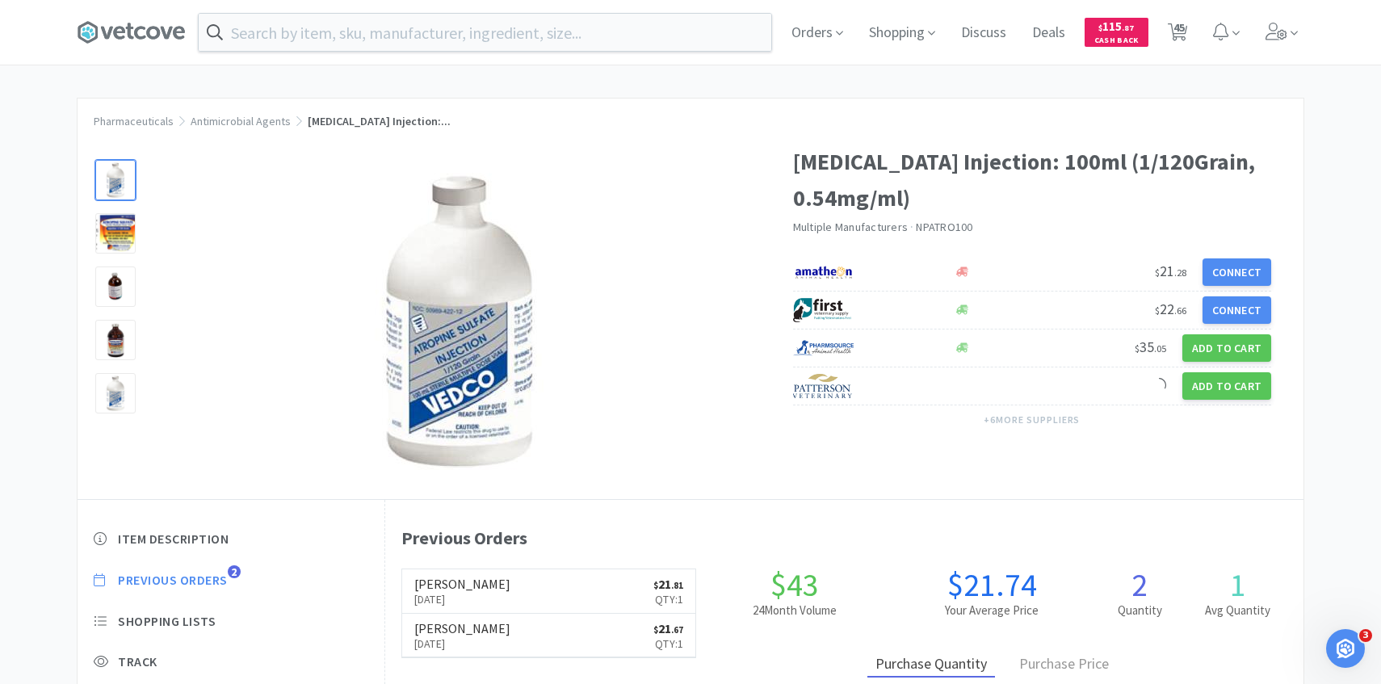
select select "5"
select select "8"
select select "5"
select select "1"
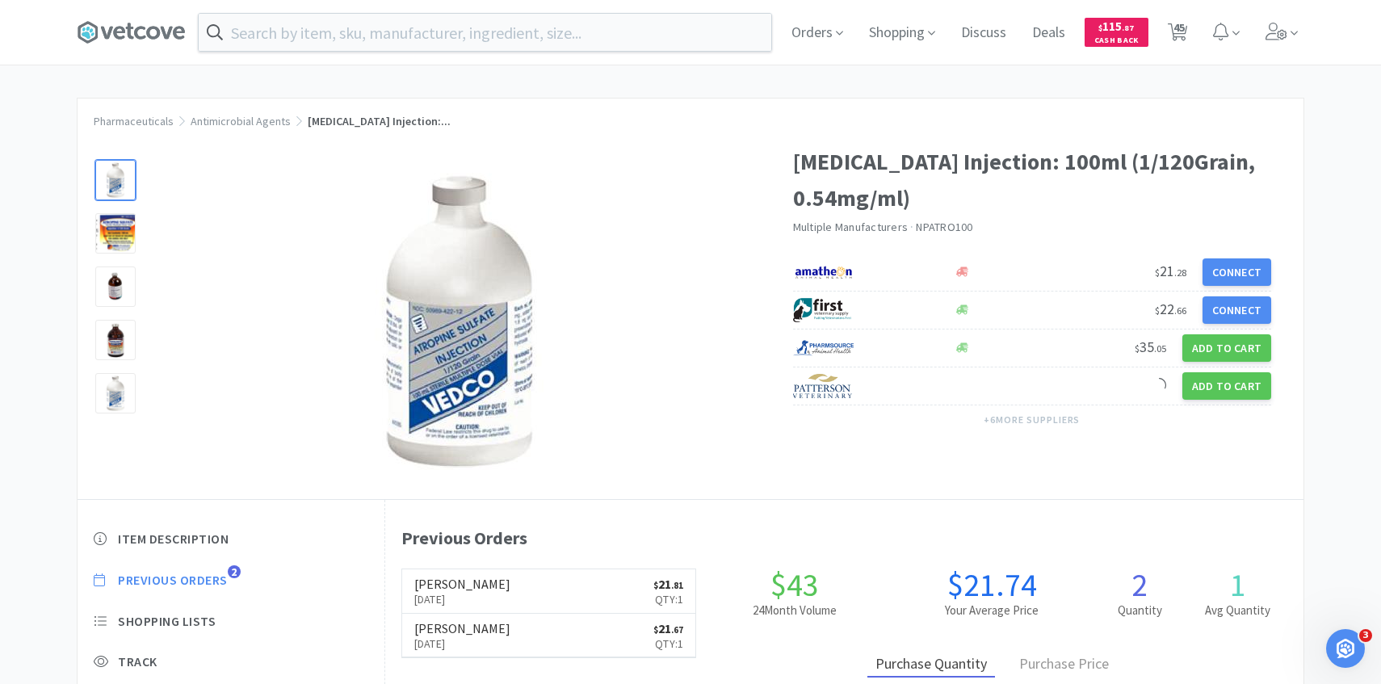
select select "2"
select select "4"
select select "1"
select select "20"
select select "4"
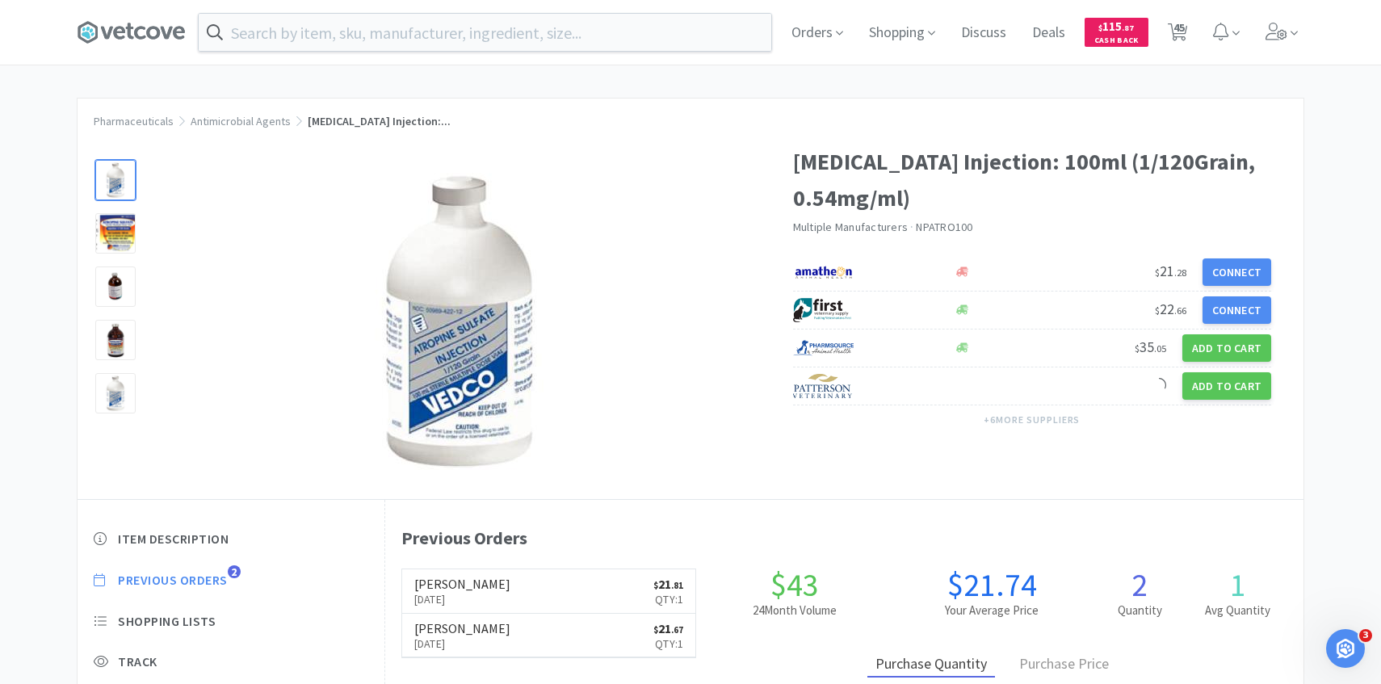
select select "1"
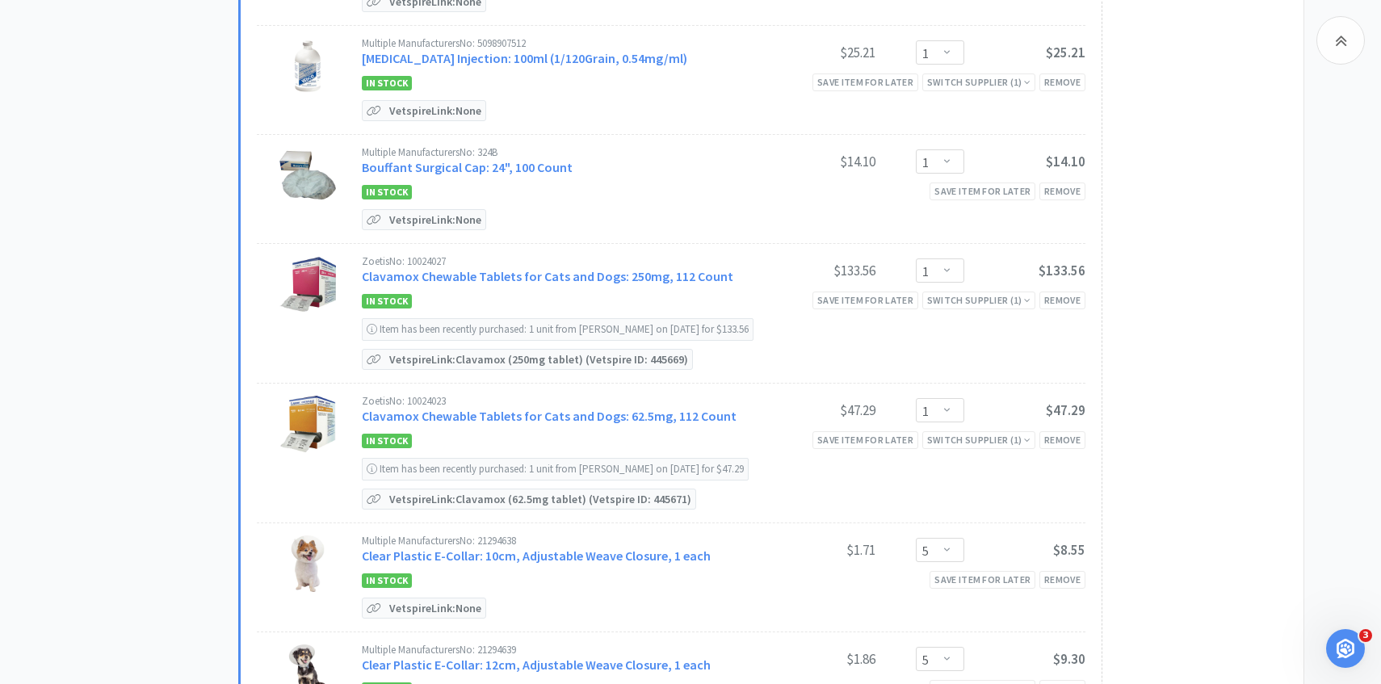
scroll to position [667, 0]
click at [565, 262] on div "Zoetis No: 10024027 Clavamox Chewable Tablets for Cats and Dogs: 250mg, 112 Cou…" at bounding box center [558, 269] width 392 height 30
click at [563, 269] on link "Clavamox Chewable Tablets for Cats and Dogs: 250mg, 112 Count" at bounding box center [547, 274] width 371 height 16
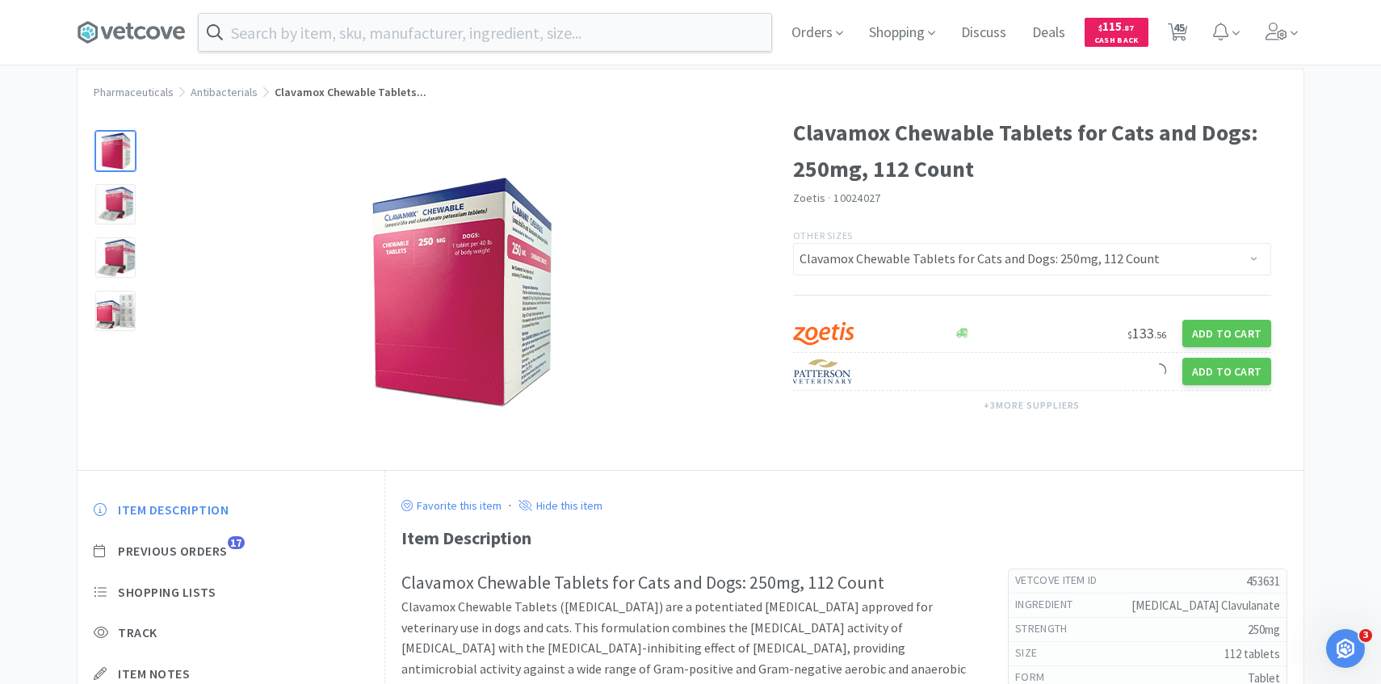
scroll to position [64, 0]
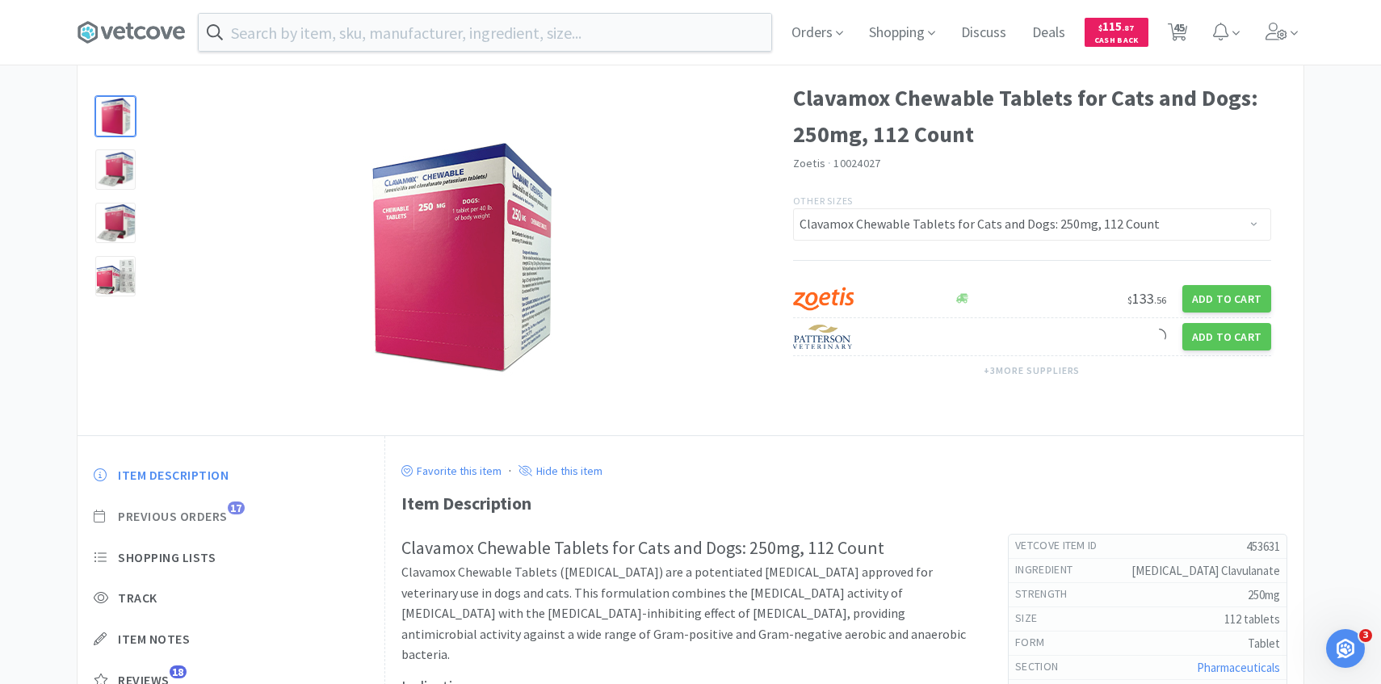
click at [213, 508] on span "Previous Orders" at bounding box center [173, 516] width 110 height 17
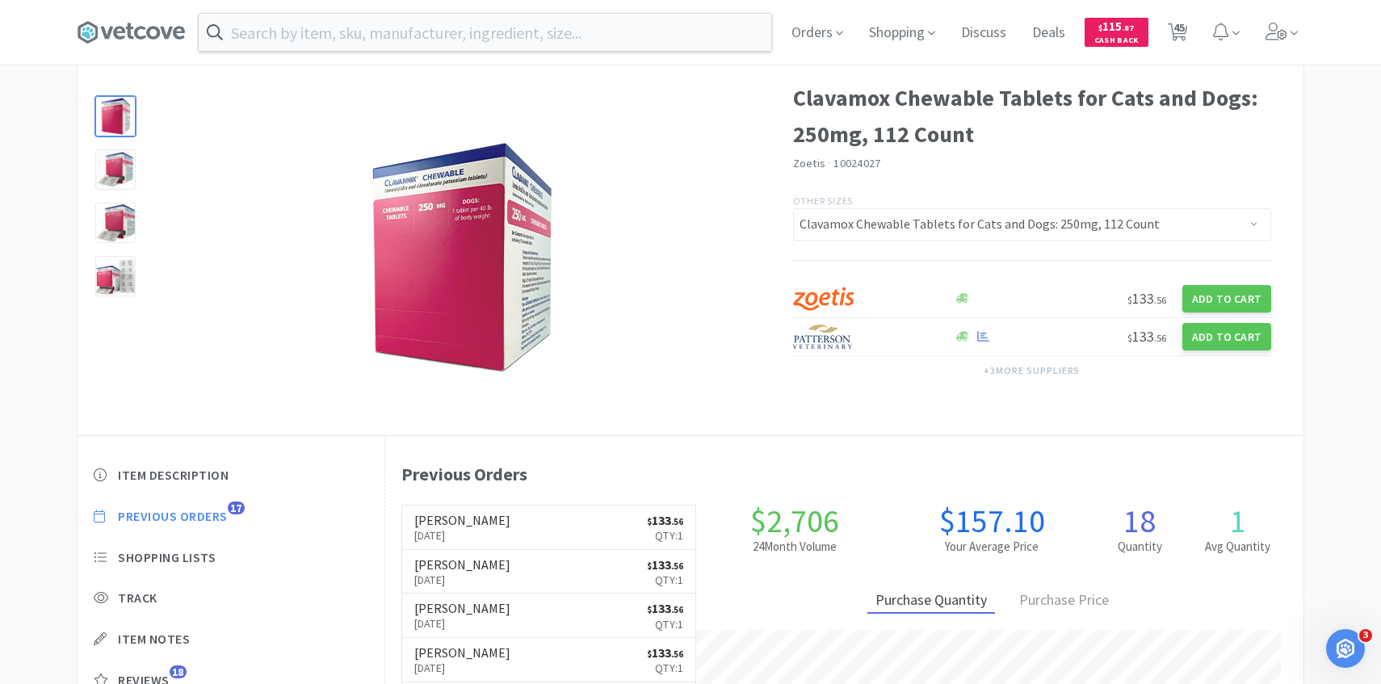
scroll to position [443, 918]
click at [429, 503] on div "Previous Orders Patterson Sep 15th, 2025 $ 133 . 56 Qty: 1 Patterson Jul 21st, …" at bounding box center [844, 657] width 887 height 411
click at [429, 515] on h6 "[PERSON_NAME]" at bounding box center [462, 520] width 96 height 13
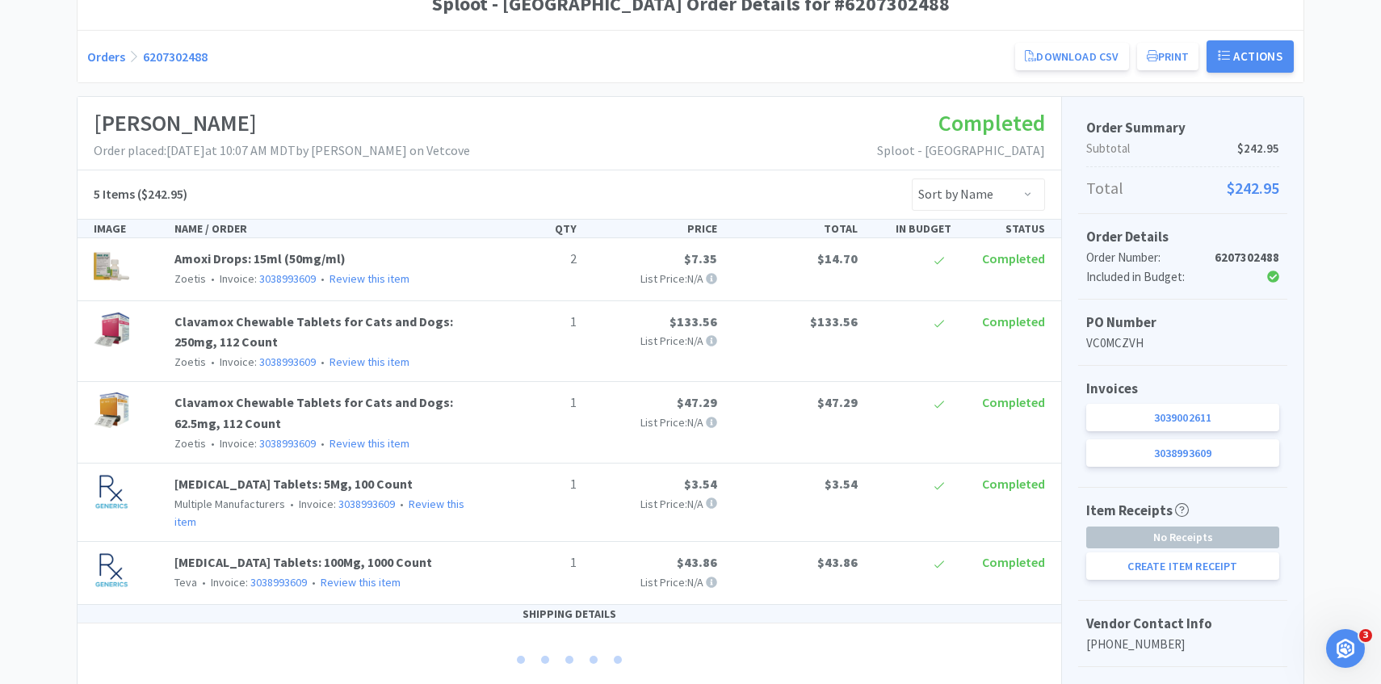
scroll to position [308, 0]
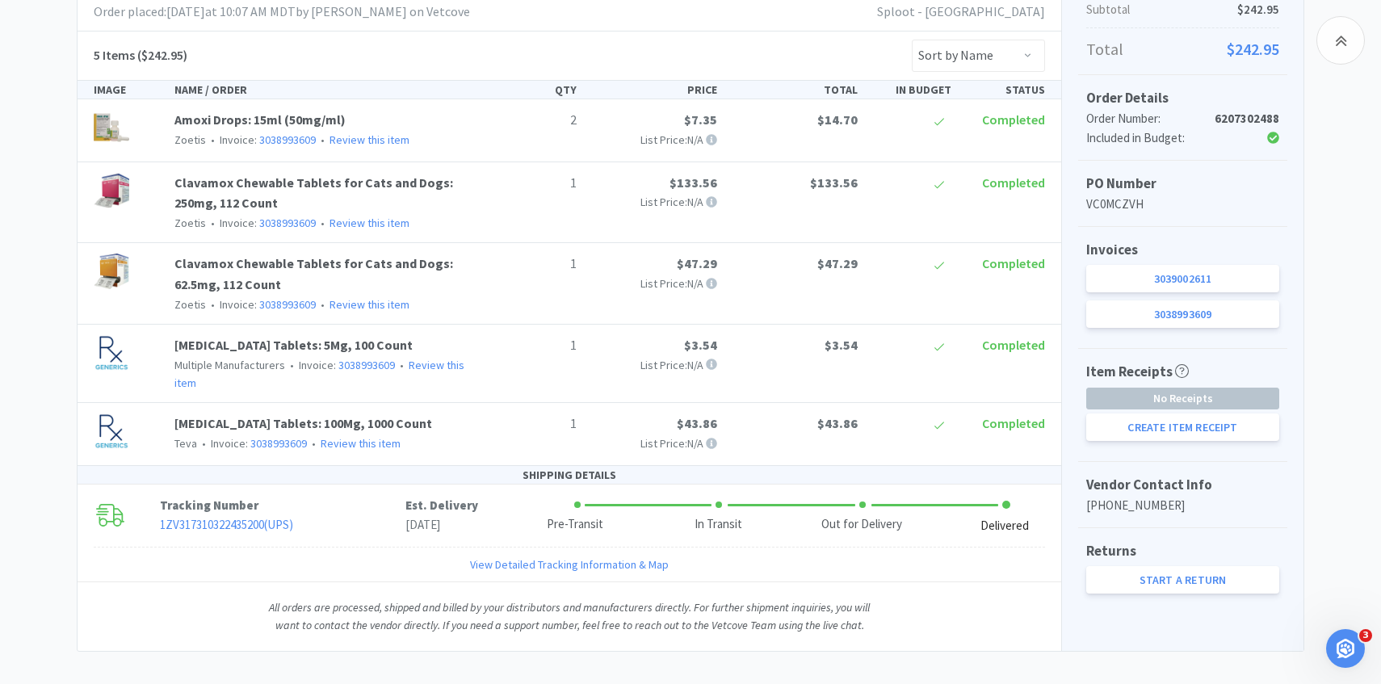
scroll to position [64, 0]
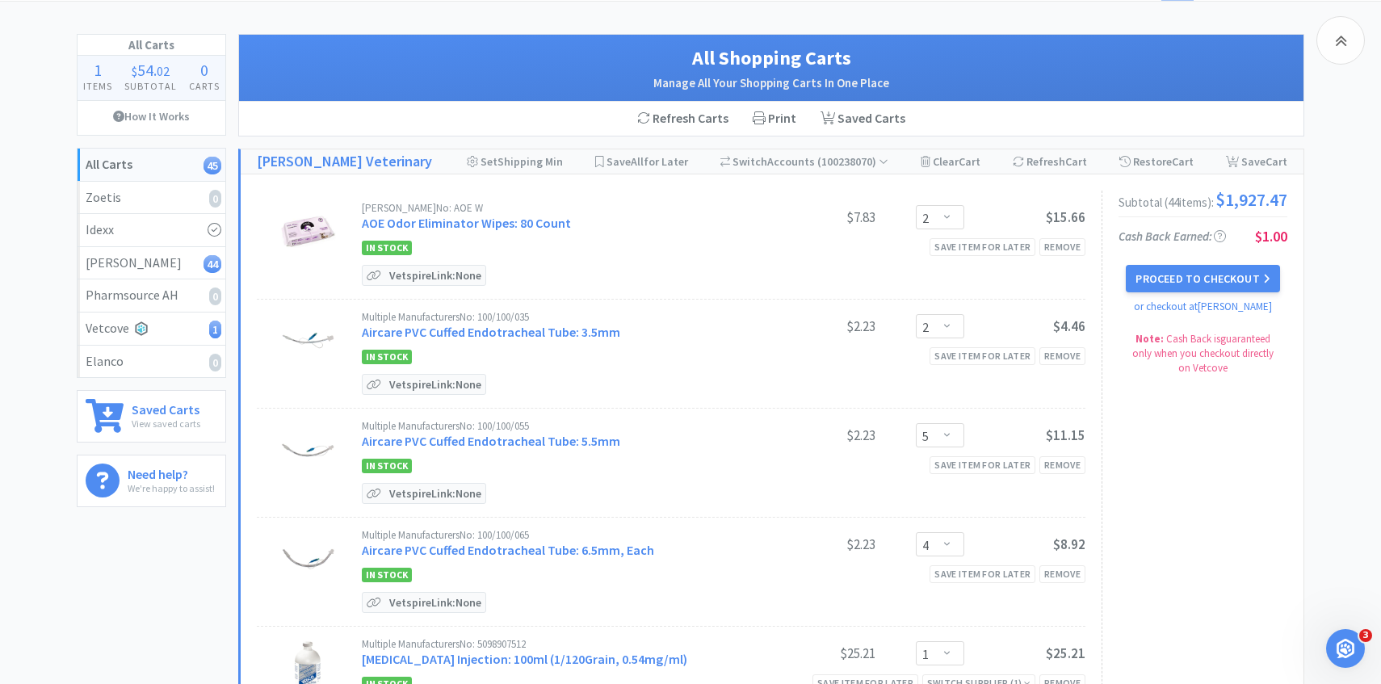
scroll to position [667, 0]
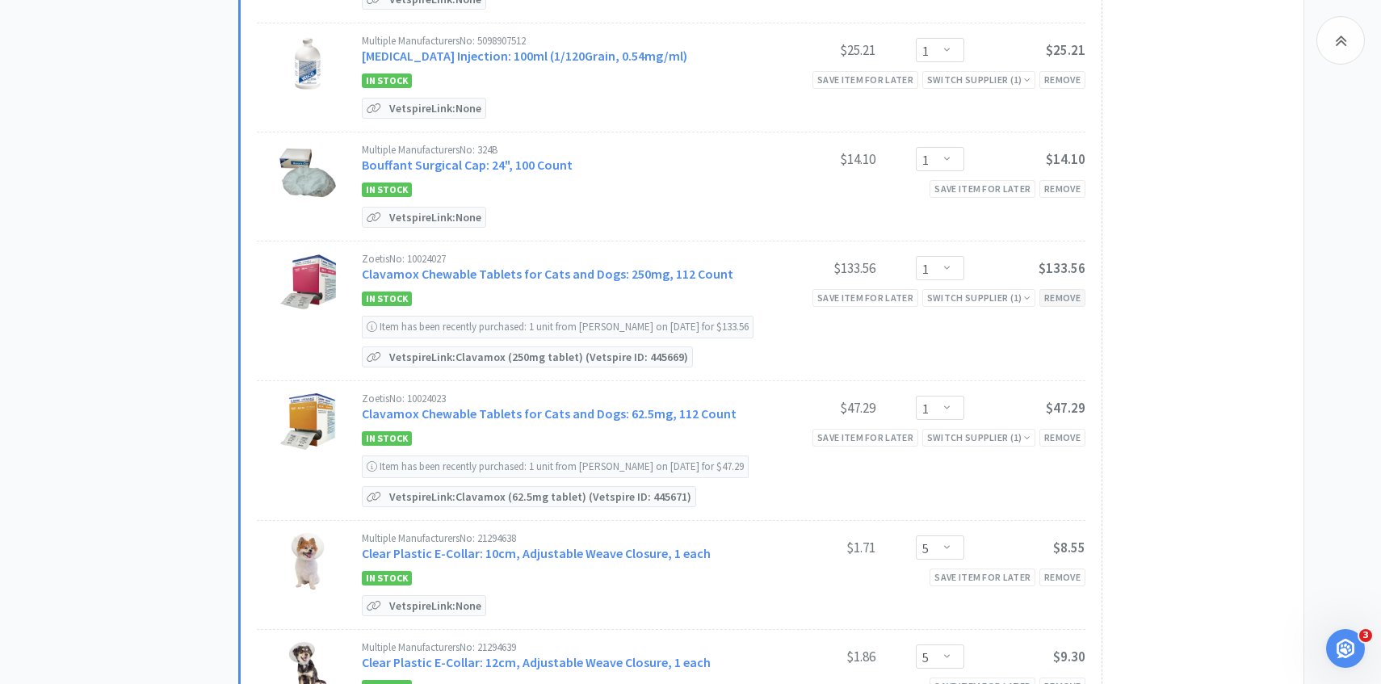
click at [1060, 289] on div "Remove" at bounding box center [1062, 297] width 46 height 17
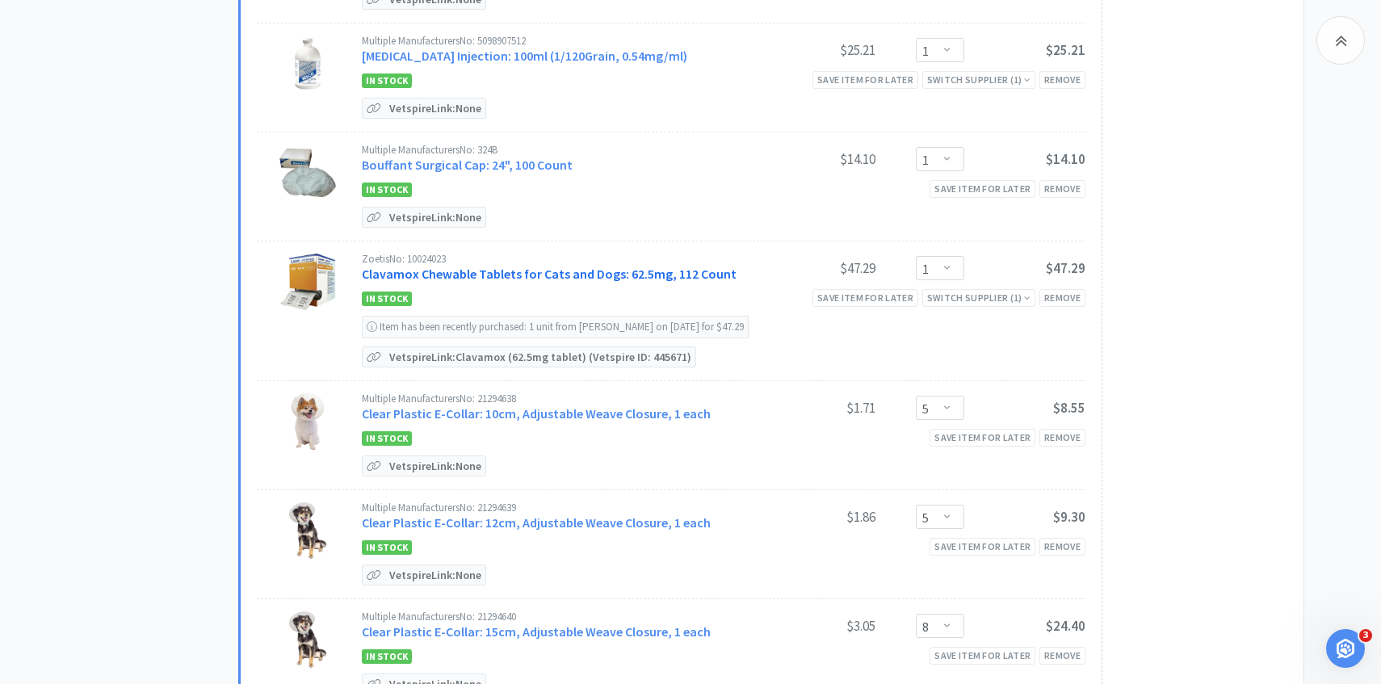
click at [539, 274] on link "Clavamox Chewable Tablets for Cats and Dogs: 62.5mg, 112 Count" at bounding box center [549, 274] width 375 height 16
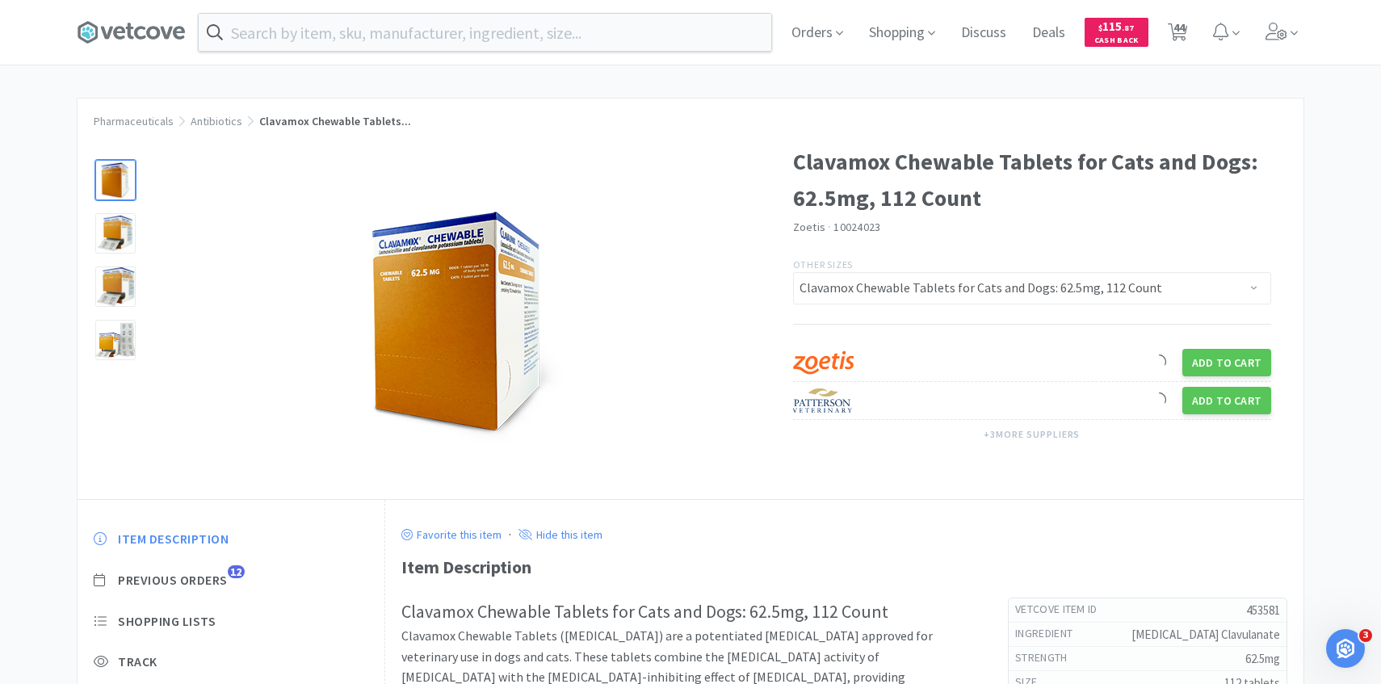
scroll to position [66, 0]
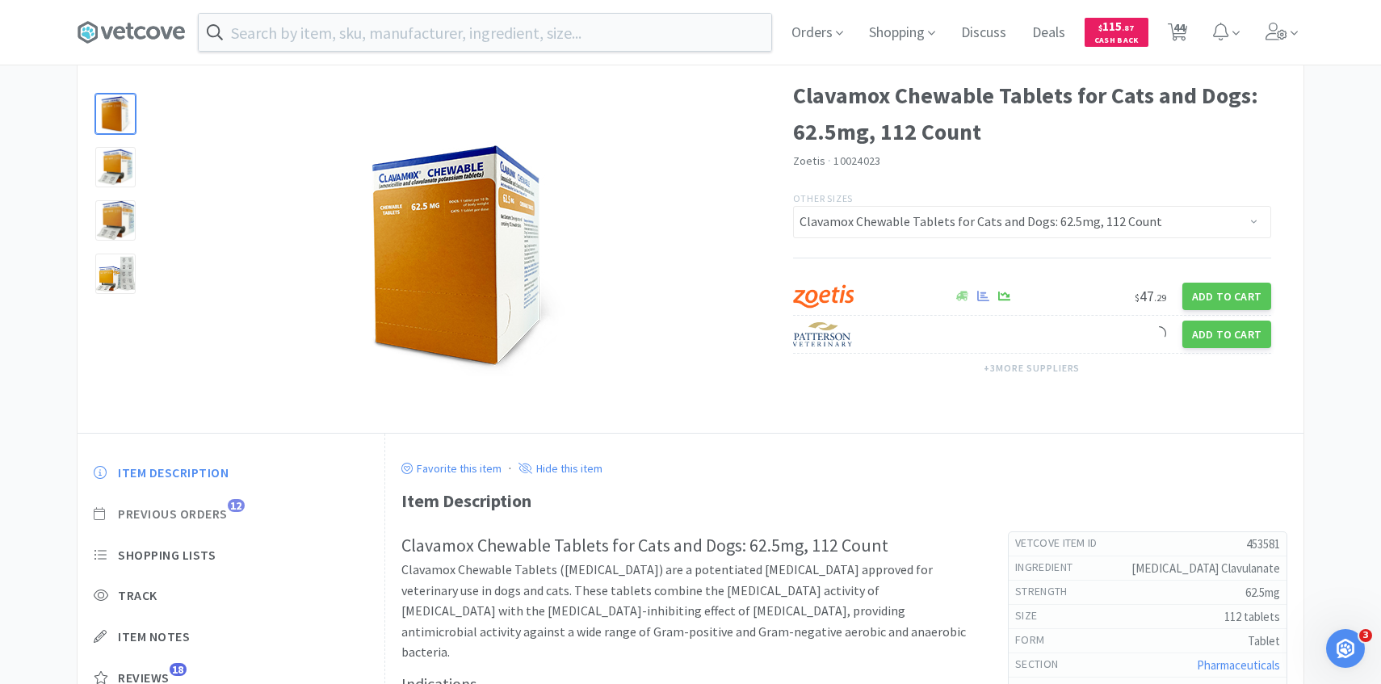
click at [214, 510] on span "Previous Orders" at bounding box center [173, 513] width 110 height 17
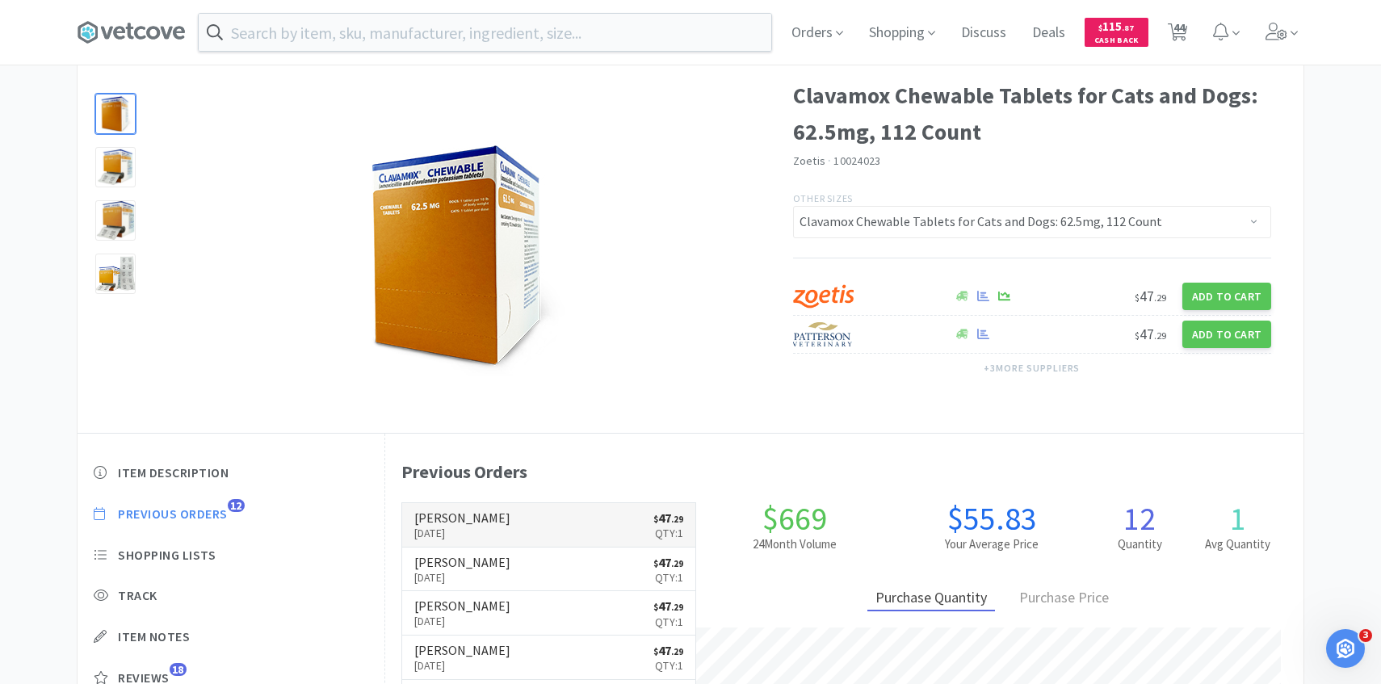
scroll to position [443, 918]
click at [442, 525] on p "Sep 15th, 2025" at bounding box center [462, 533] width 96 height 18
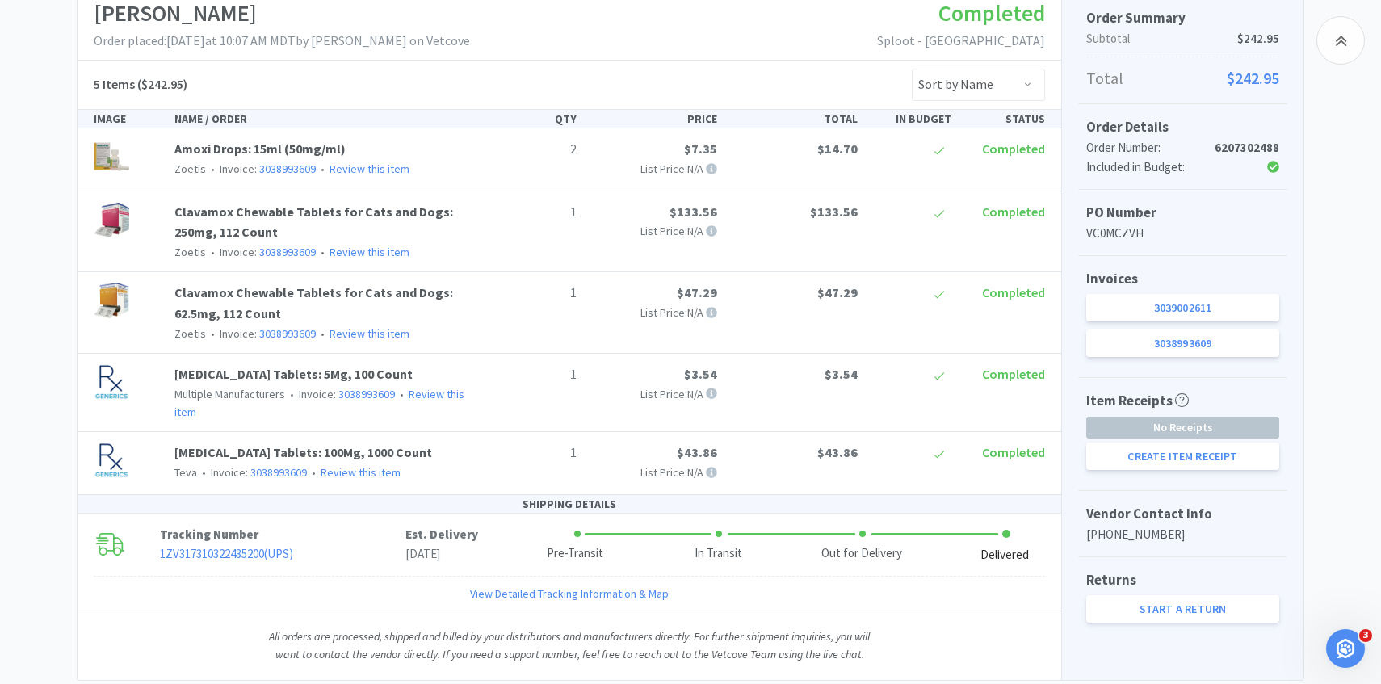
scroll to position [308, 0]
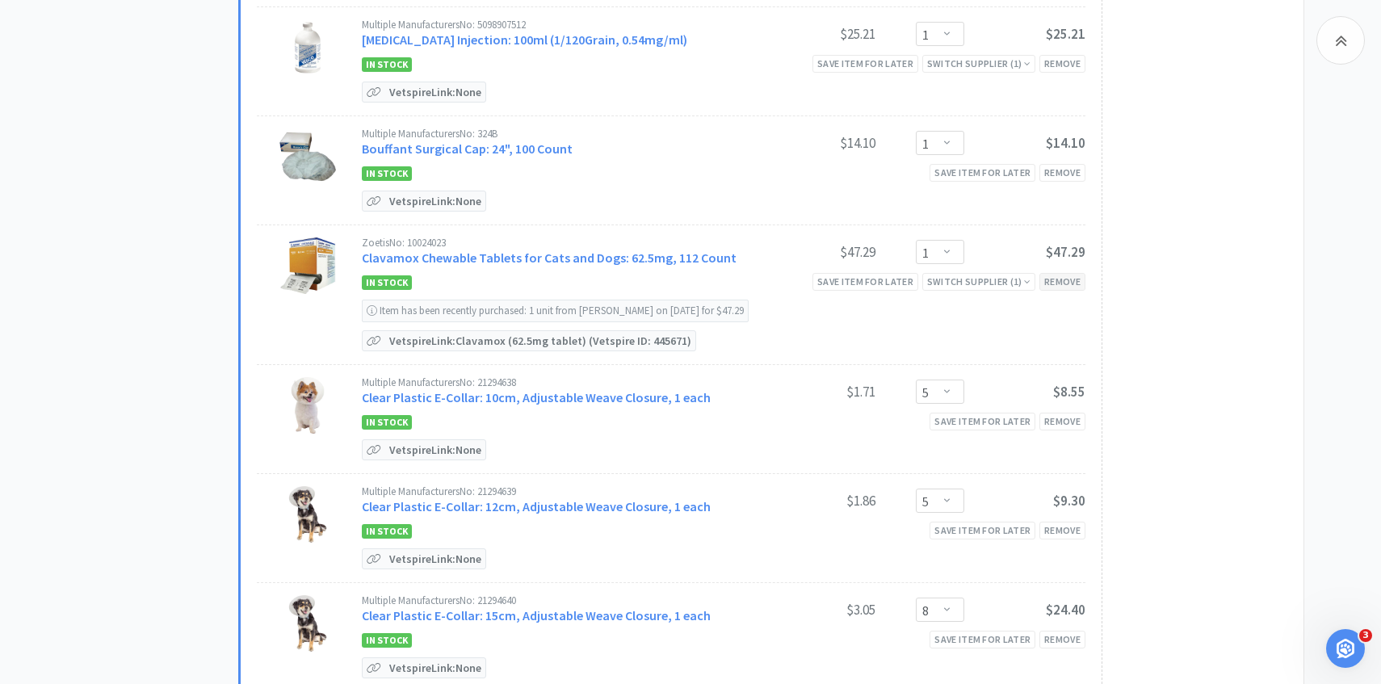
click at [1053, 284] on div "Remove" at bounding box center [1062, 281] width 46 height 17
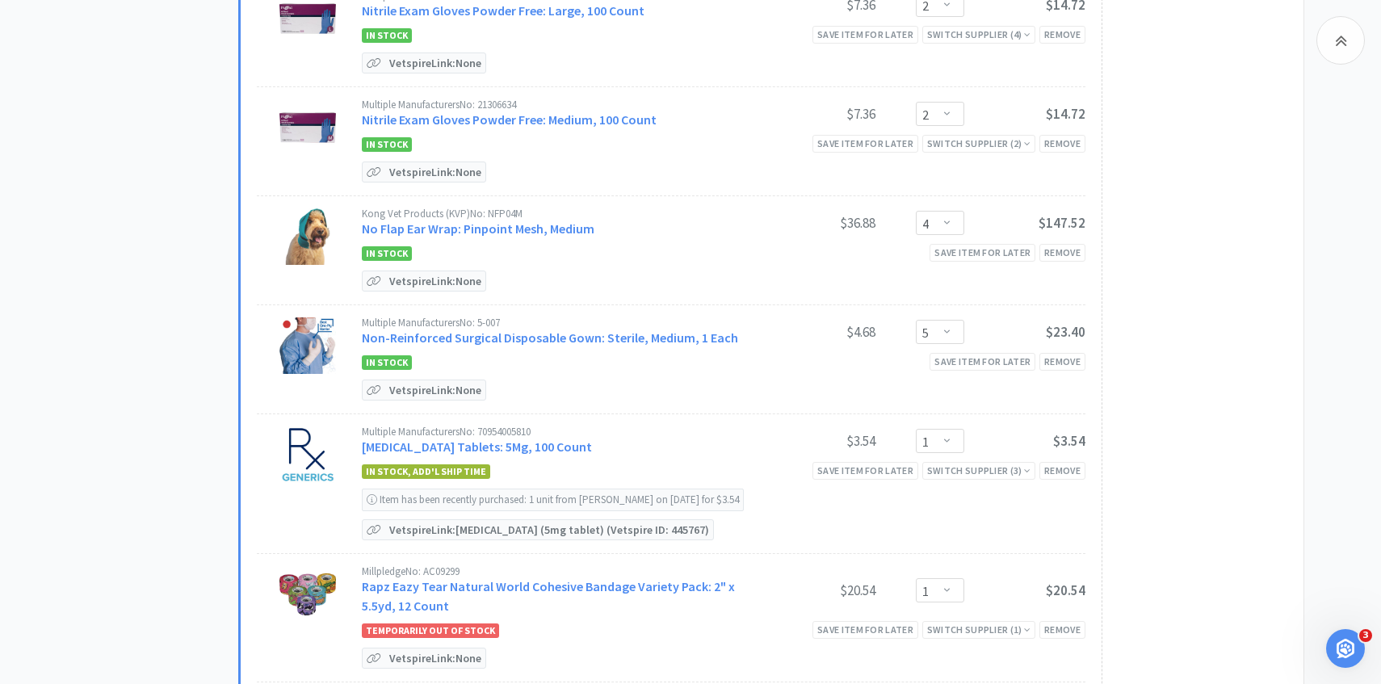
scroll to position [3012, 0]
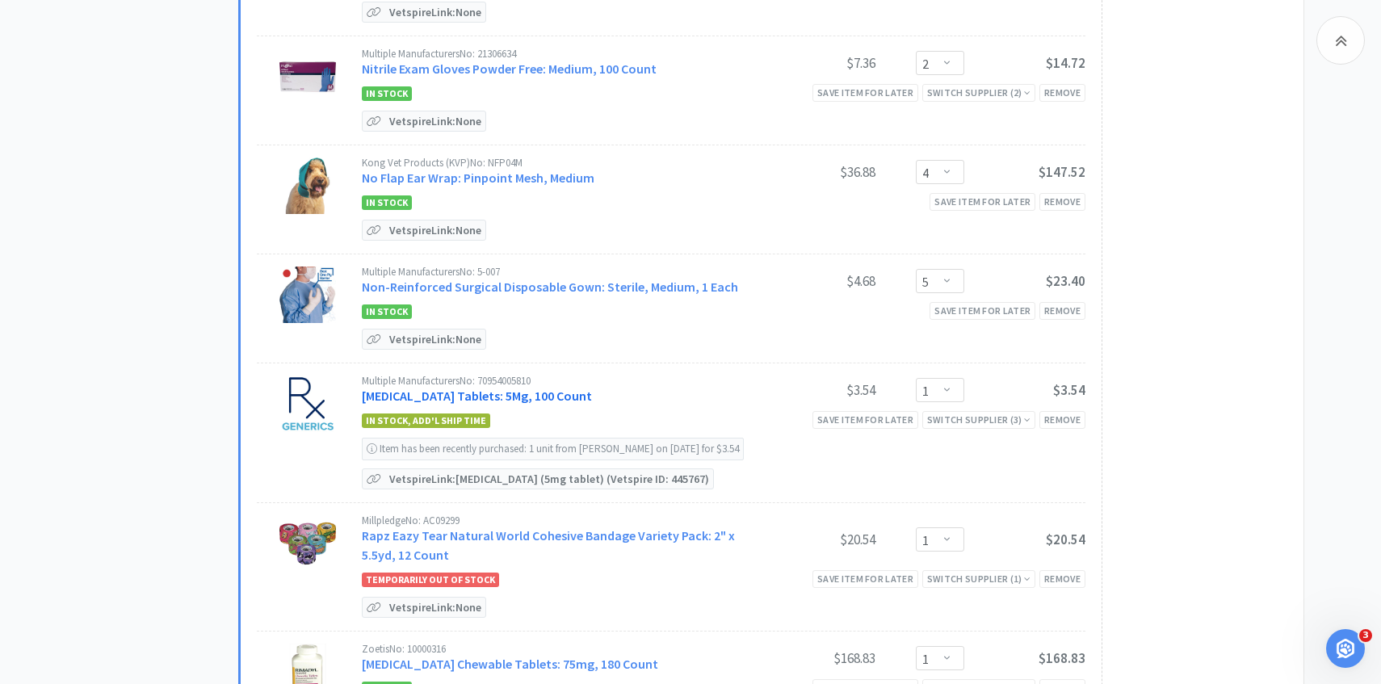
click at [519, 388] on link "Prednisone Tablets: 5Mg, 100 Count" at bounding box center [477, 396] width 230 height 16
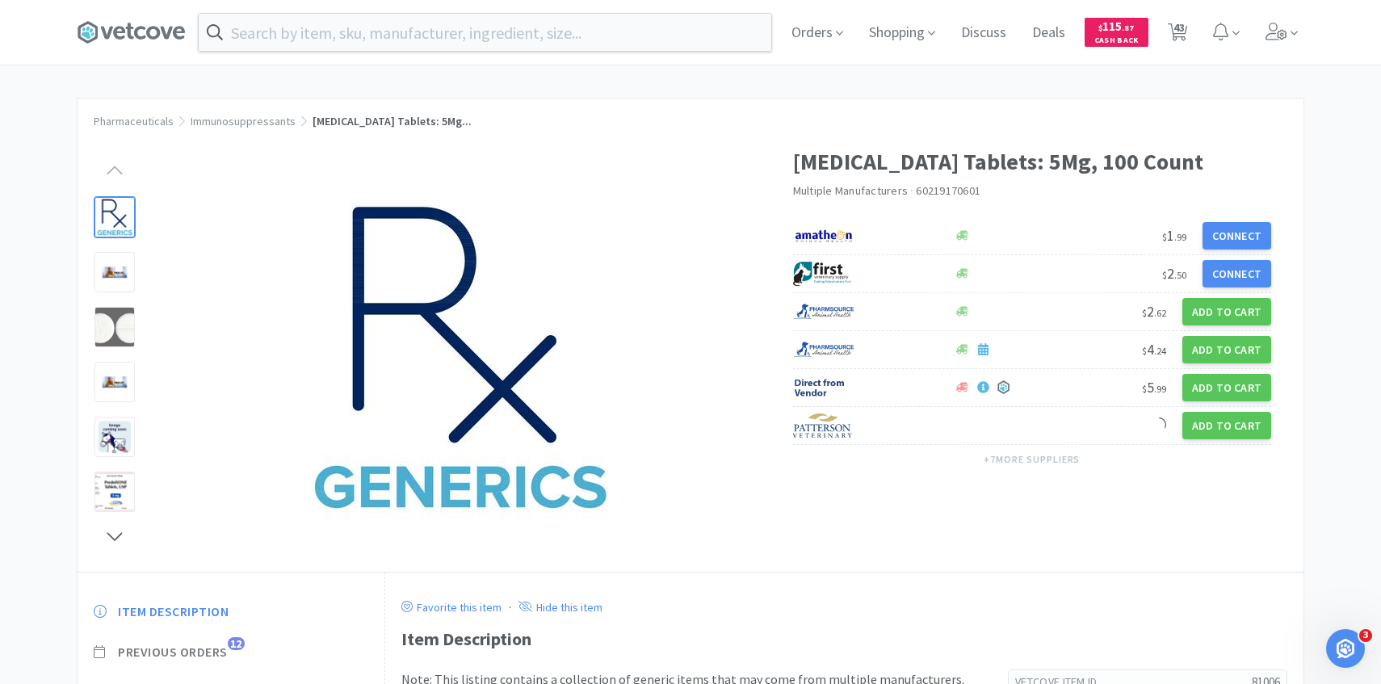
click at [190, 648] on span "Previous Orders" at bounding box center [173, 651] width 110 height 17
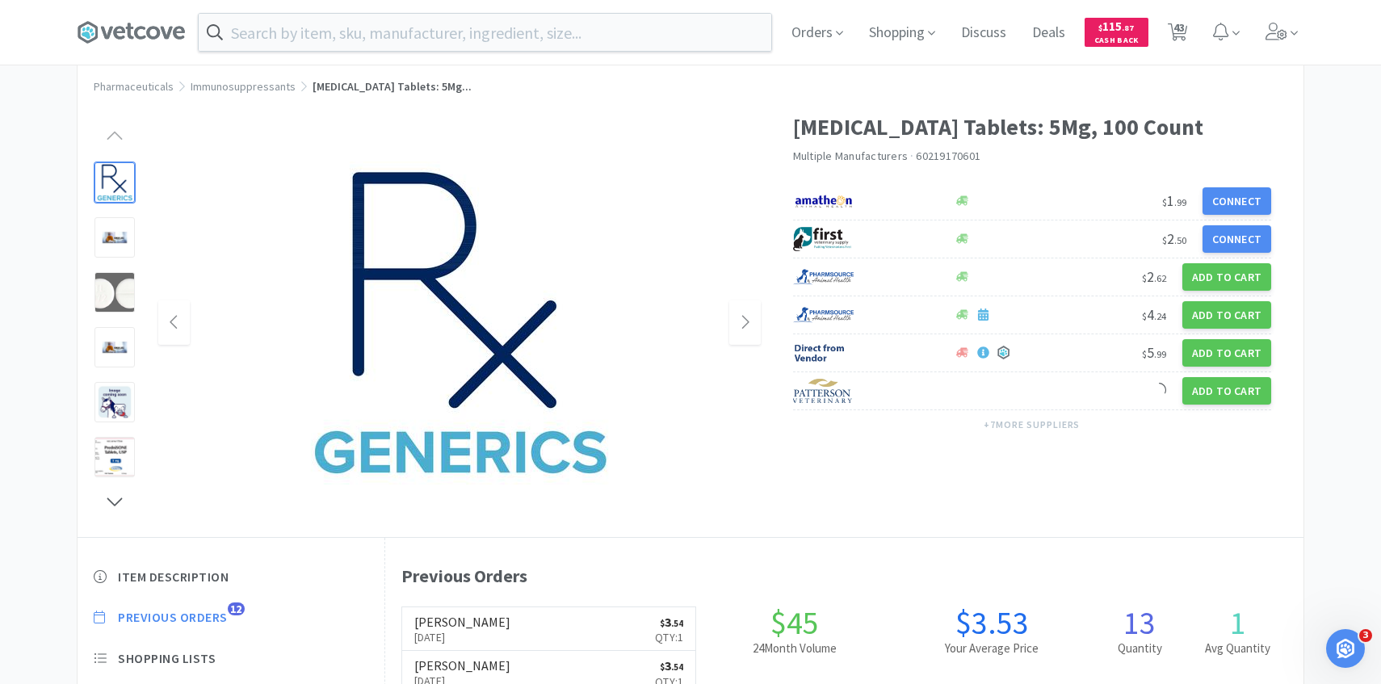
scroll to position [443, 918]
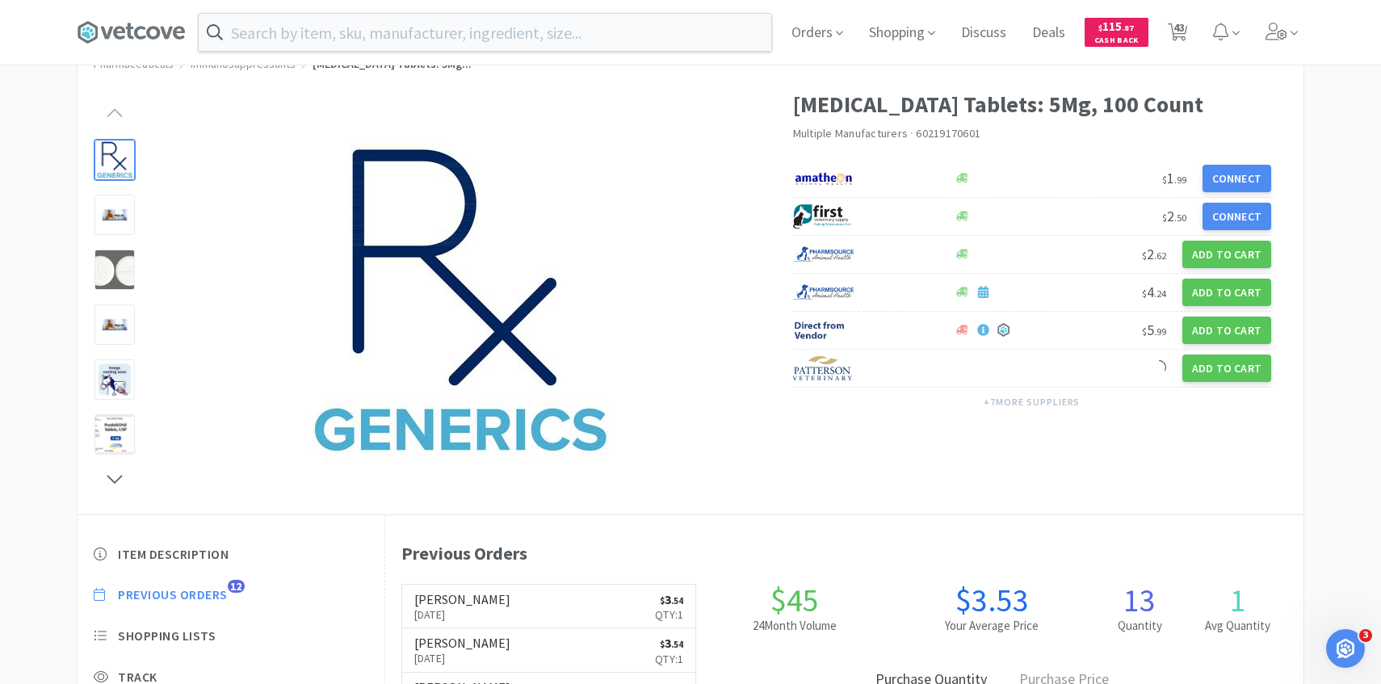
scroll to position [3012, 0]
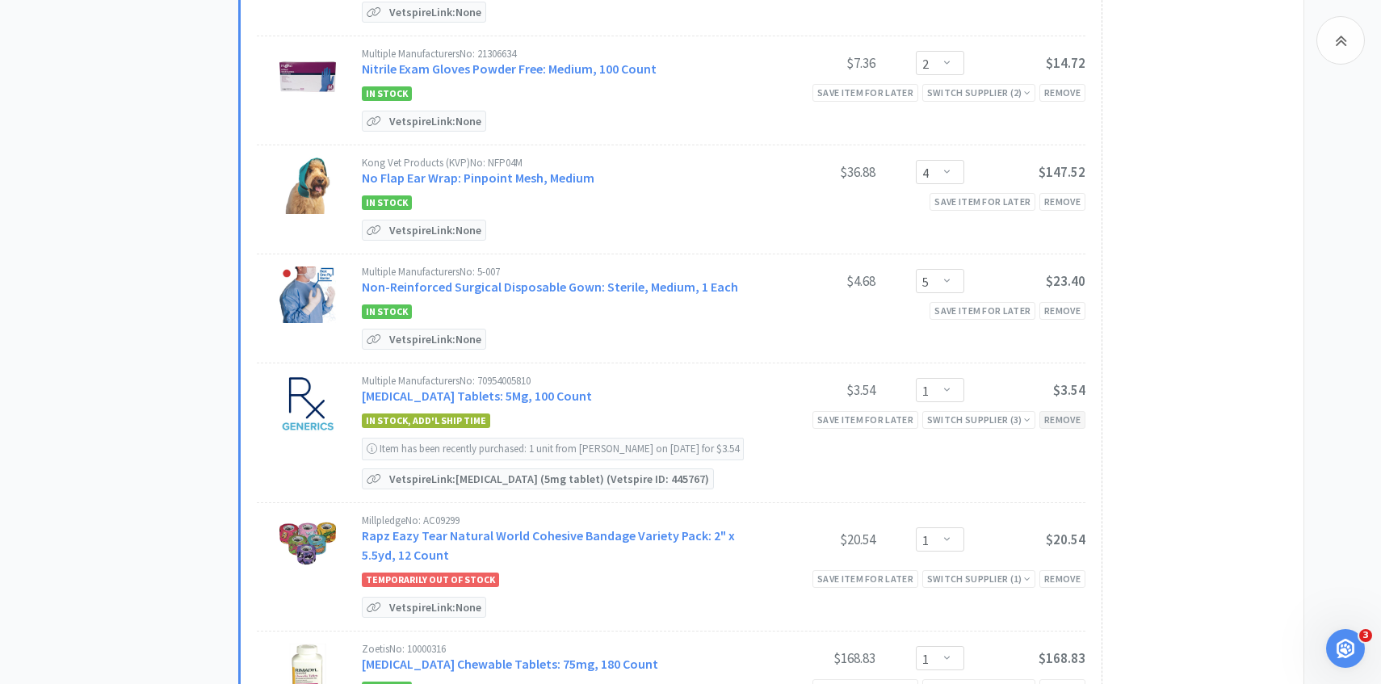
click at [1080, 411] on div "Remove" at bounding box center [1062, 419] width 46 height 17
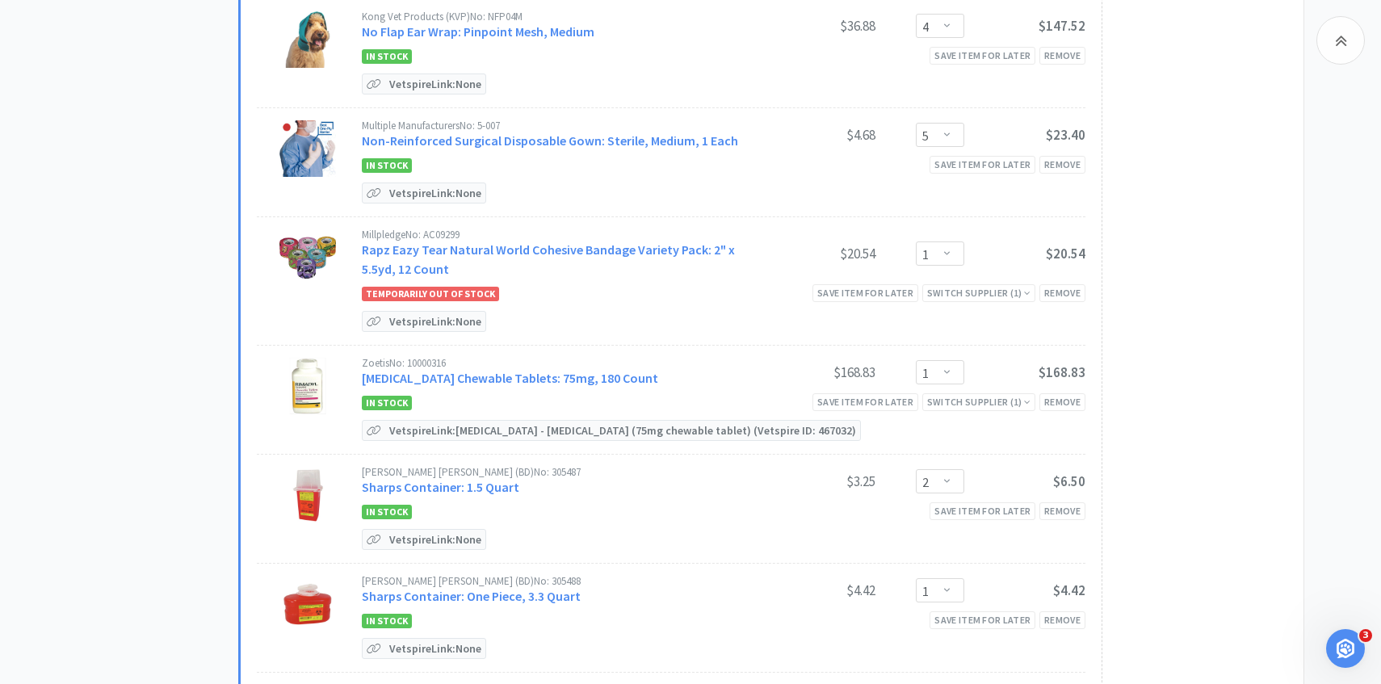
scroll to position [3160, 0]
click at [561, 368] on link "Rimadyl Chewable Tablets: 75mg, 180 Count" at bounding box center [510, 376] width 296 height 16
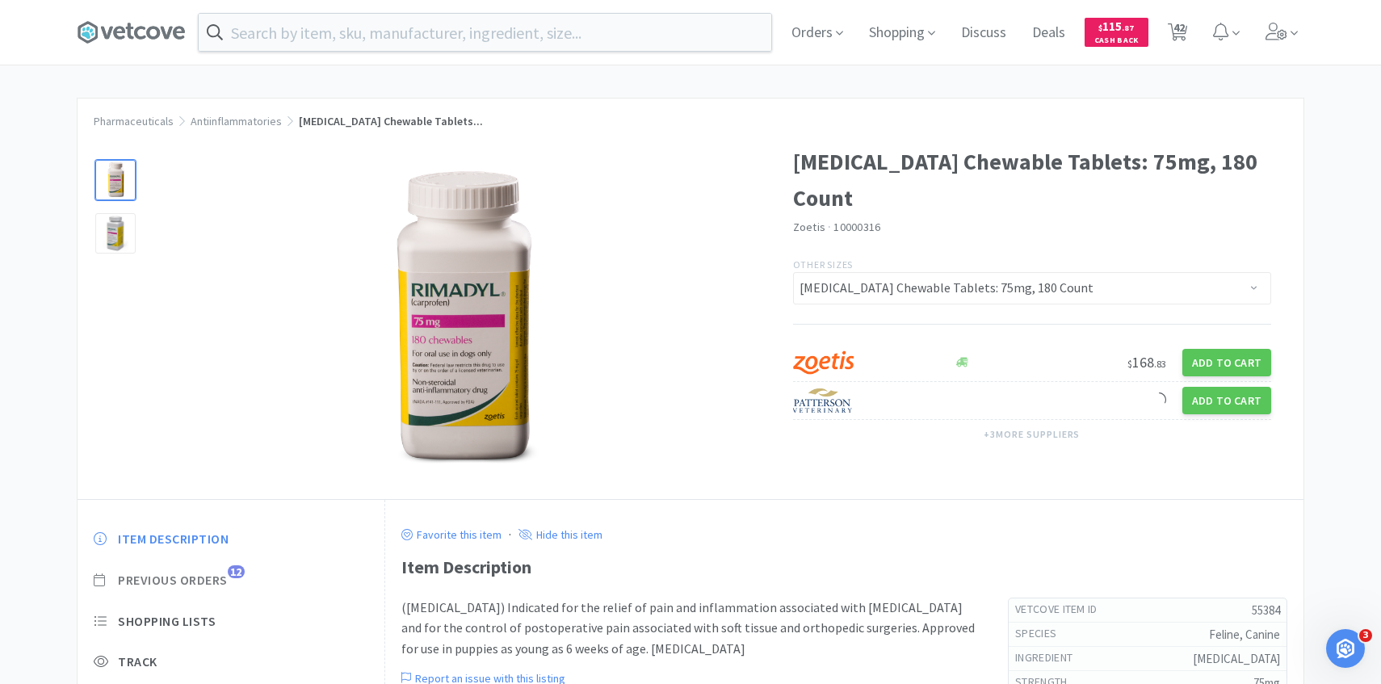
click at [216, 582] on span "Previous Orders" at bounding box center [173, 580] width 110 height 17
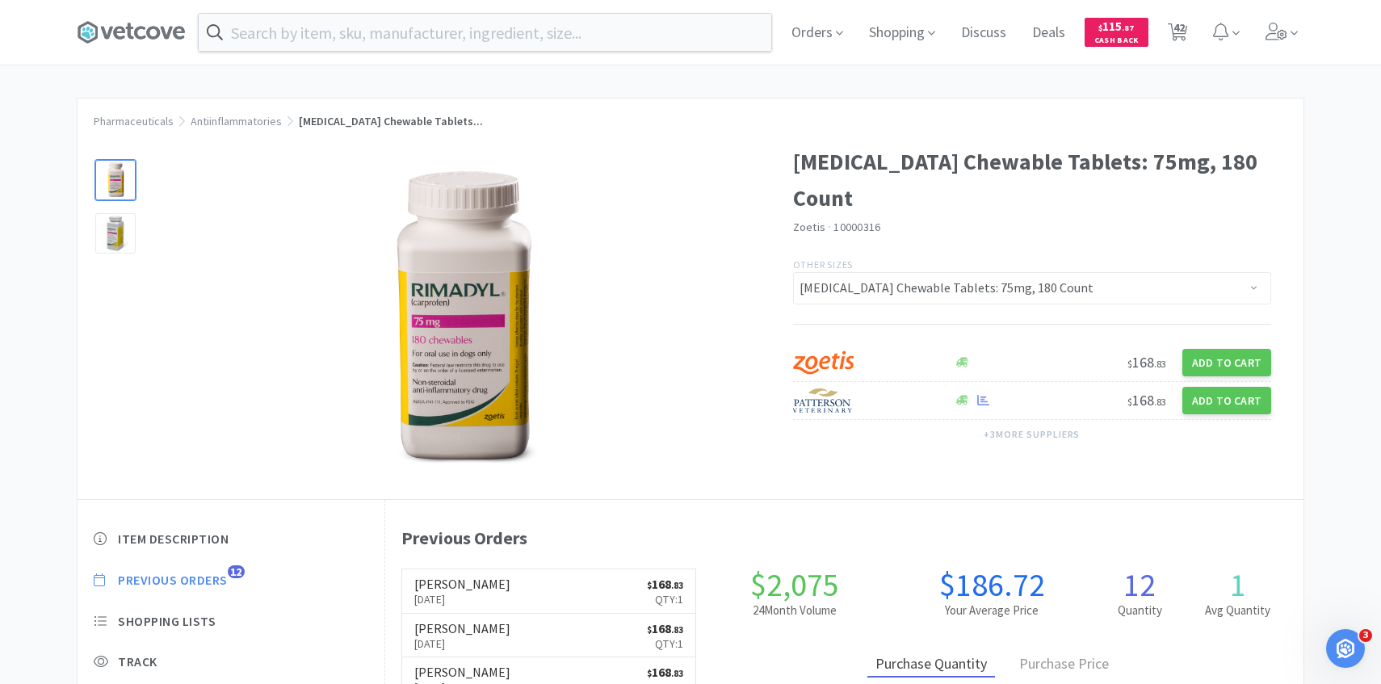
scroll to position [443, 918]
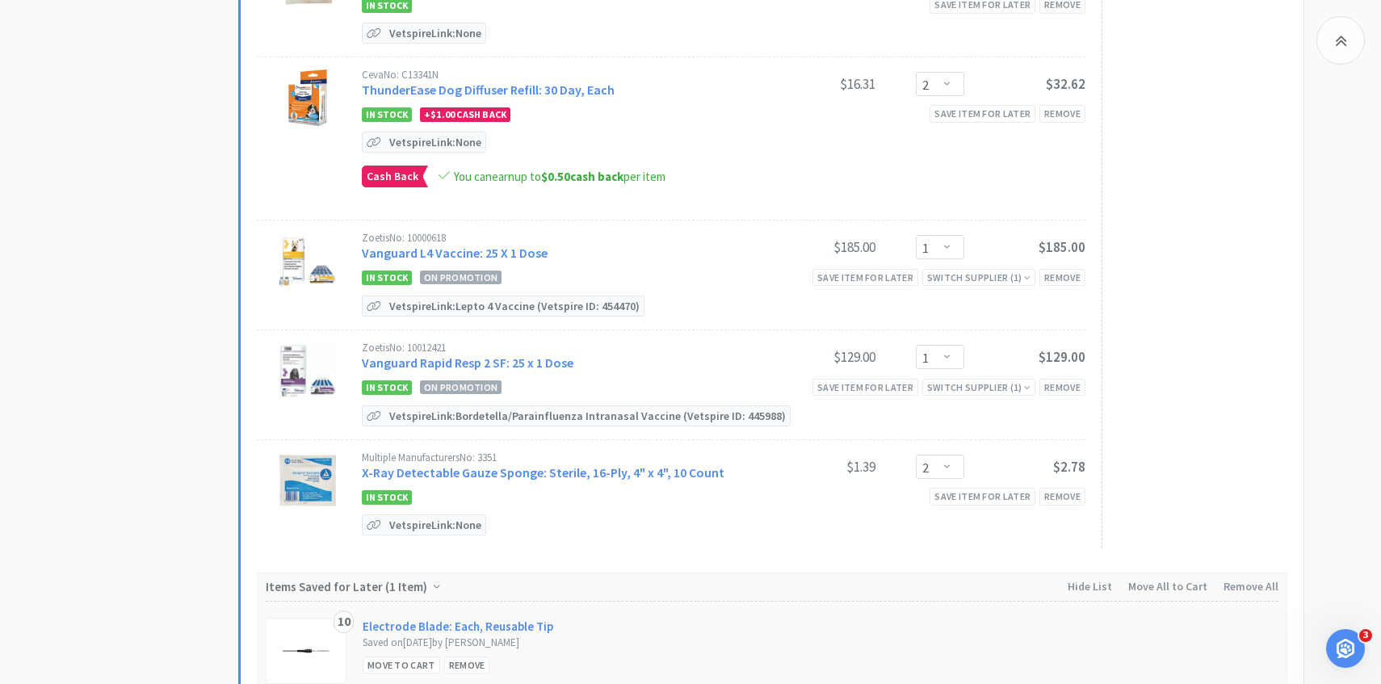
scroll to position [4348, 0]
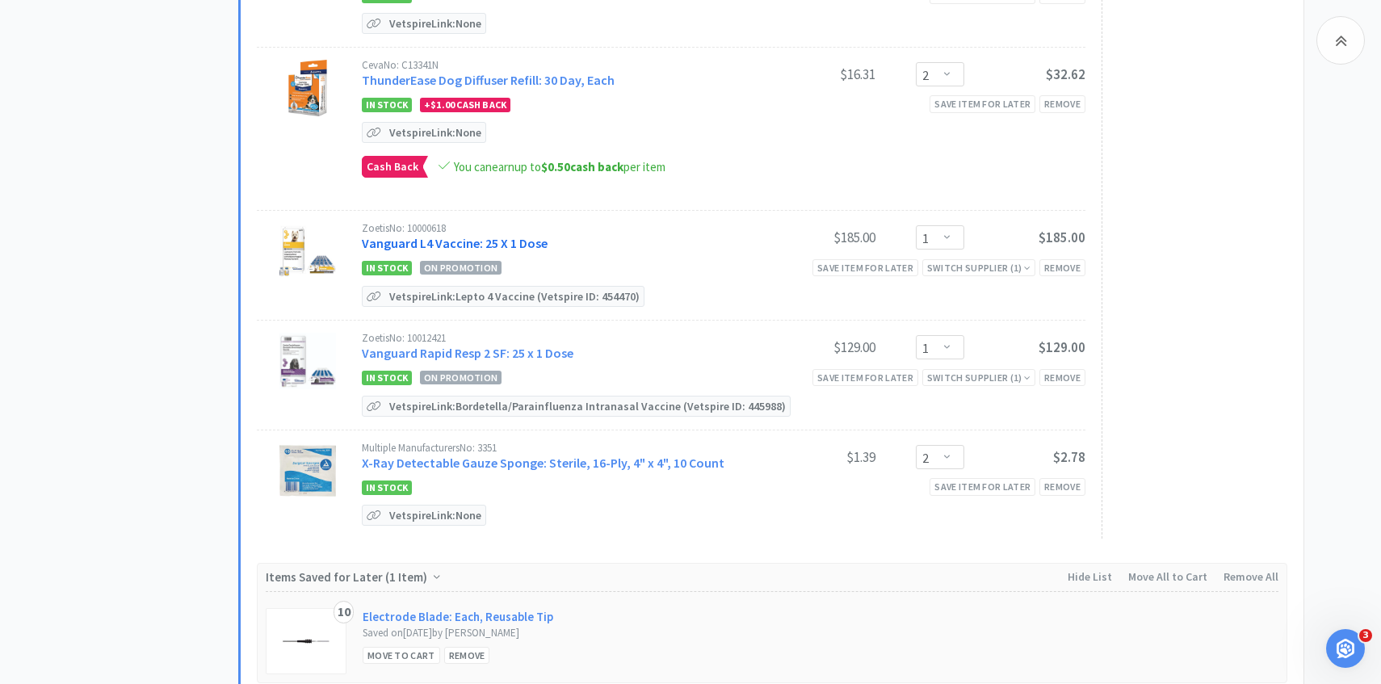
click at [528, 235] on link "Vanguard L4 Vaccine: 25 X 1 Dose" at bounding box center [455, 243] width 186 height 16
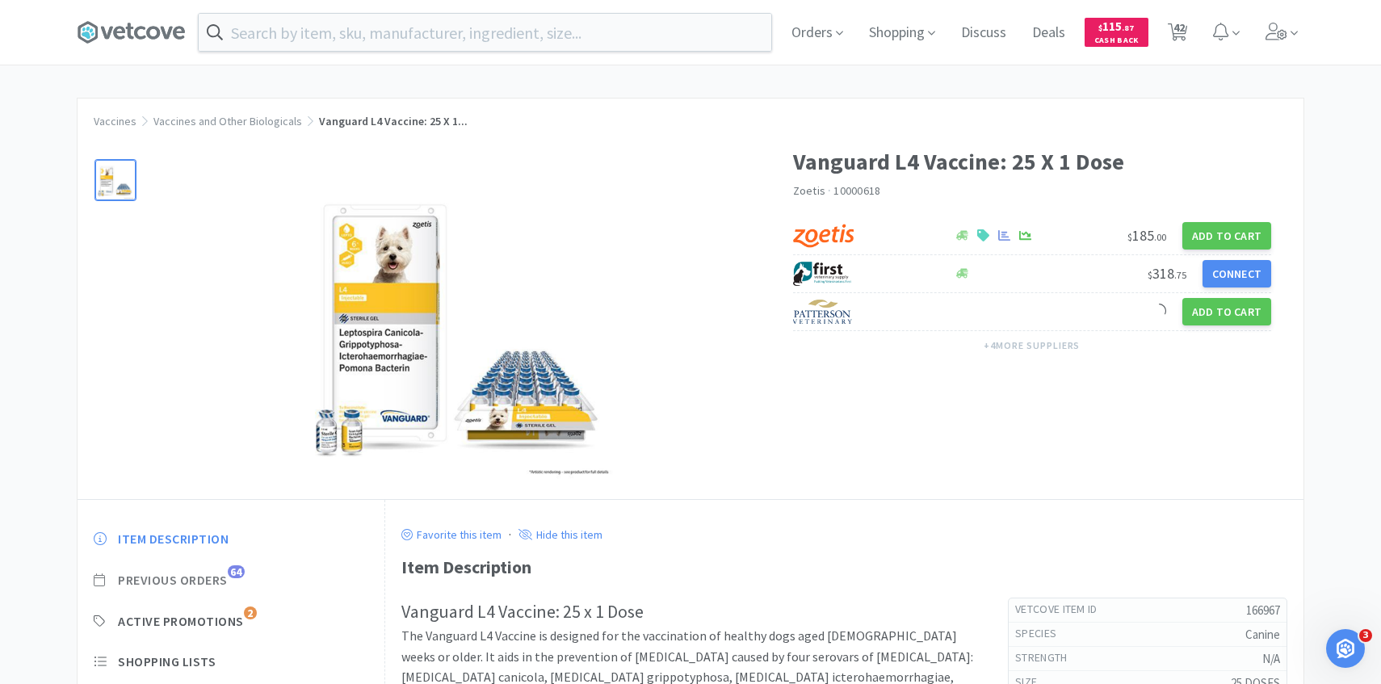
click at [226, 575] on span "Previous Orders" at bounding box center [173, 580] width 110 height 17
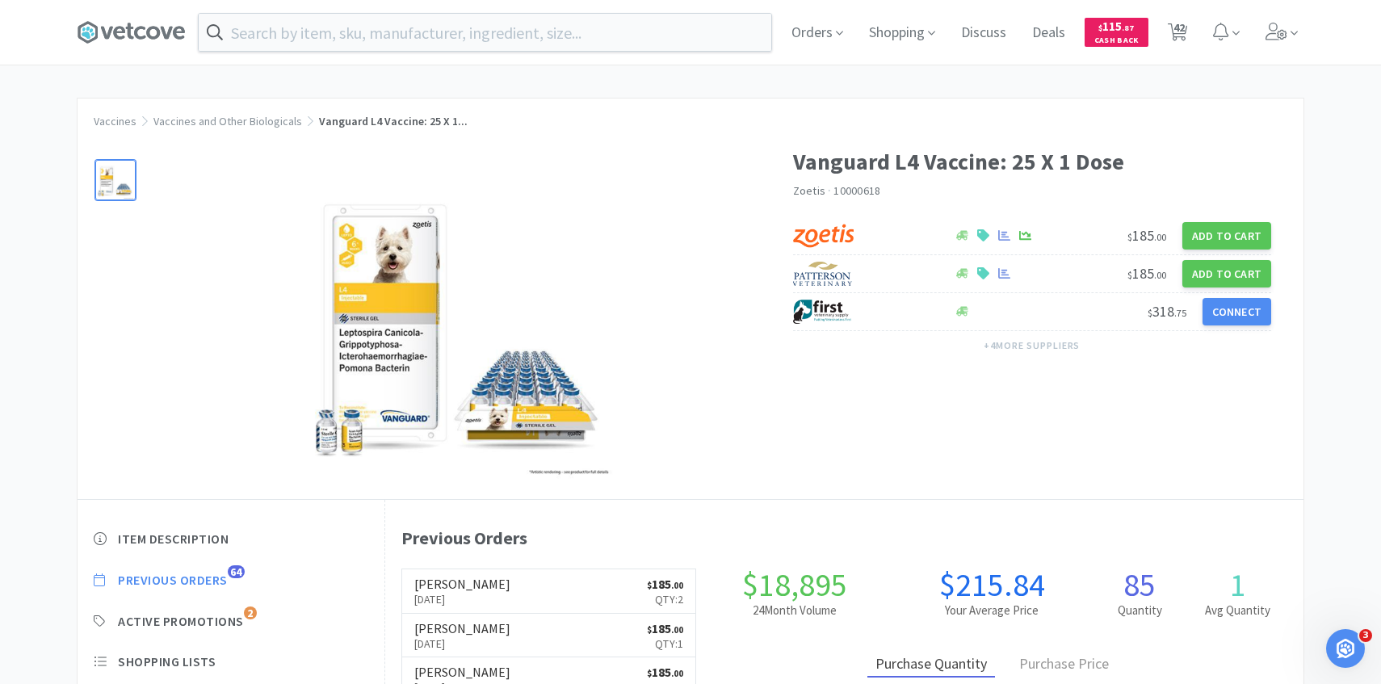
scroll to position [443, 918]
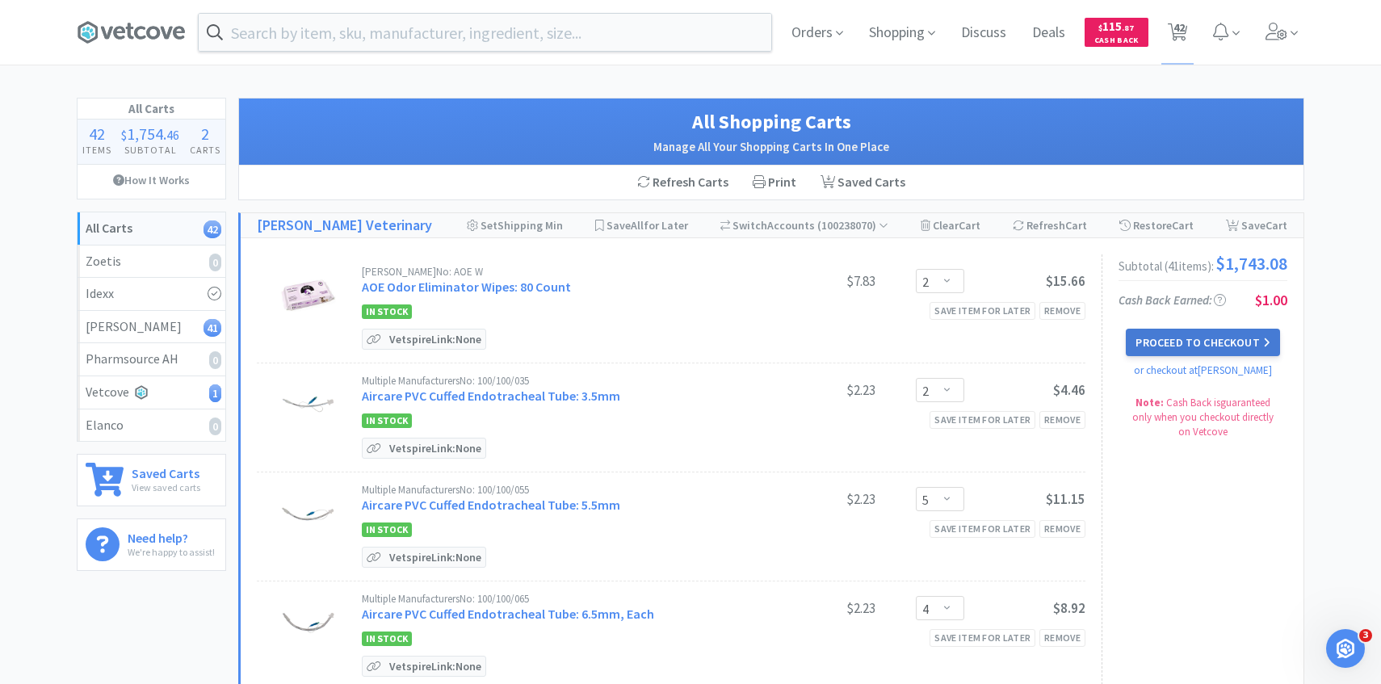
click at [1197, 349] on button "Proceed to Checkout" at bounding box center [1202, 342] width 153 height 27
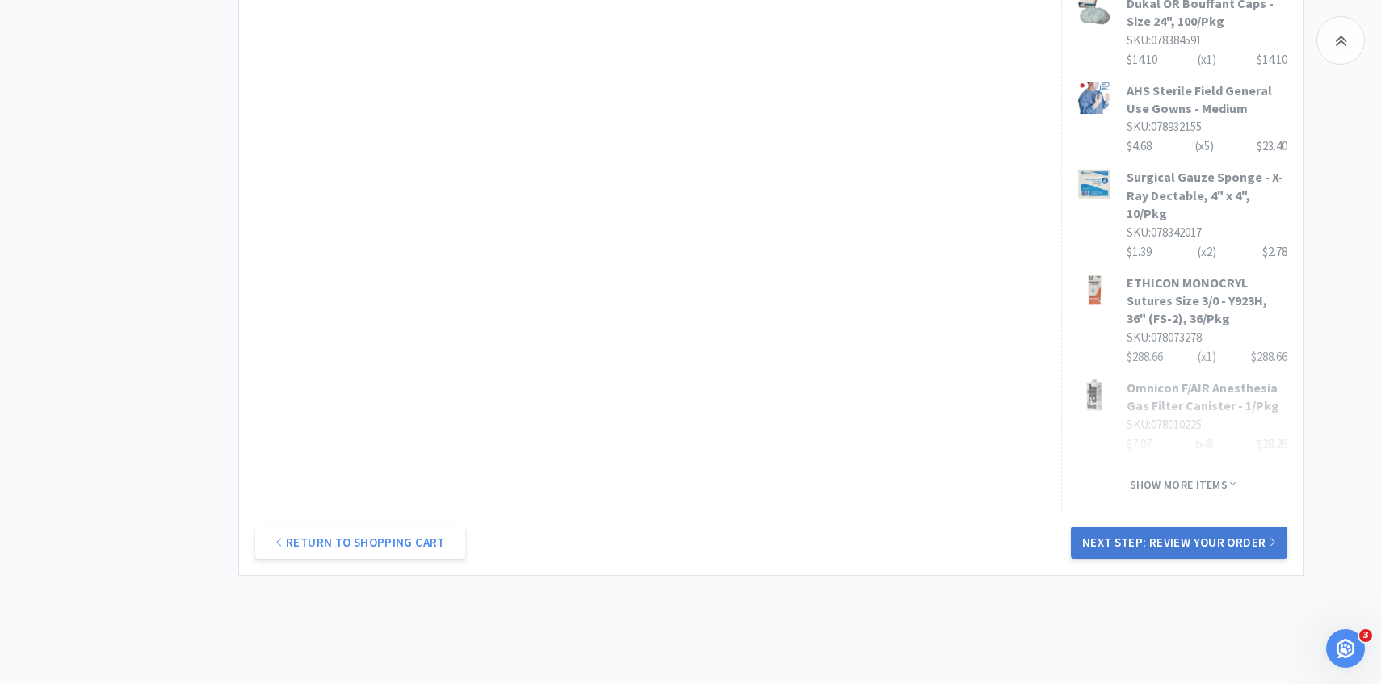
click at [1188, 526] on button "Next Step: Review Your Order" at bounding box center [1179, 542] width 216 height 32
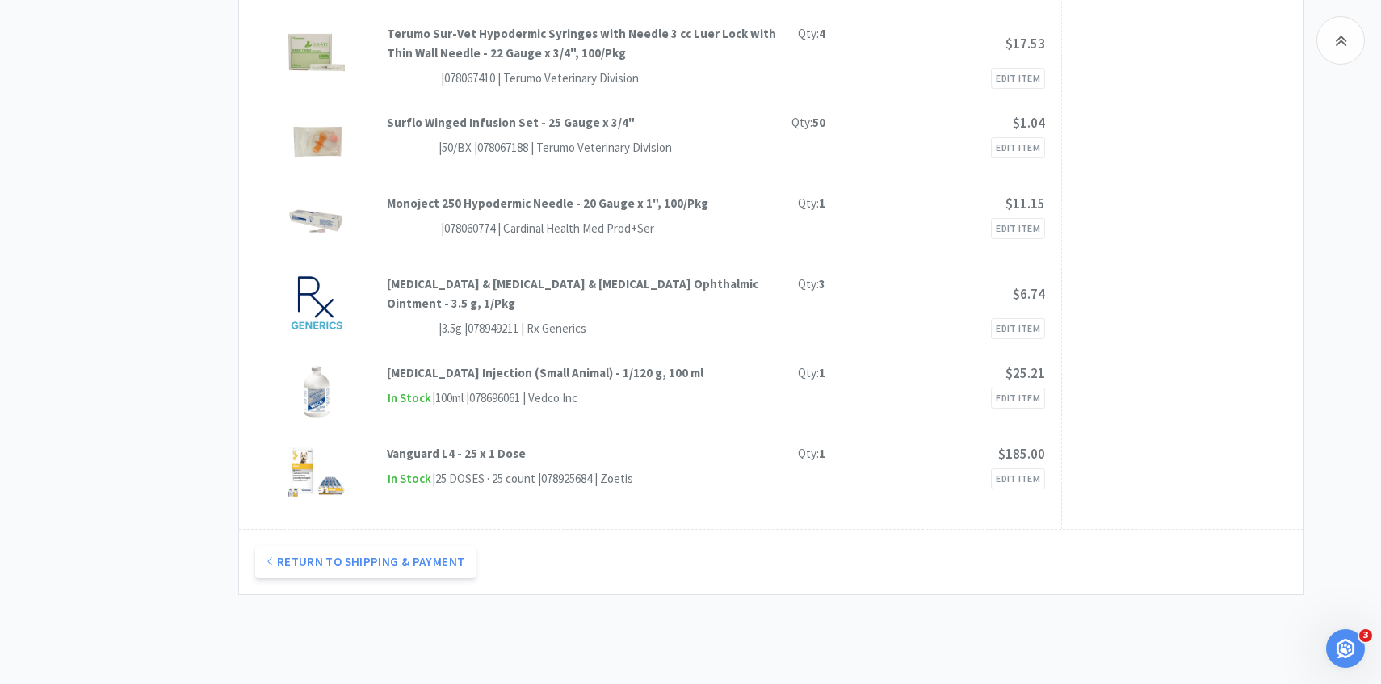
scroll to position [3372, 0]
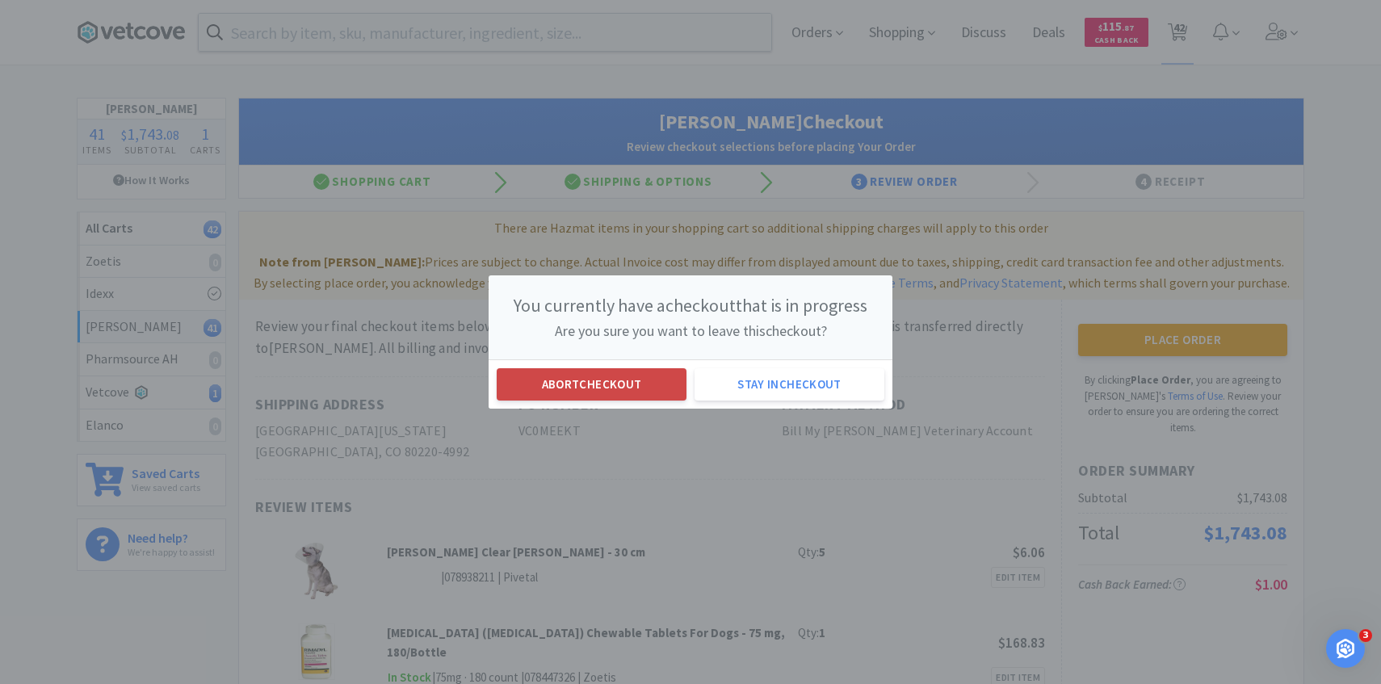
click at [572, 374] on button "Abort checkout" at bounding box center [592, 384] width 190 height 32
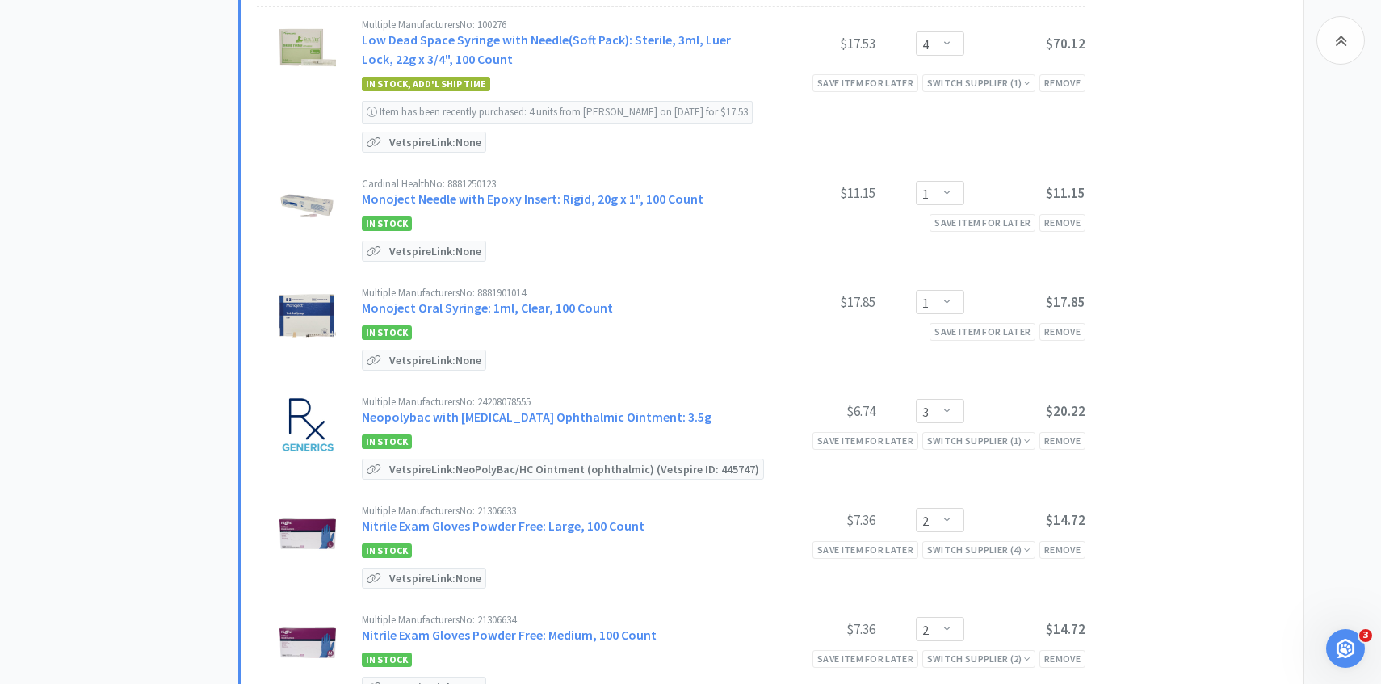
scroll to position [2430, 0]
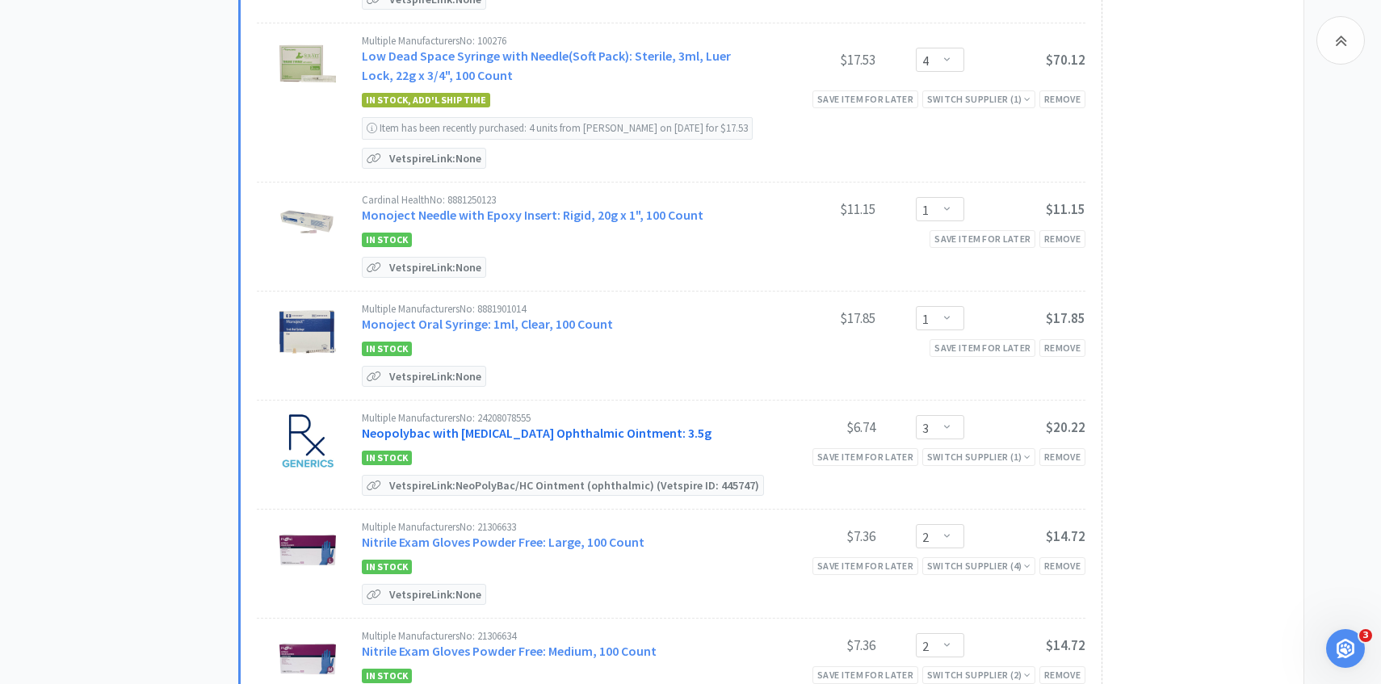
click at [510, 426] on link "Neopolybac with Hydrocortisone Ophthalmic Ointment: 3.5g" at bounding box center [537, 433] width 350 height 16
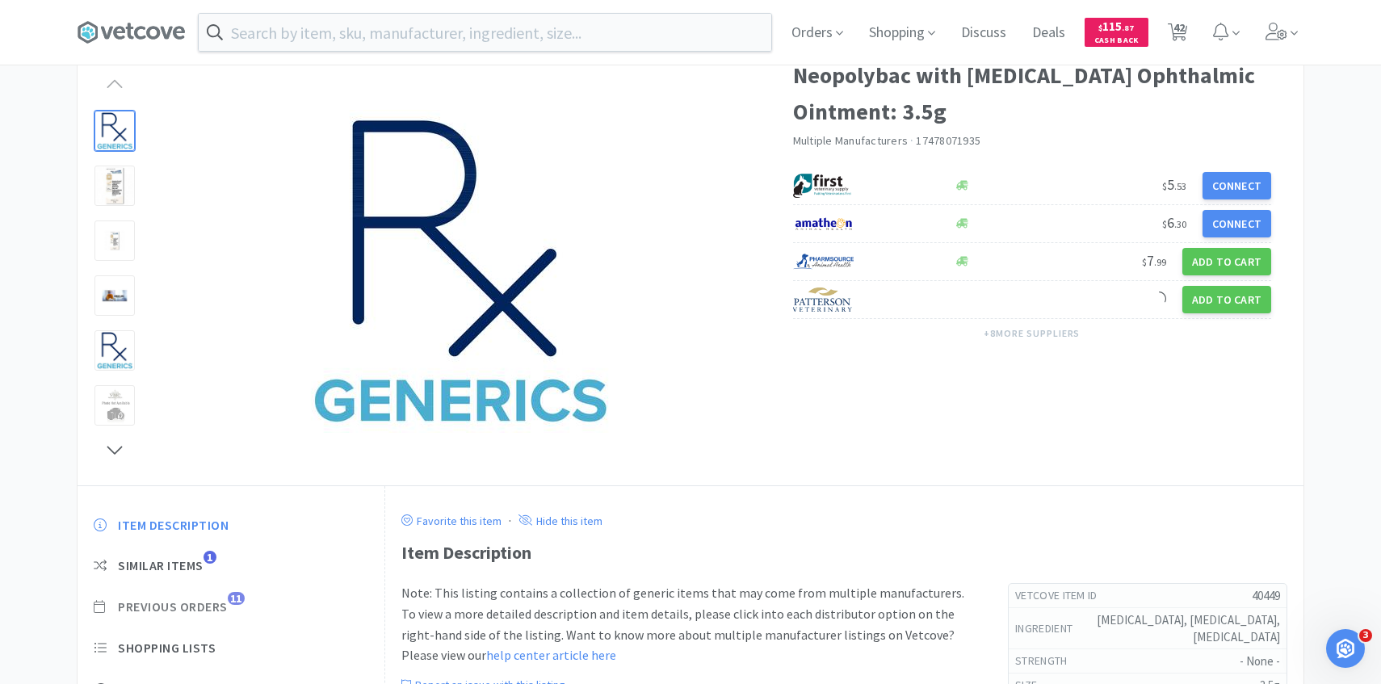
click at [205, 609] on span "Previous Orders" at bounding box center [173, 606] width 110 height 17
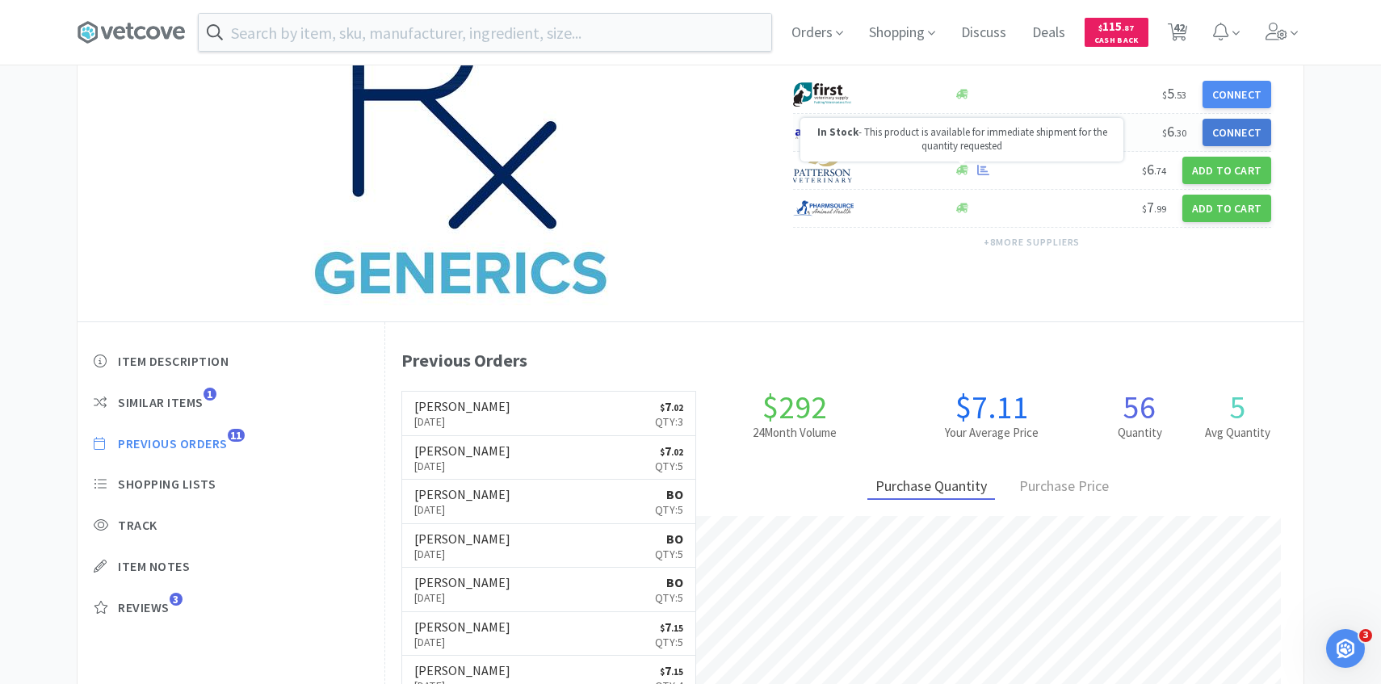
scroll to position [214, 0]
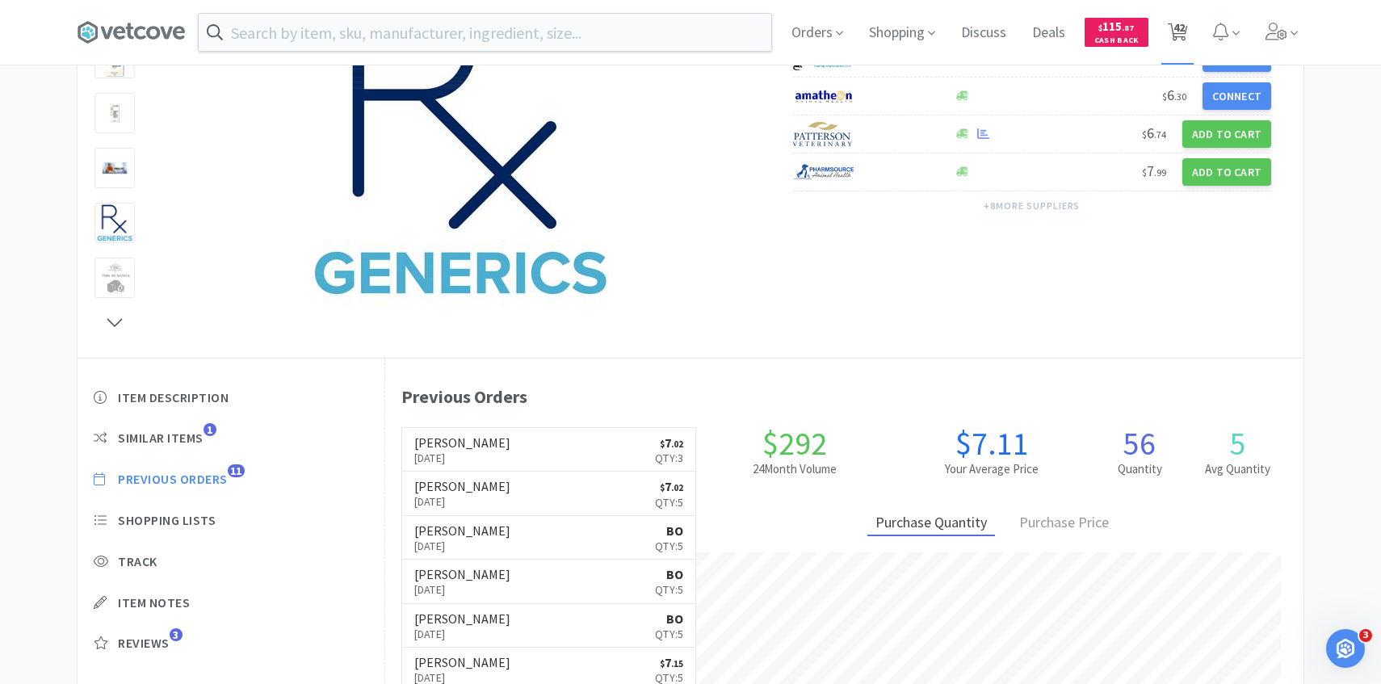
click at [1185, 33] on icon at bounding box center [1177, 32] width 20 height 18
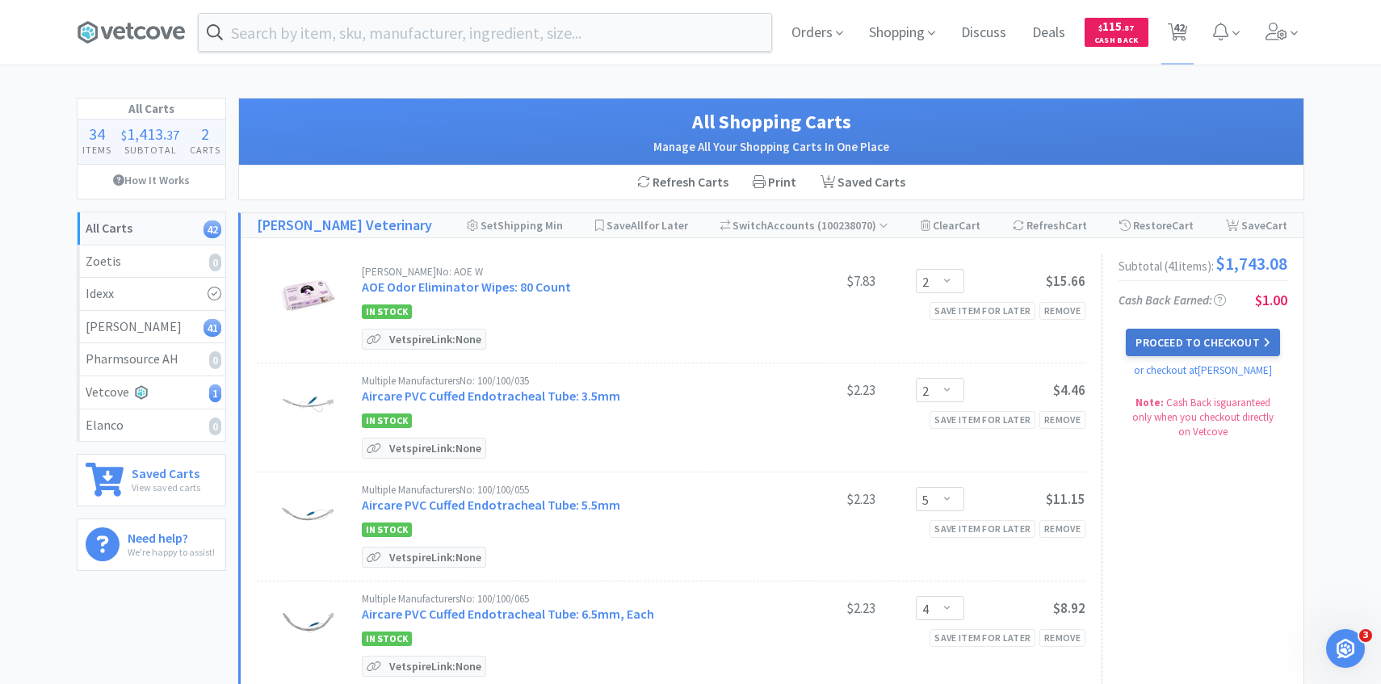
click at [1203, 353] on button "Proceed to Checkout" at bounding box center [1202, 342] width 153 height 27
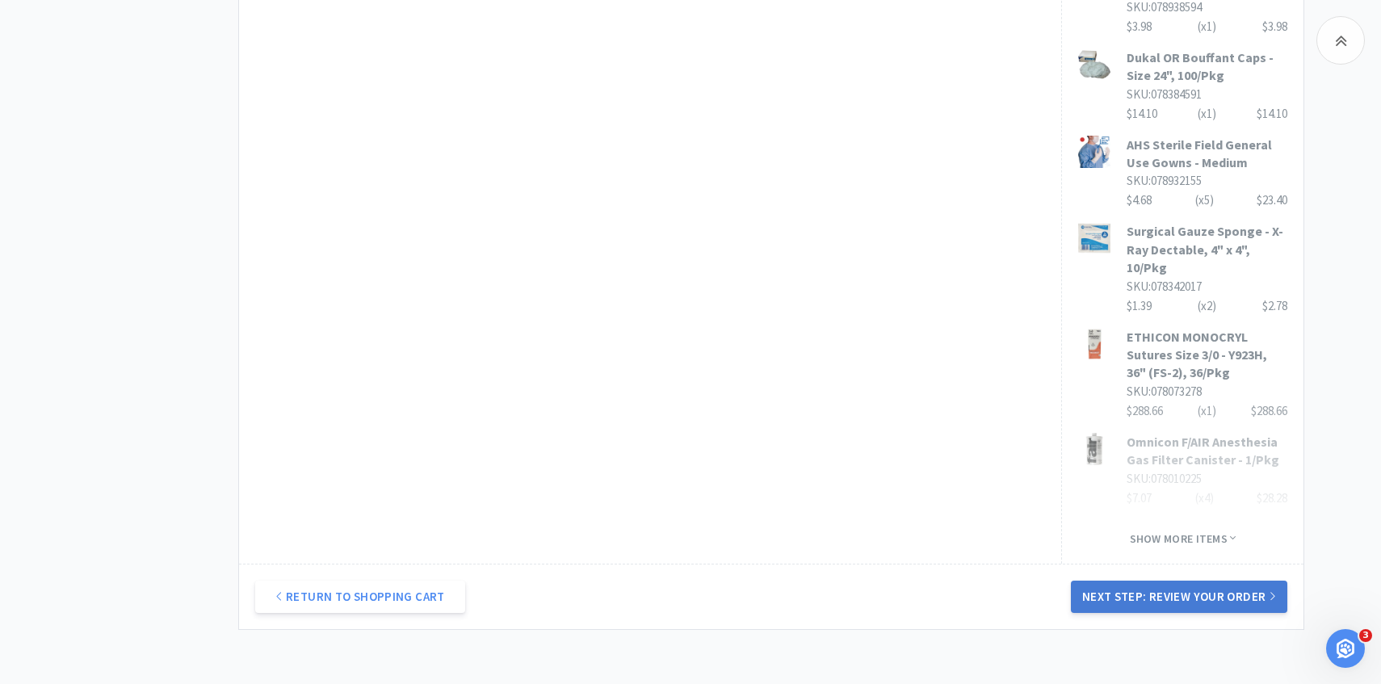
click at [1211, 581] on button "Next Step: Review Your Order" at bounding box center [1179, 597] width 216 height 32
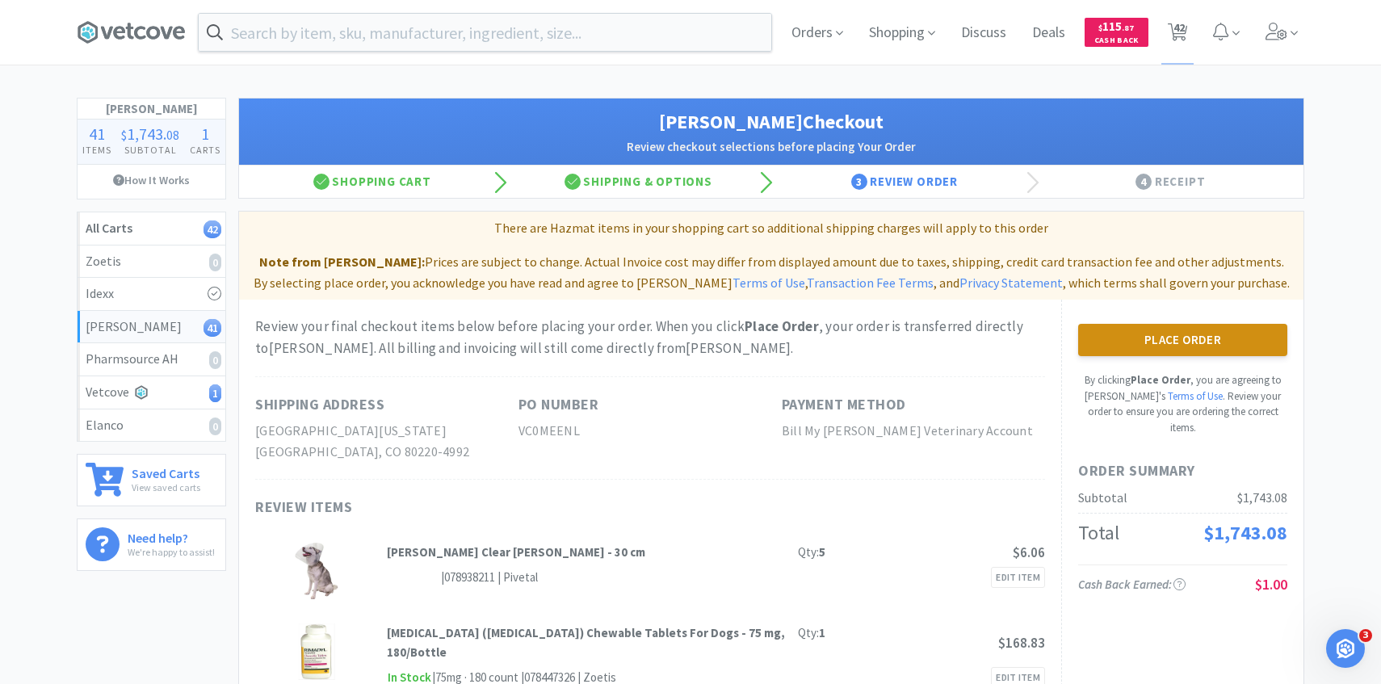
click at [1154, 340] on button "Place Order" at bounding box center [1182, 340] width 209 height 32
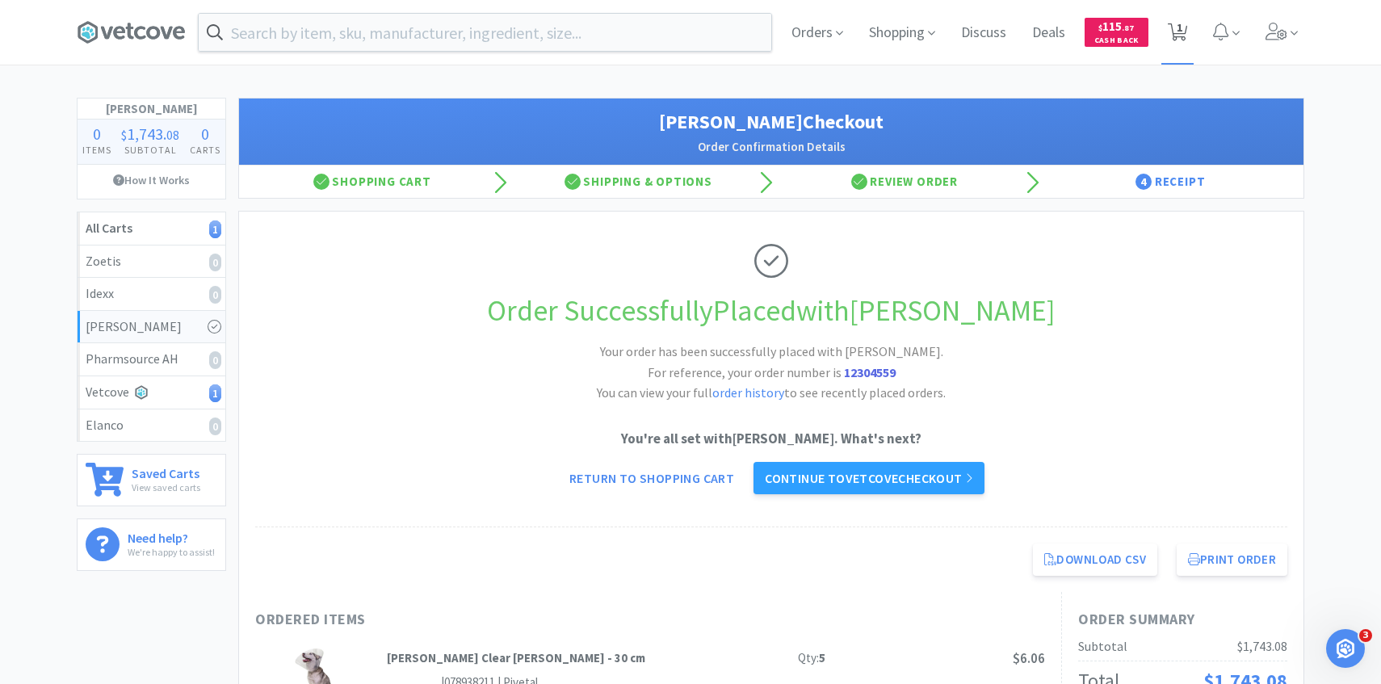
click at [1175, 36] on icon at bounding box center [1177, 32] width 20 height 18
select select "2"
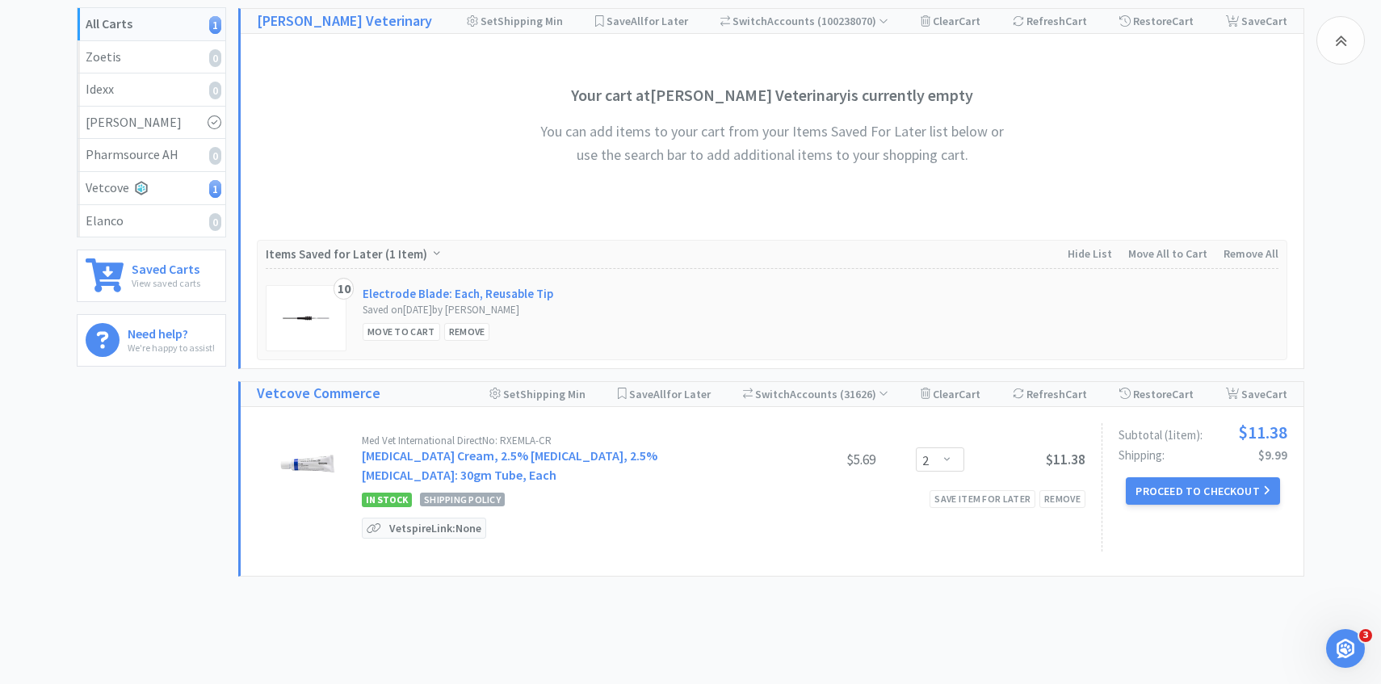
scroll to position [242, 0]
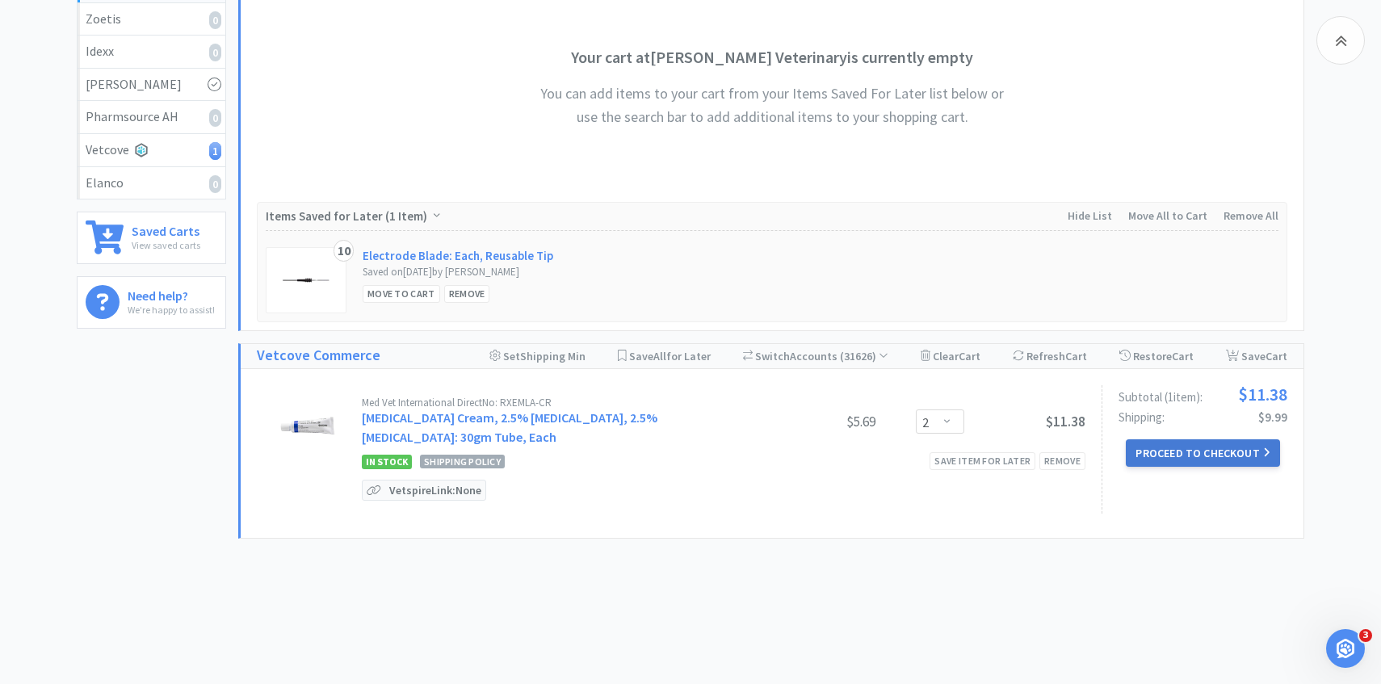
click at [1157, 442] on button "Proceed to Checkout" at bounding box center [1202, 452] width 153 height 27
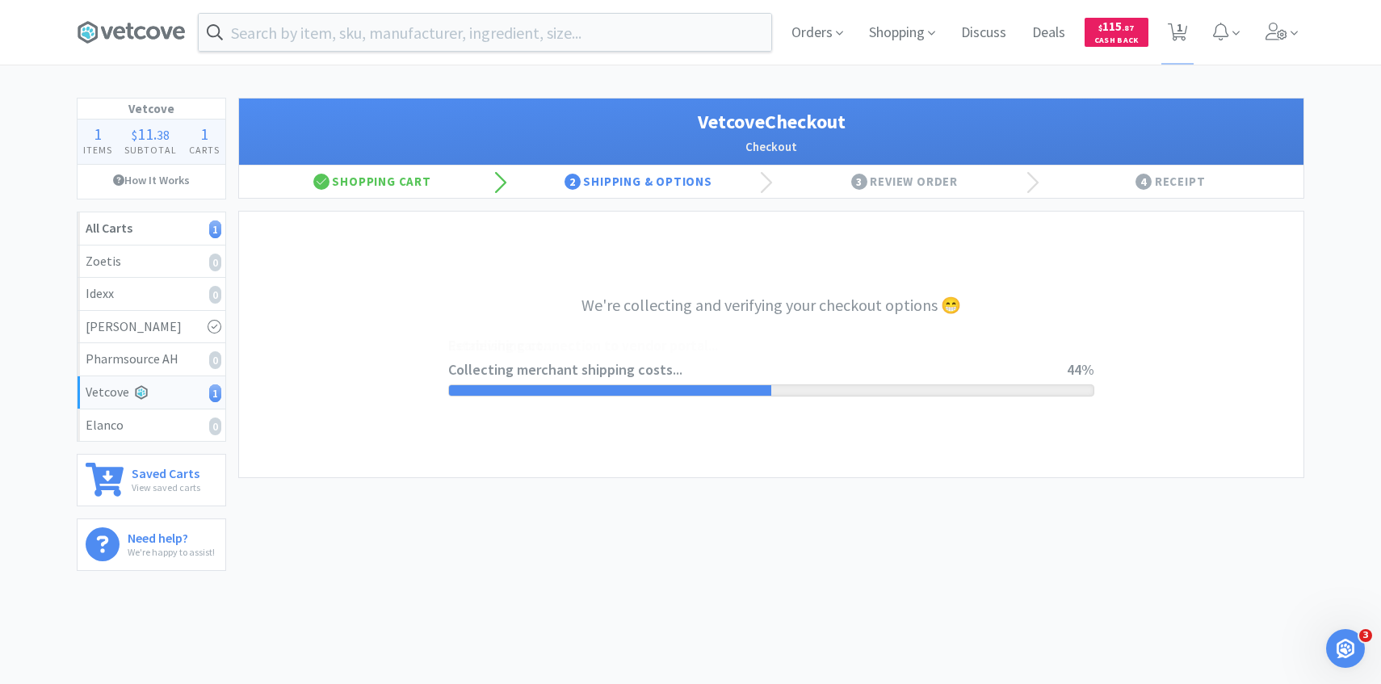
select select "2489"
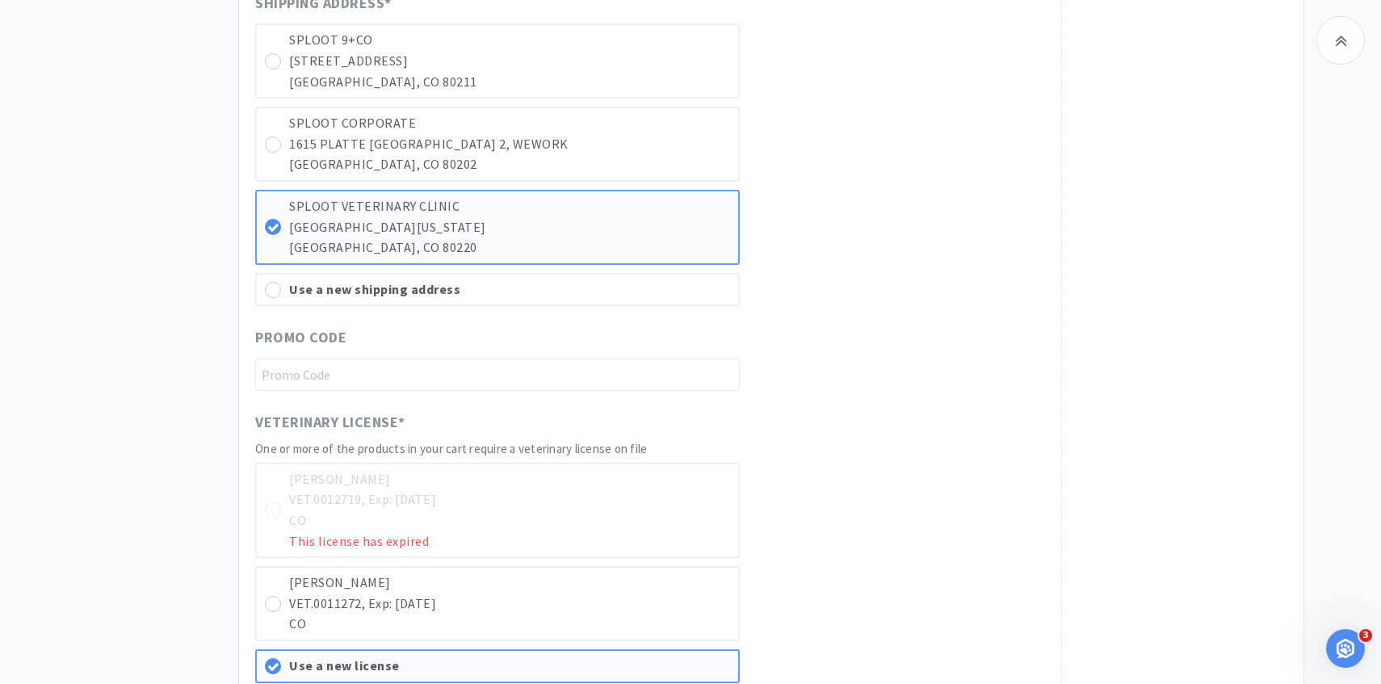
scroll to position [740, 0]
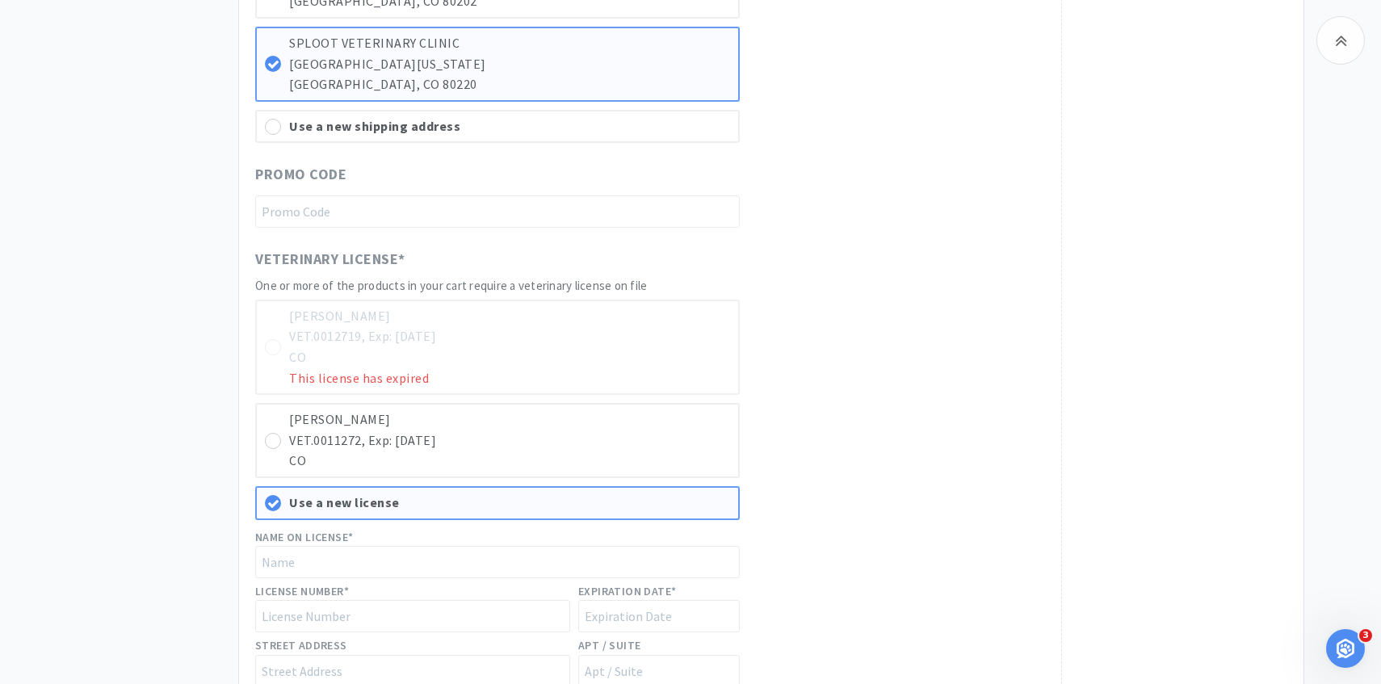
click at [703, 400] on div "William Bryer VET.0012719, Exp: 10/31/2024 CO This license has expired Molly Wo…" at bounding box center [497, 521] width 484 height 442
click at [709, 438] on p "VET.0011272, Exp: 10/31/2026" at bounding box center [509, 440] width 441 height 21
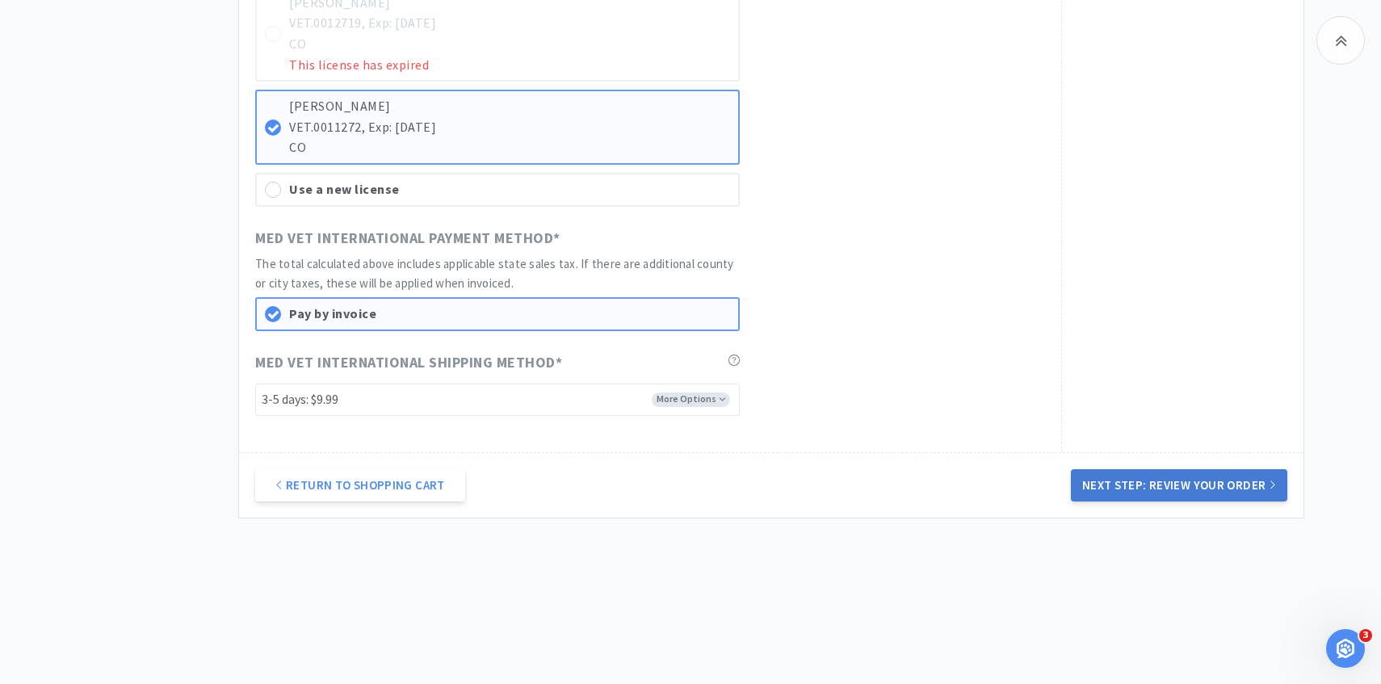
click at [1138, 492] on button "Next Step: Review Your Order" at bounding box center [1179, 485] width 216 height 32
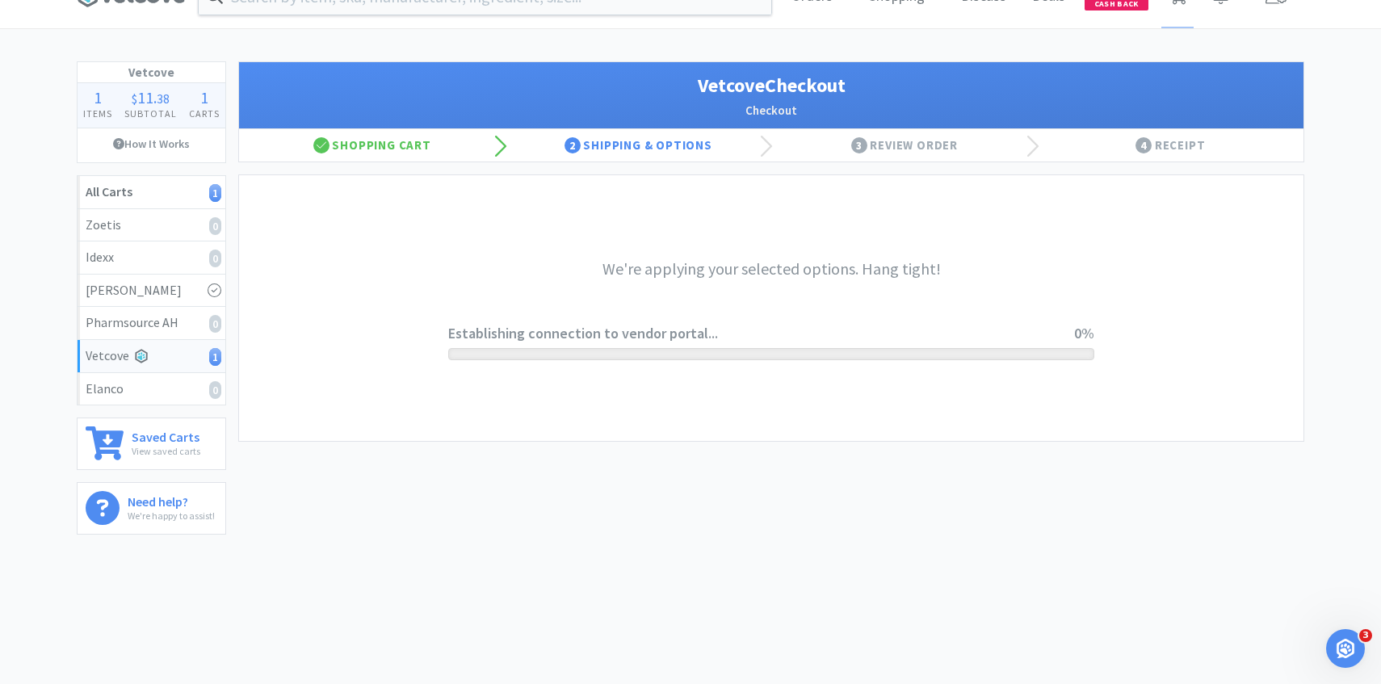
scroll to position [0, 0]
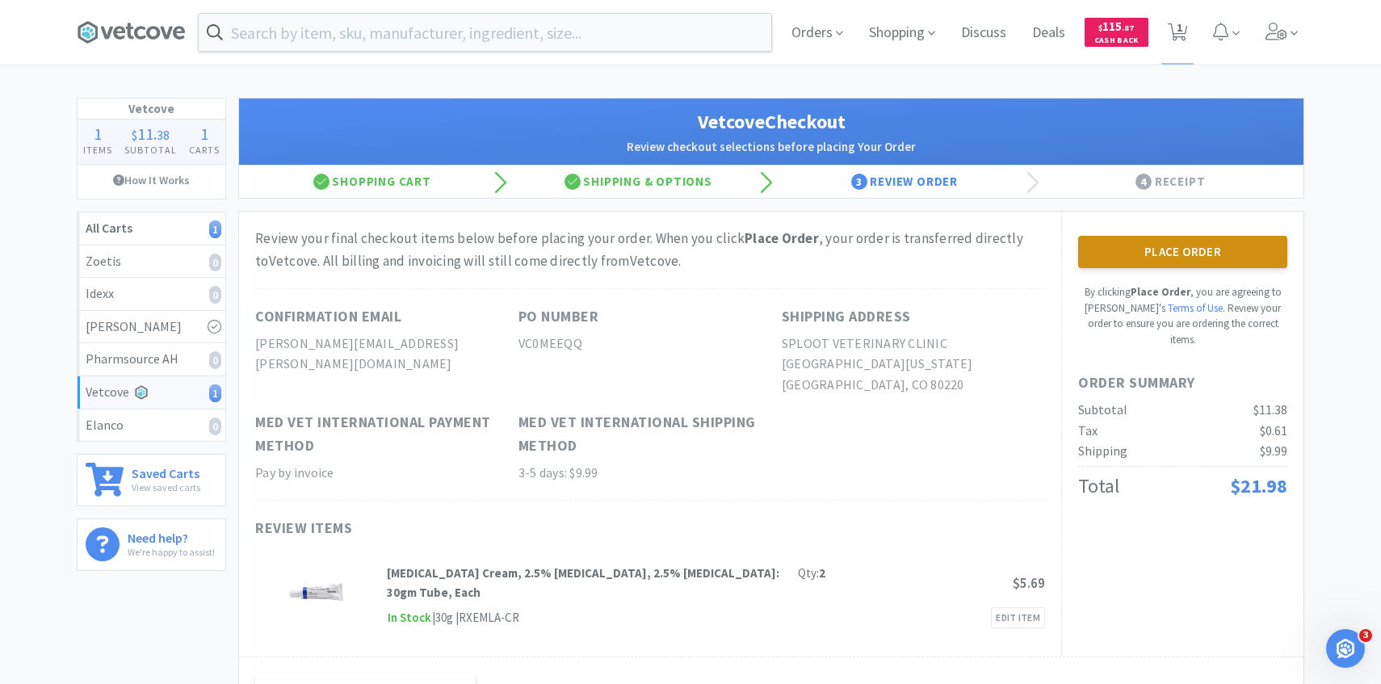
click at [1104, 246] on button "Place Order" at bounding box center [1182, 252] width 209 height 32
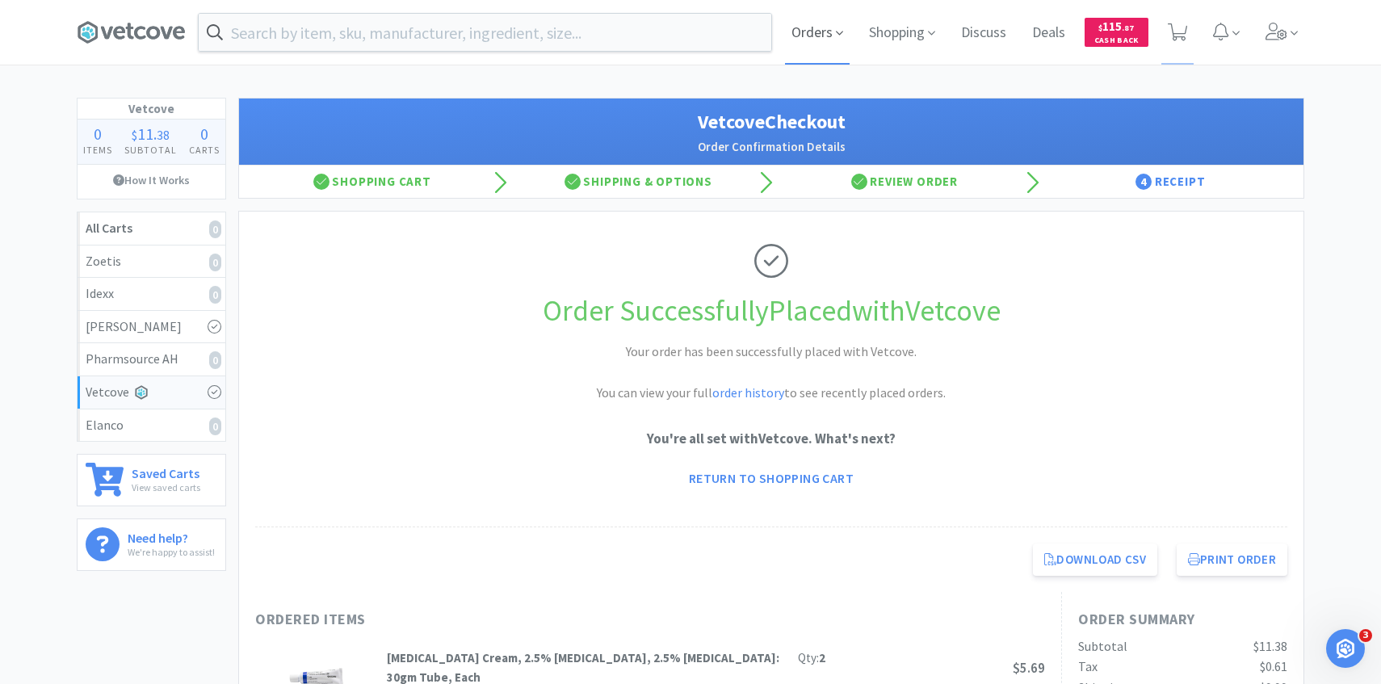
click at [836, 32] on icon at bounding box center [839, 33] width 7 height 4
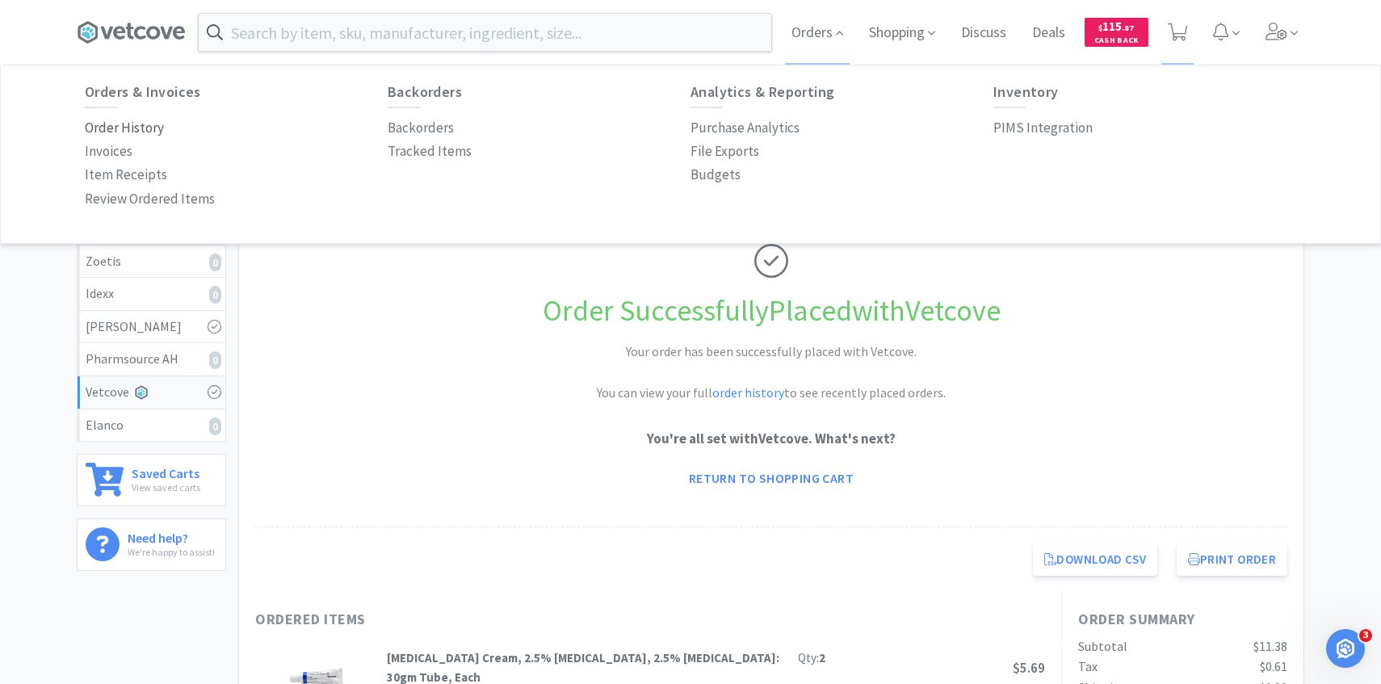
click at [157, 122] on p "Order History" at bounding box center [124, 128] width 79 height 22
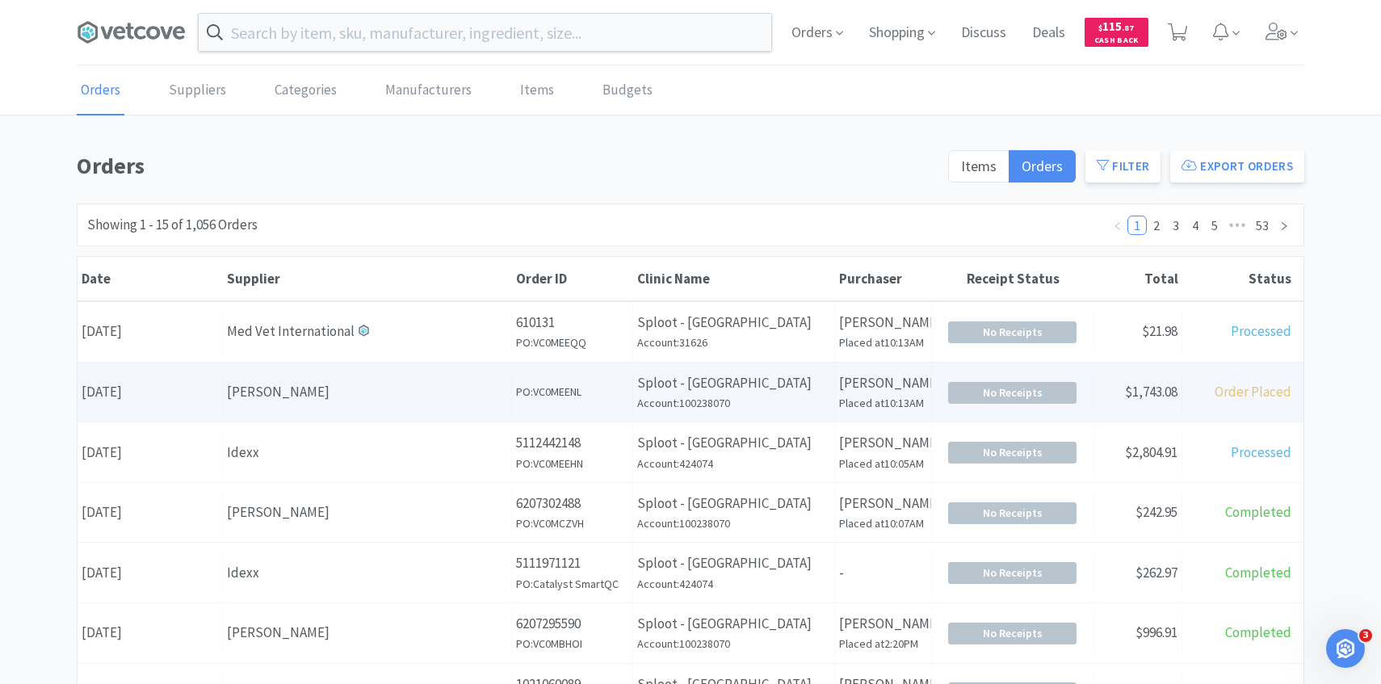
click at [265, 392] on div "[PERSON_NAME]" at bounding box center [367, 392] width 280 height 22
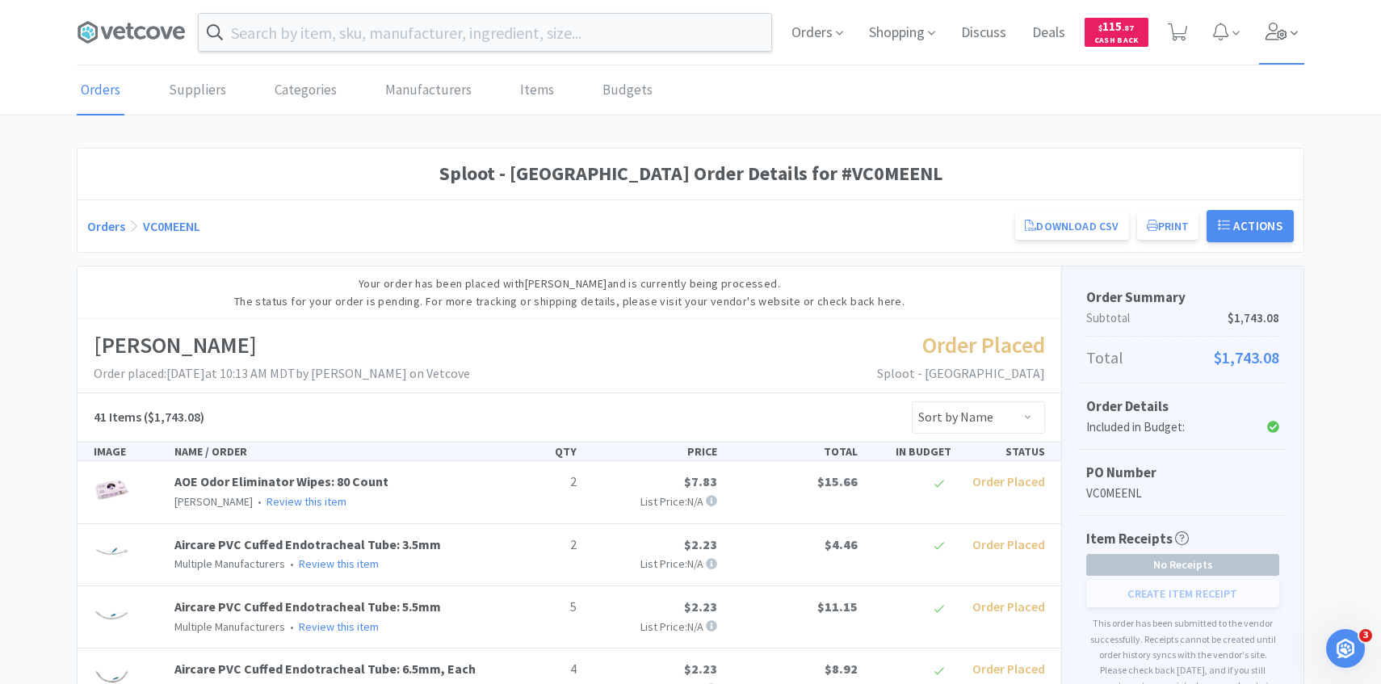
click at [1270, 42] on span at bounding box center [1282, 32] width 46 height 65
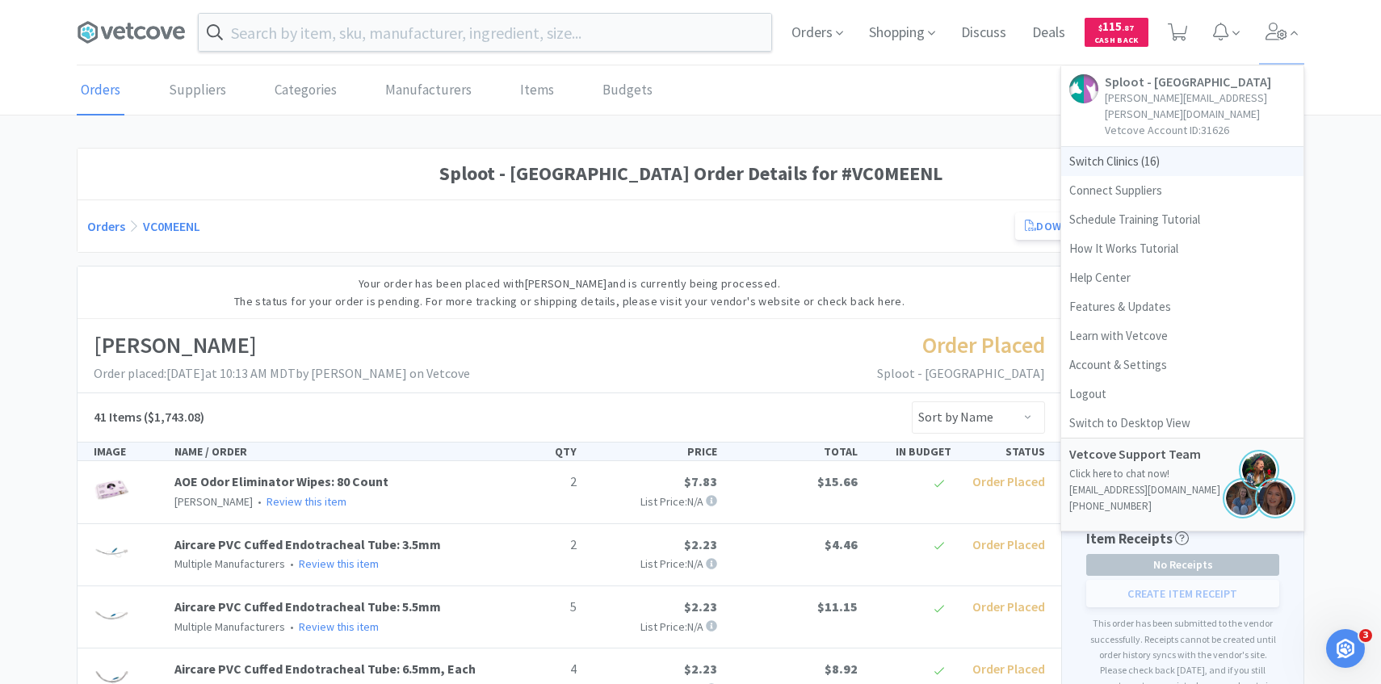
click at [1183, 147] on span "Switch Clinics ( 16 )" at bounding box center [1182, 161] width 242 height 29
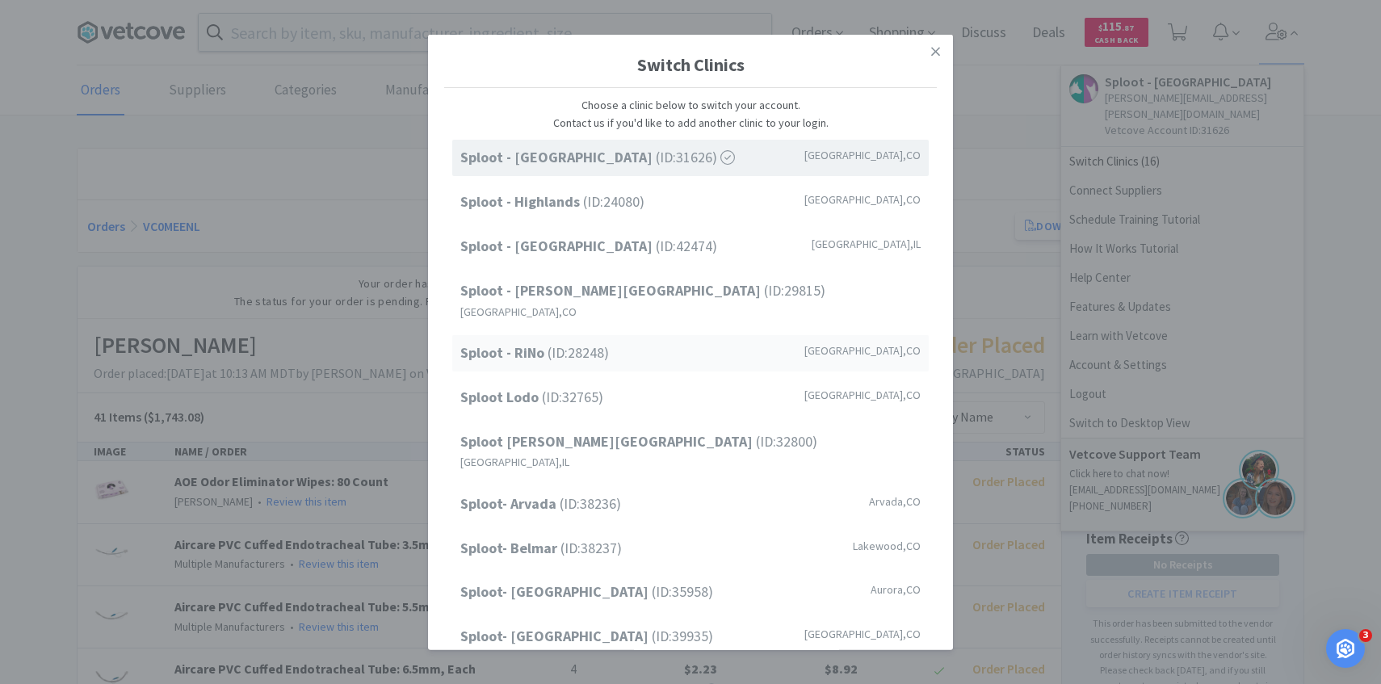
scroll to position [206, 0]
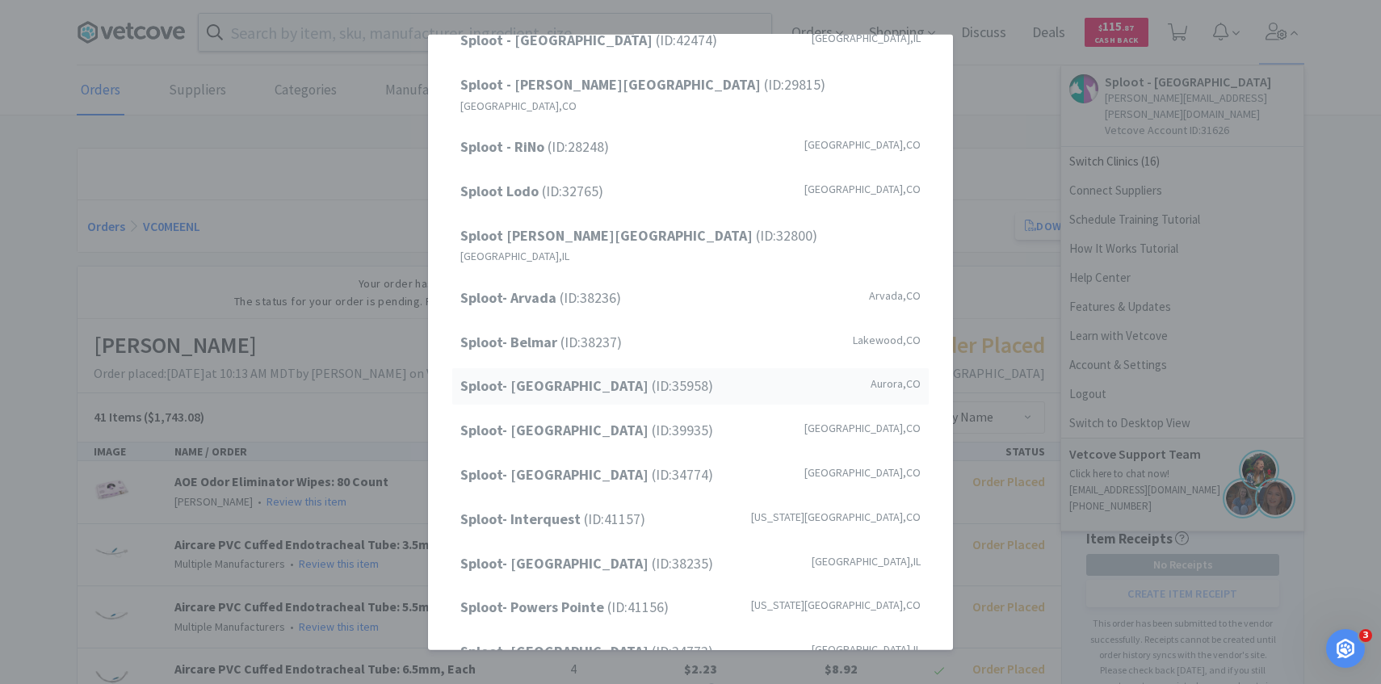
click at [643, 375] on span "Sploot- Central Park (ID: 35958 )" at bounding box center [586, 386] width 253 height 23
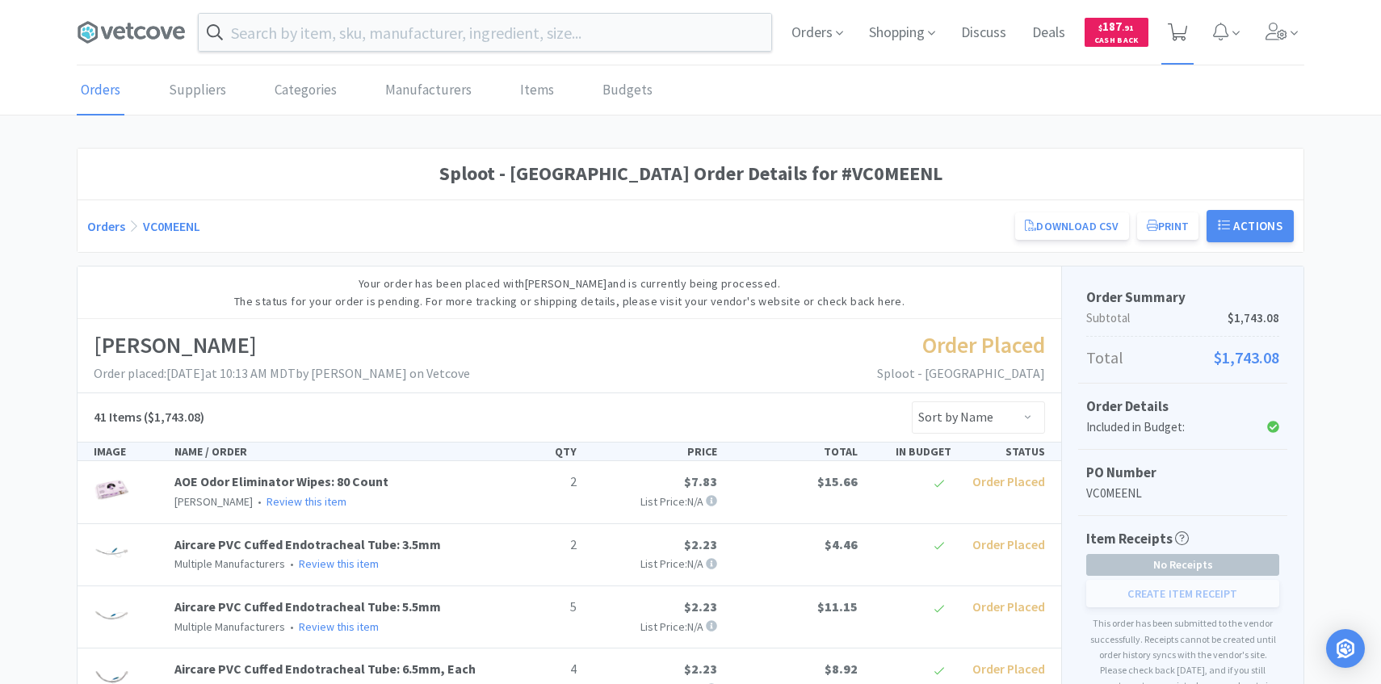
click at [1182, 37] on icon at bounding box center [1177, 32] width 20 height 18
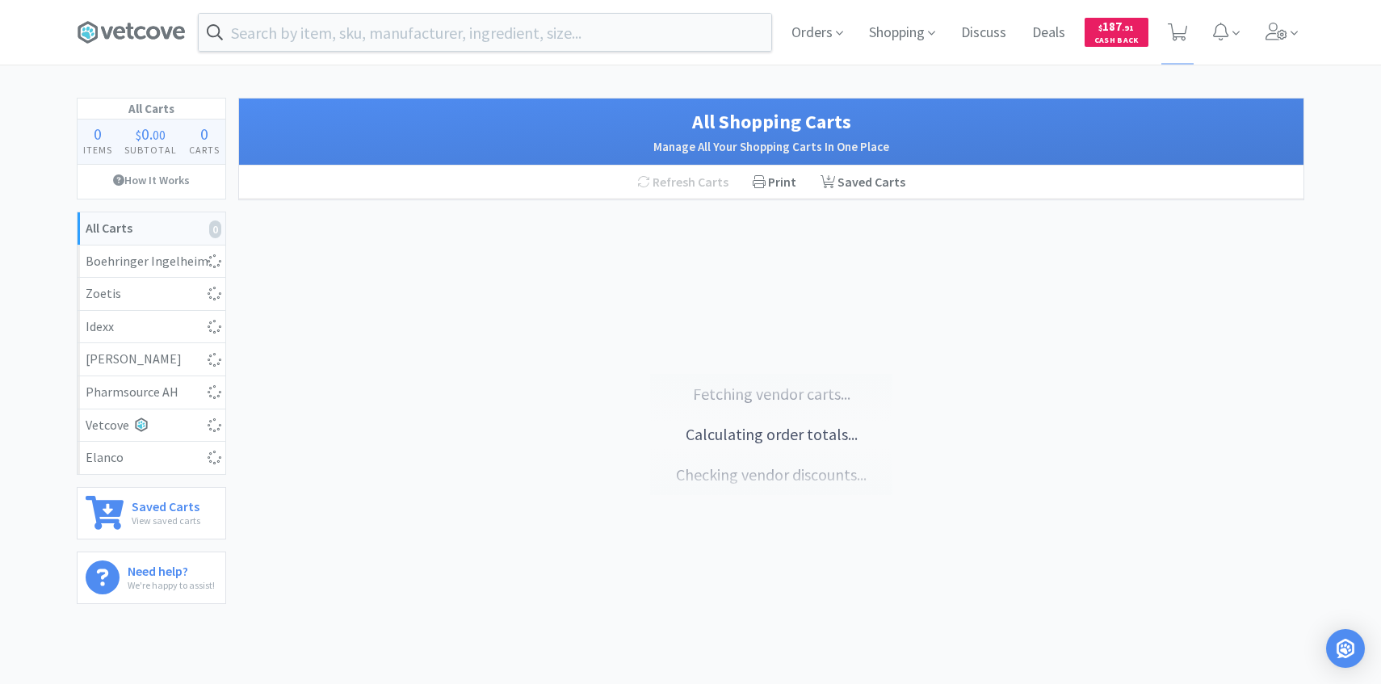
select select "10"
select select "1"
select select "3"
select select "1"
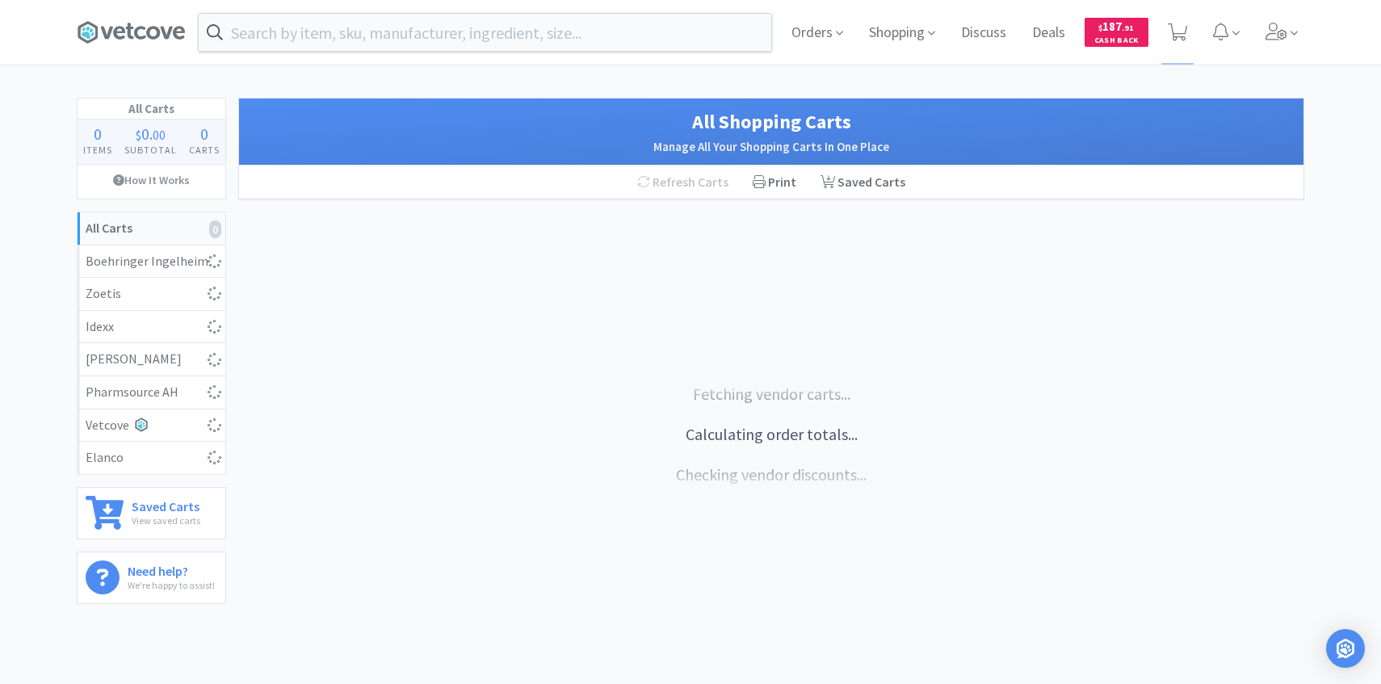
select select "3"
select select "1"
select select "2"
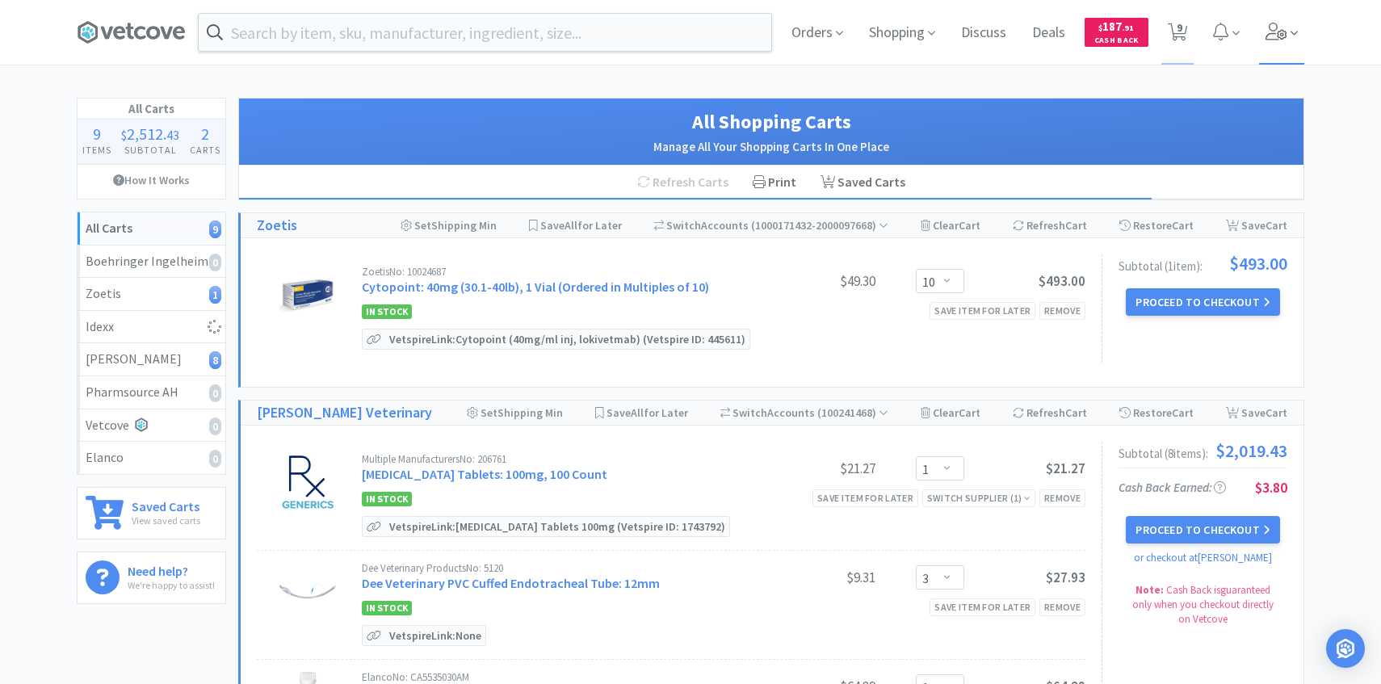
click at [1289, 23] on span at bounding box center [1282, 32] width 46 height 65
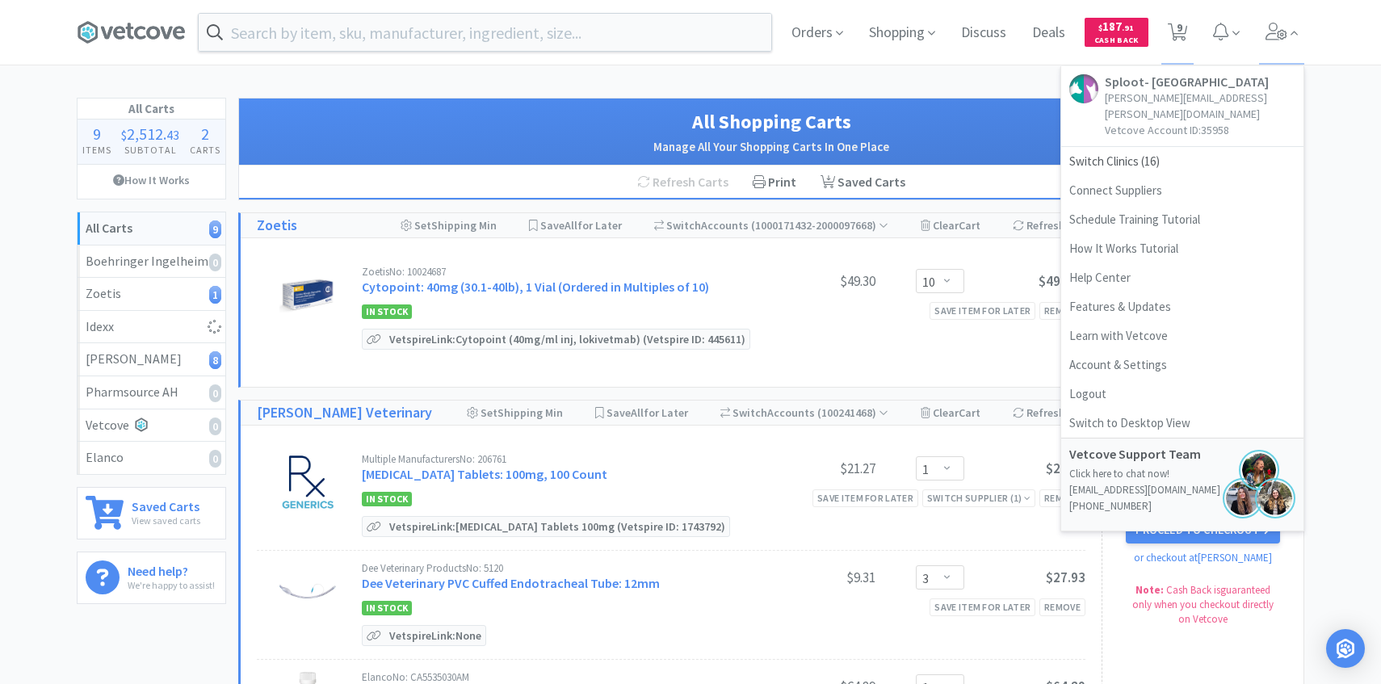
click at [592, 275] on div "Zoetis No: 10024687" at bounding box center [558, 271] width 392 height 10
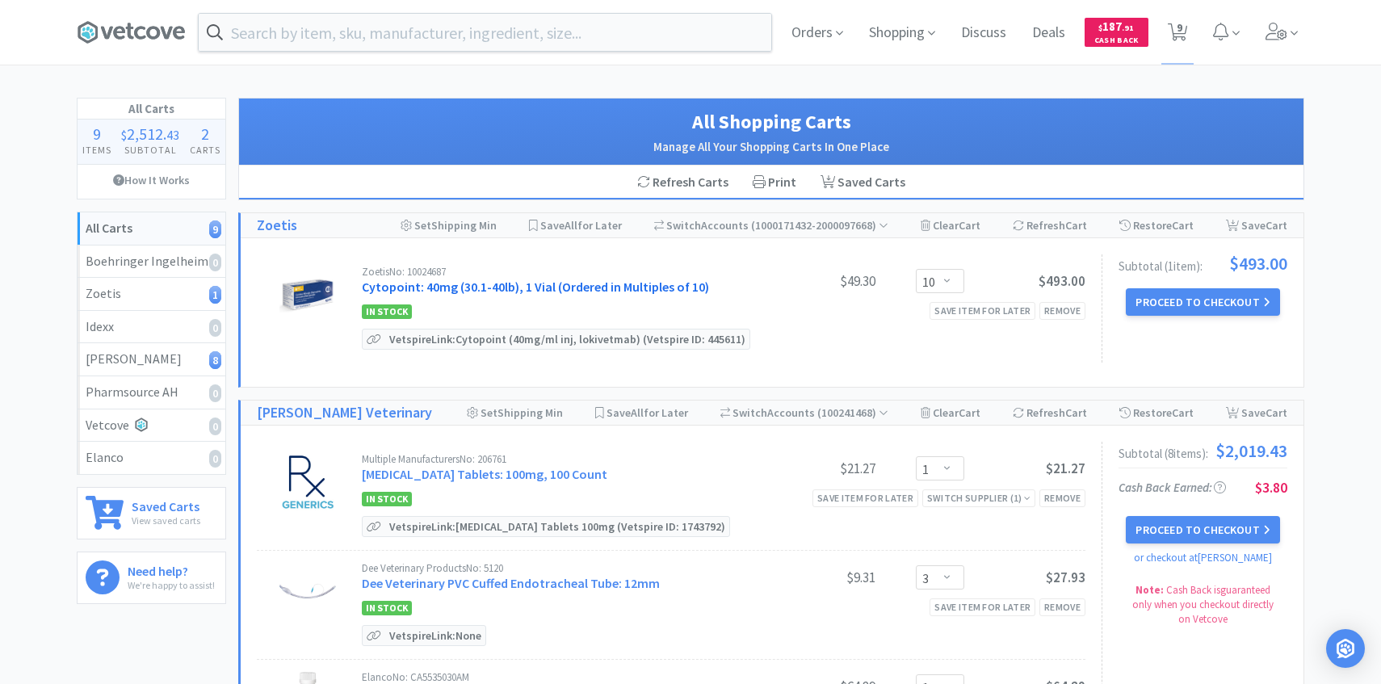
click at [592, 281] on link "Cytopoint: 40mg (30.1-40lb), 1 Vial (Ordered in Multiples of 10)" at bounding box center [535, 287] width 347 height 16
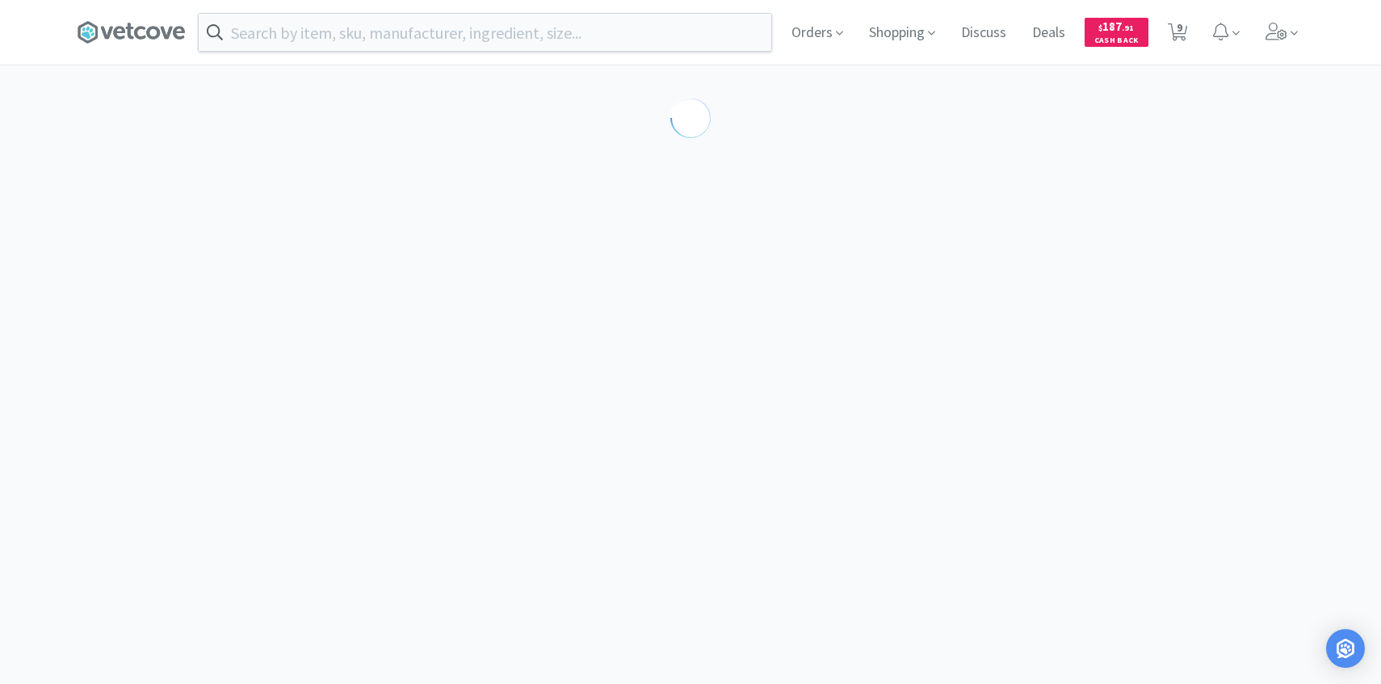
select select "298817"
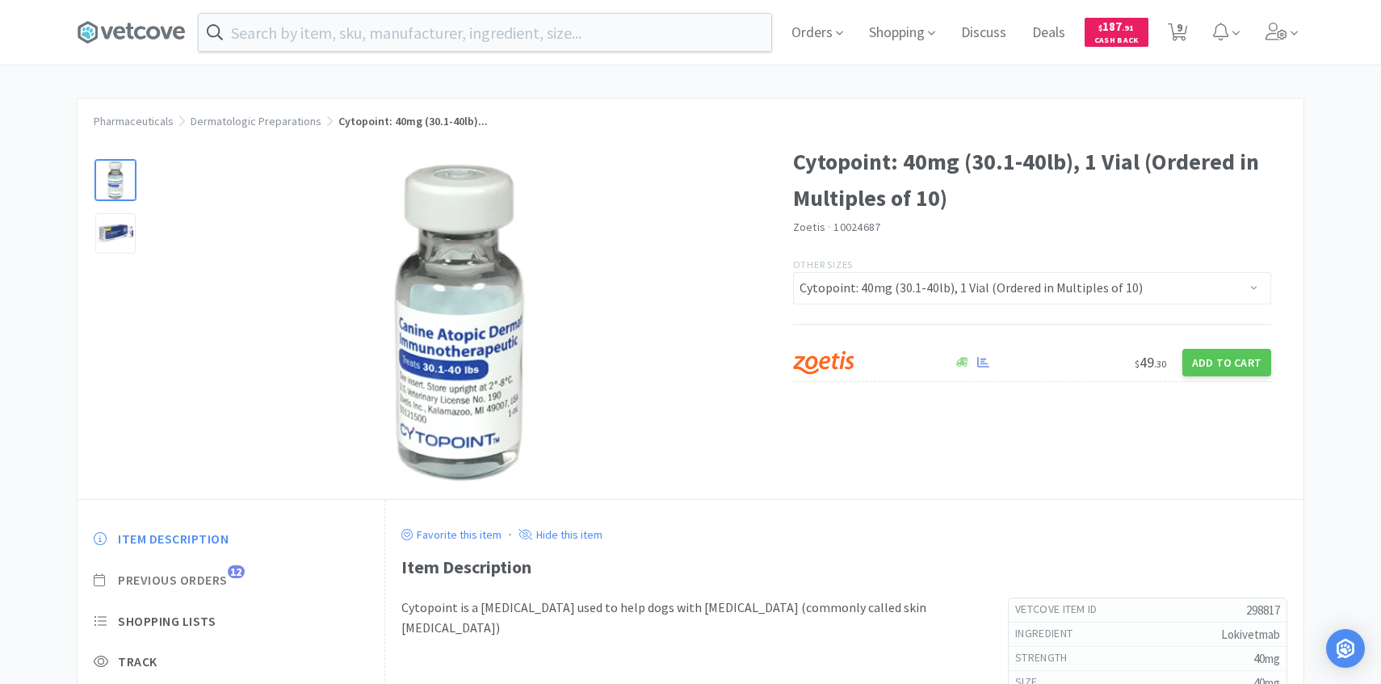
click at [233, 580] on span "Previous Orders 12" at bounding box center [231, 580] width 275 height 17
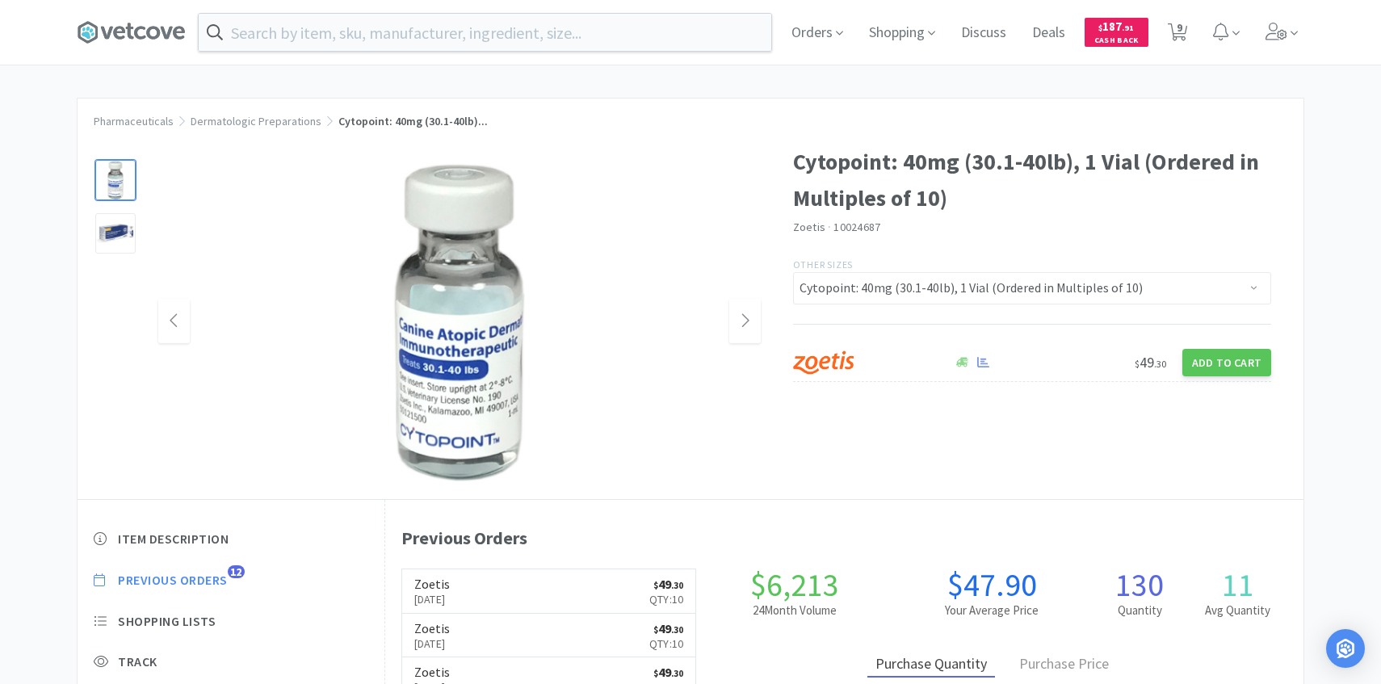
scroll to position [443, 918]
click at [454, 576] on link "Zoetis Sep 2nd, 2025 $ 49 . 30 Qty: 10" at bounding box center [549, 591] width 294 height 44
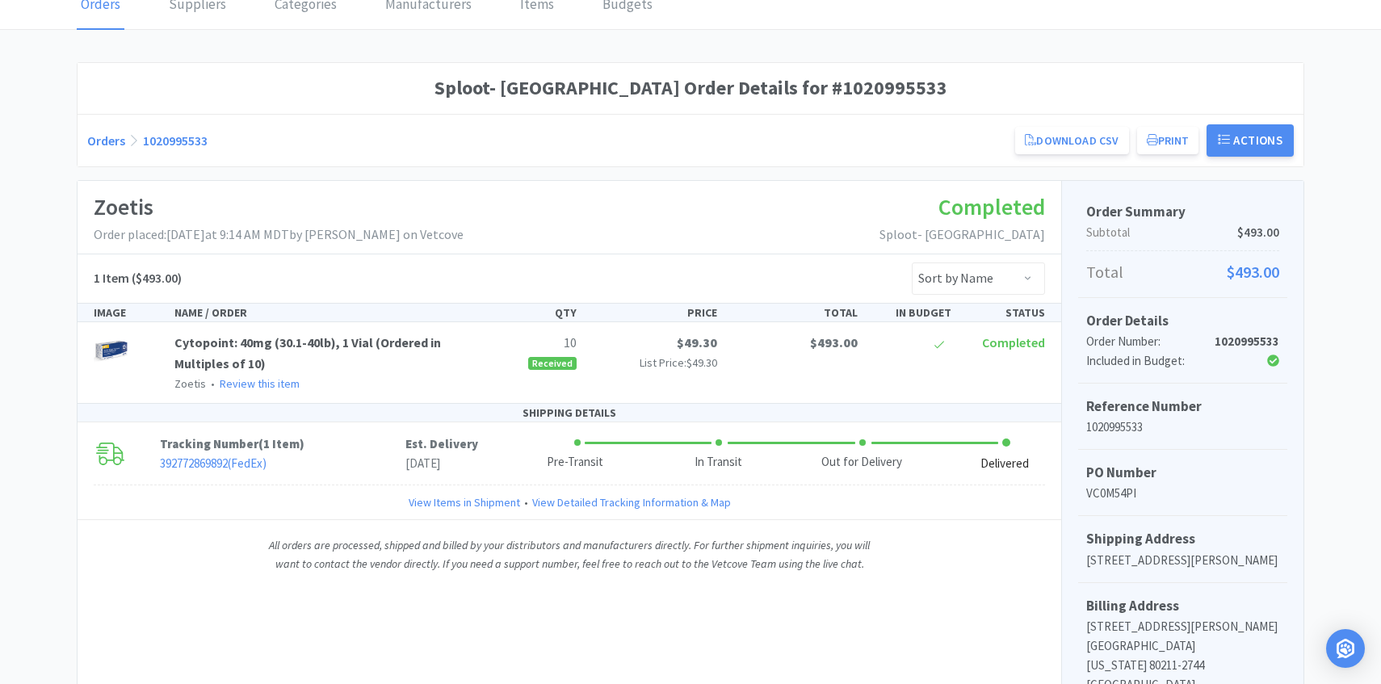
scroll to position [206, 0]
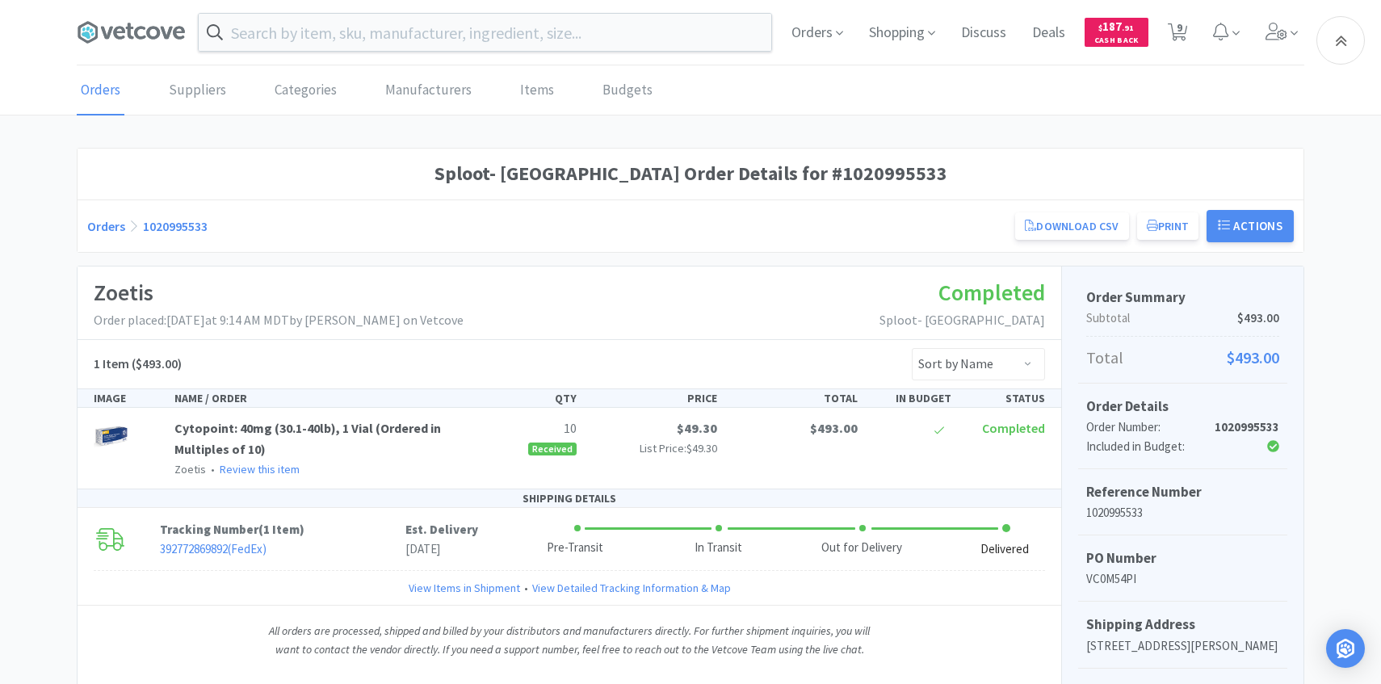
select select "298817"
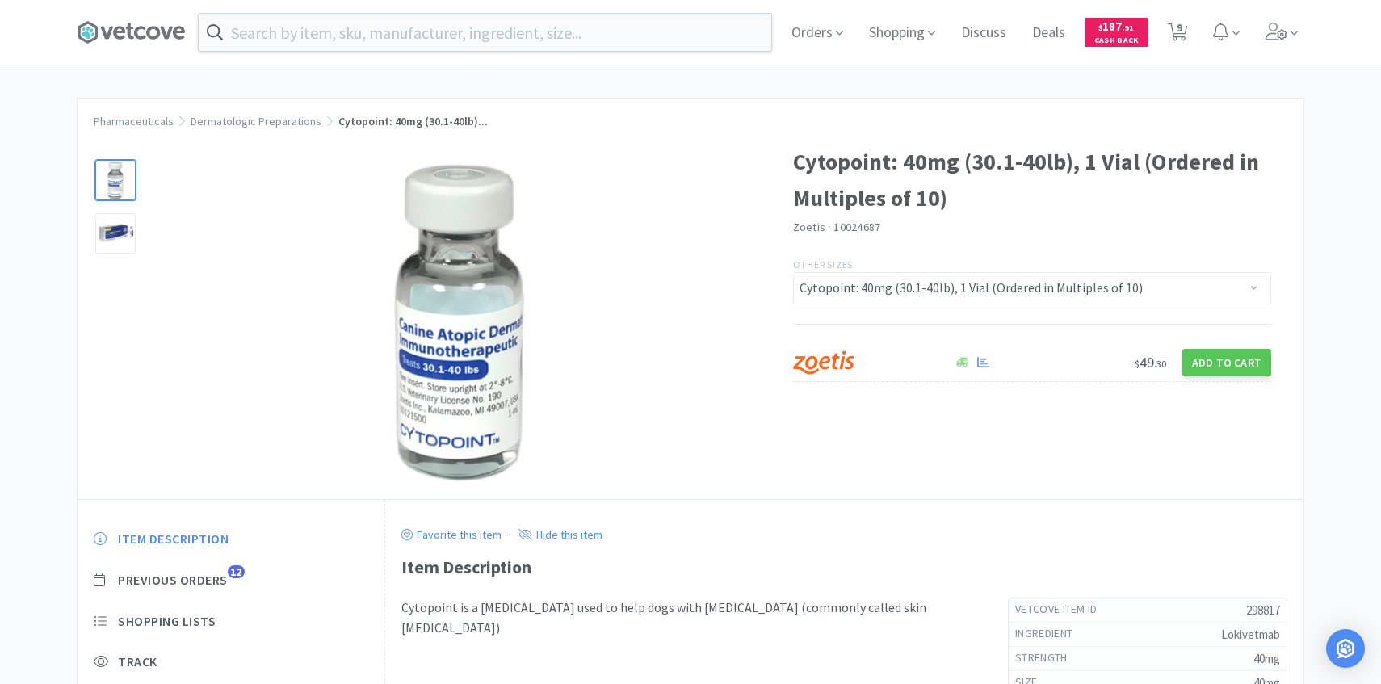
click at [231, 588] on div "Item Description Previous Orders 12 Shopping Lists Track Item Notes Reviews 34" at bounding box center [231, 653] width 307 height 279
click at [228, 583] on span "Previous Orders" at bounding box center [173, 580] width 110 height 17
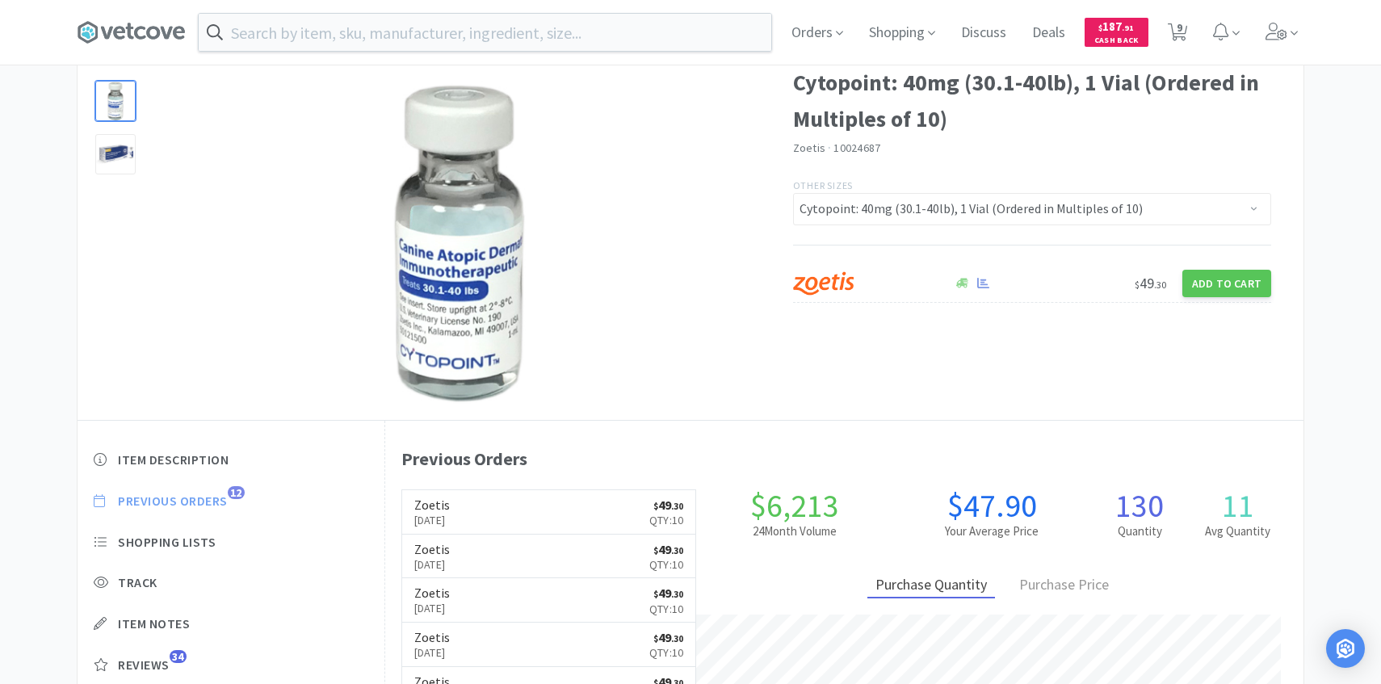
scroll to position [90, 0]
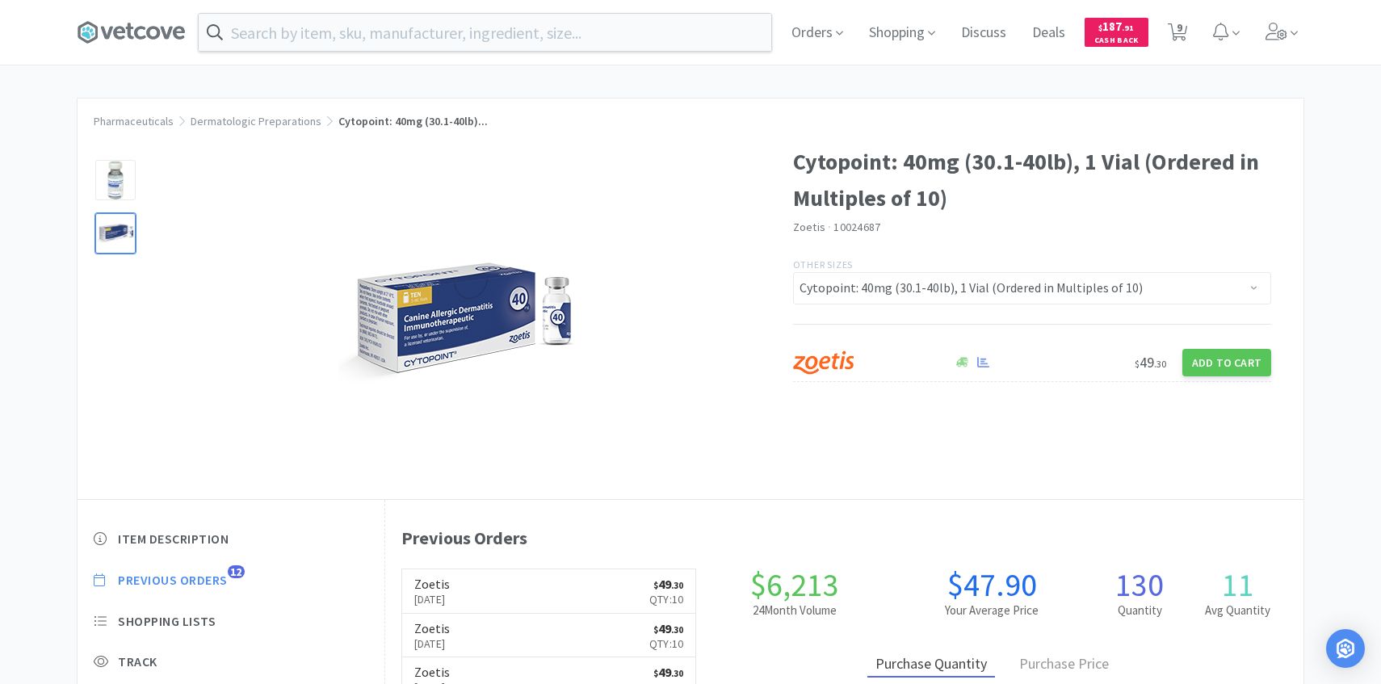
select select "10"
select select "1"
select select "3"
select select "1"
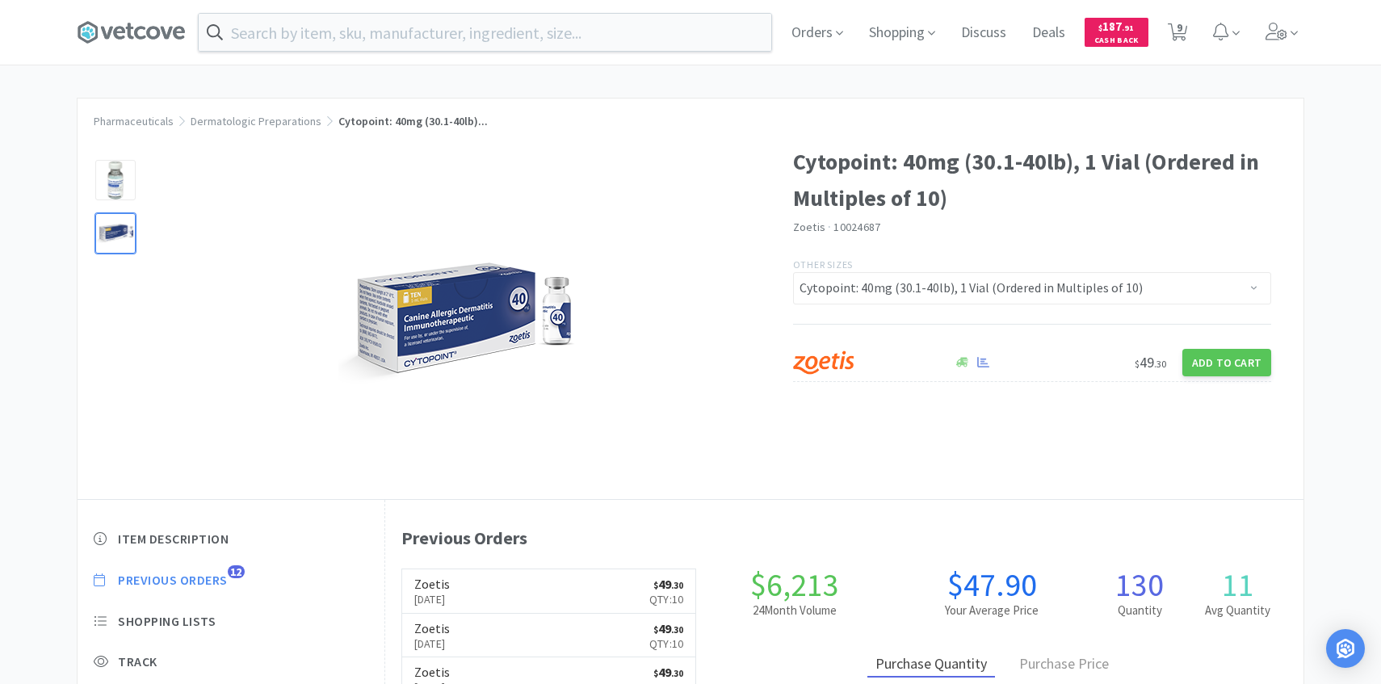
select select "3"
select select "1"
select select "2"
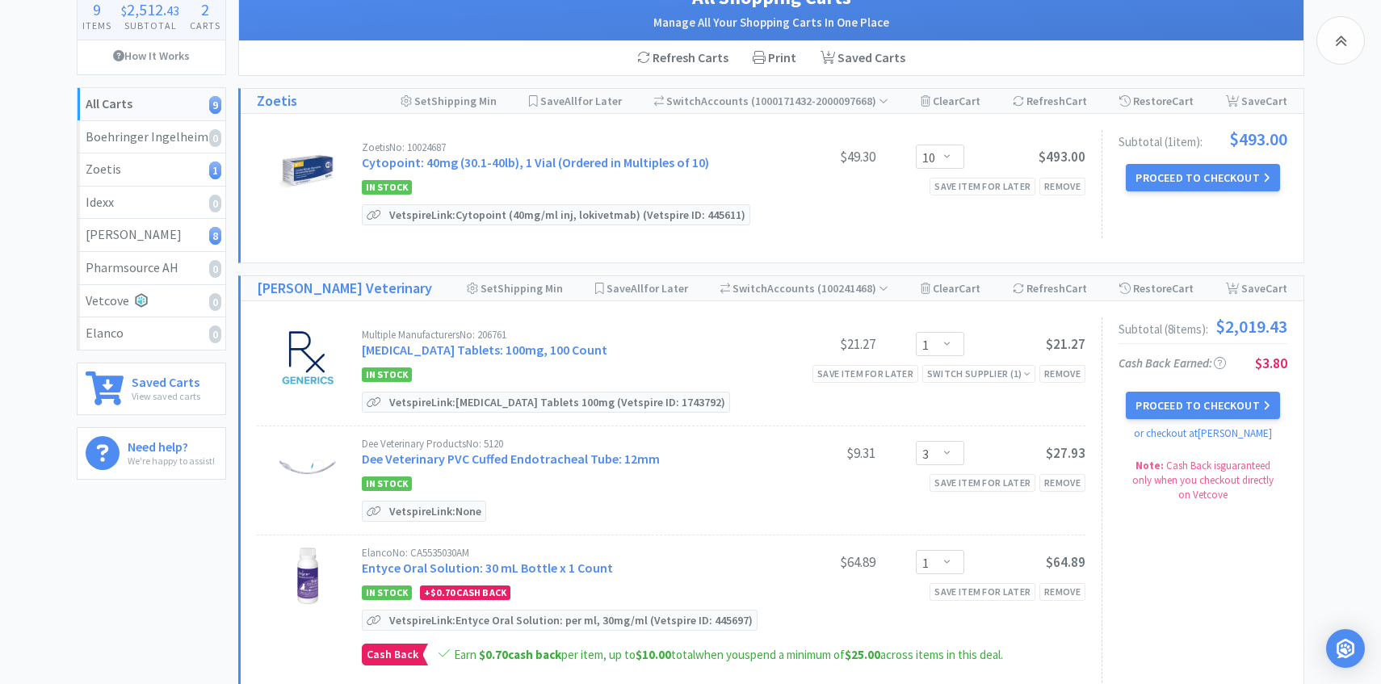
scroll to position [233, 0]
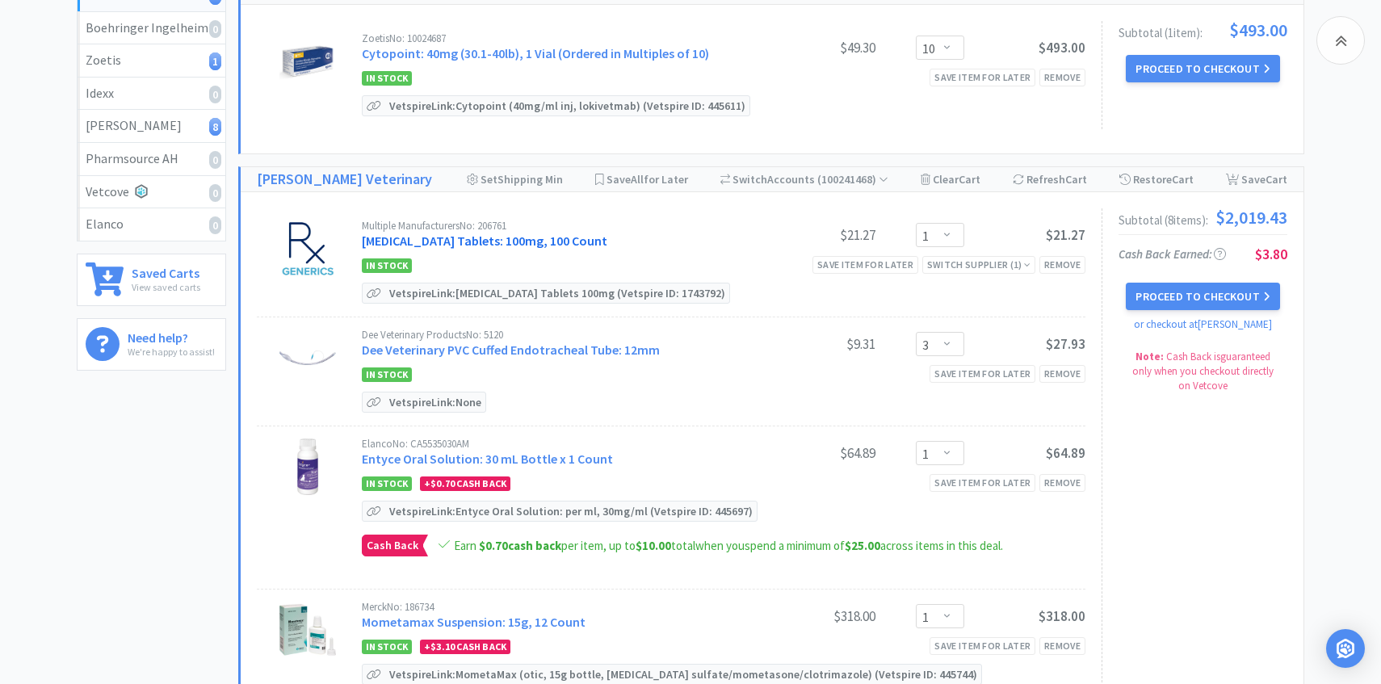
click at [556, 241] on link "Amantadine Tablets: 100mg, 100 Count" at bounding box center [484, 241] width 245 height 16
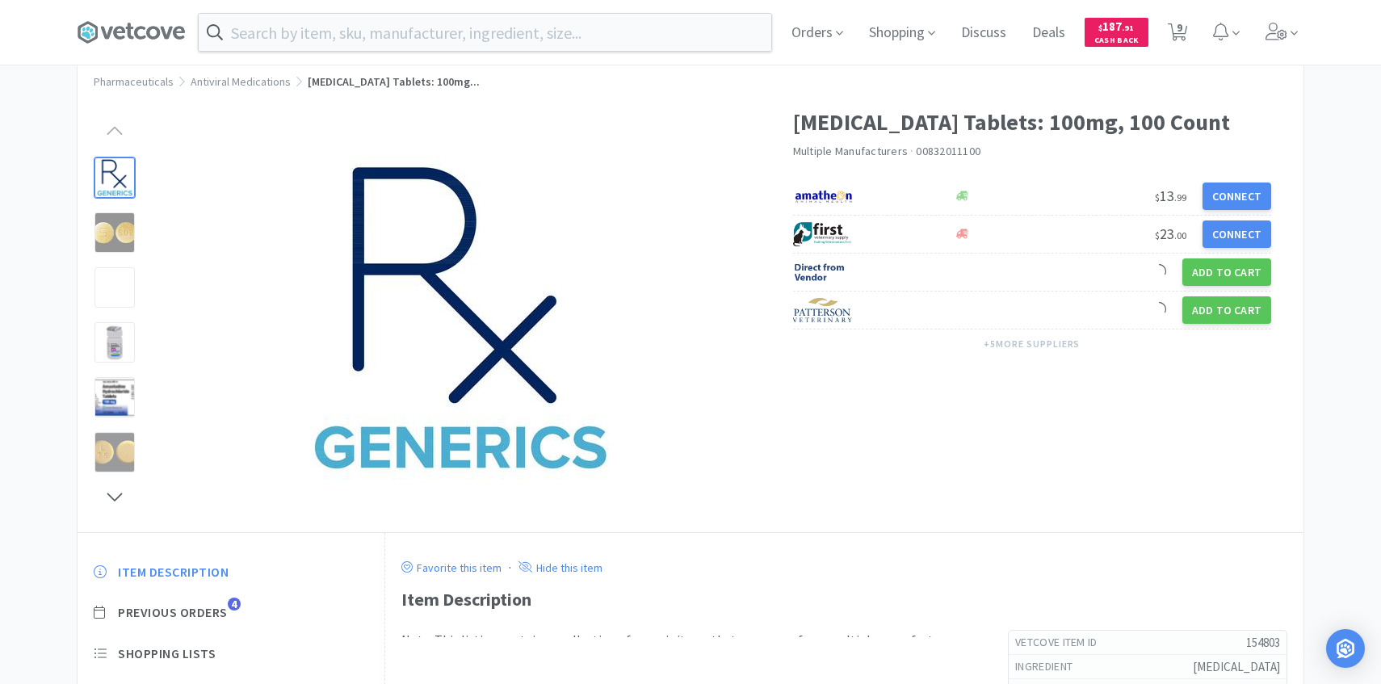
scroll to position [74, 0]
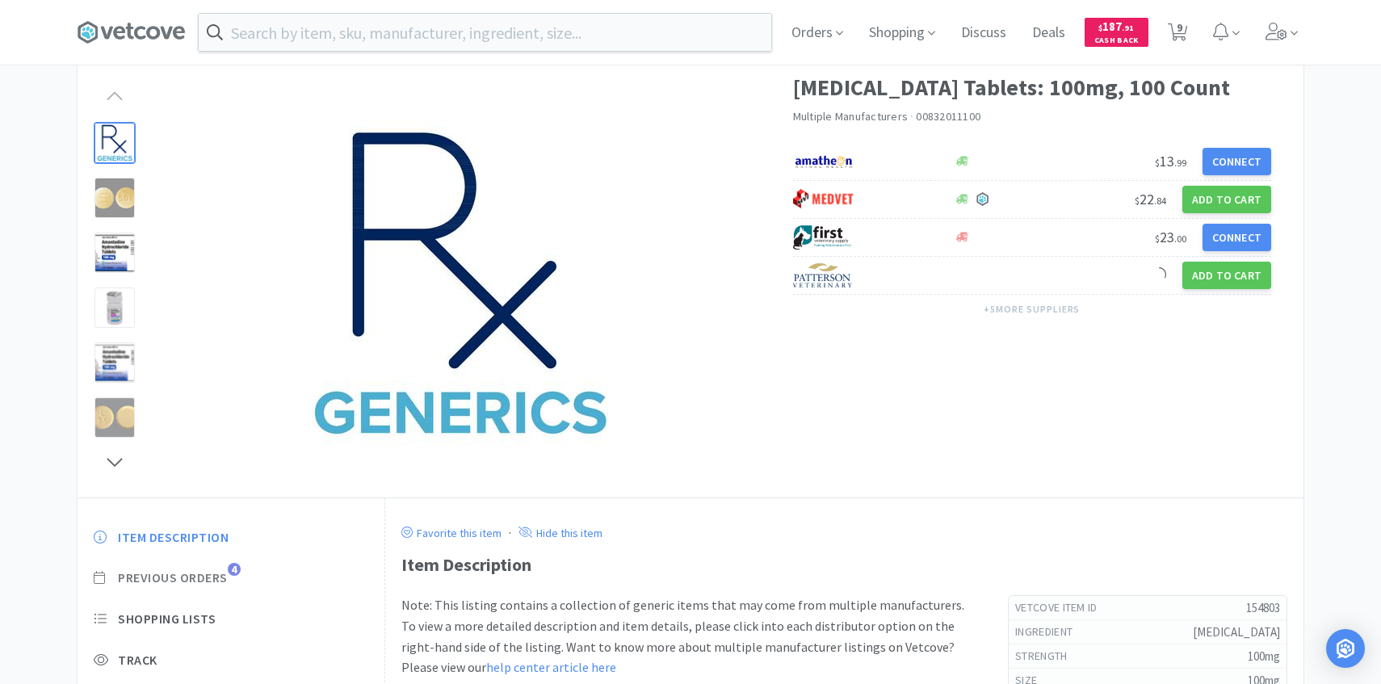
click at [225, 575] on span "Previous Orders" at bounding box center [173, 577] width 110 height 17
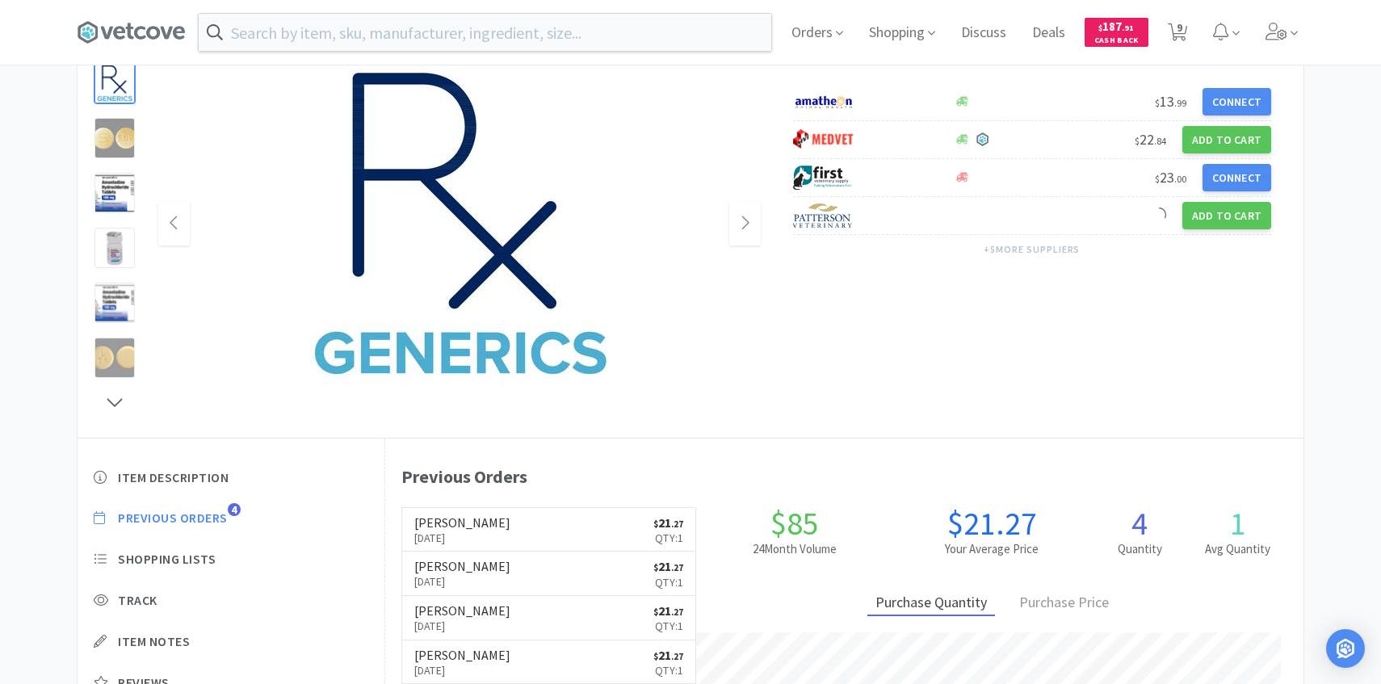
scroll to position [136, 0]
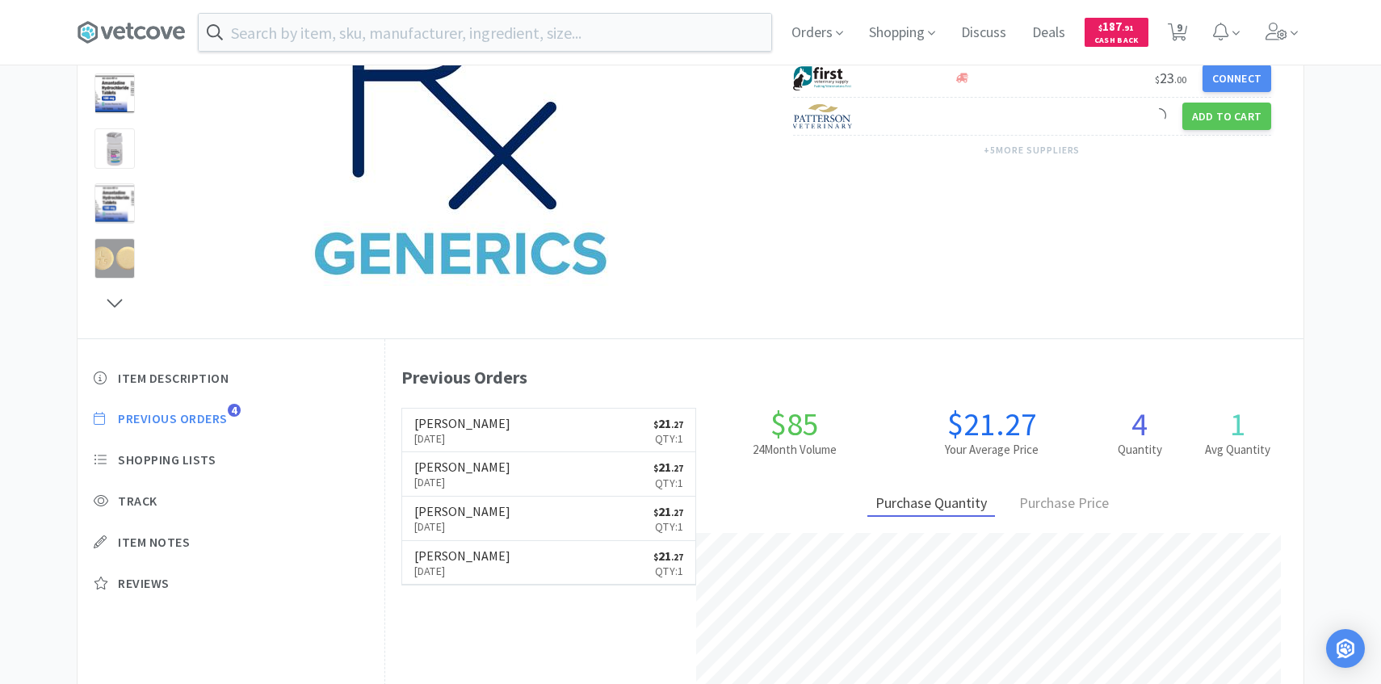
select select "10"
select select "1"
select select "3"
select select "1"
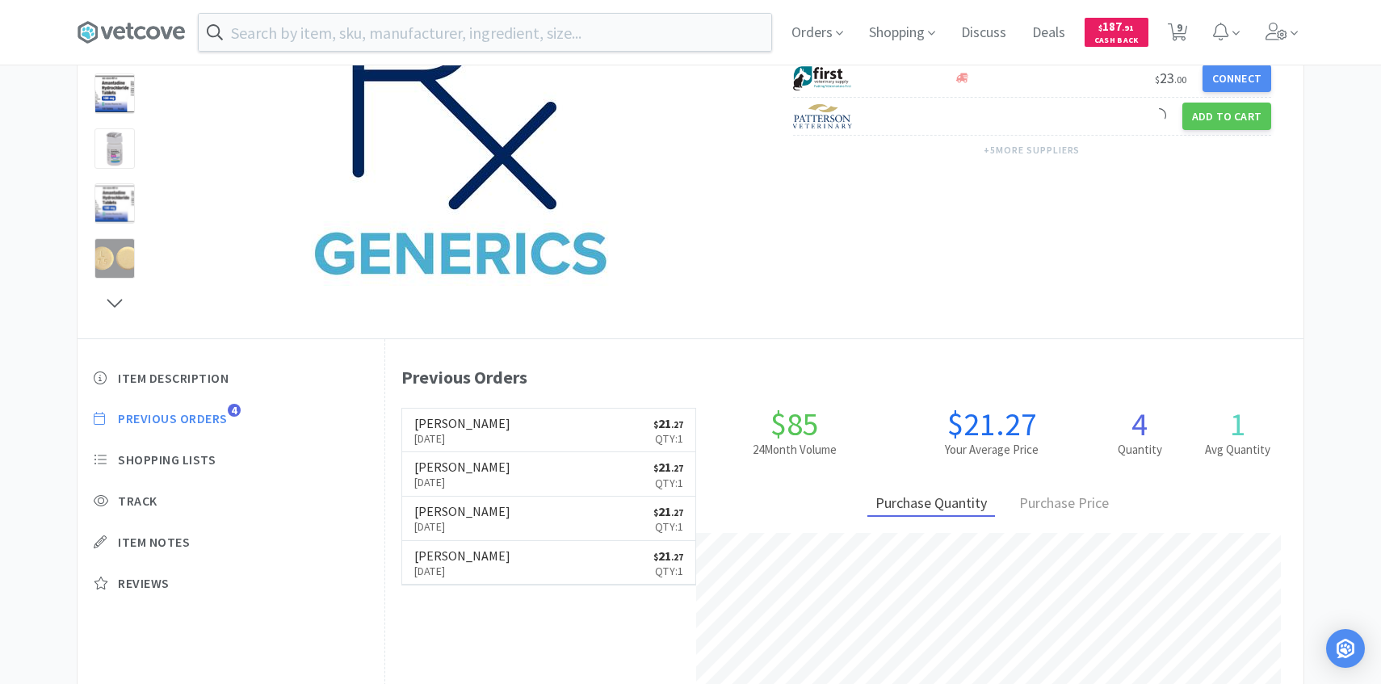
select select "3"
select select "1"
select select "2"
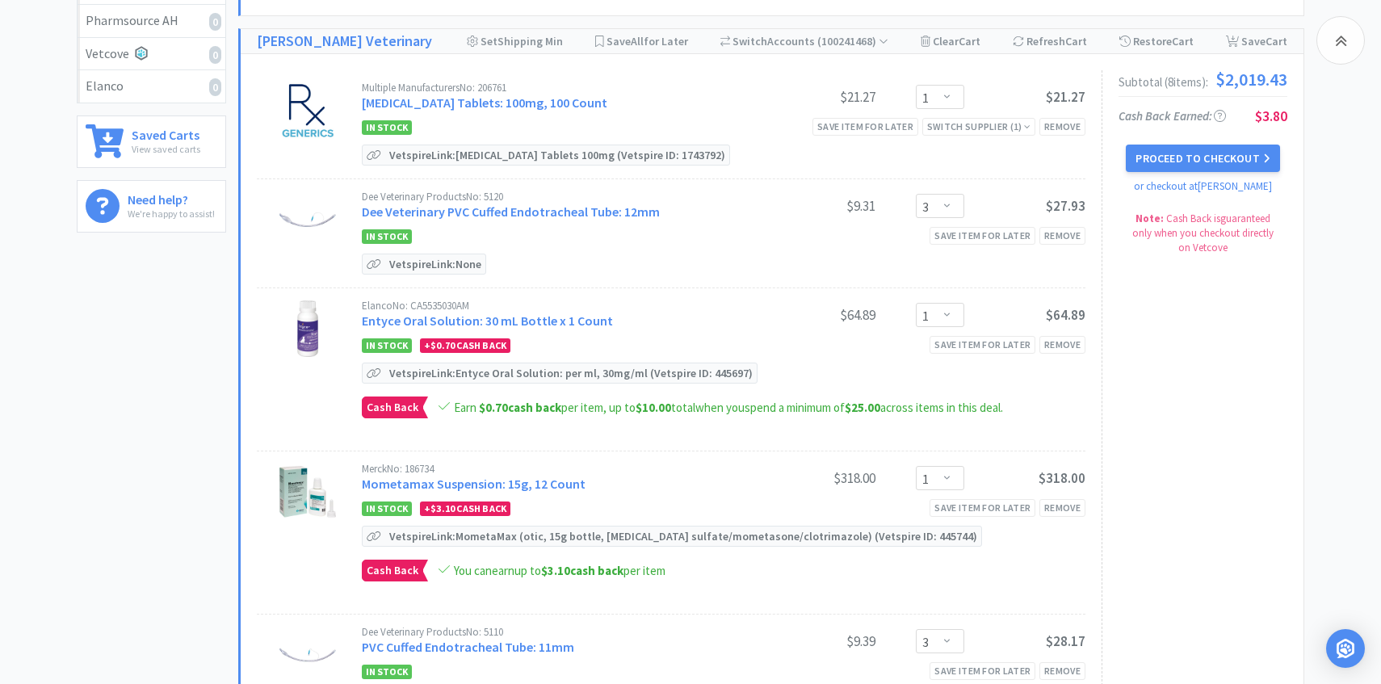
scroll to position [375, 0]
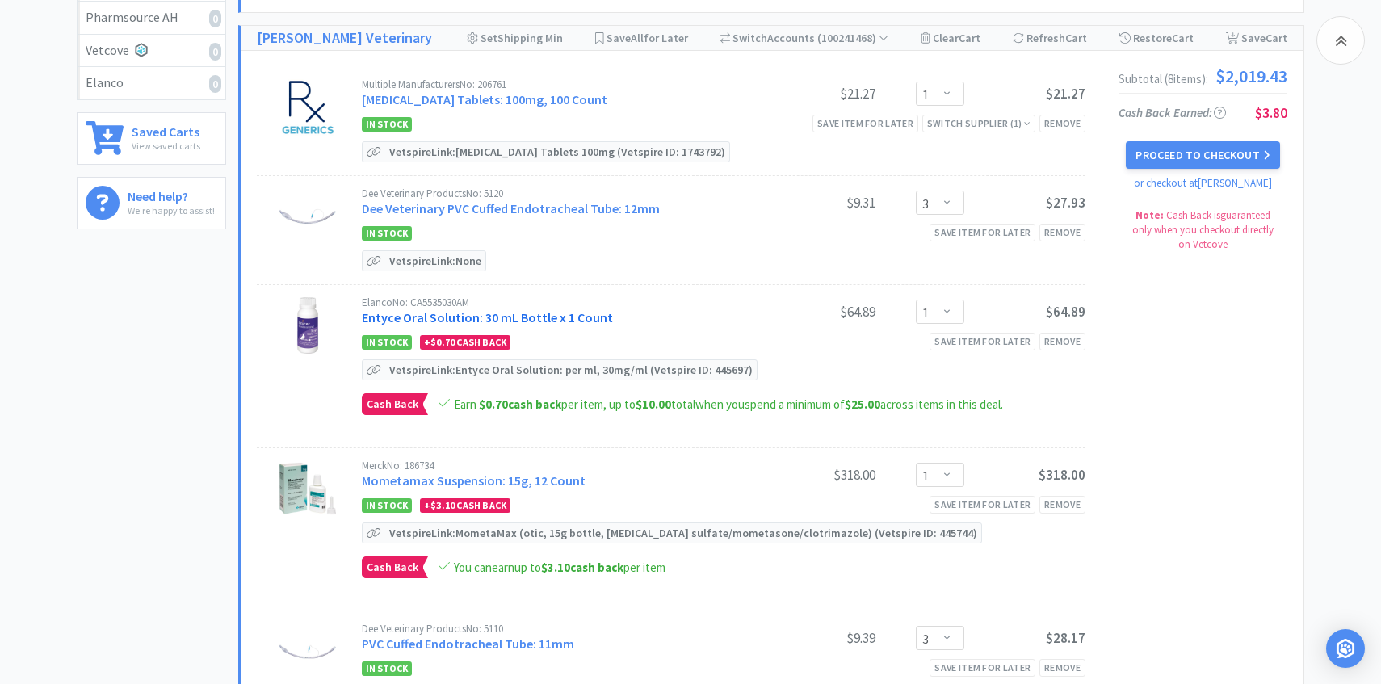
click at [561, 316] on link "Entyce Oral Solution: 30 mL Bottle x 1 Count" at bounding box center [487, 317] width 251 height 16
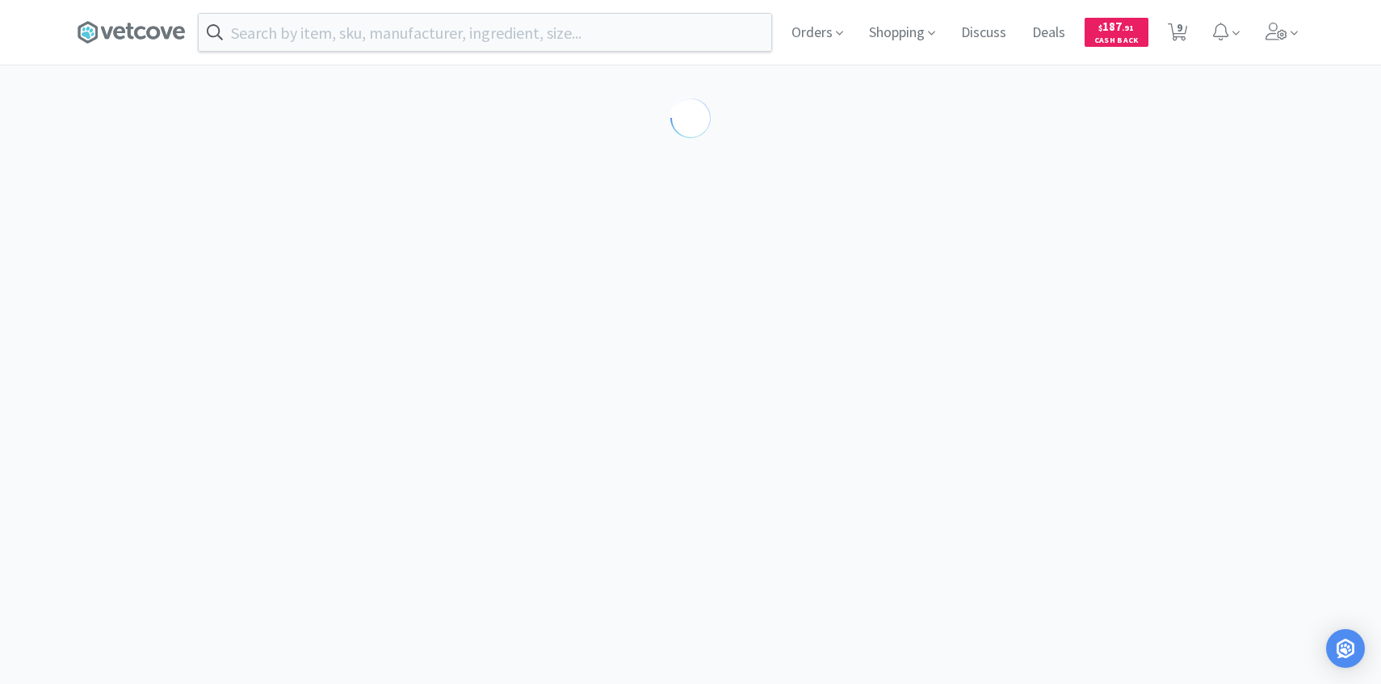
select select "212414"
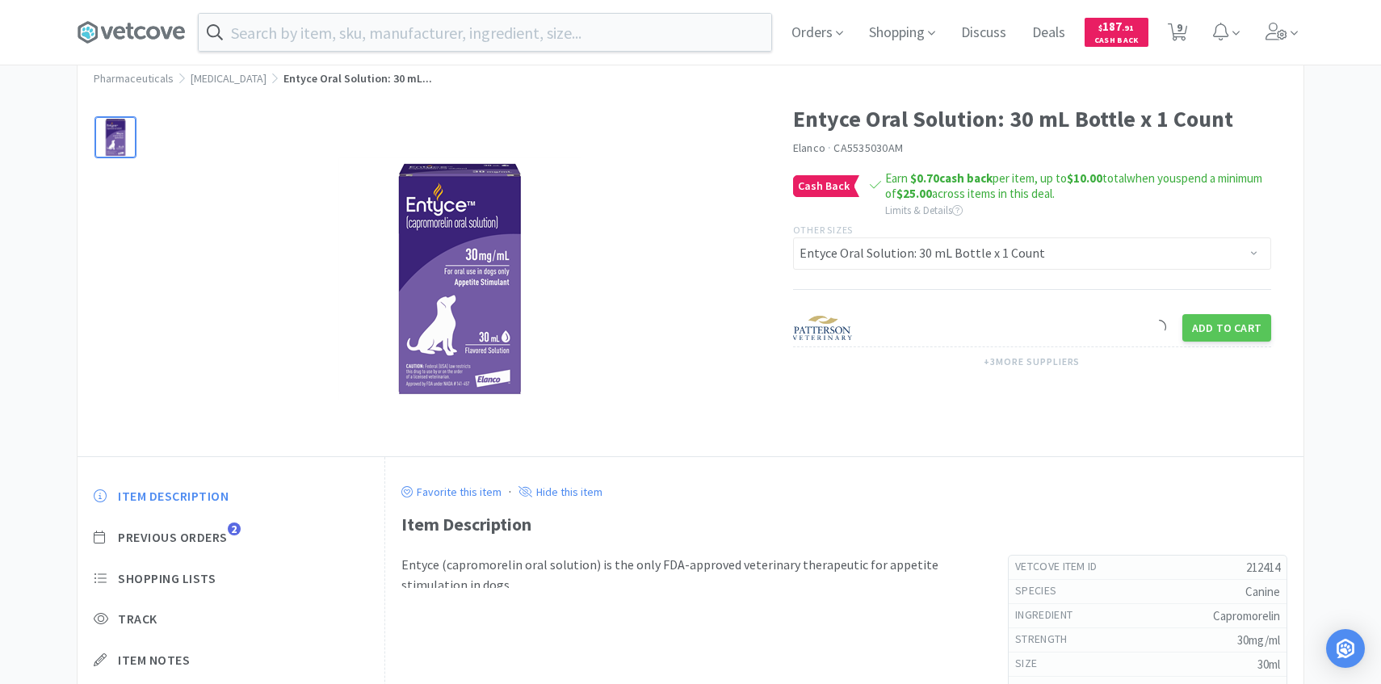
scroll to position [90, 0]
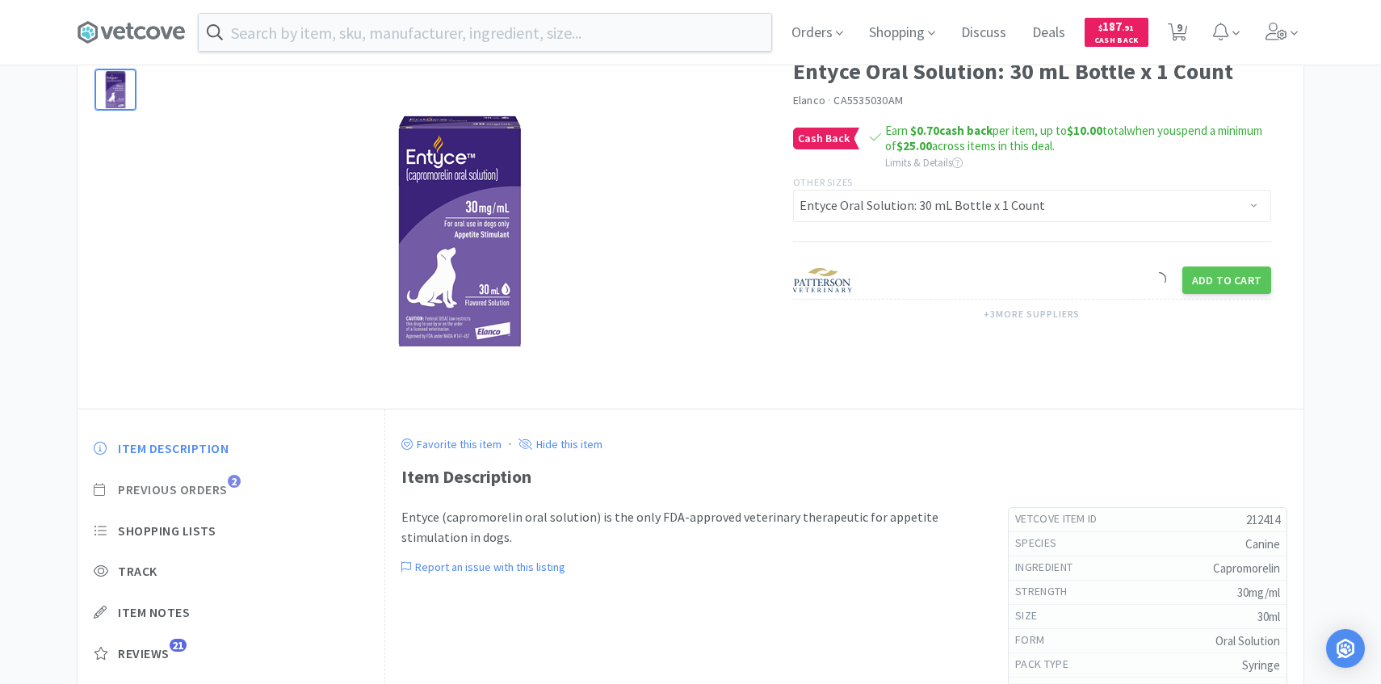
click at [216, 491] on span "Previous Orders" at bounding box center [173, 489] width 110 height 17
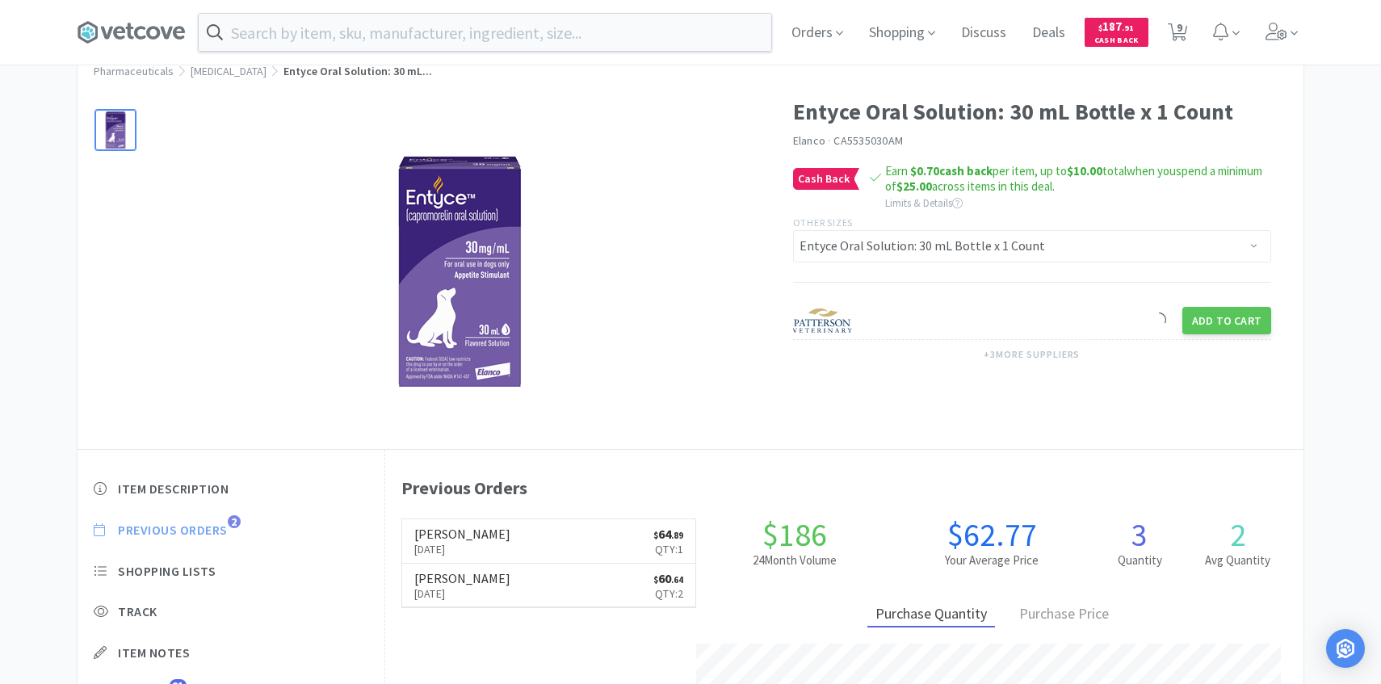
scroll to position [0, 0]
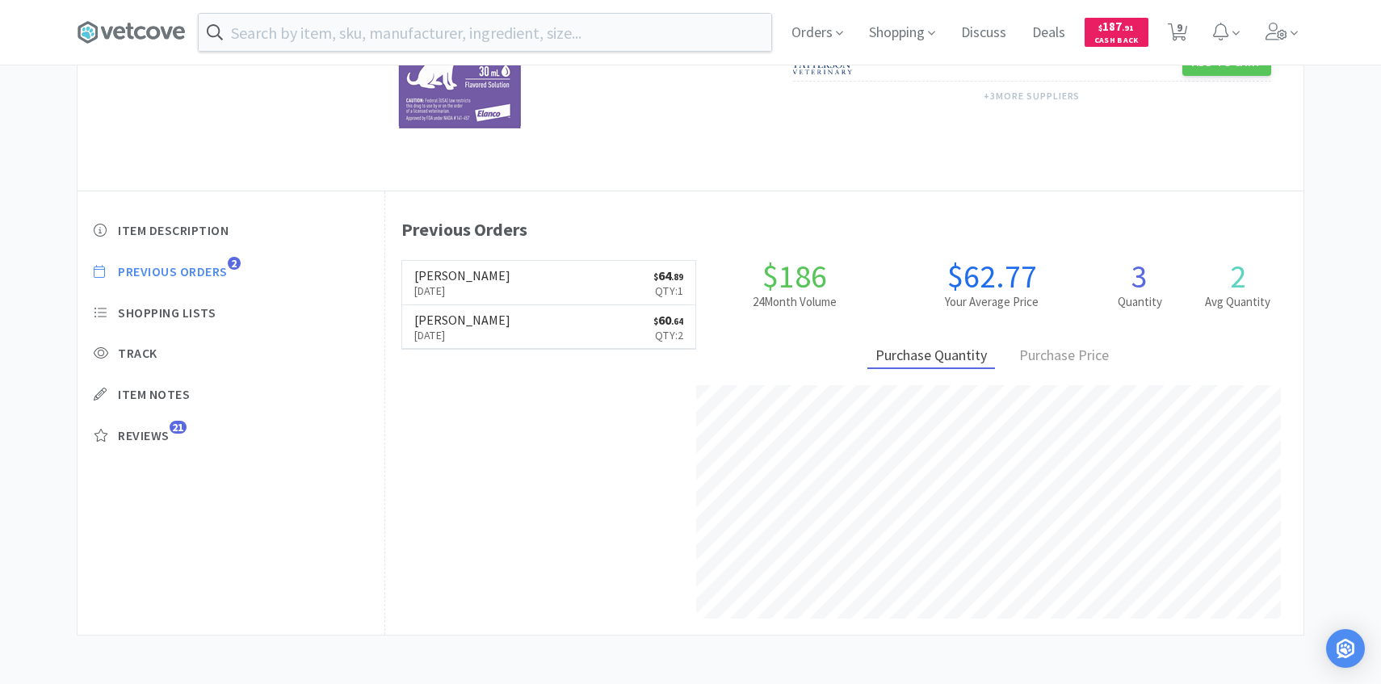
select select "10"
select select "1"
select select "3"
select select "1"
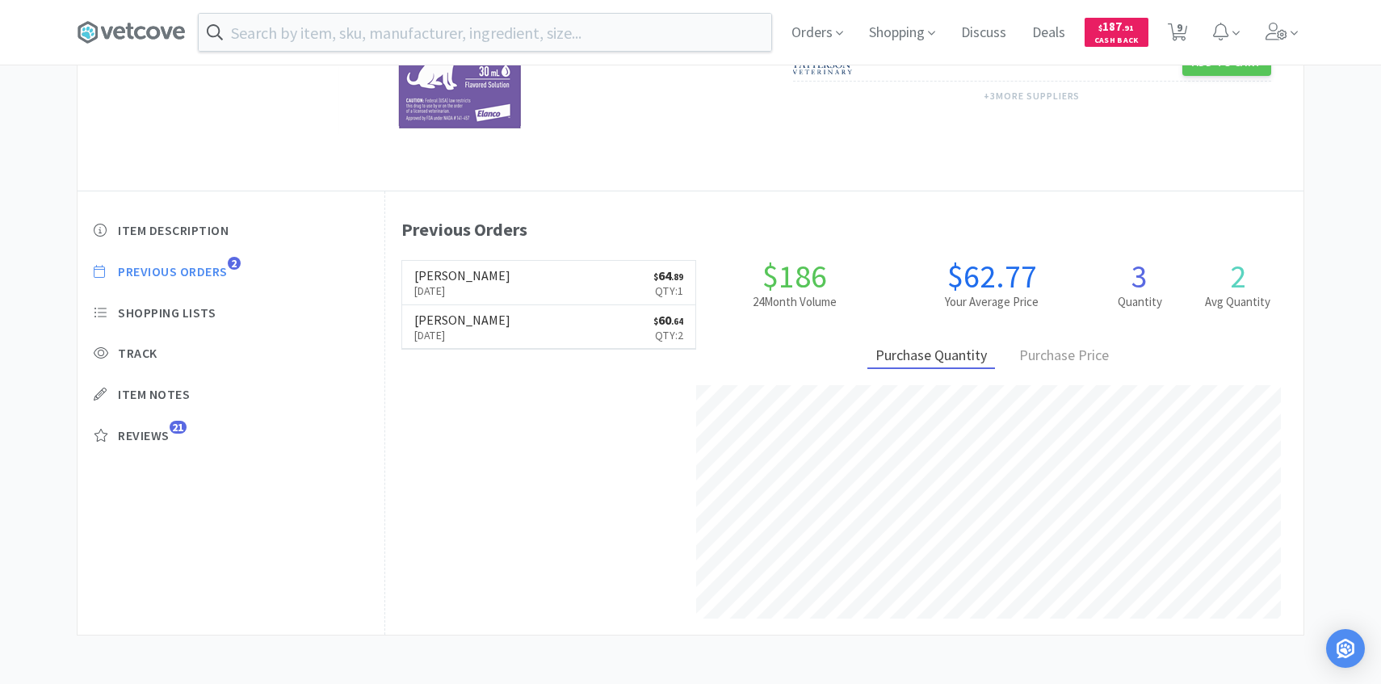
select select "3"
select select "1"
select select "2"
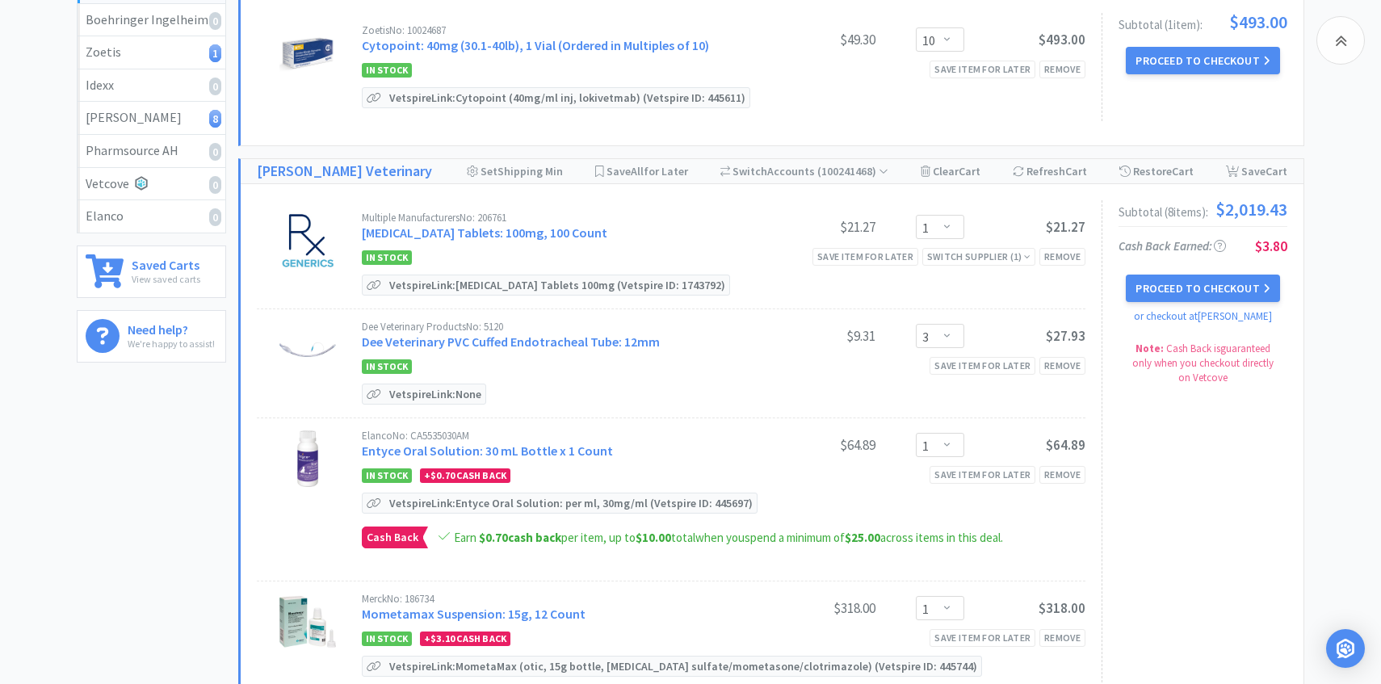
scroll to position [152, 0]
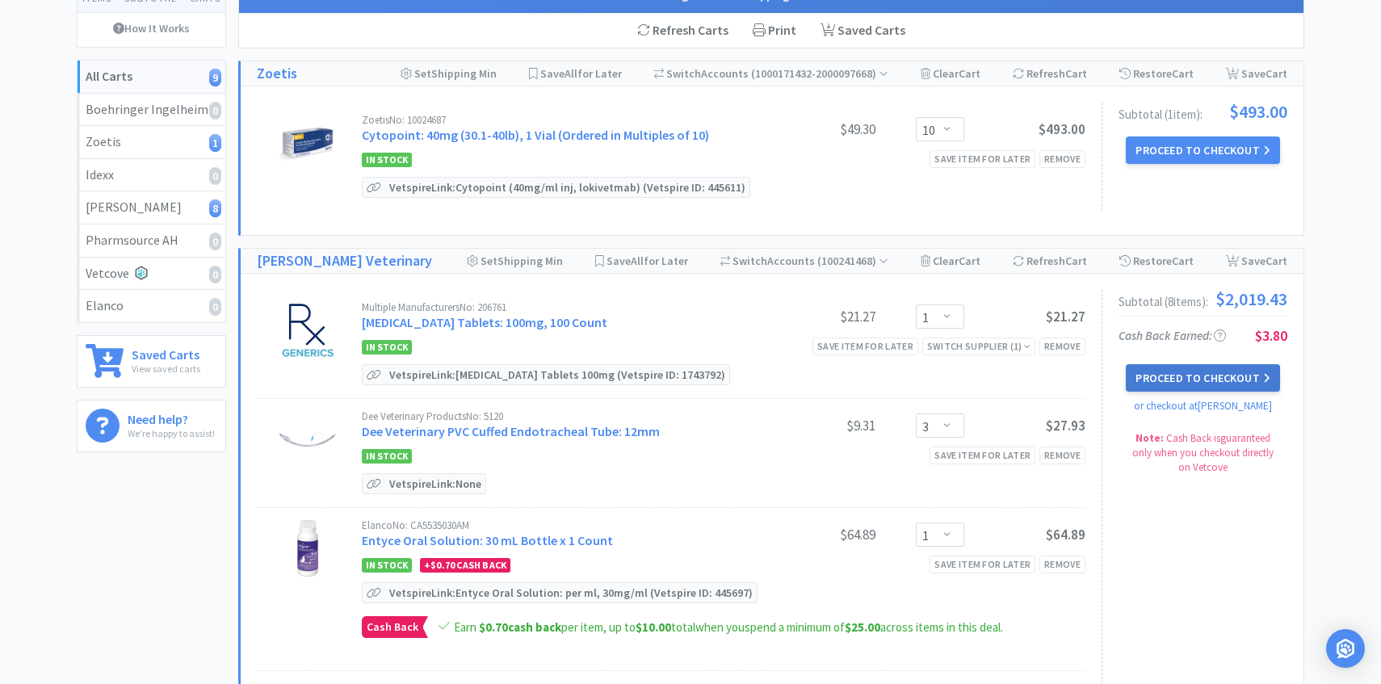
click at [1148, 367] on button "Proceed to Checkout" at bounding box center [1202, 377] width 153 height 27
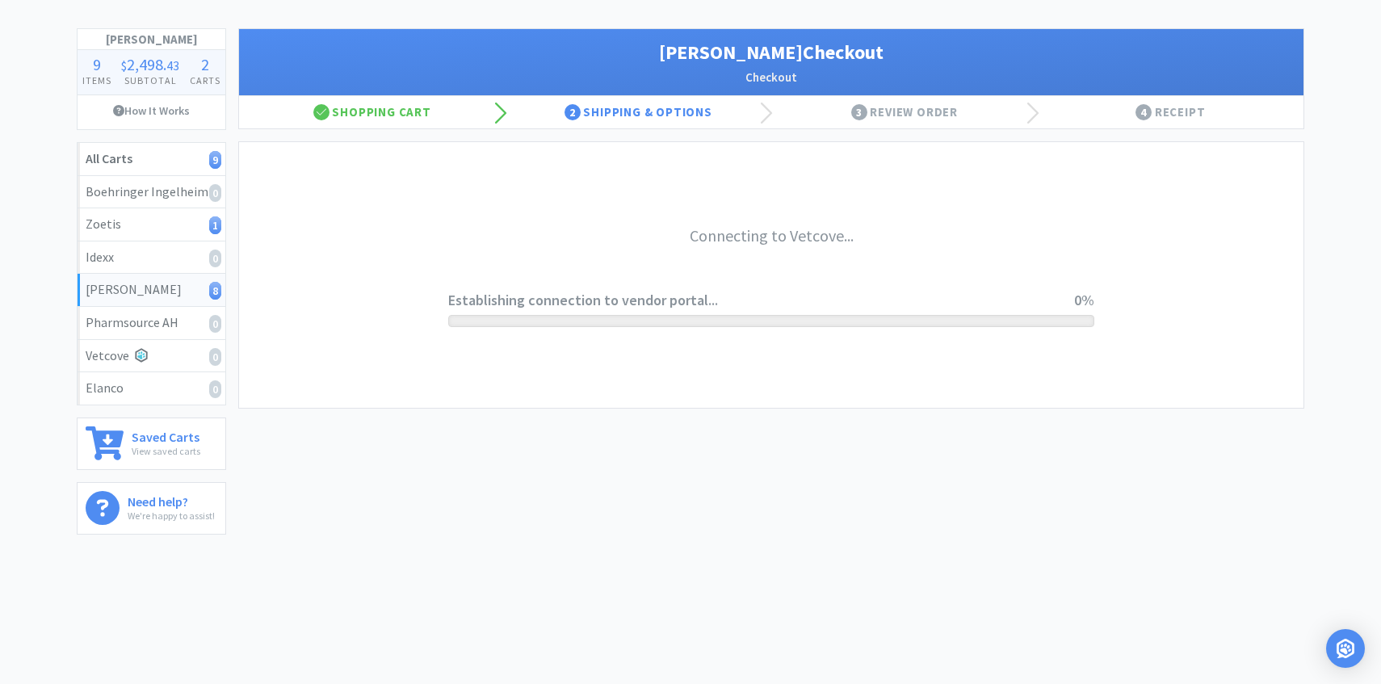
scroll to position [69, 0]
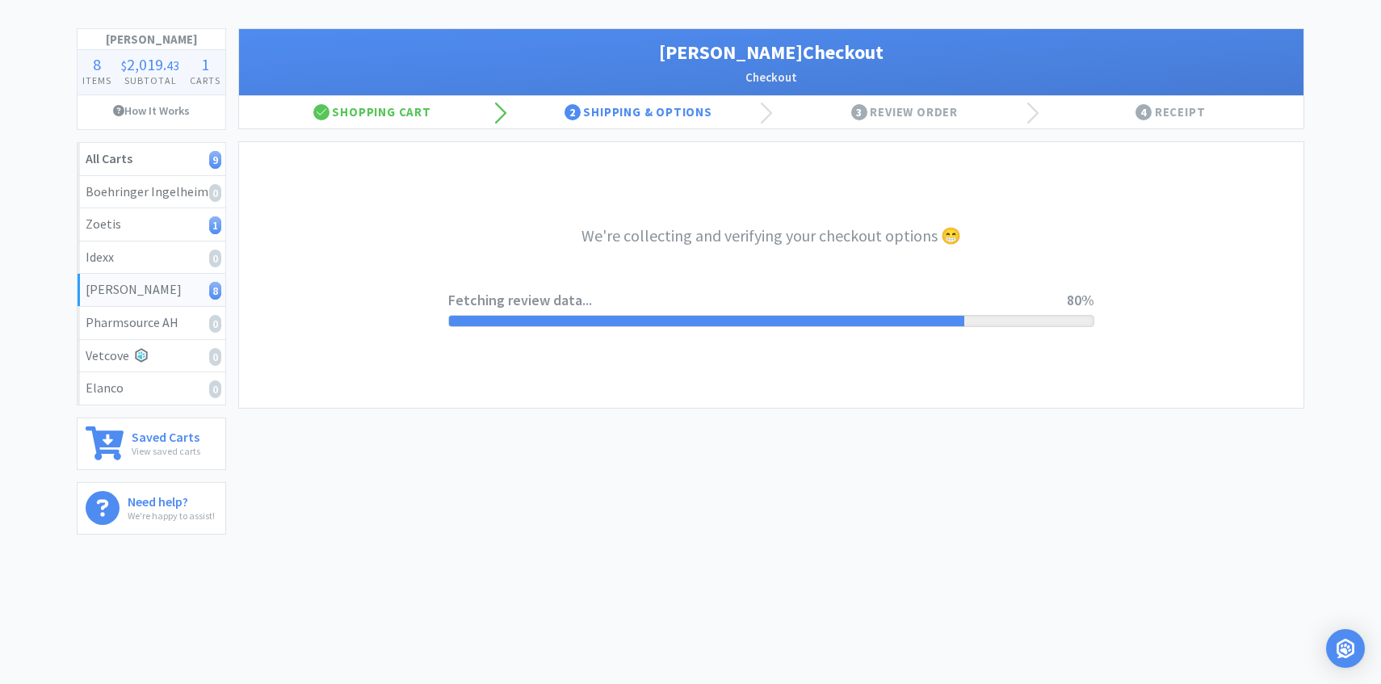
select select "1"
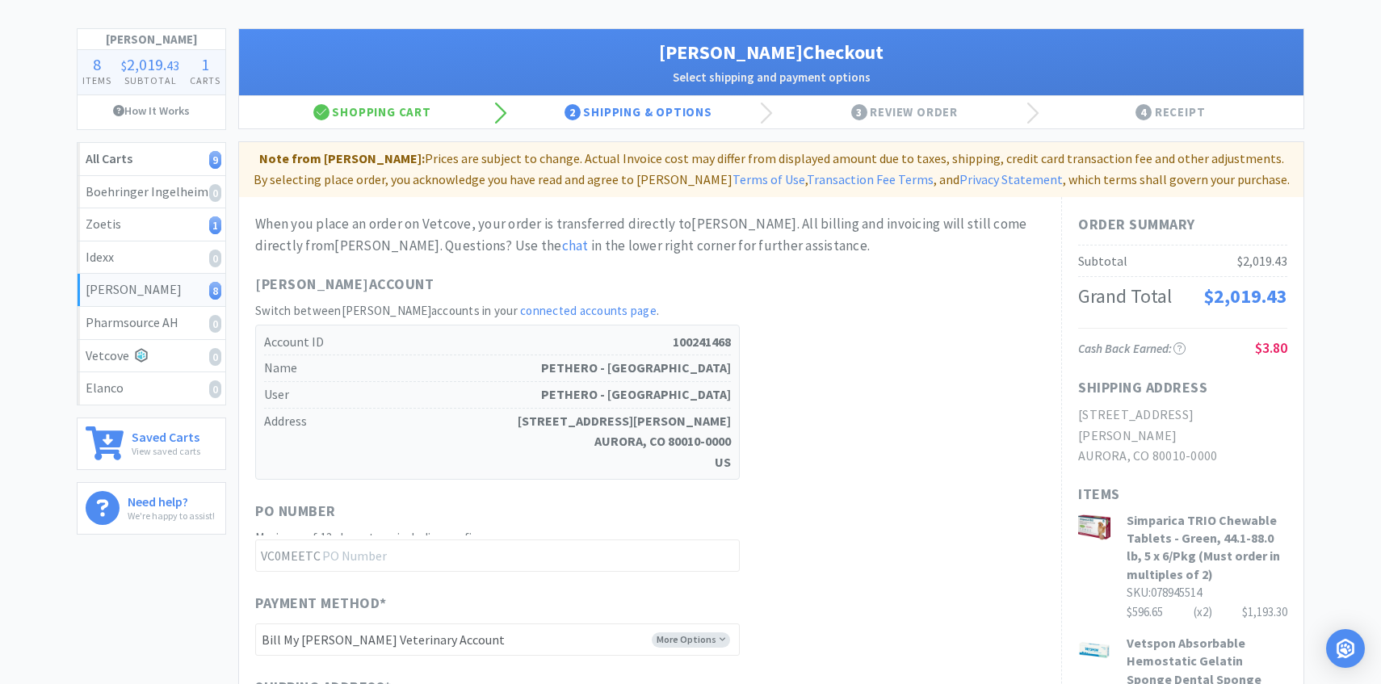
scroll to position [0, 0]
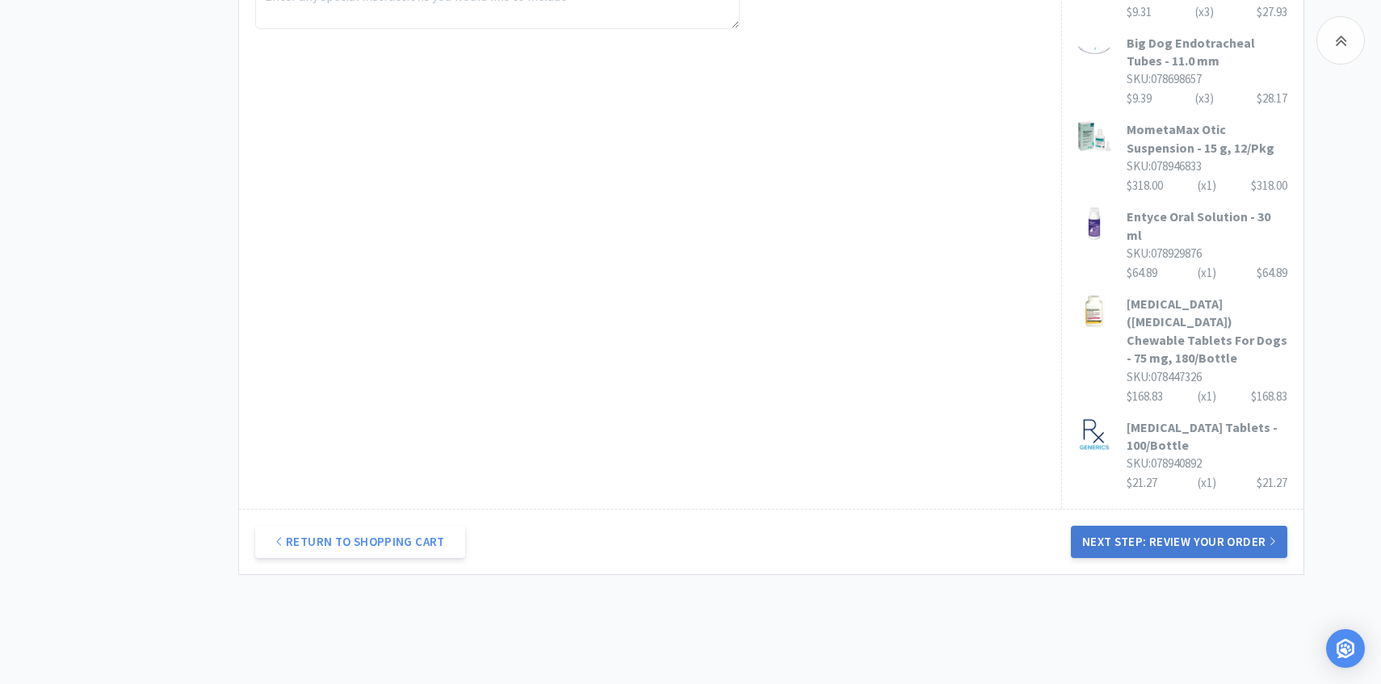
click at [1088, 526] on button "Next Step: Review Your Order" at bounding box center [1179, 542] width 216 height 32
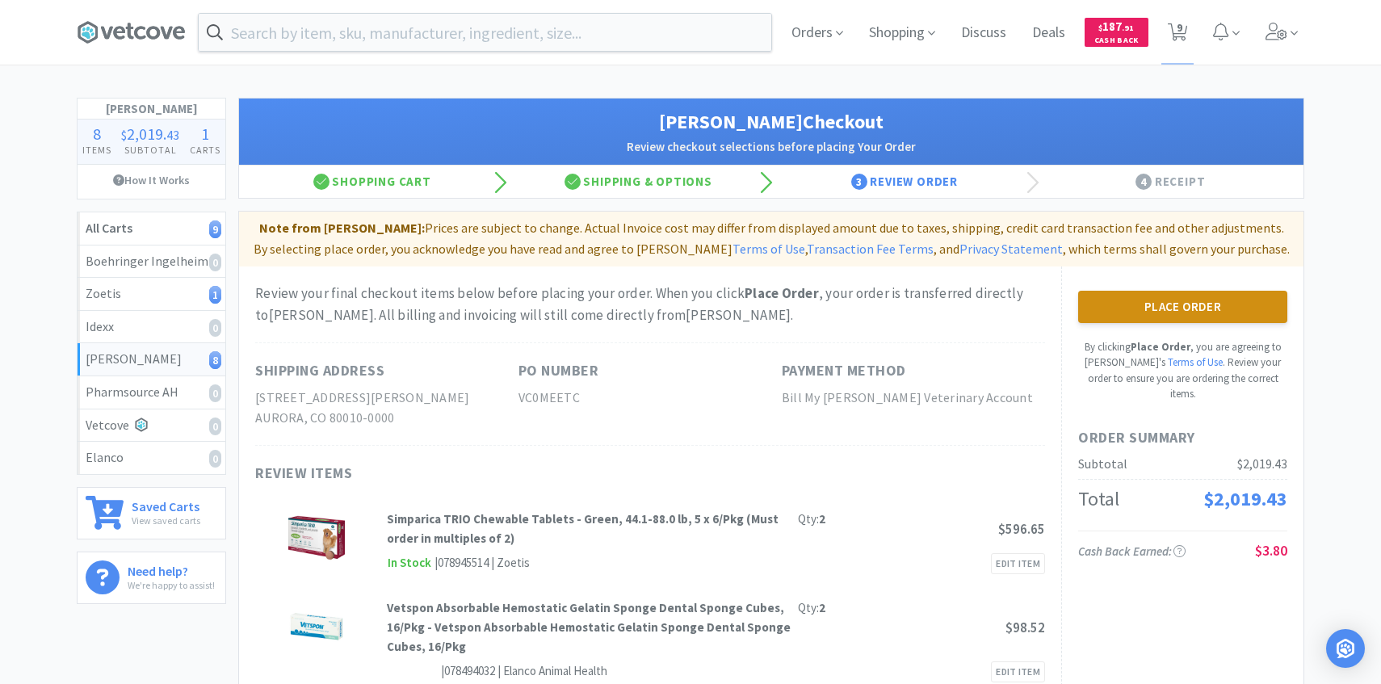
click at [1142, 312] on button "Place Order" at bounding box center [1182, 307] width 209 height 32
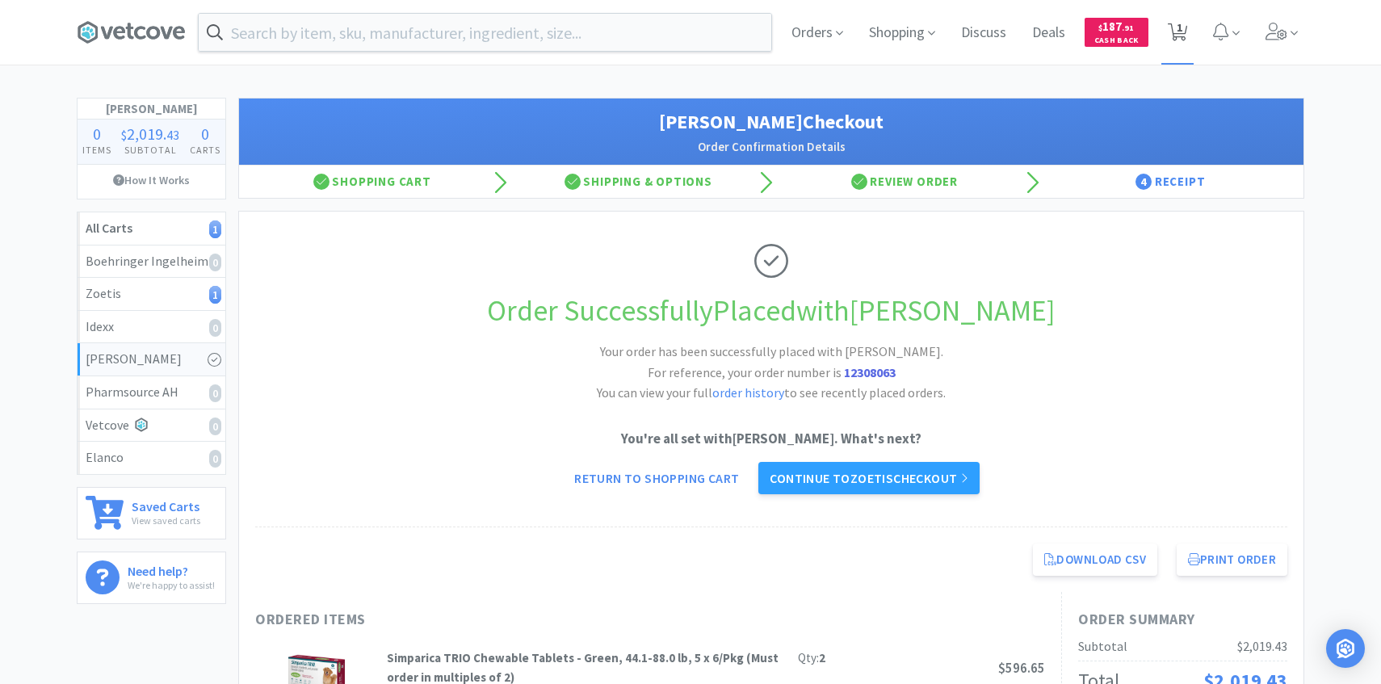
click at [1172, 44] on span "1" at bounding box center [1177, 32] width 33 height 65
select select "10"
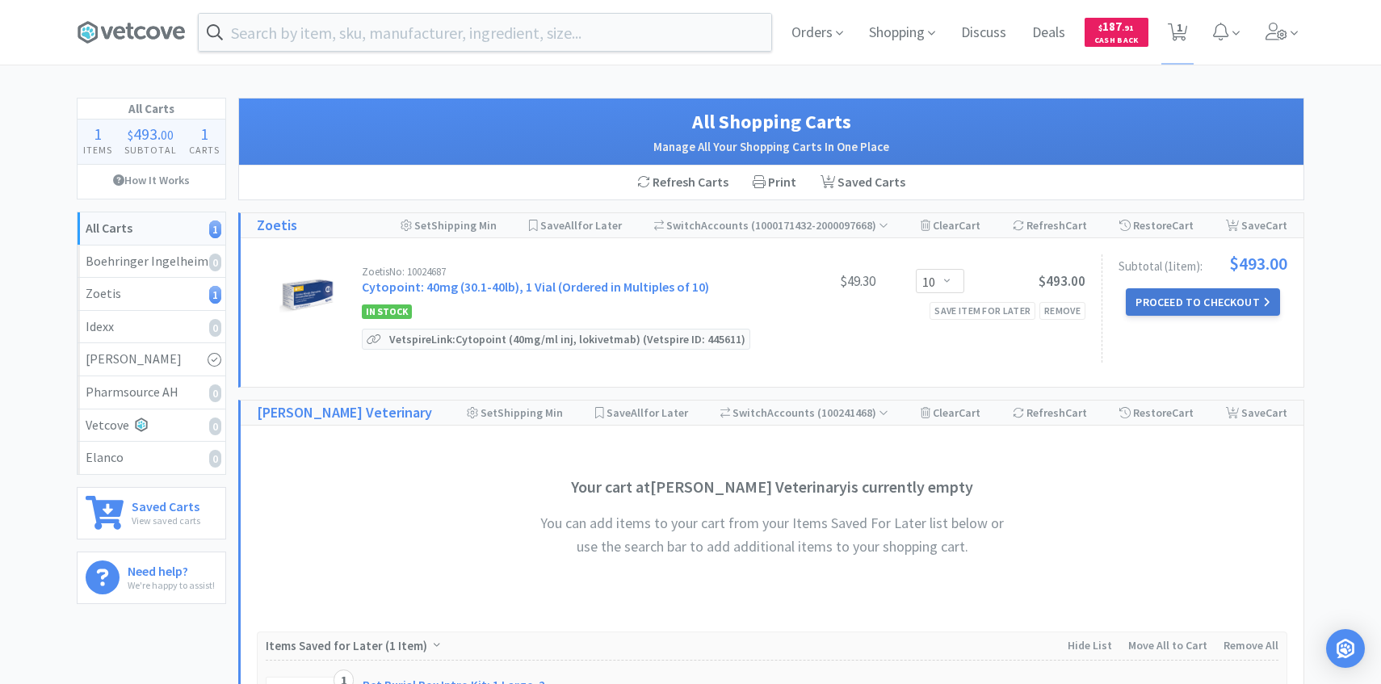
click at [1196, 308] on button "Proceed to Checkout" at bounding box center [1202, 301] width 153 height 27
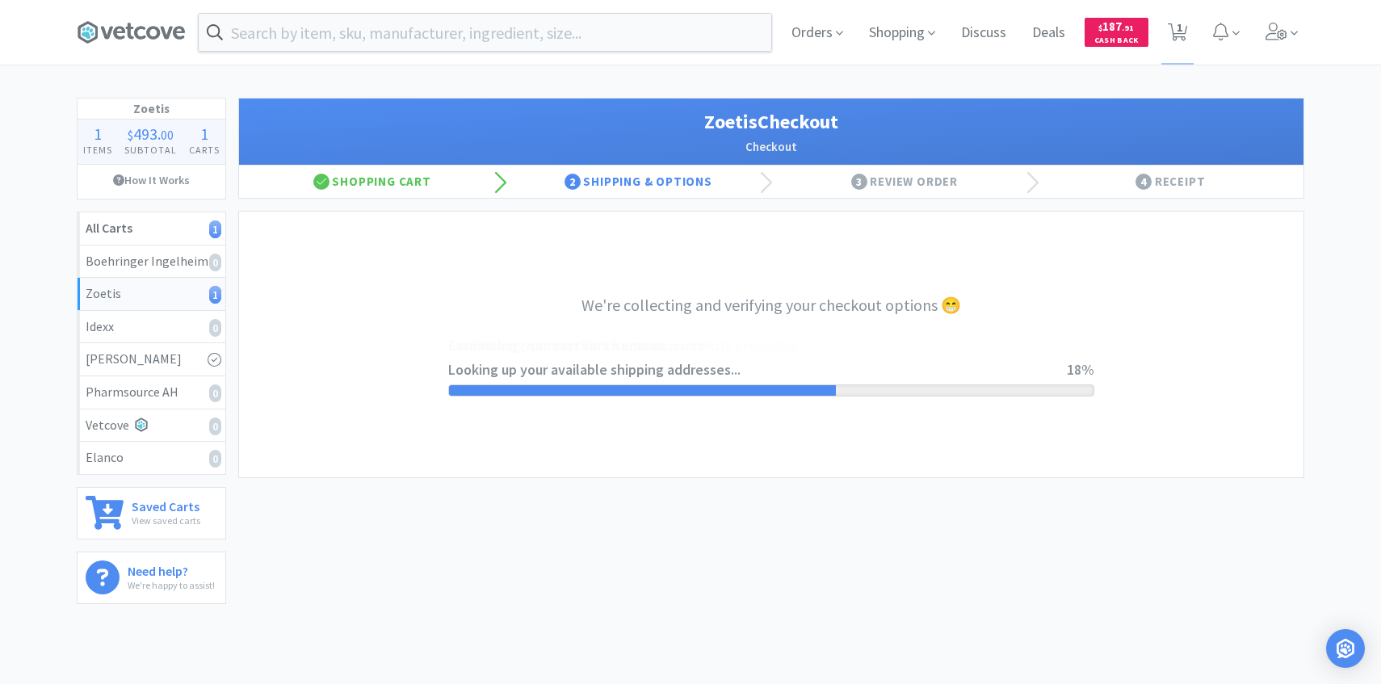
select select "invoice"
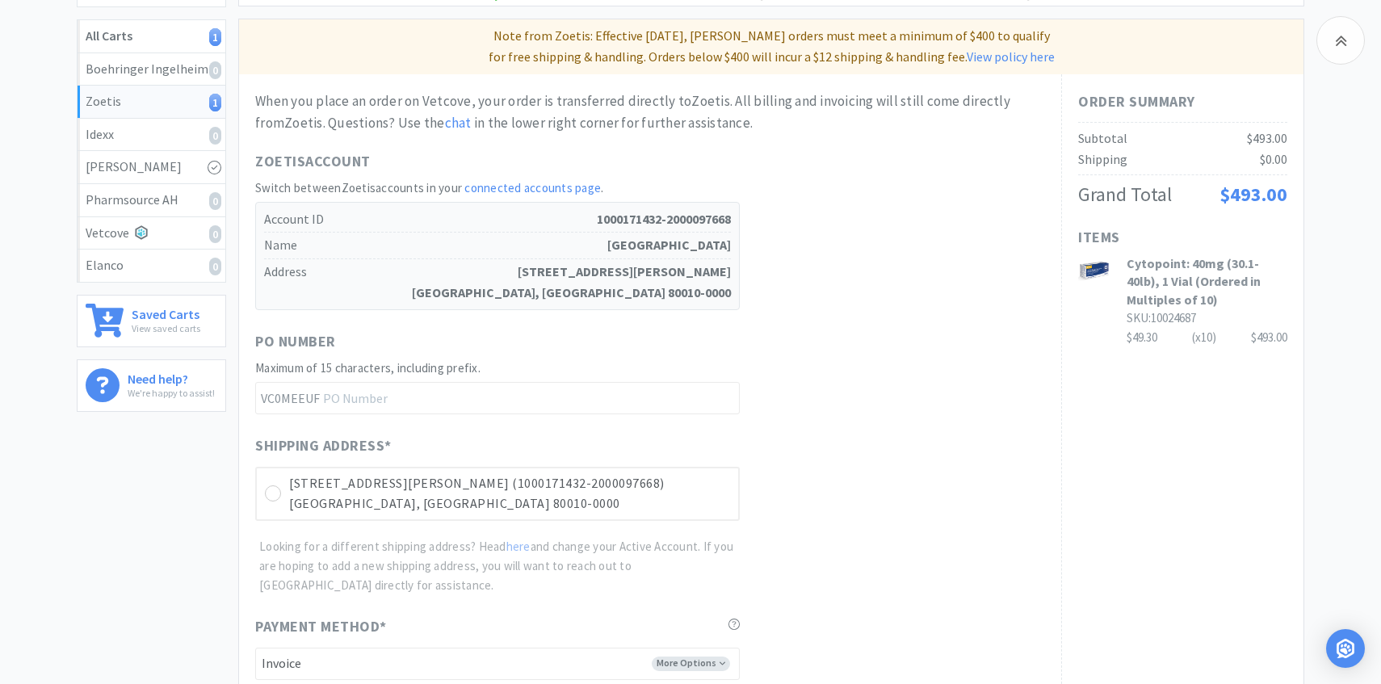
scroll to position [455, 0]
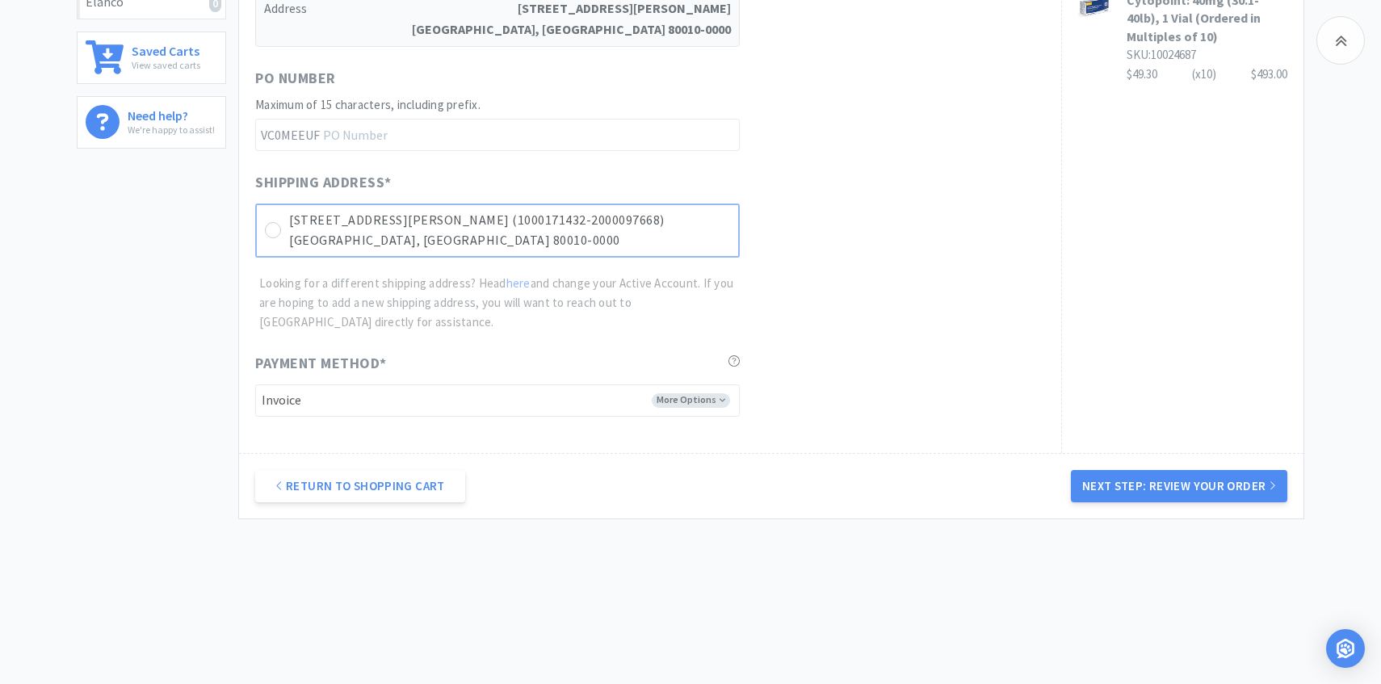
click at [650, 206] on div "2000 N Chester St Suite B (1000171432-2000097668) Aurora, CO 80010-0000" at bounding box center [497, 230] width 484 height 54
click at [1119, 484] on button "Next Step: Review Your Order" at bounding box center [1179, 486] width 216 height 32
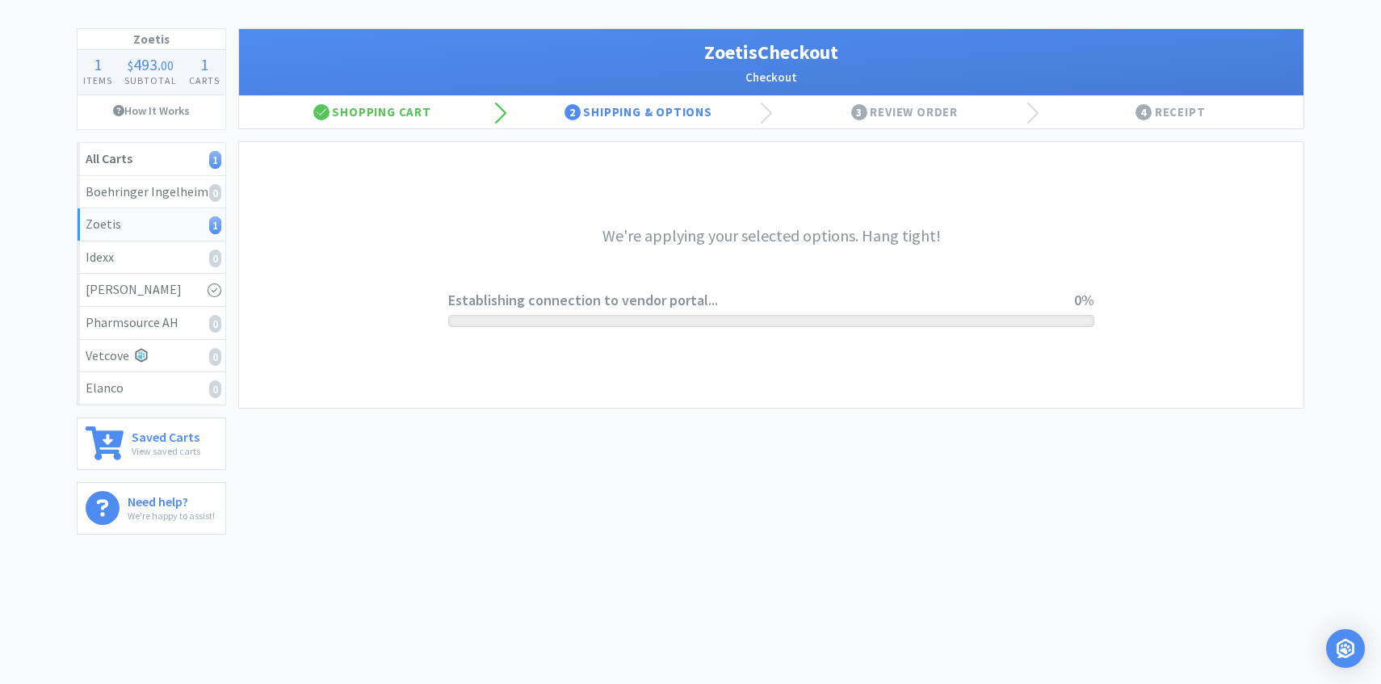
scroll to position [0, 0]
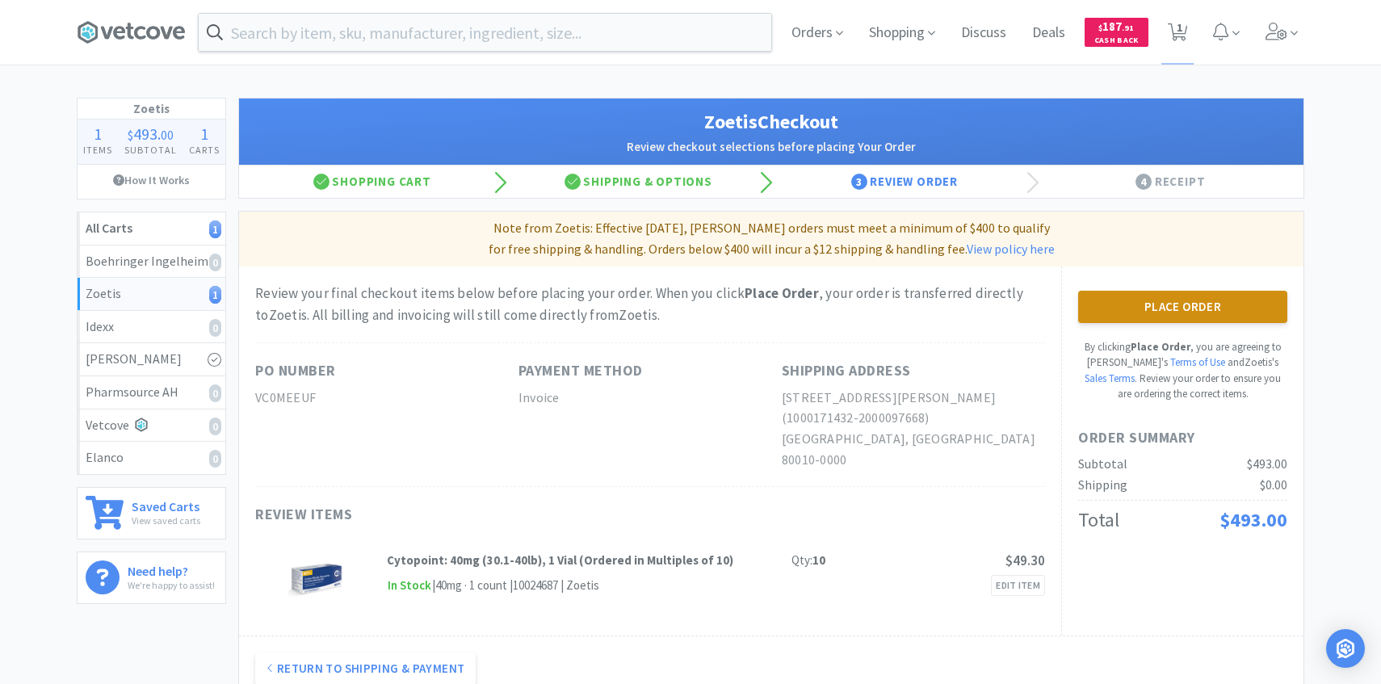
click at [1094, 313] on button "Place Order" at bounding box center [1182, 307] width 209 height 32
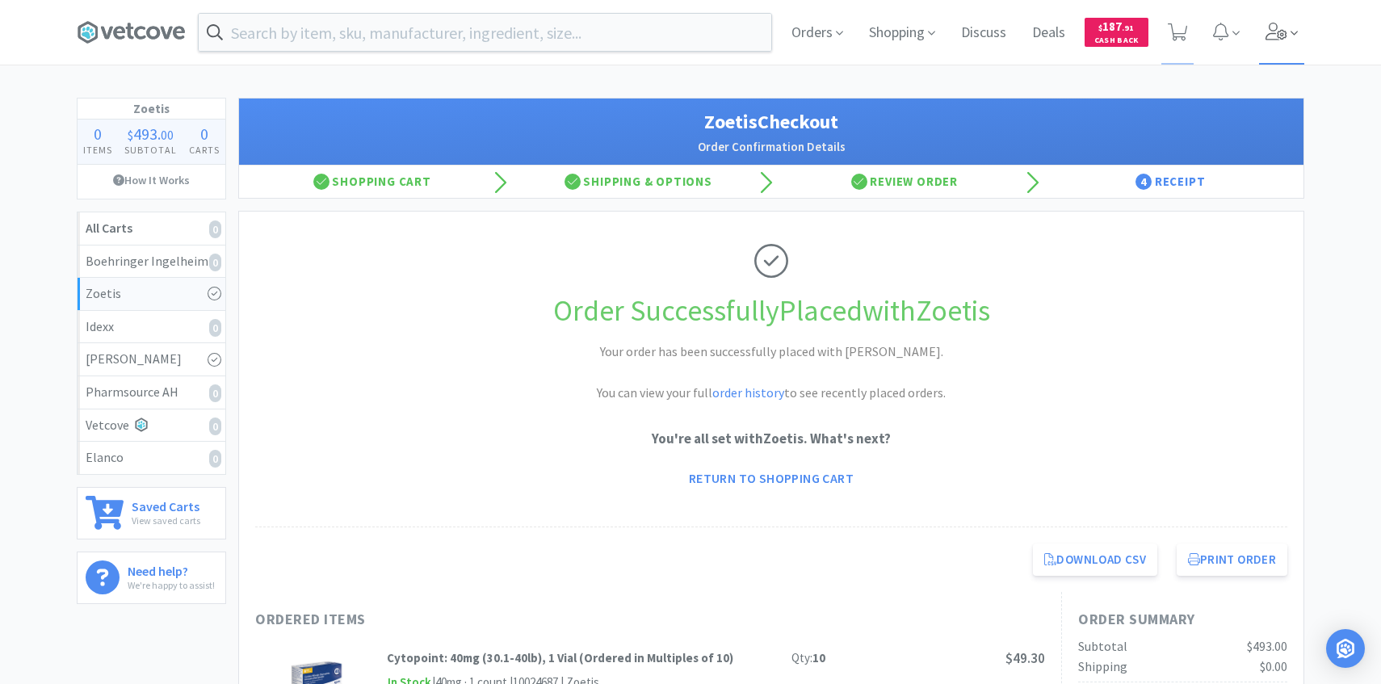
click at [1273, 49] on span at bounding box center [1282, 32] width 46 height 65
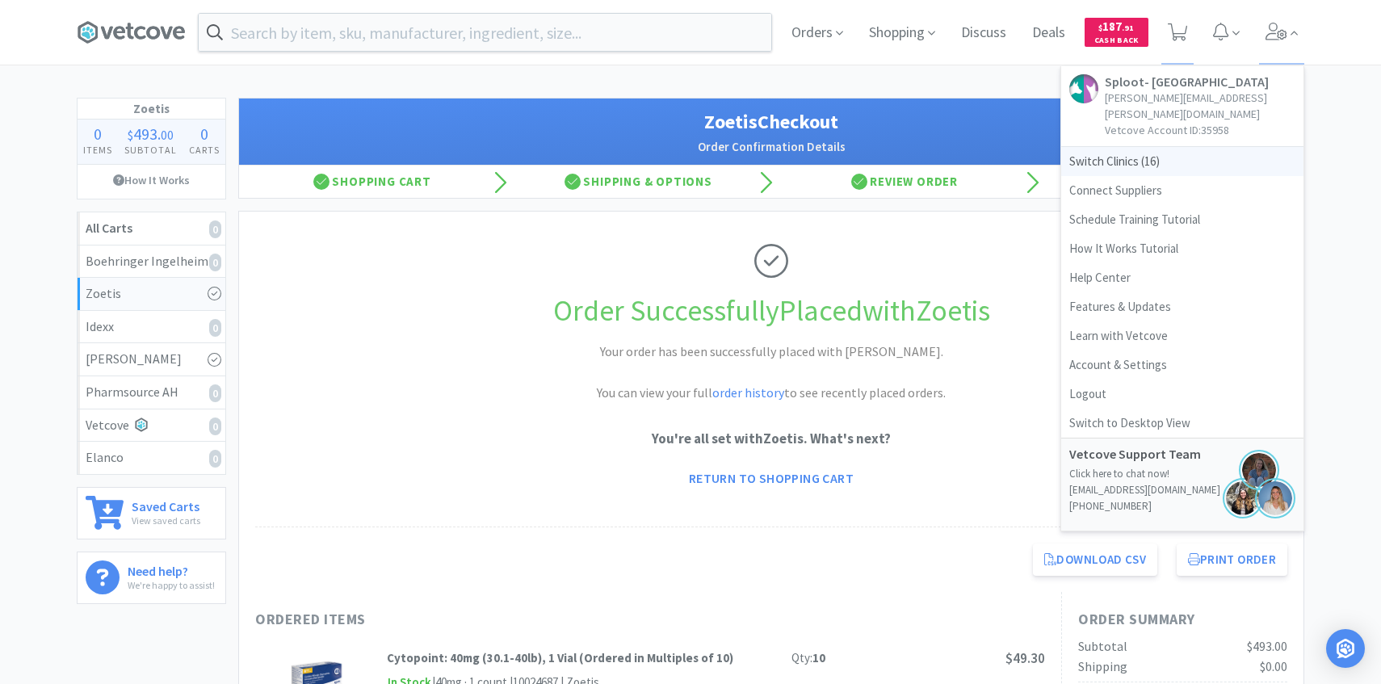
click at [1142, 149] on span "Switch Clinics ( 16 )" at bounding box center [1182, 161] width 242 height 29
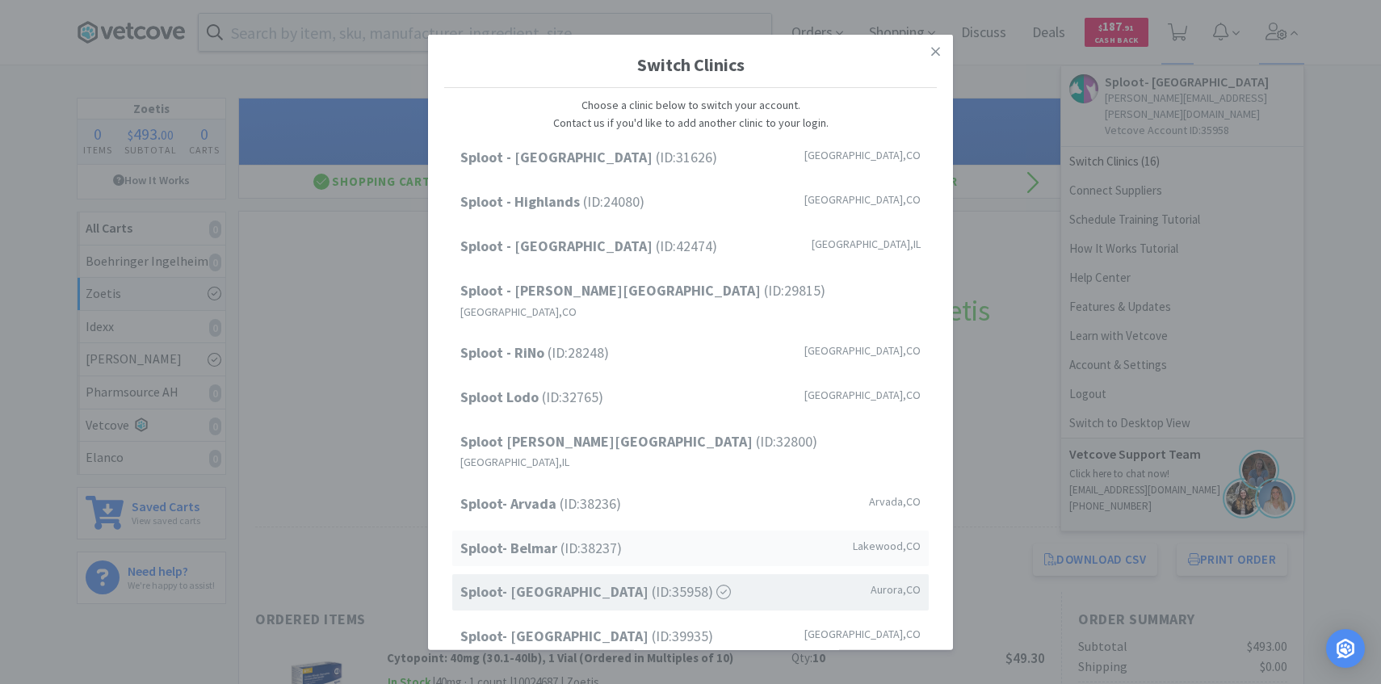
click at [605, 536] on span "Sploot- Belmar (ID: 38237 )" at bounding box center [540, 547] width 161 height 23
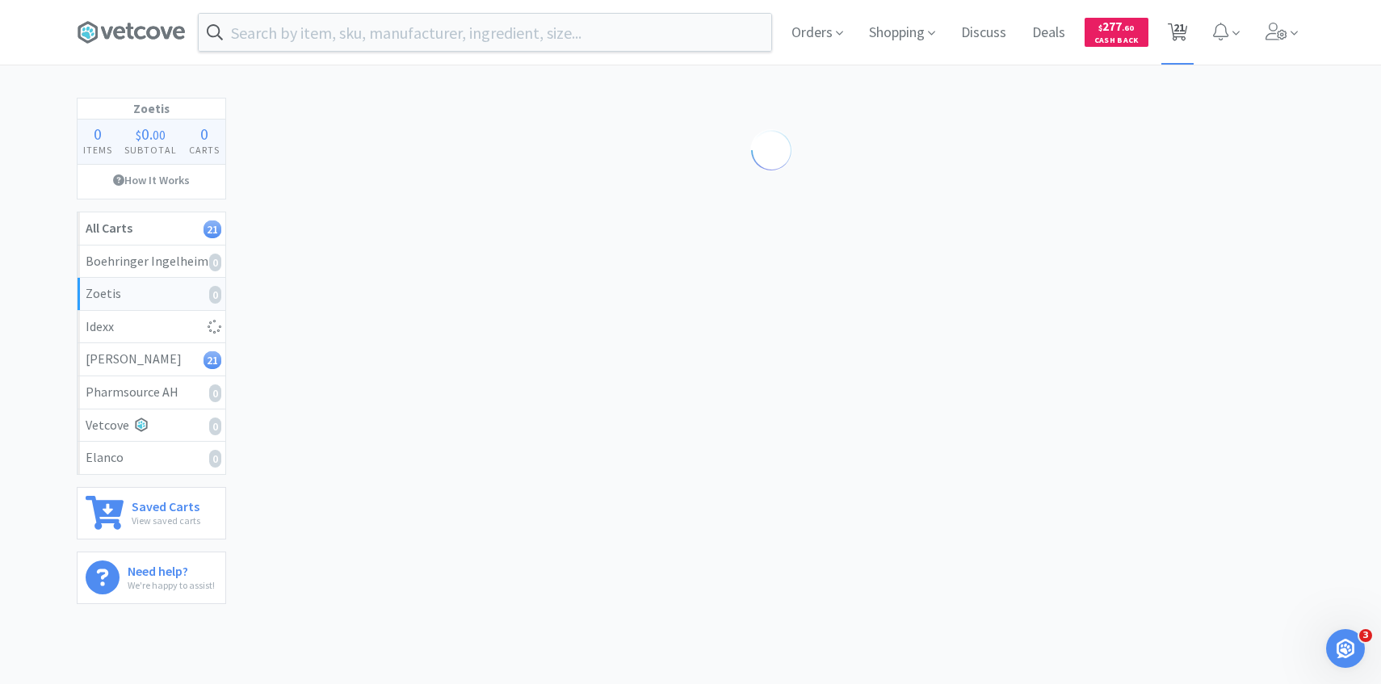
click at [1180, 31] on span "21" at bounding box center [1178, 27] width 11 height 65
select select "2"
select select "1"
select select "10"
select select "15"
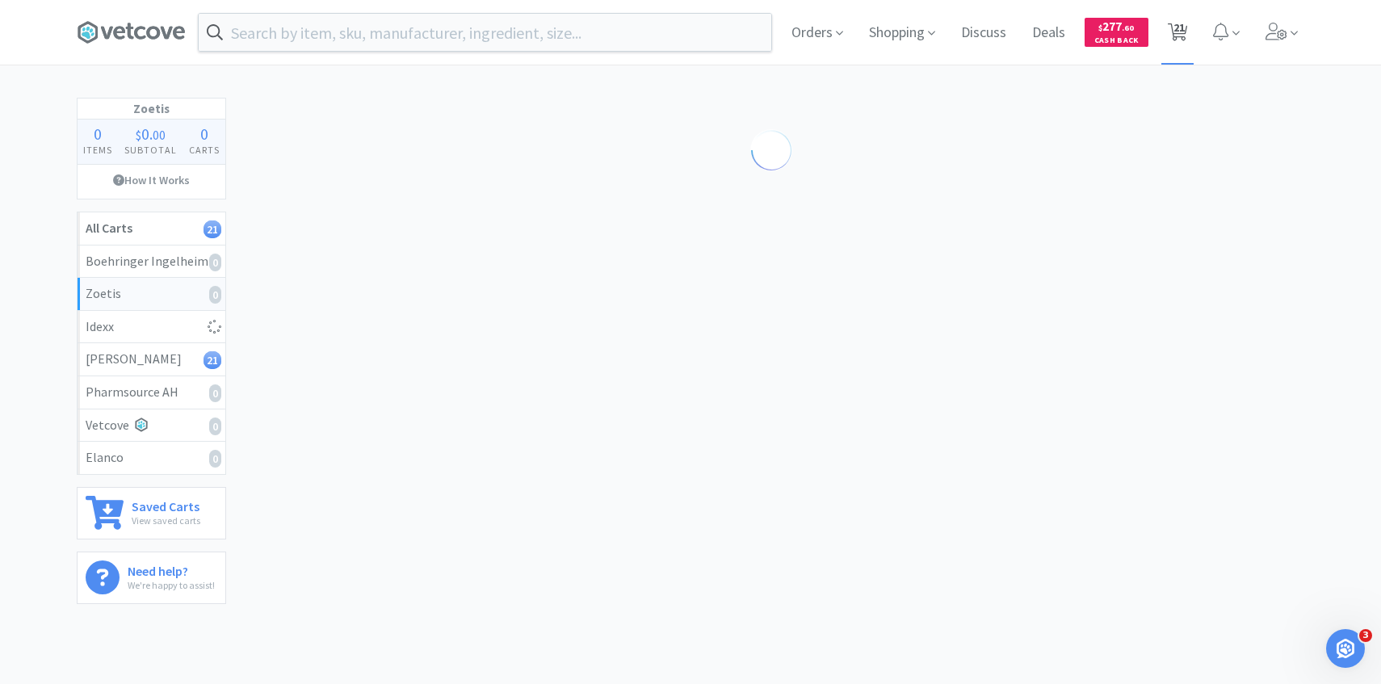
select select "1"
select select "4"
select select "2"
select select "3"
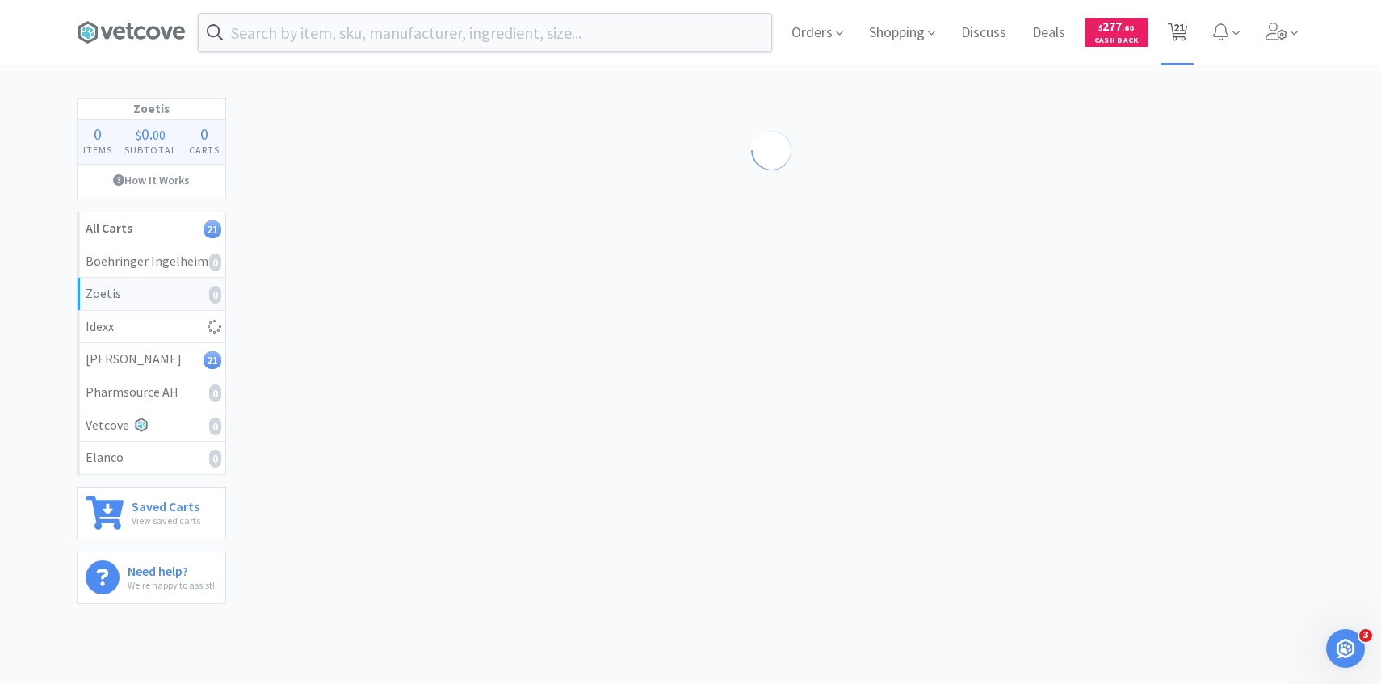
select select "3"
select select "1"
select select "2"
select select "50"
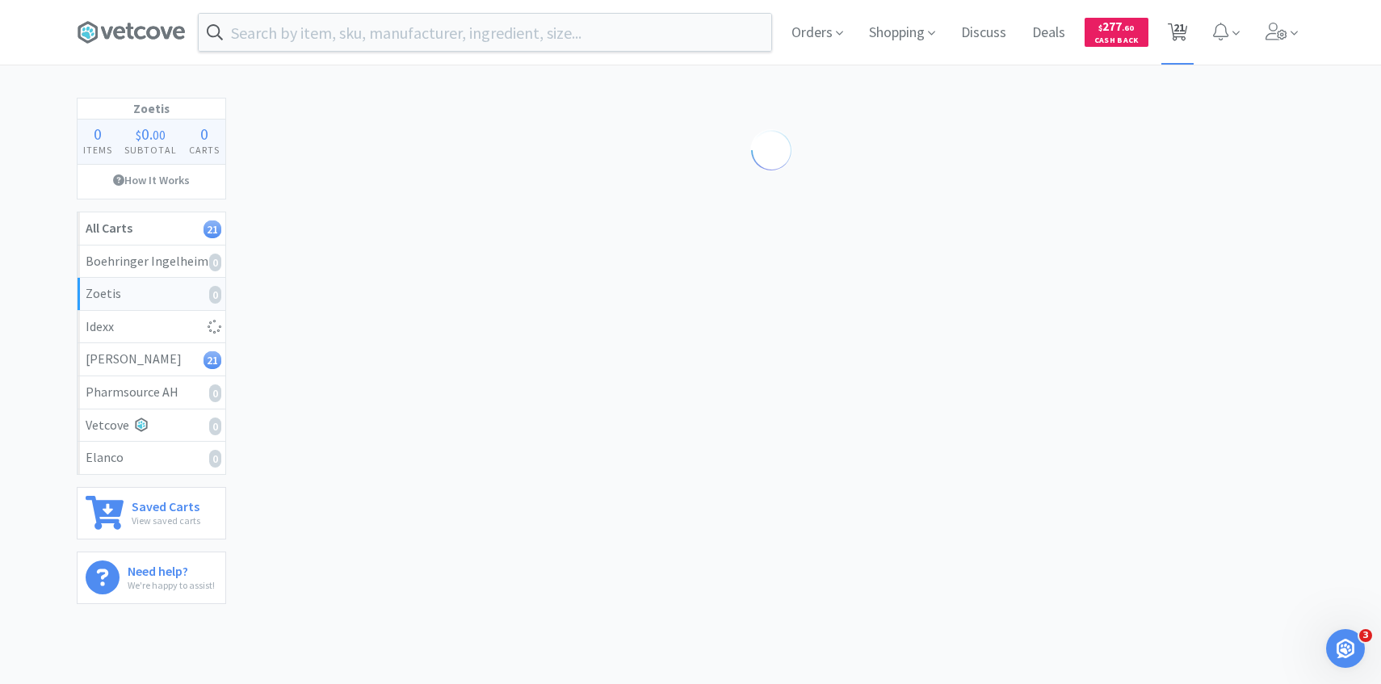
select select "5"
select select "50"
select select "3"
select select "1"
select select "3"
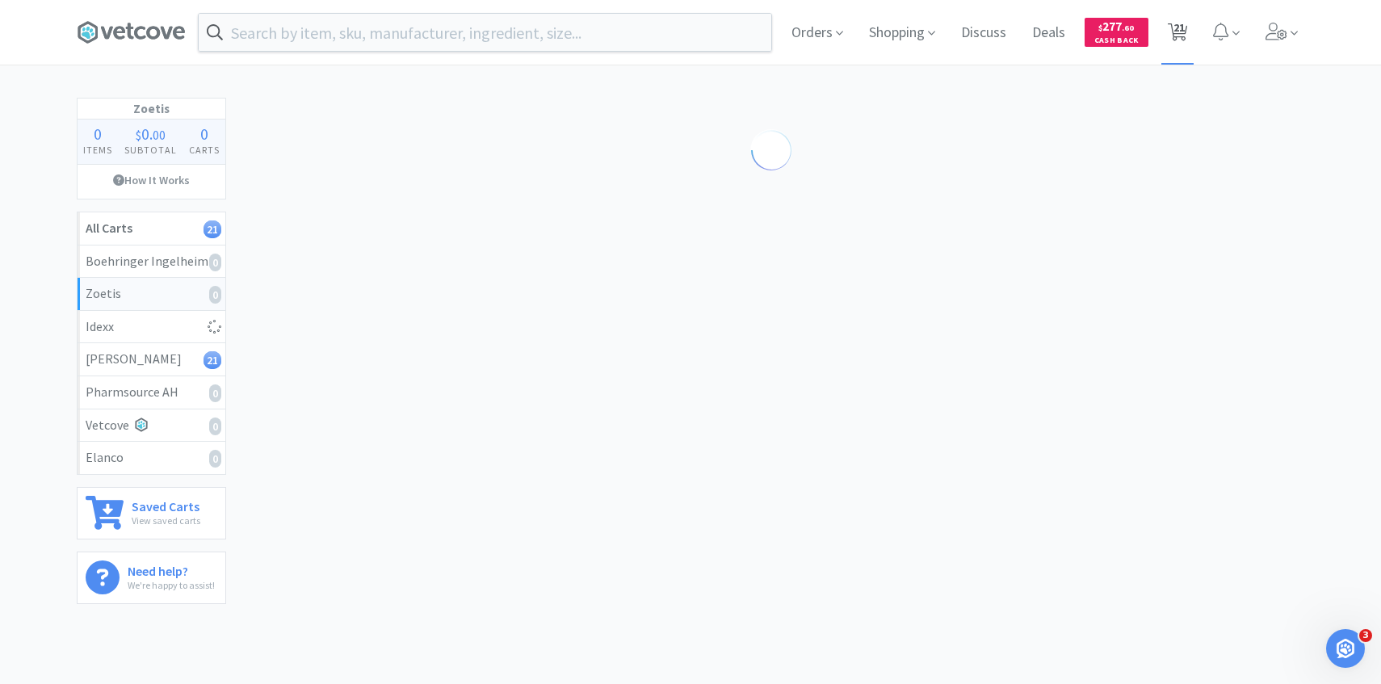
select select "1"
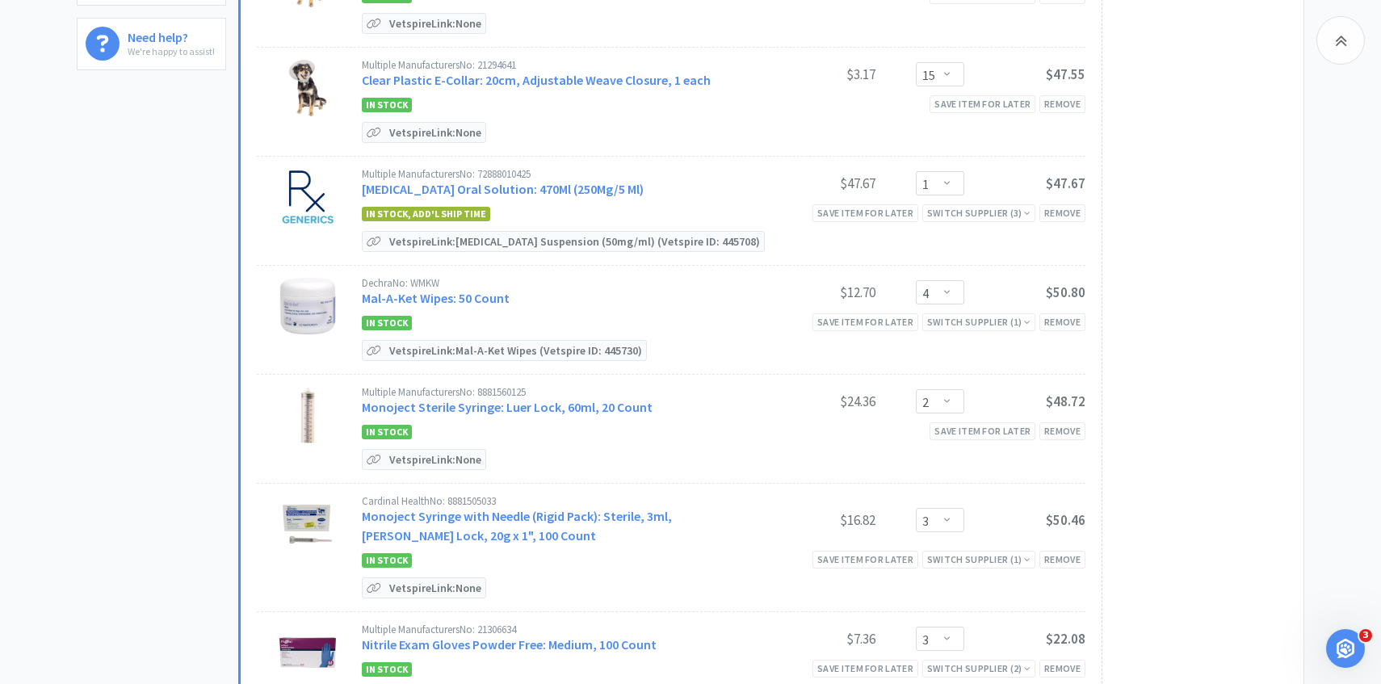
scroll to position [552, 0]
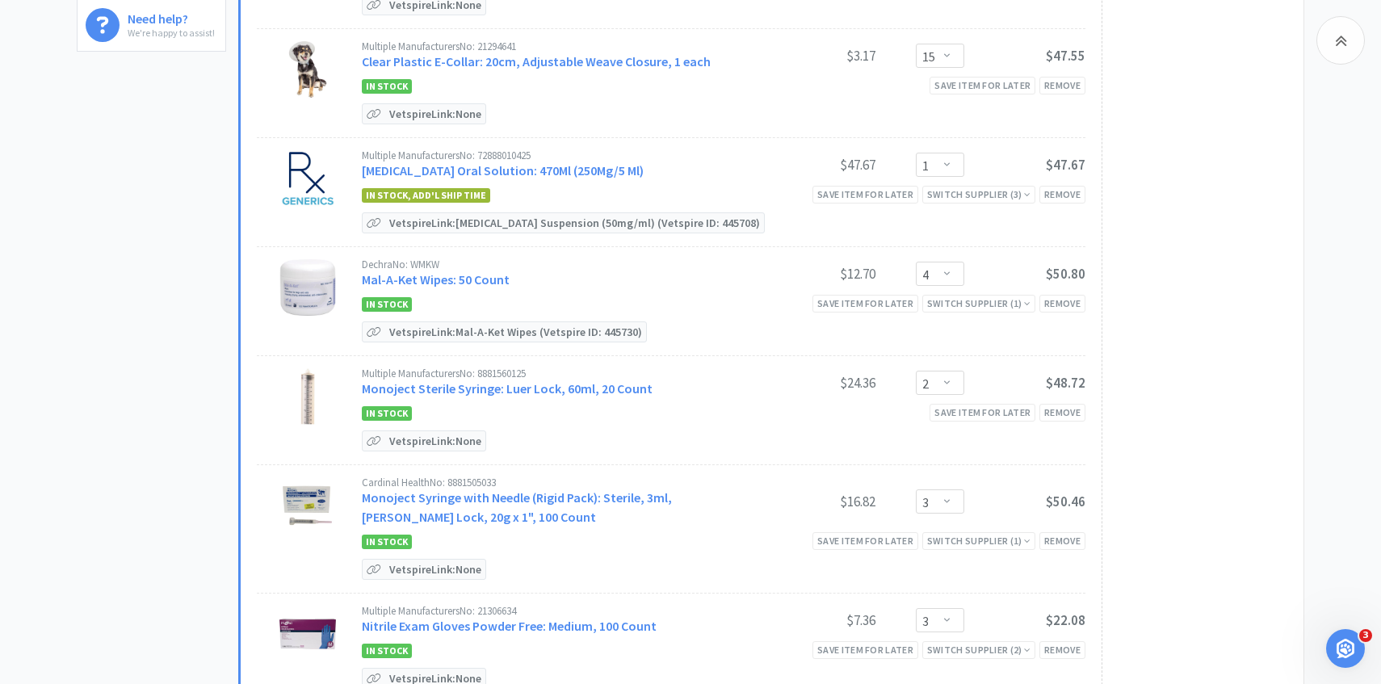
click at [476, 285] on div "Dechra No: WMKW Mal-A-Ket Wipes: 50 Count" at bounding box center [558, 274] width 392 height 30
click at [476, 279] on link "Mal-A-Ket Wipes: 50 Count" at bounding box center [436, 279] width 148 height 16
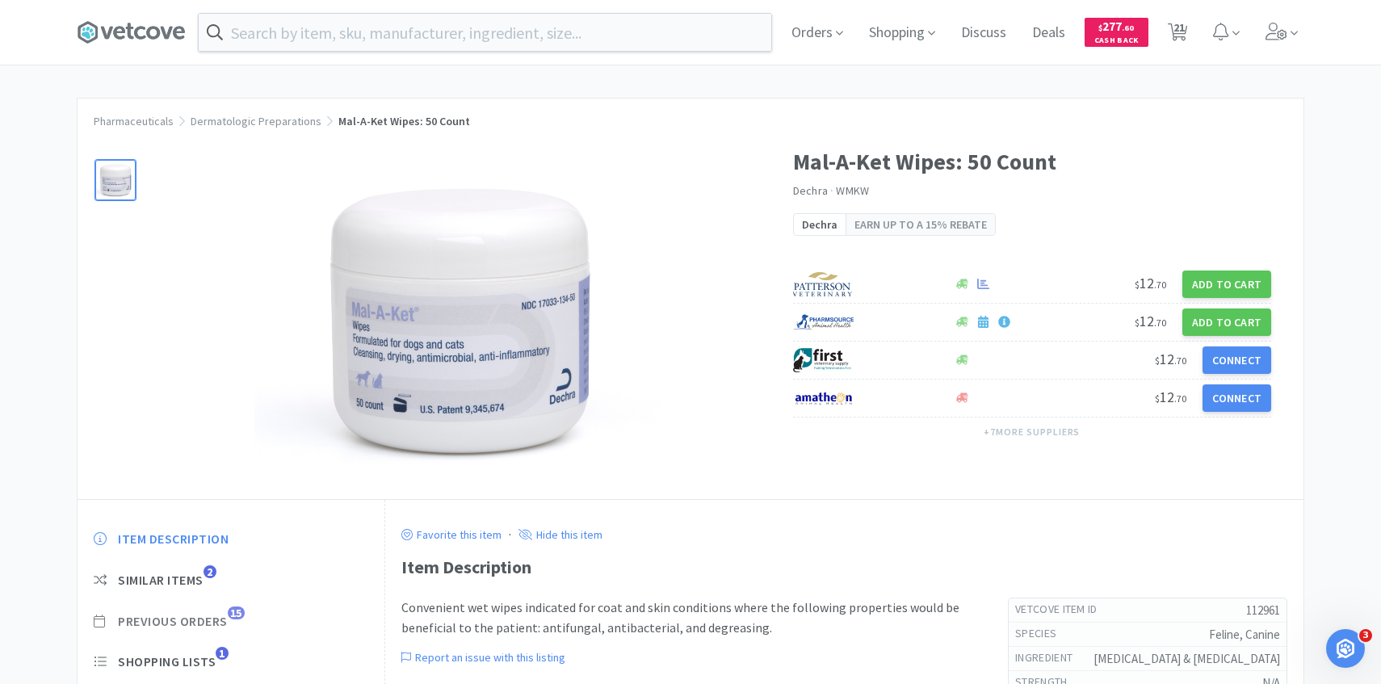
click at [221, 620] on span "Previous Orders" at bounding box center [173, 621] width 110 height 17
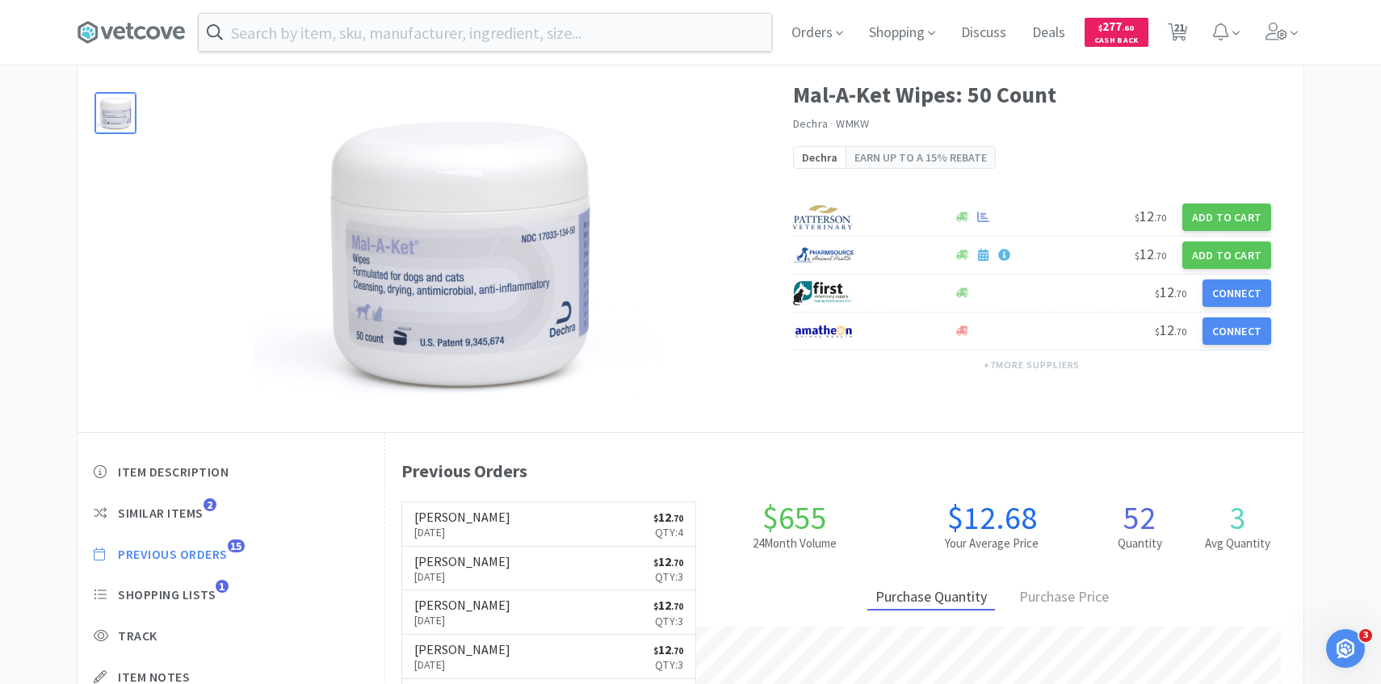
scroll to position [69, 0]
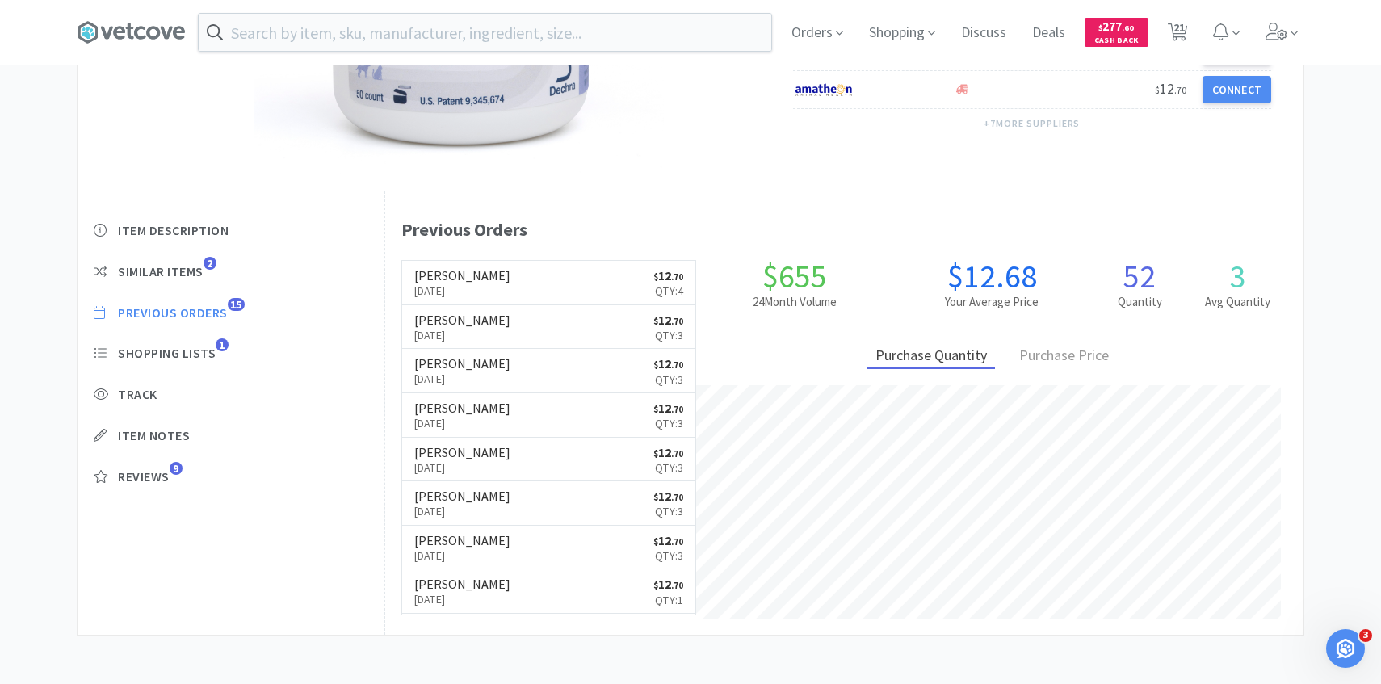
select select "2"
select select "1"
select select "10"
select select "15"
select select "1"
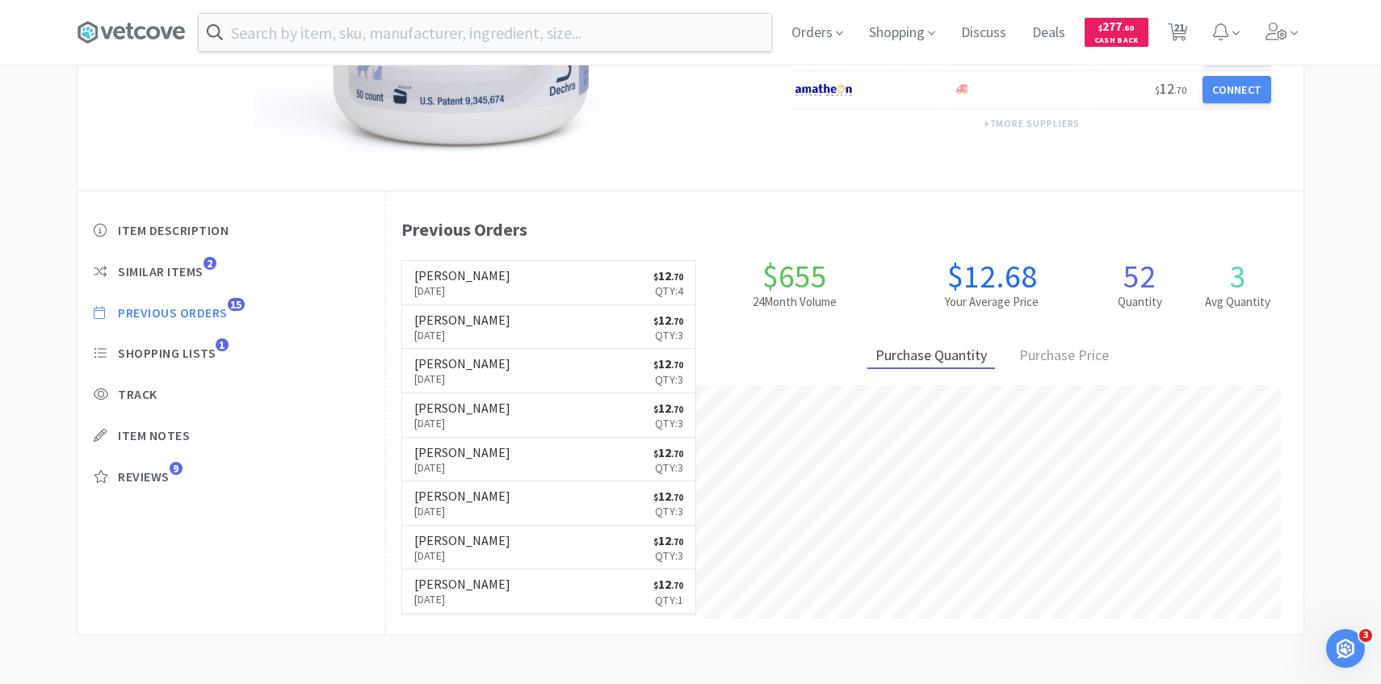
select select "4"
select select "2"
select select "3"
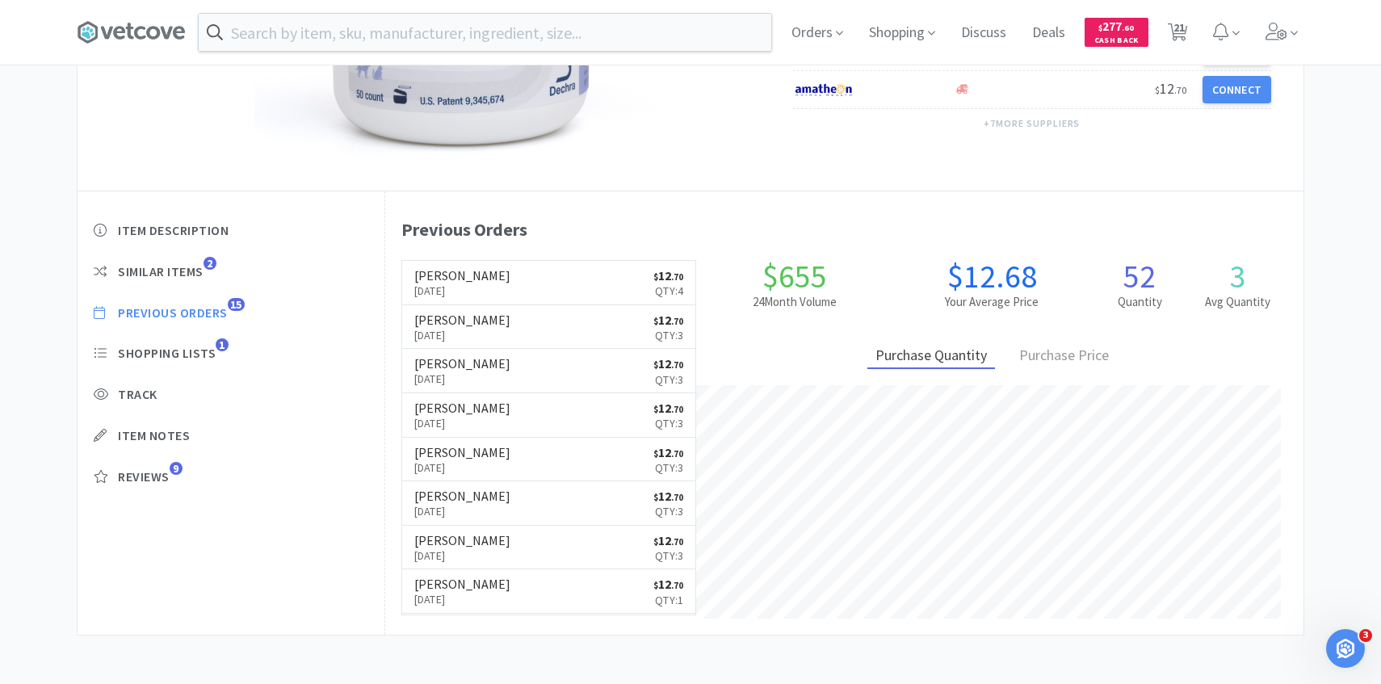
select select "1"
select select "2"
select select "50"
select select "5"
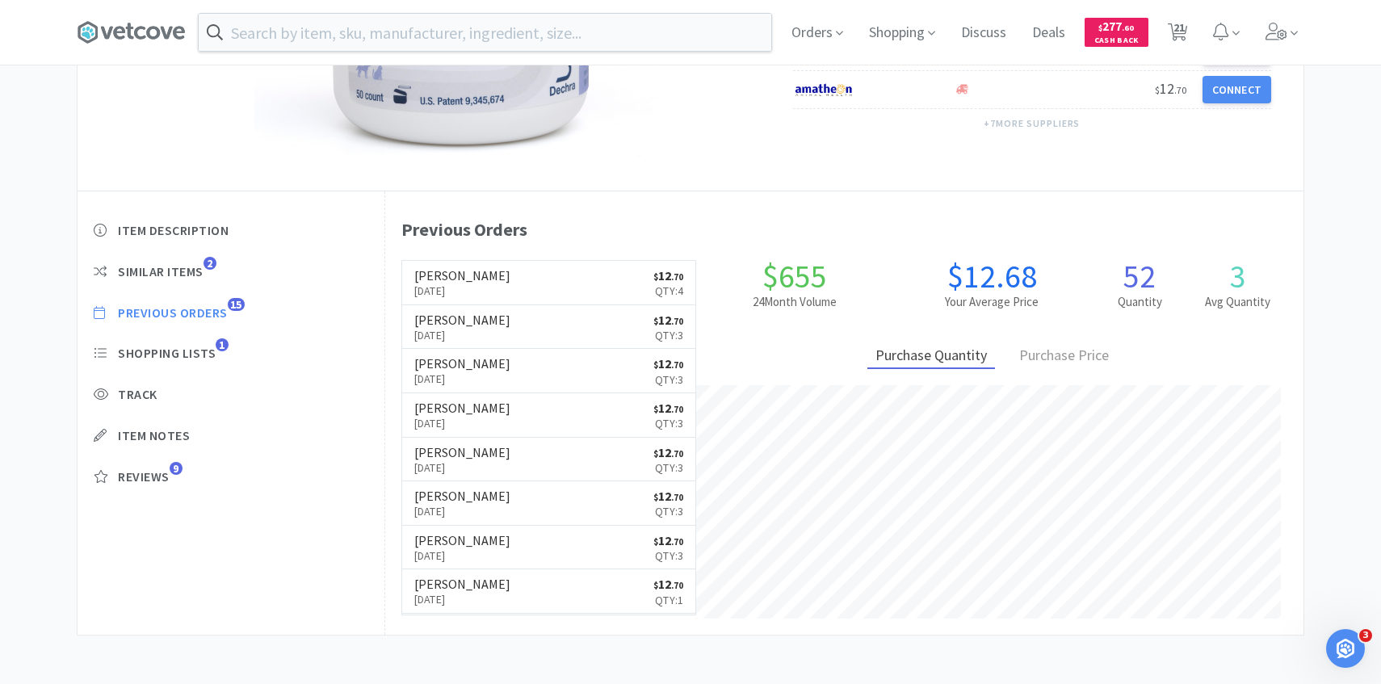
select select "50"
select select "3"
select select "1"
select select "3"
select select "1"
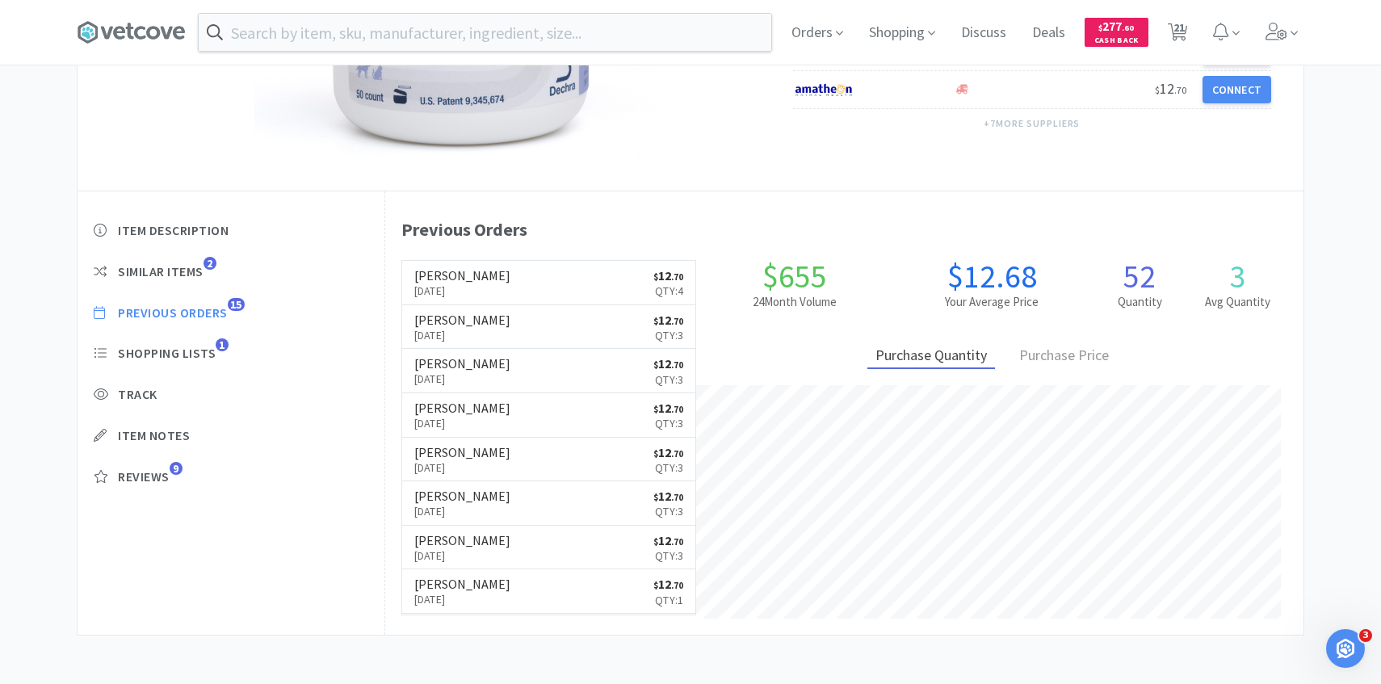
select select "1"
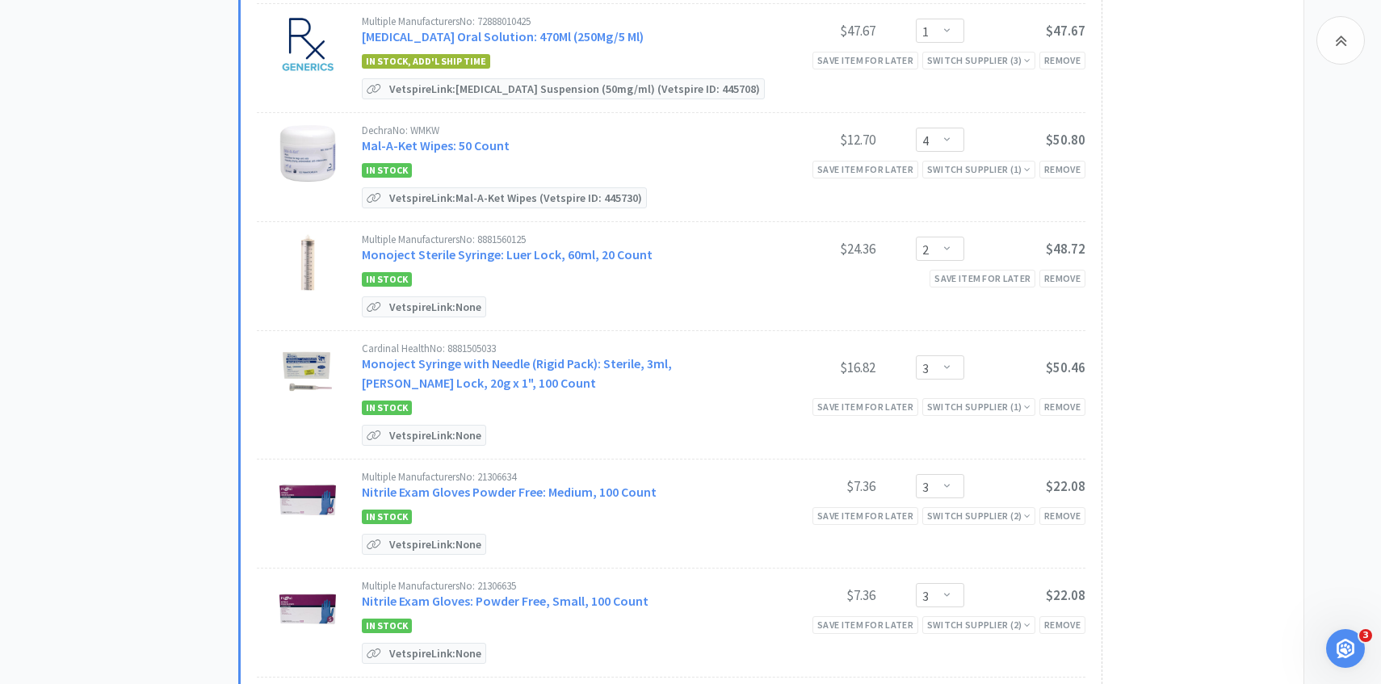
scroll to position [690, 0]
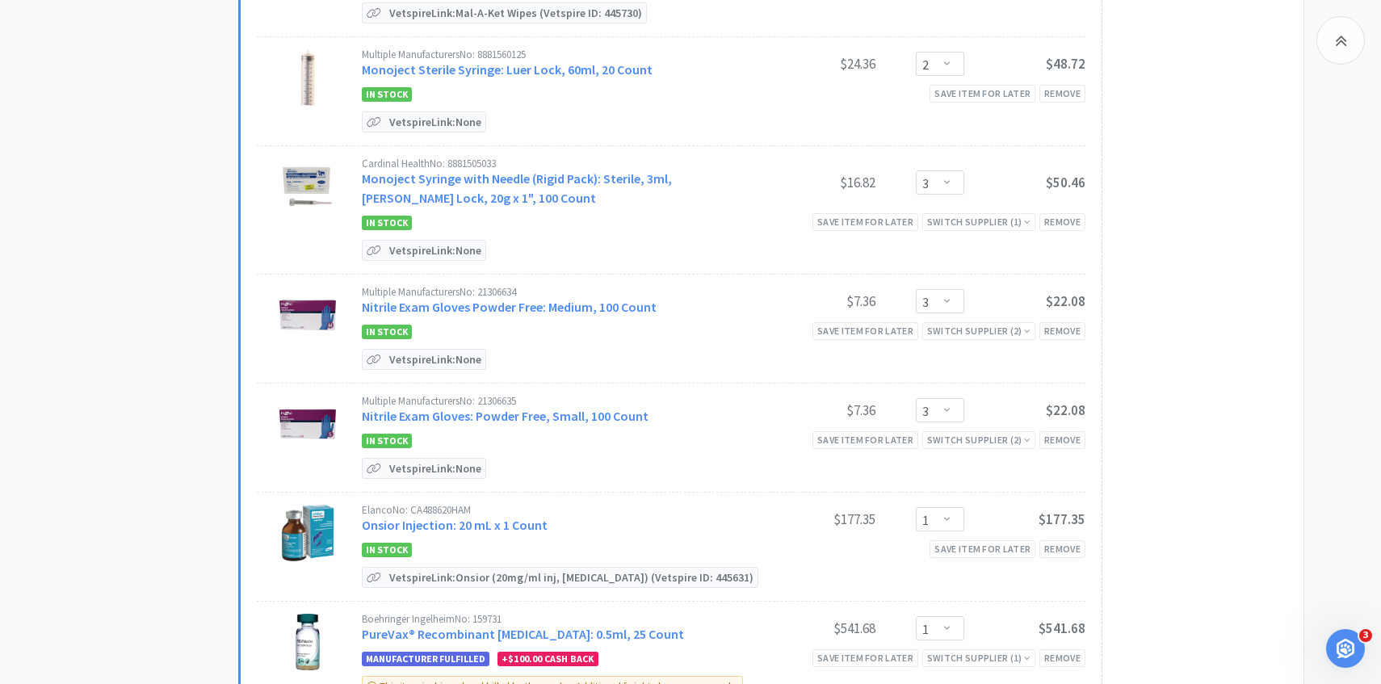
select select "1"
select select "2"
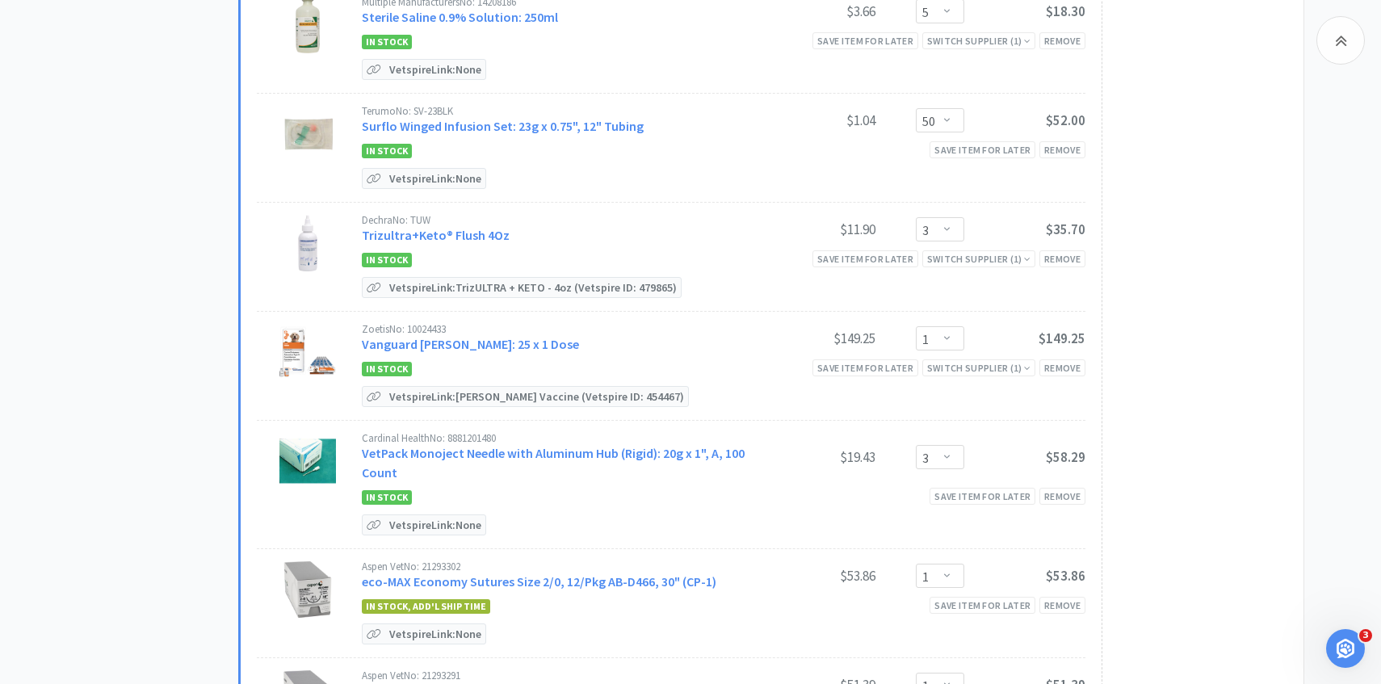
scroll to position [2251, 0]
click at [449, 230] on link "Trizultra+Keto® Flush 4Oz" at bounding box center [436, 233] width 148 height 16
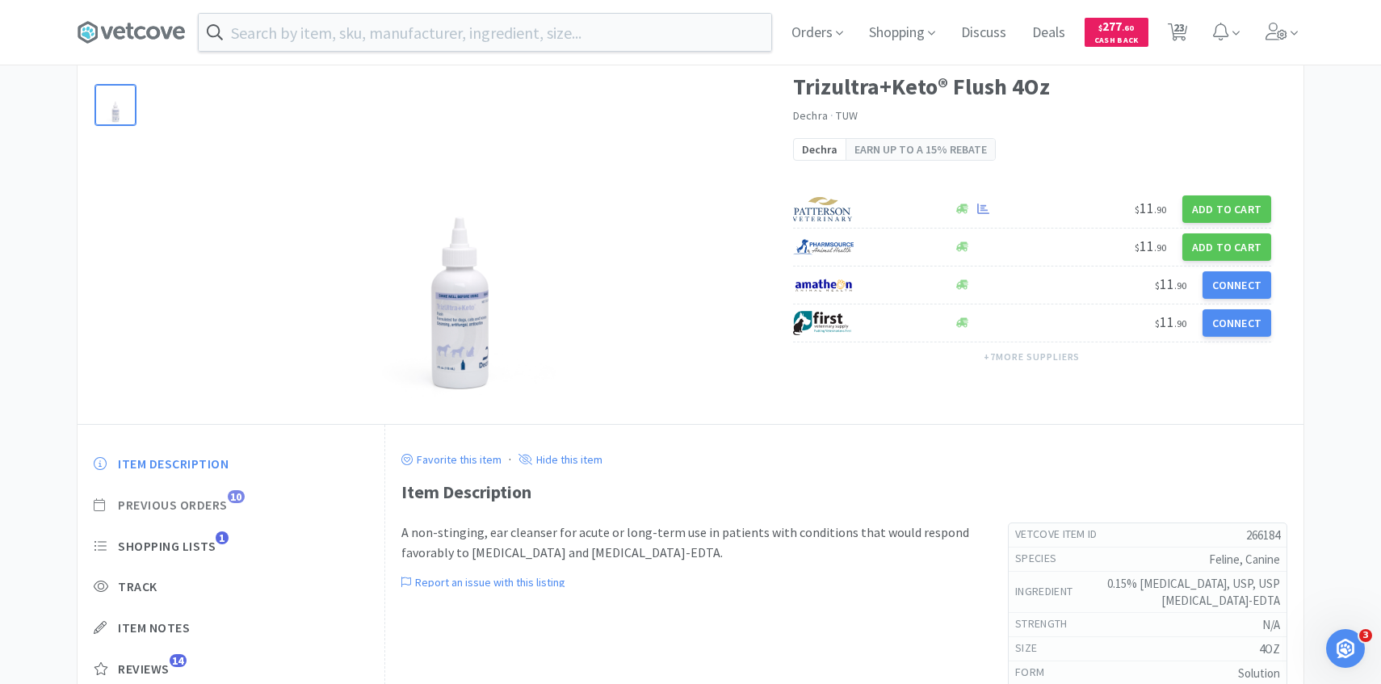
scroll to position [119, 0]
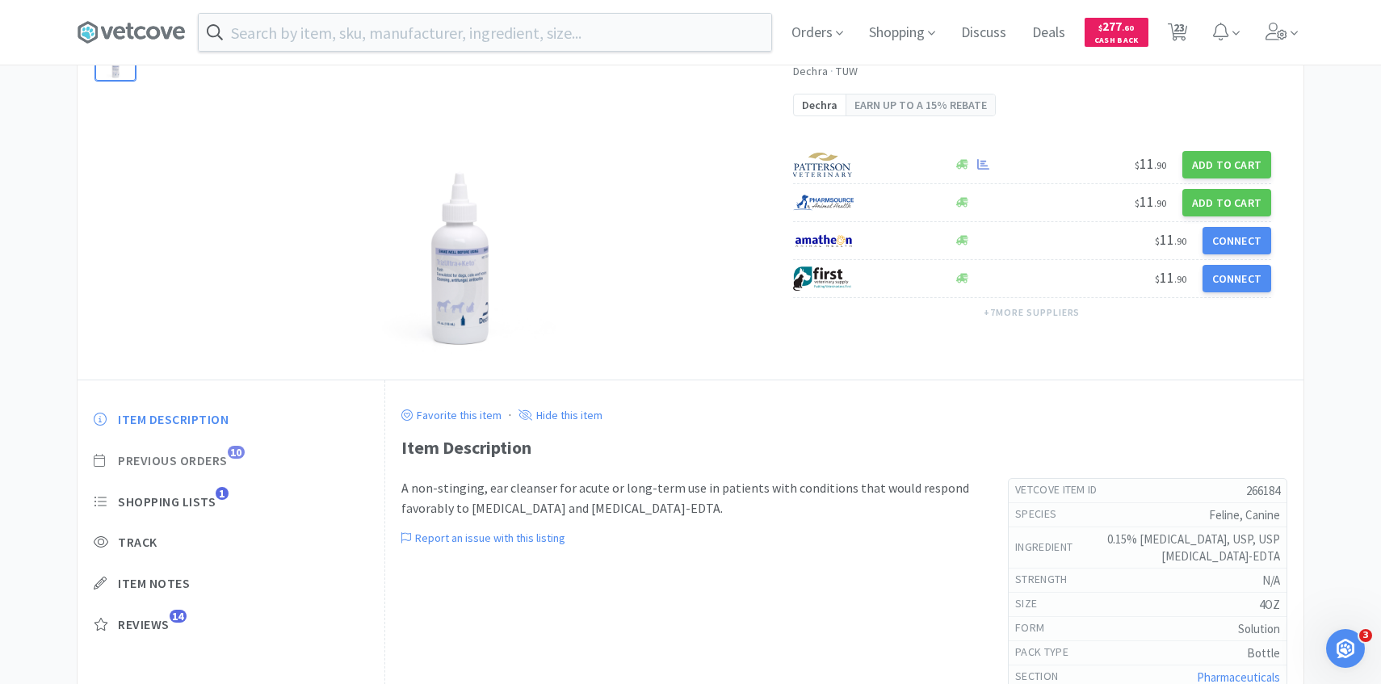
click at [220, 457] on span "Previous Orders" at bounding box center [173, 460] width 110 height 17
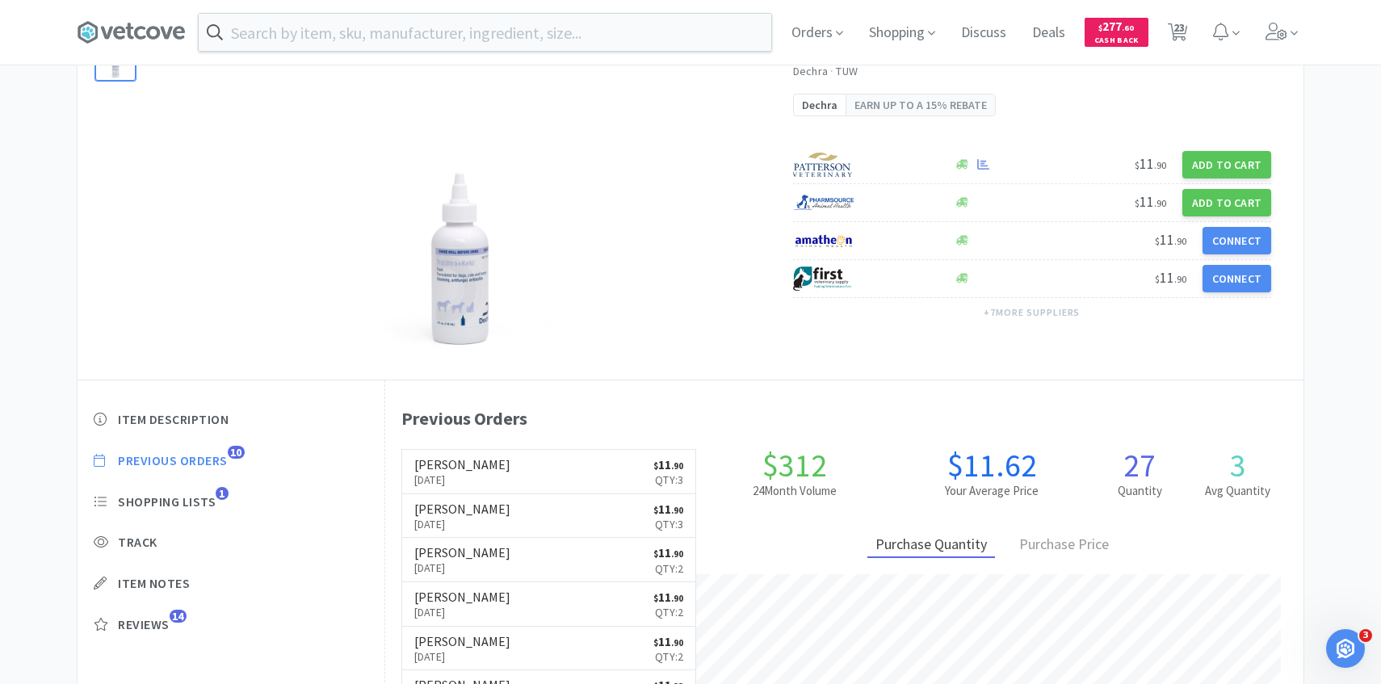
scroll to position [443, 918]
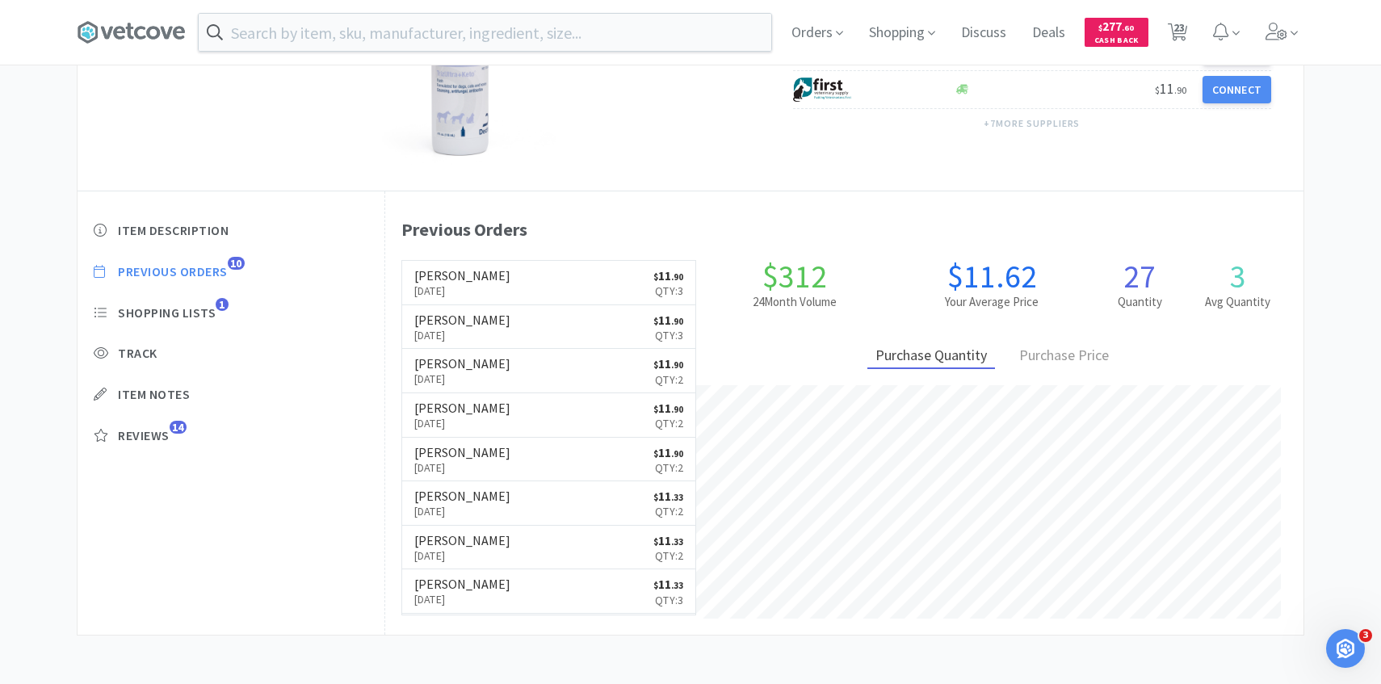
select select "1"
select select "2"
select select "1"
select select "10"
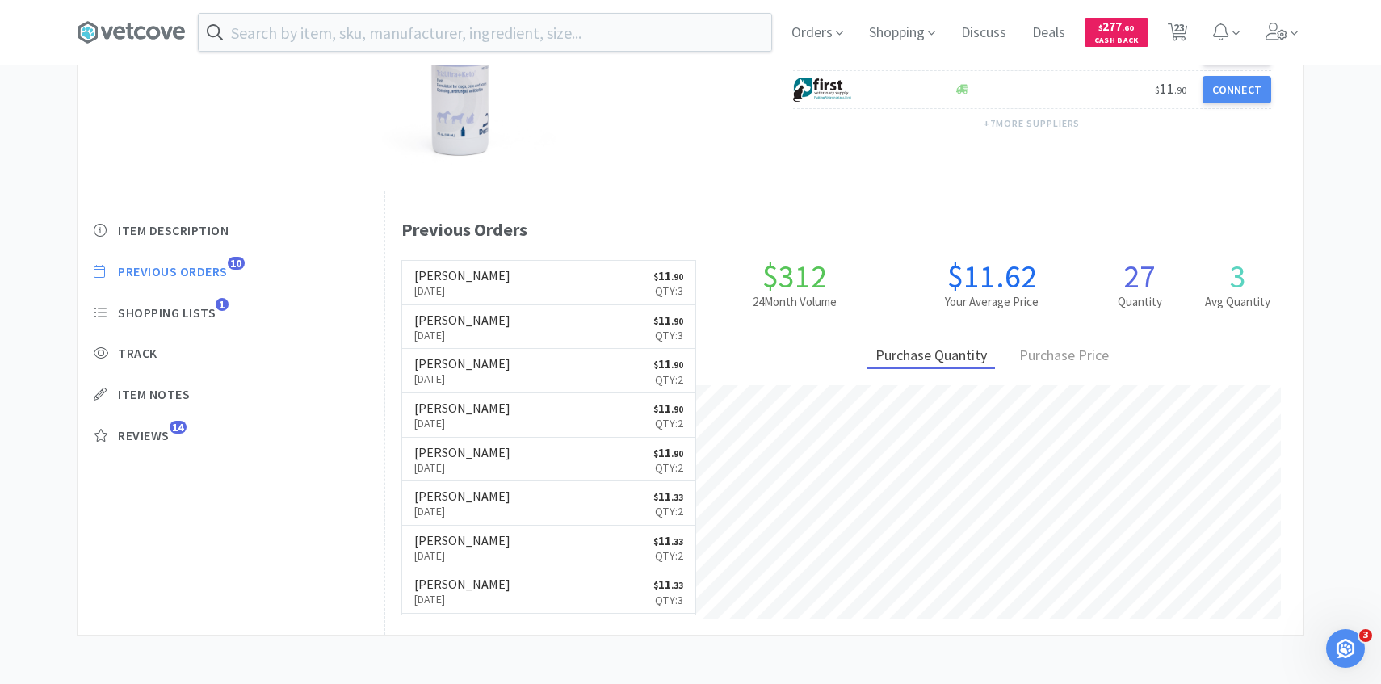
select select "15"
select select "1"
select select "4"
select select "2"
select select "3"
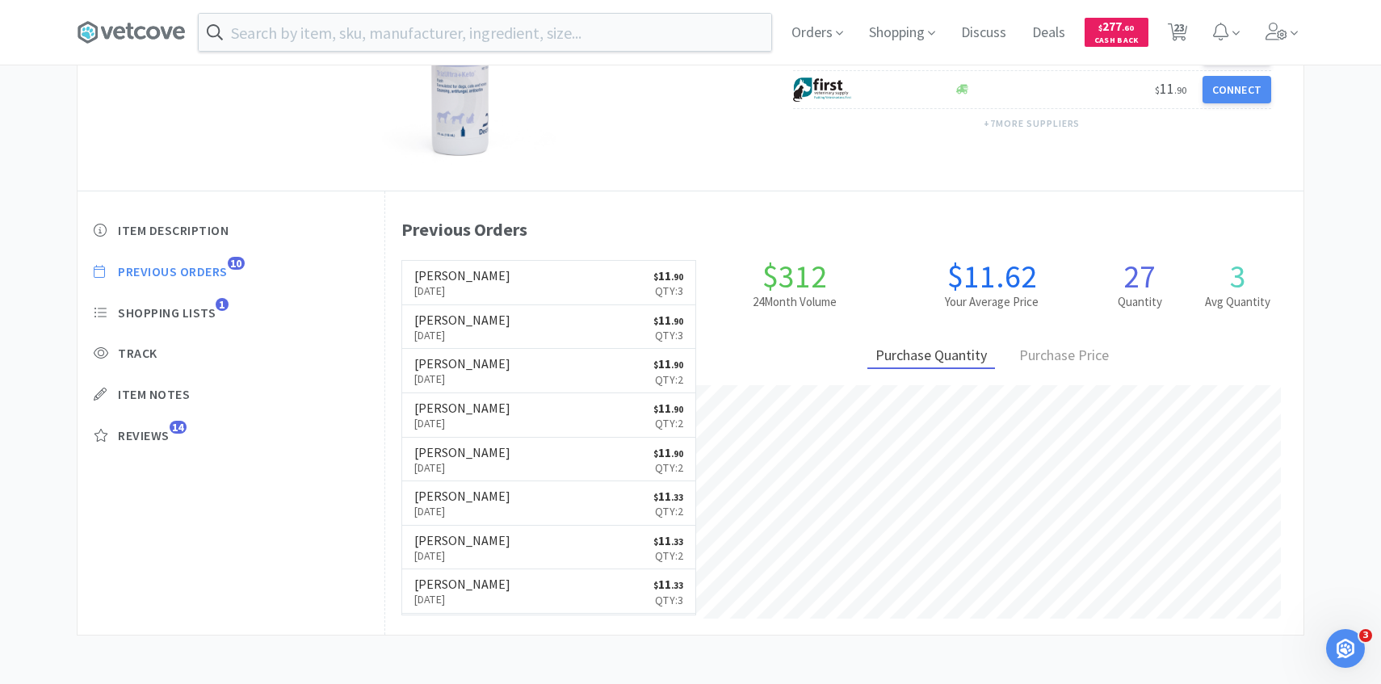
select select "3"
select select "1"
select select "2"
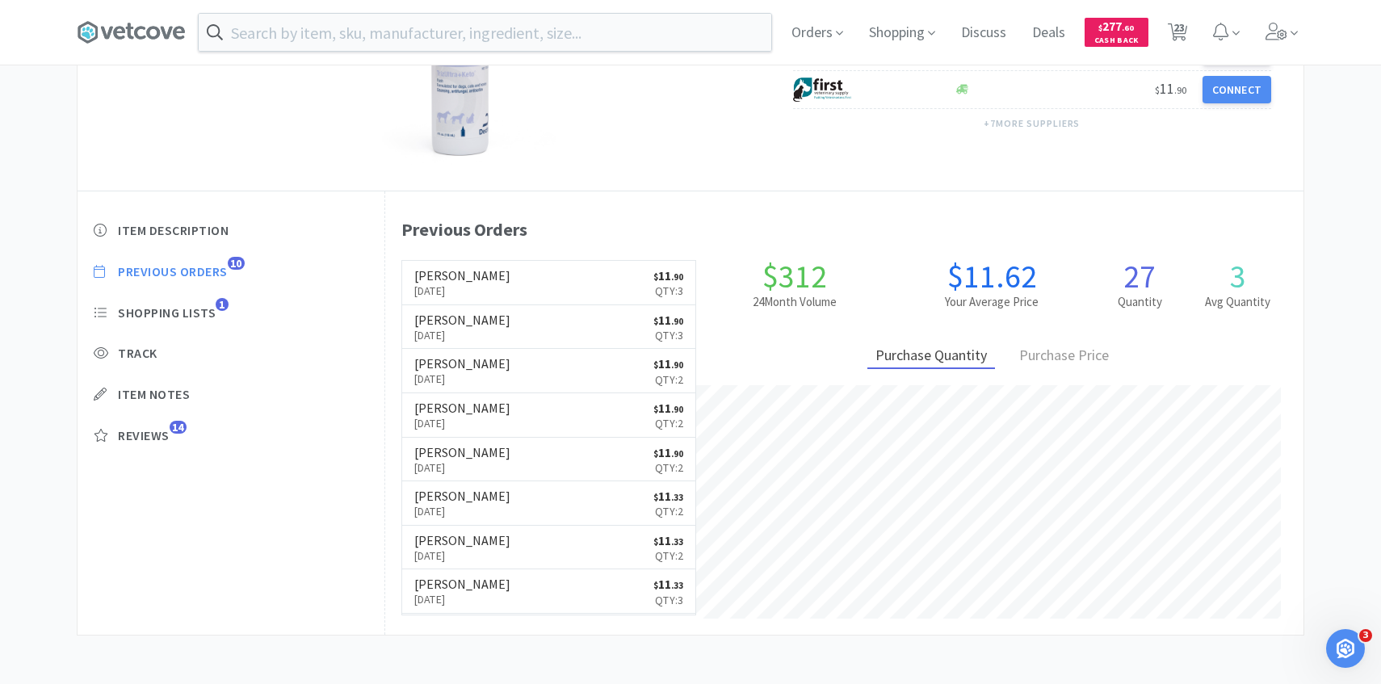
select select "50"
select select "5"
select select "50"
select select "3"
select select "1"
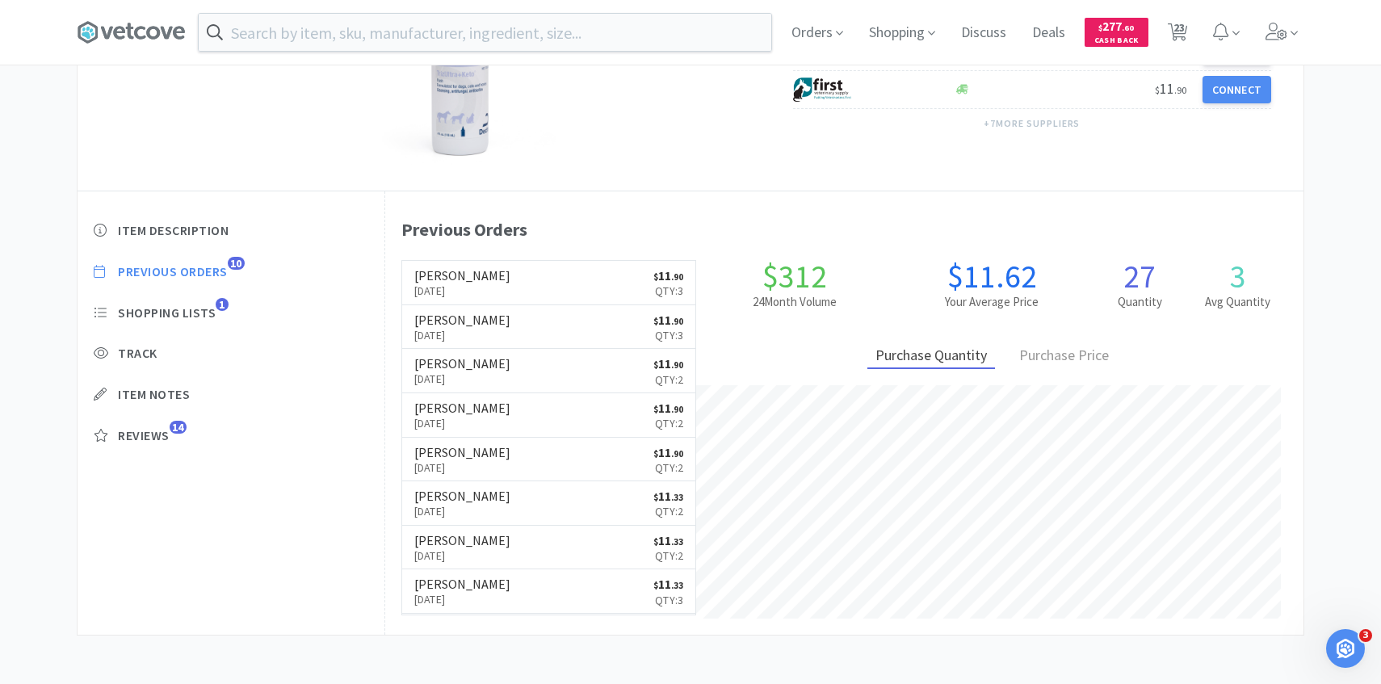
select select "3"
select select "1"
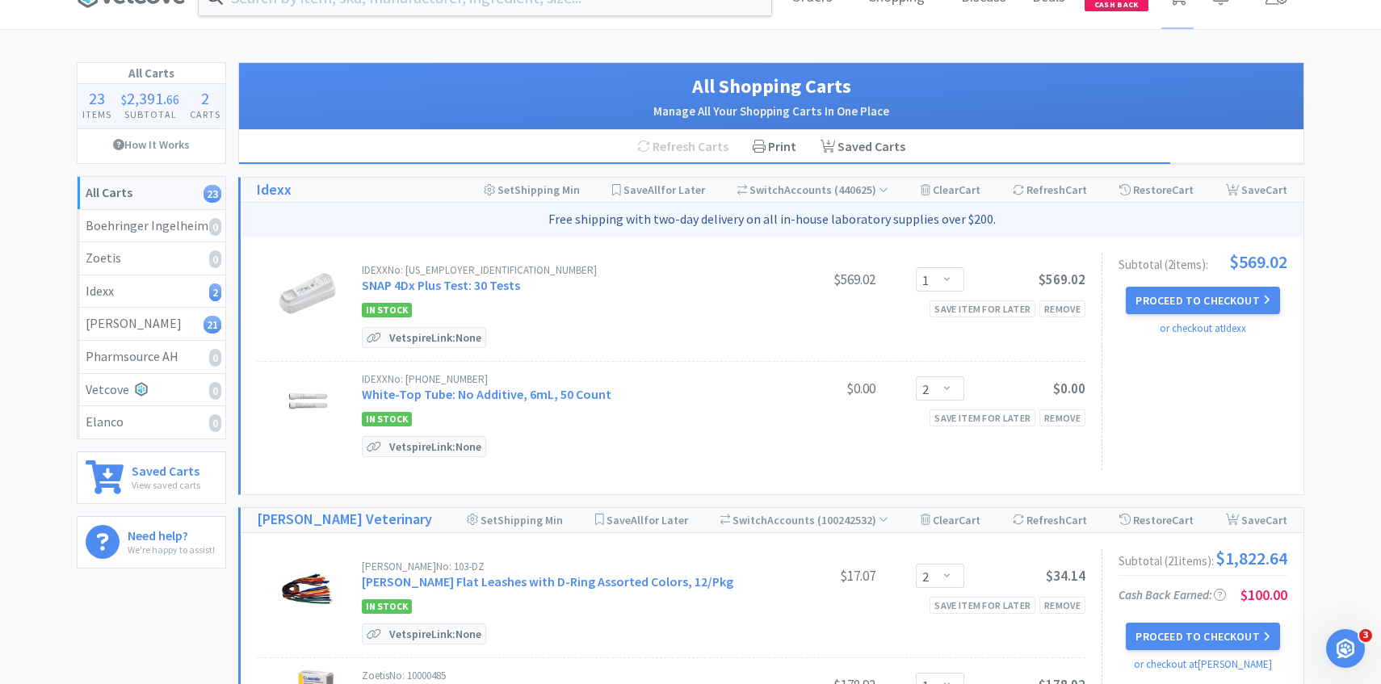
scroll to position [47, 0]
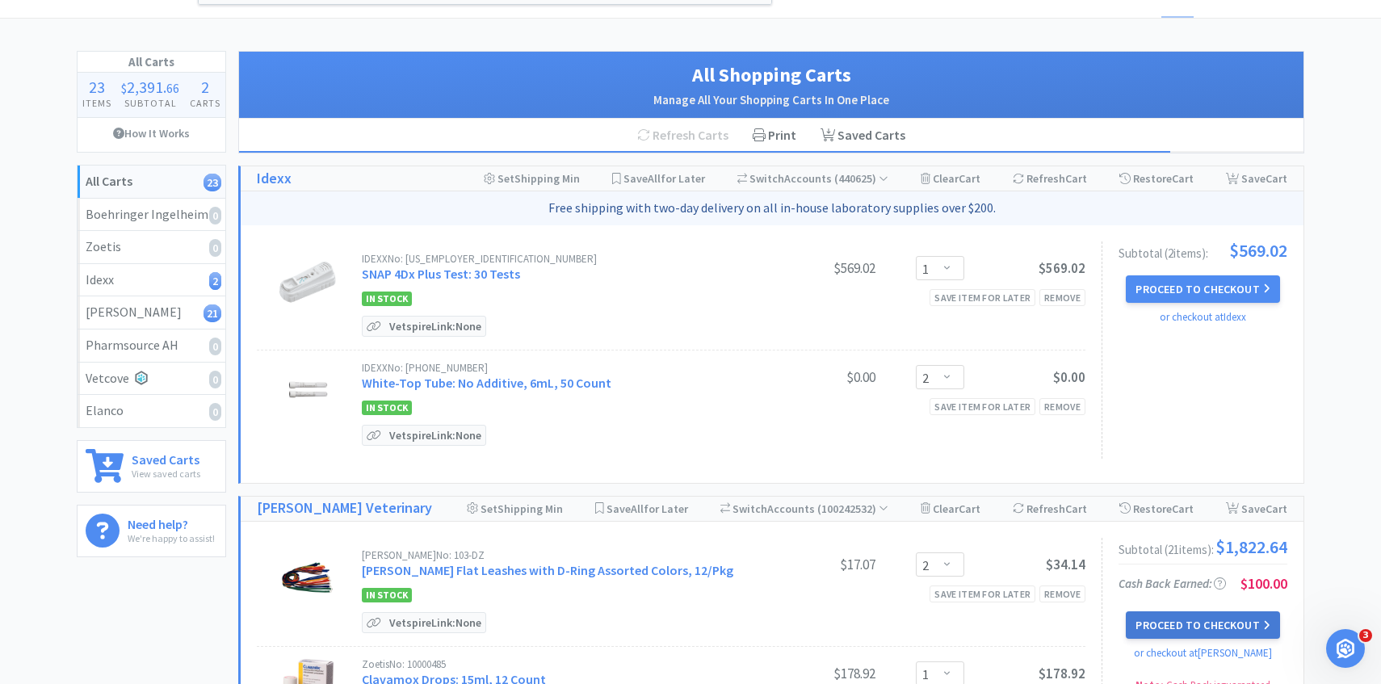
click at [1184, 627] on button "Proceed to Checkout" at bounding box center [1202, 624] width 153 height 27
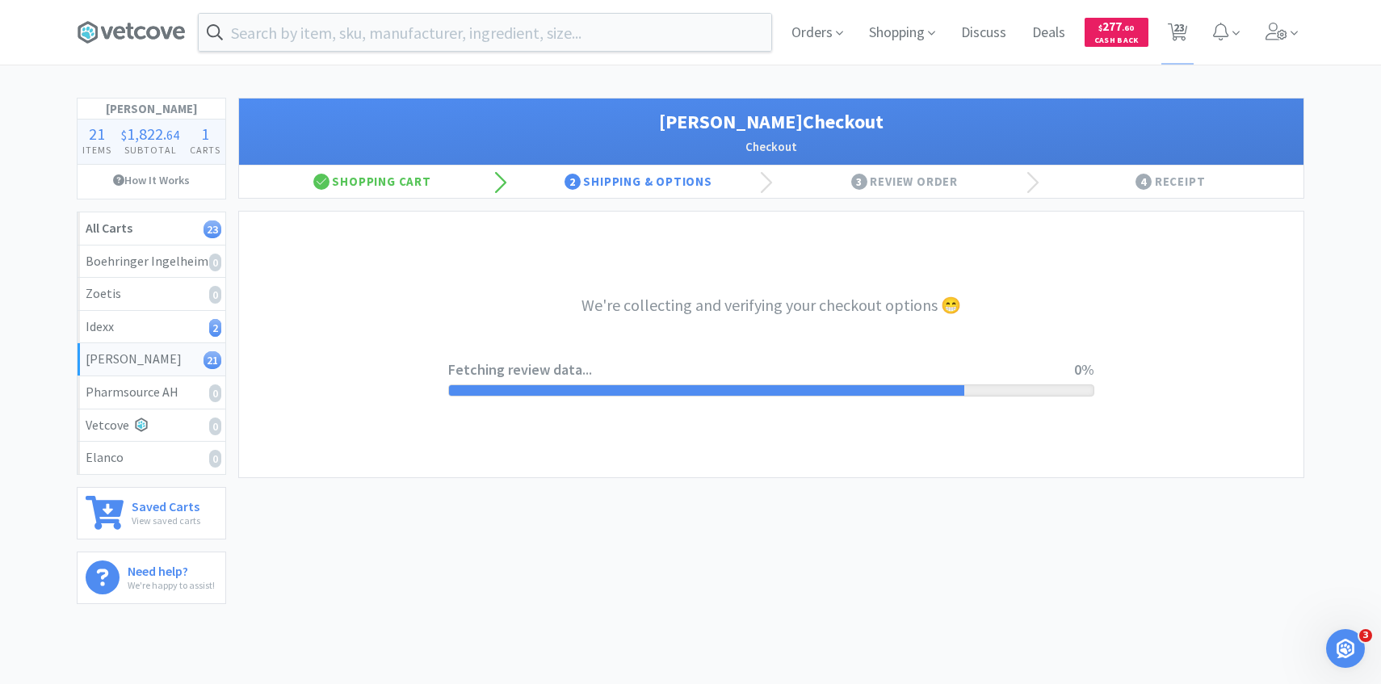
select select "1"
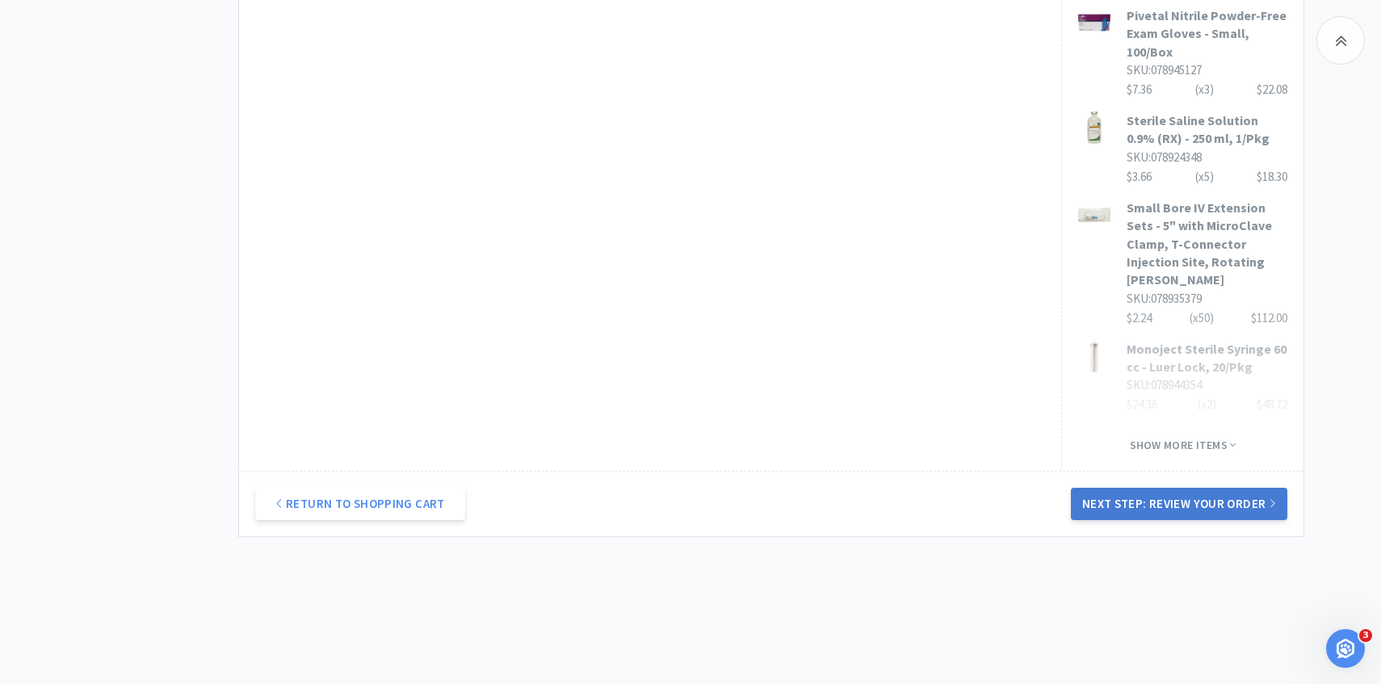
click at [1128, 488] on button "Next Step: Review Your Order" at bounding box center [1179, 504] width 216 height 32
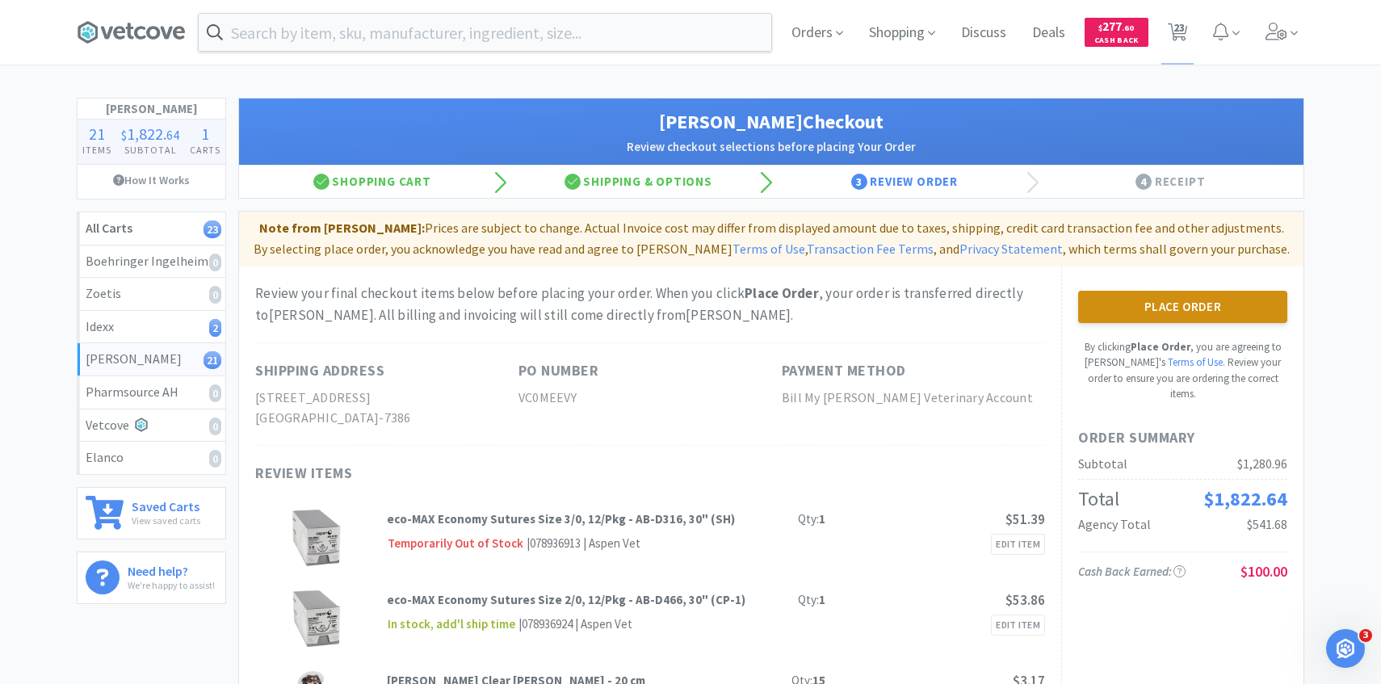
click at [1185, 320] on button "Place Order" at bounding box center [1182, 307] width 209 height 32
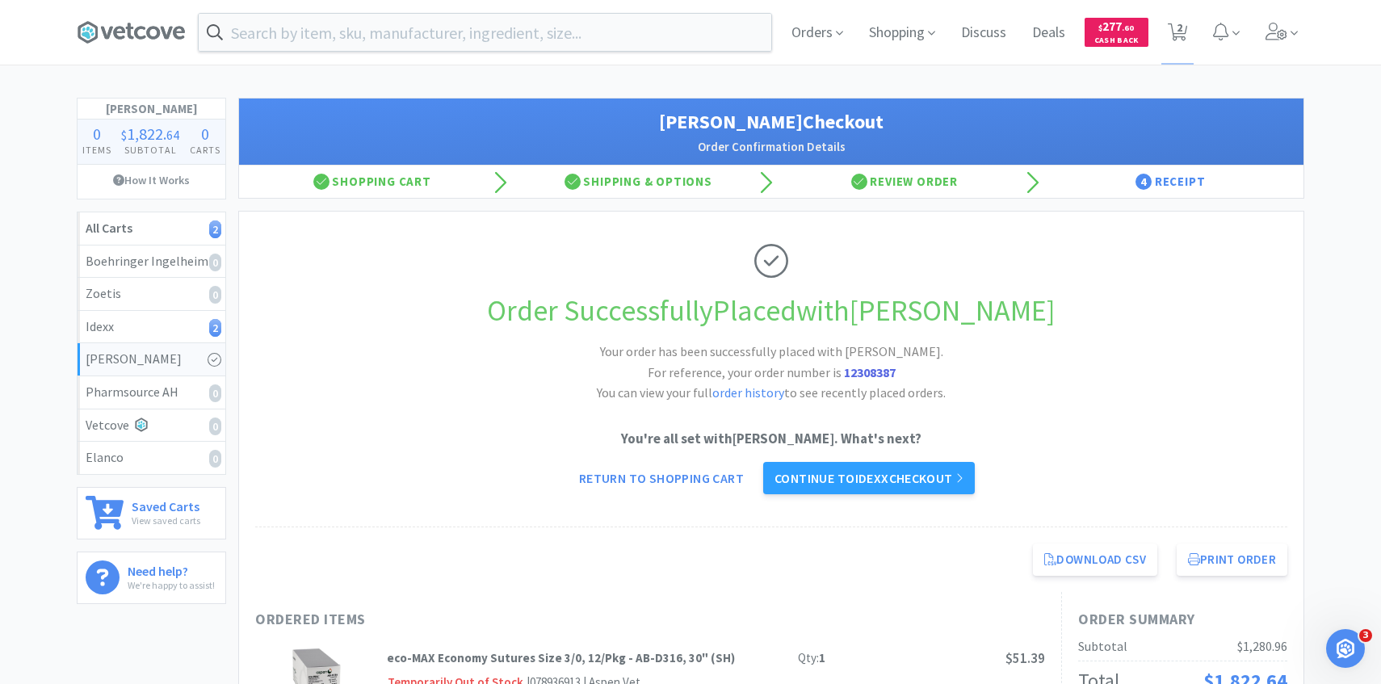
click at [1184, 45] on span "2" at bounding box center [1177, 32] width 33 height 65
select select "1"
select select "2"
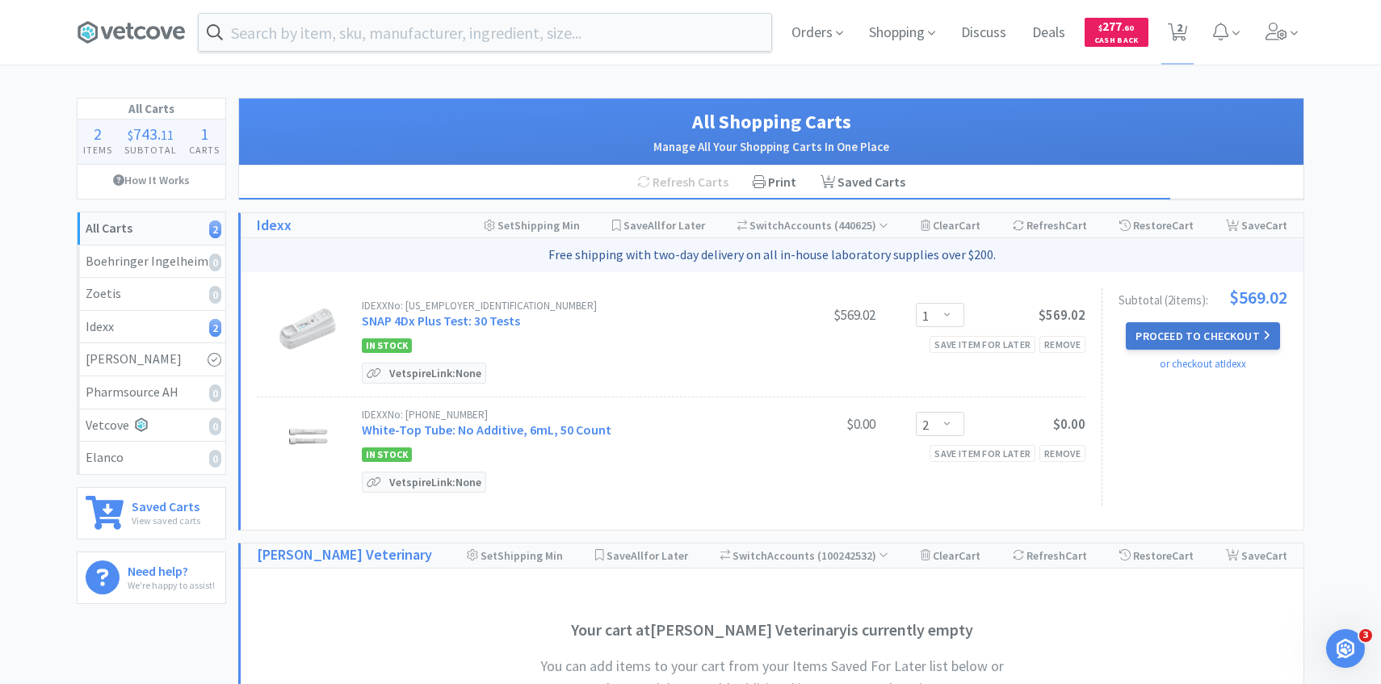
click at [1197, 335] on button "Proceed to Checkout" at bounding box center [1202, 335] width 153 height 27
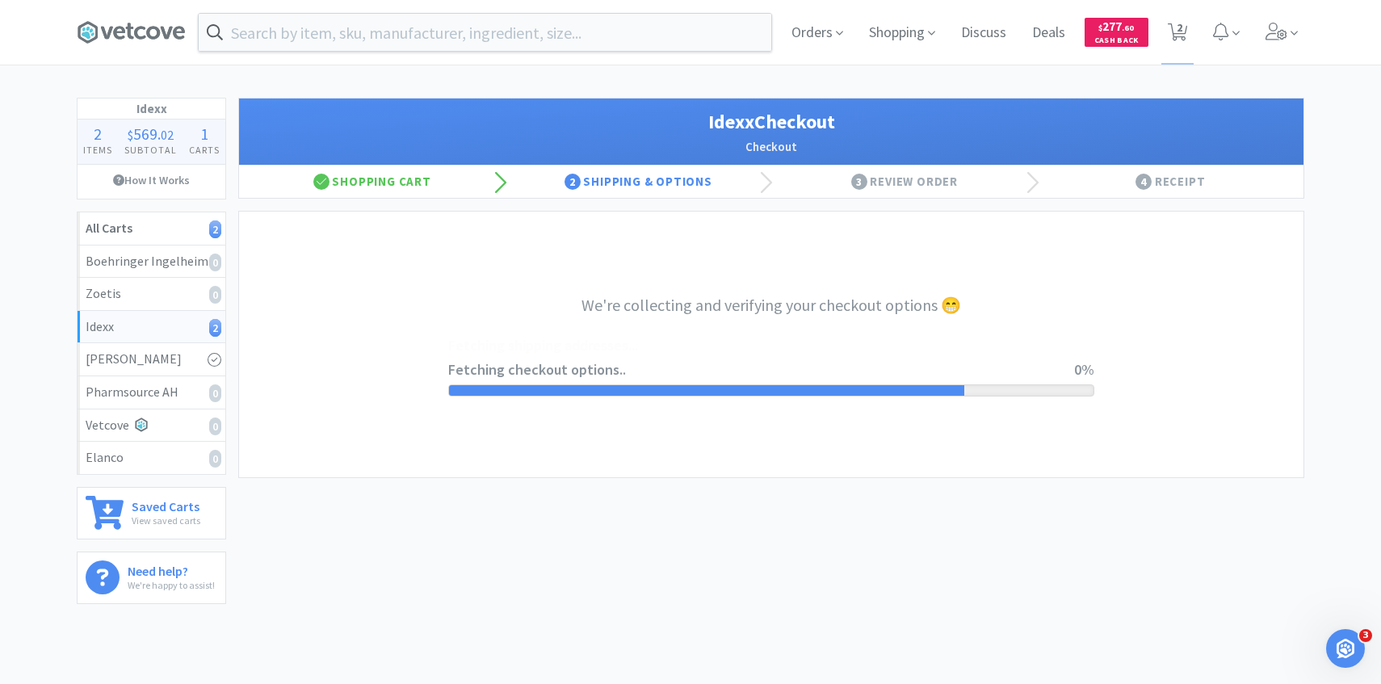
select select "904"
select select "003"
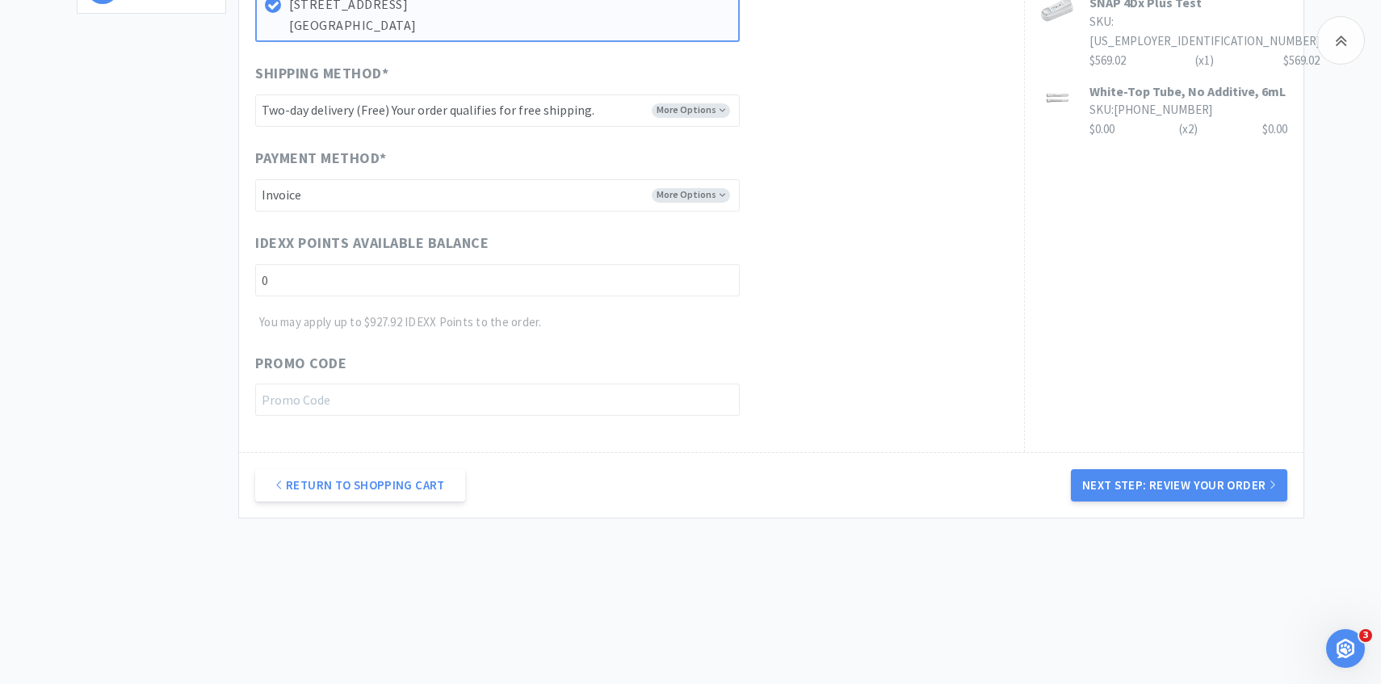
drag, startPoint x: 1142, startPoint y: 486, endPoint x: 1124, endPoint y: 482, distance: 19.0
click at [1143, 486] on button "Next Step: Review Your Order" at bounding box center [1179, 485] width 216 height 32
